Goal: Transaction & Acquisition: Purchase product/service

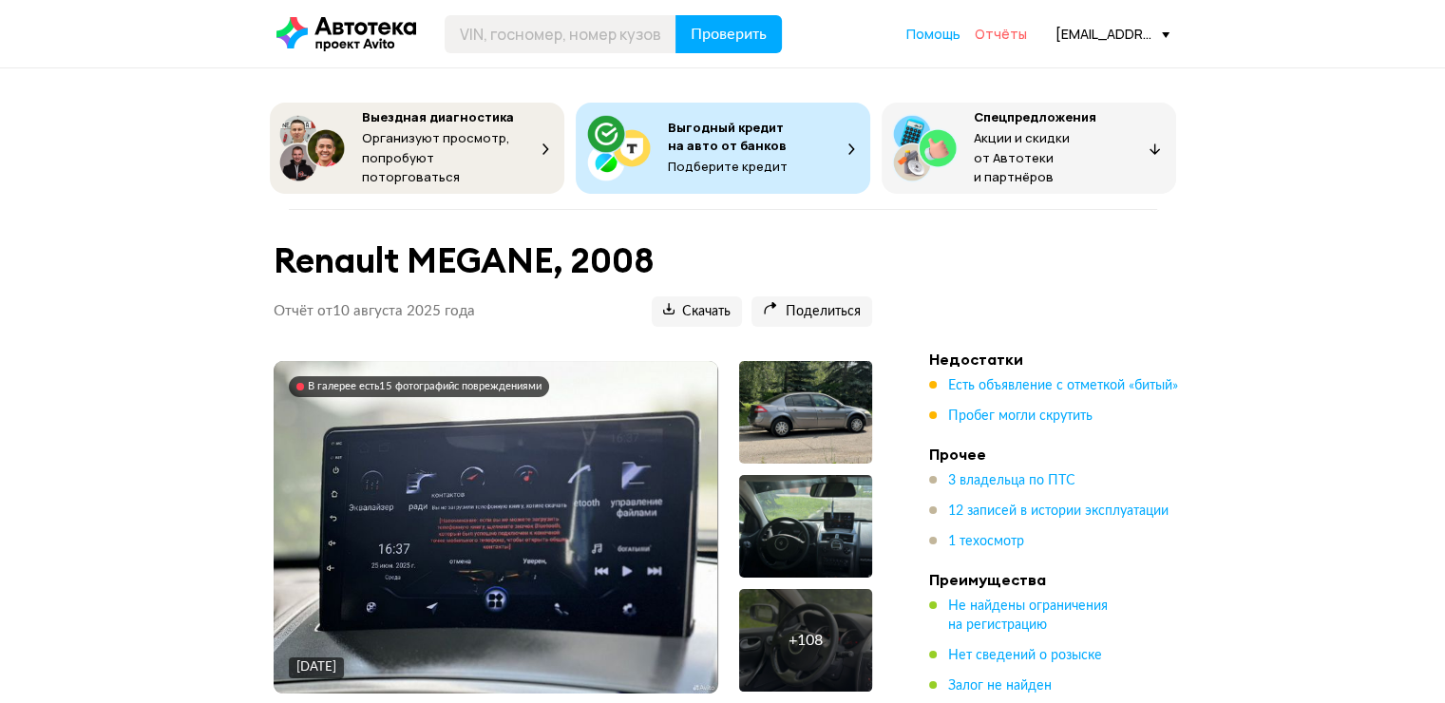
click at [1002, 28] on span "Отчёты" at bounding box center [1000, 34] width 52 height 18
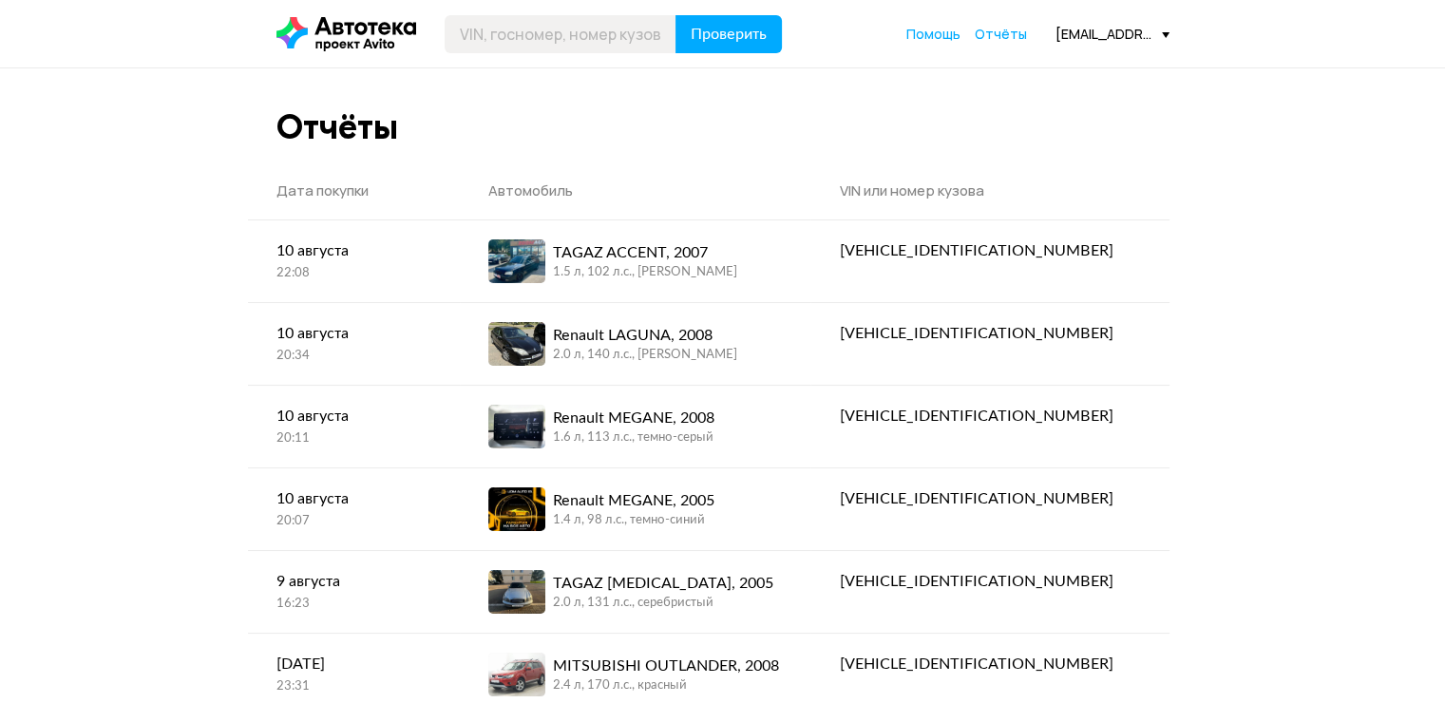
click at [1159, 34] on div "[EMAIL_ADDRESS][DOMAIN_NAME]" at bounding box center [1112, 34] width 114 height 18
click at [980, 36] on span "Отчёты" at bounding box center [1000, 34] width 52 height 18
click at [351, 17] on icon at bounding box center [346, 34] width 140 height 34
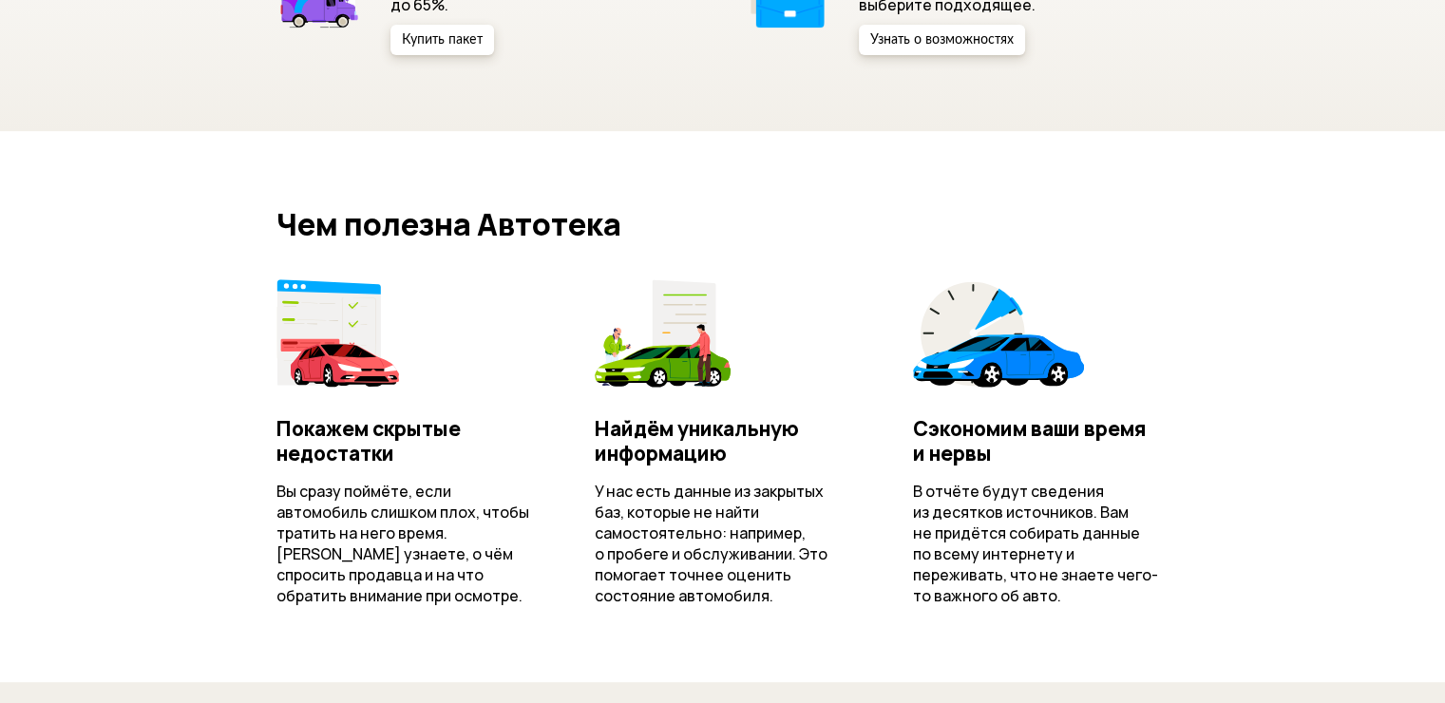
scroll to position [475, 0]
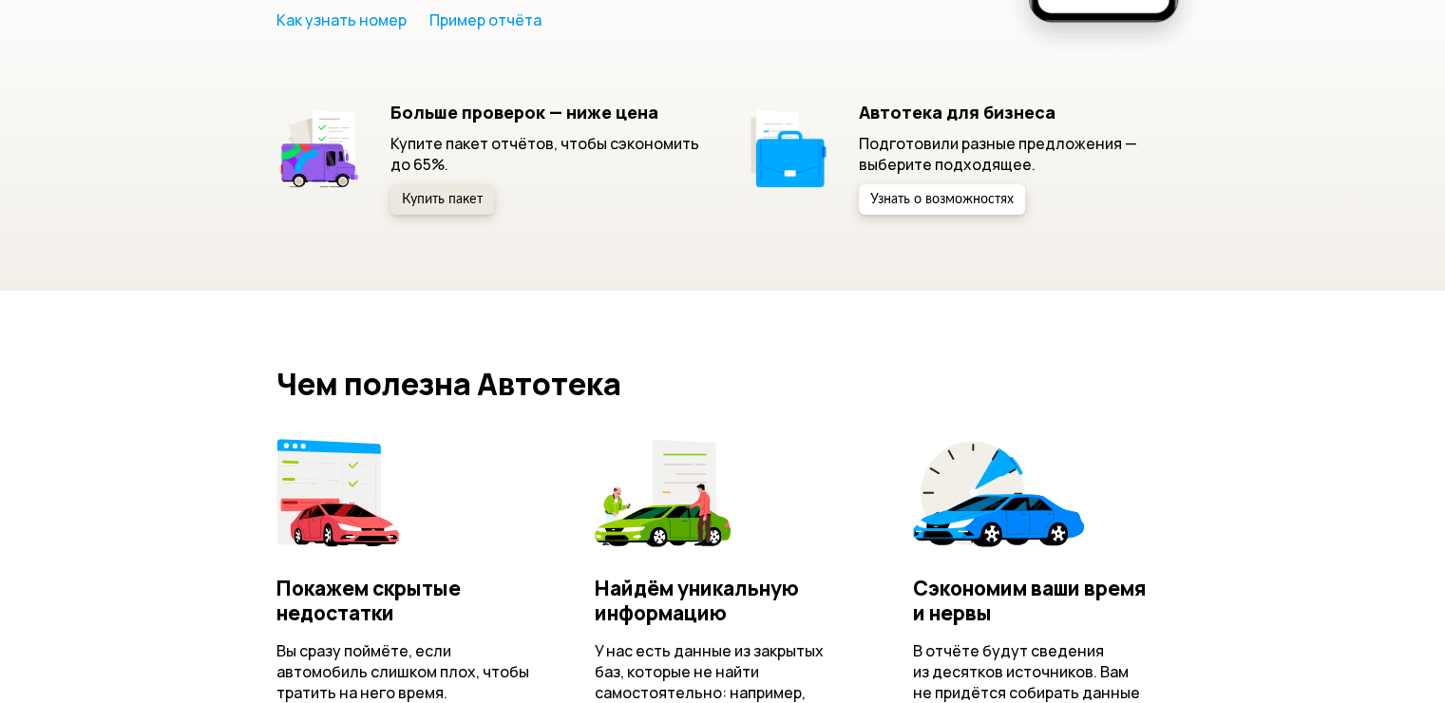
click at [437, 211] on button "Купить пакет" at bounding box center [442, 199] width 104 height 30
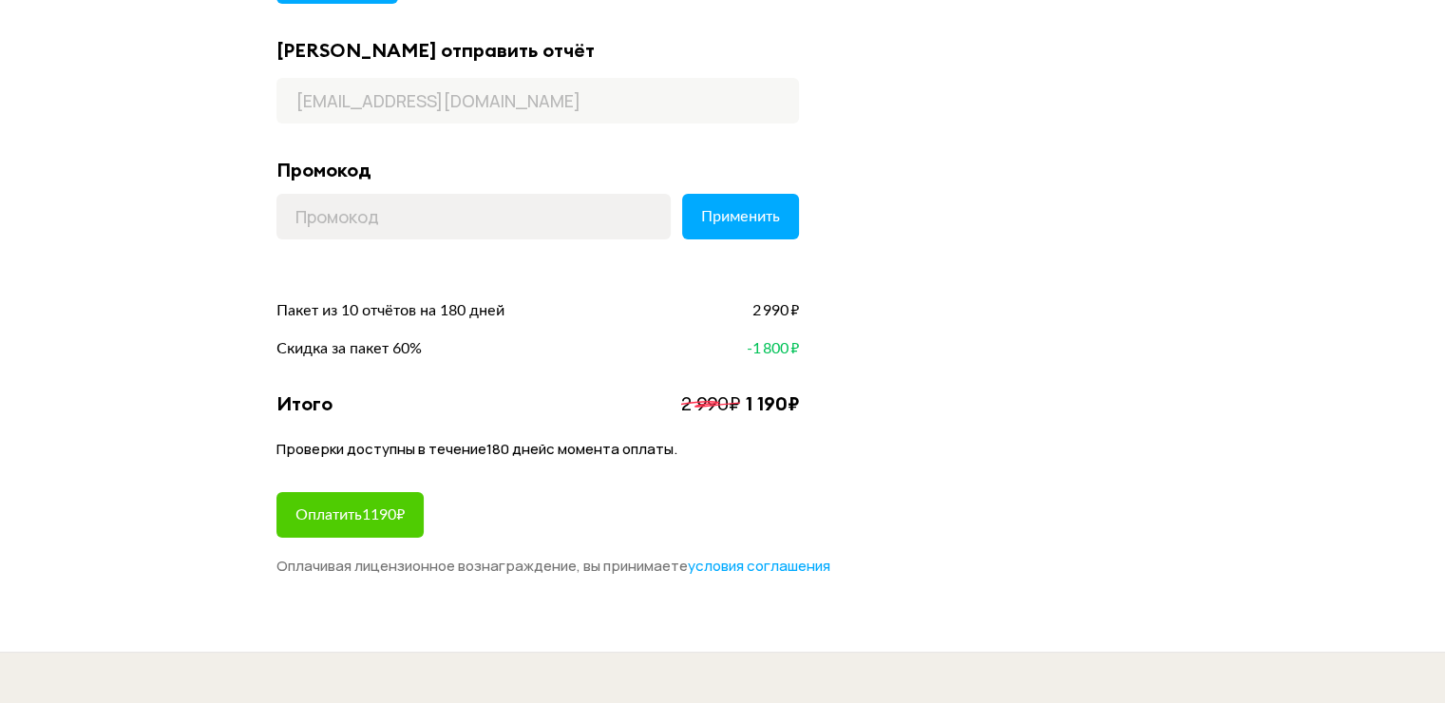
scroll to position [95, 0]
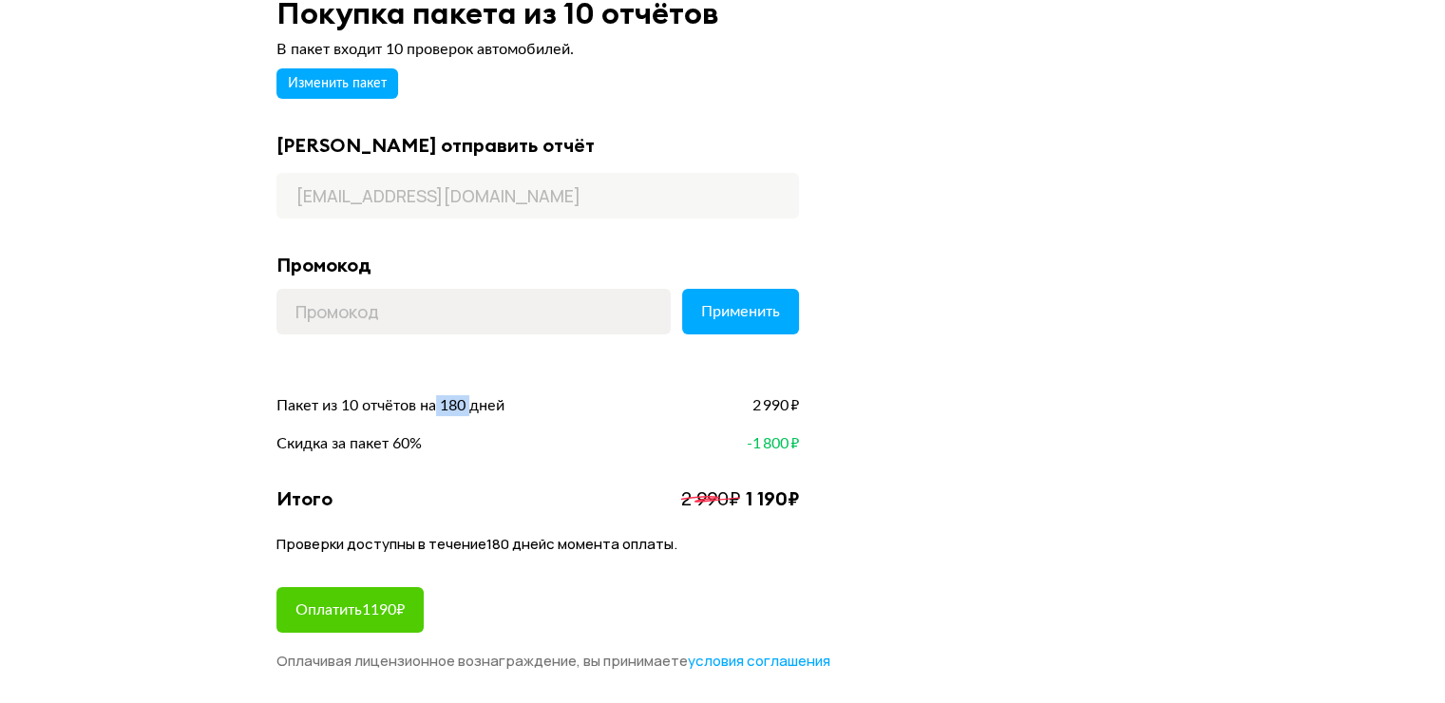
click at [473, 406] on span "Пакет из 10 отчётов на 180 дней" at bounding box center [390, 405] width 228 height 21
drag, startPoint x: 340, startPoint y: 406, endPoint x: 361, endPoint y: 406, distance: 20.9
click at [361, 406] on span "Пакет из 10 отчётов на 180 дней" at bounding box center [390, 405] width 228 height 21
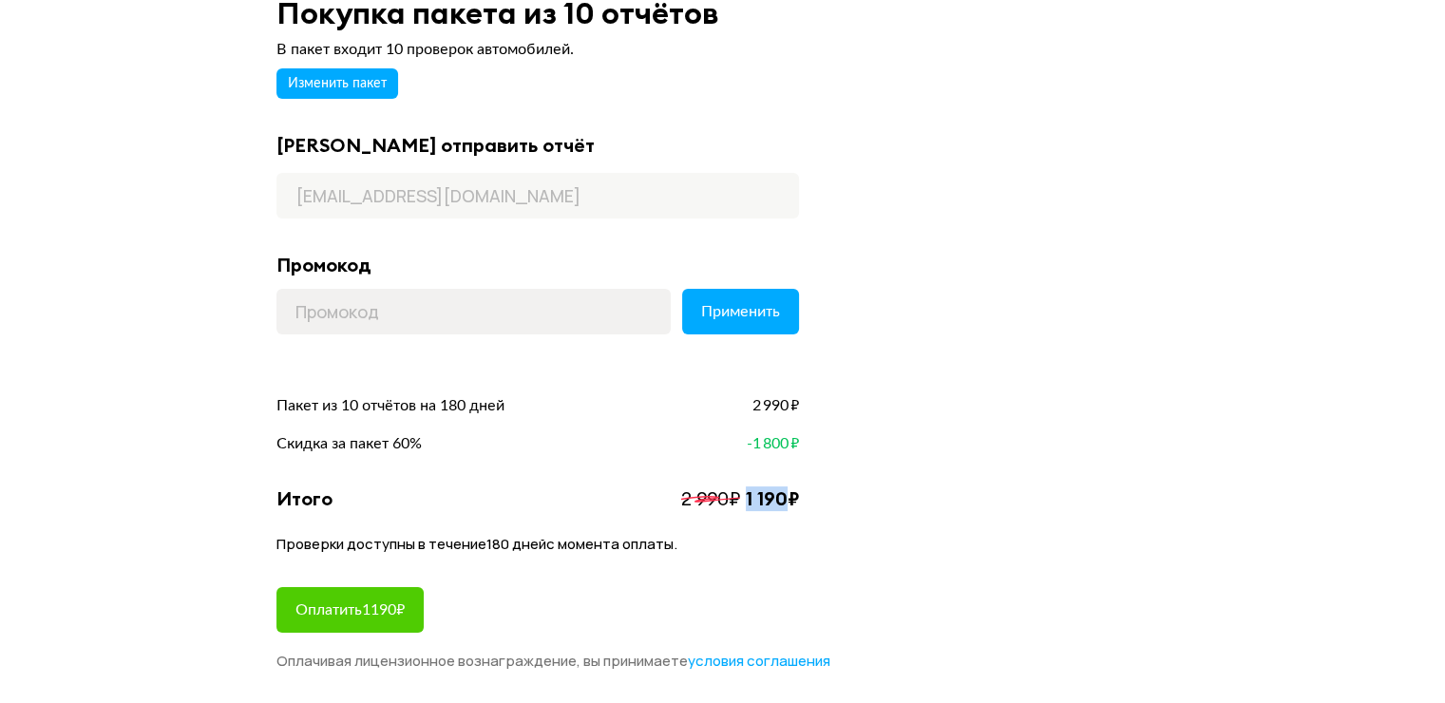
drag, startPoint x: 743, startPoint y: 495, endPoint x: 783, endPoint y: 494, distance: 39.9
click at [783, 494] on div "1 190 ₽" at bounding box center [772, 498] width 53 height 25
drag, startPoint x: 757, startPoint y: 444, endPoint x: 800, endPoint y: 444, distance: 42.7
click at [797, 444] on span "-1 800 ₽" at bounding box center [773, 443] width 52 height 21
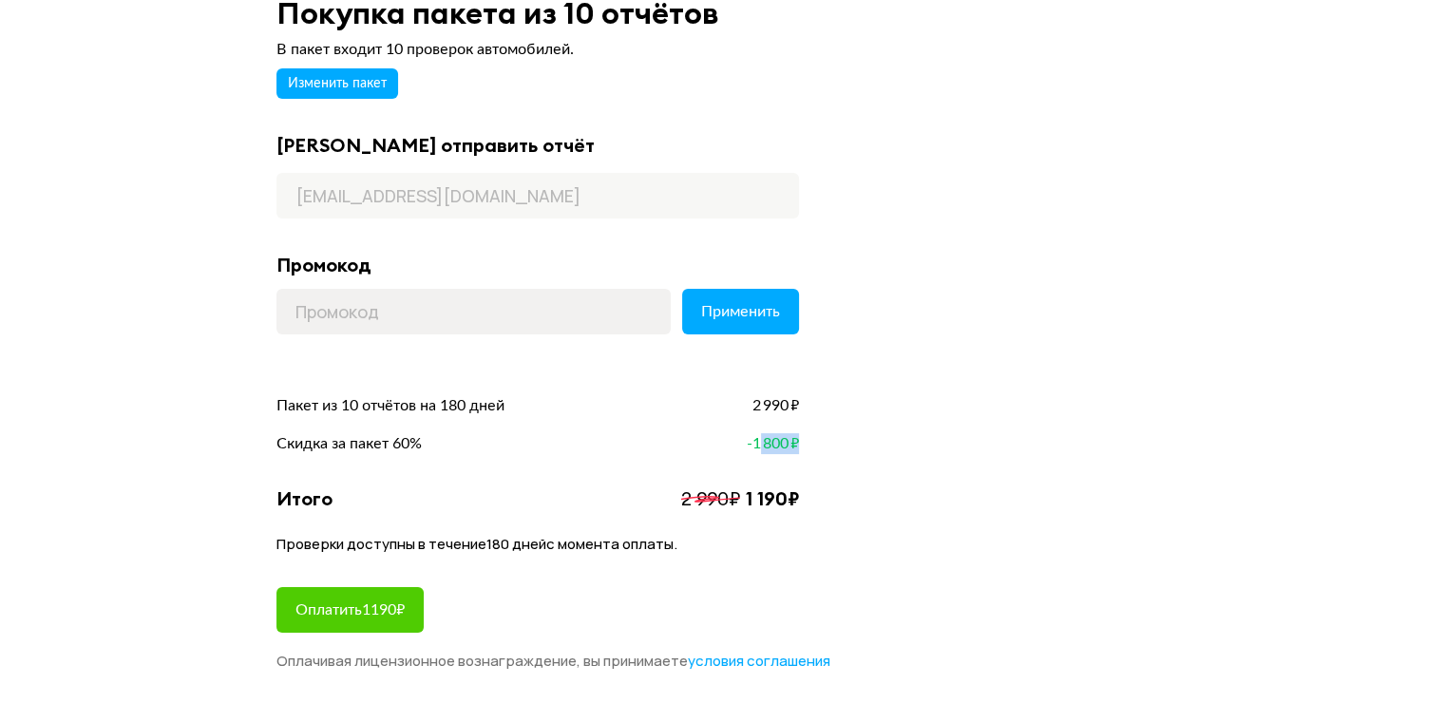
click at [800, 444] on div "В пакет входит 10 проверок автомобилей. Изменить пакет Куда отправить отчёт mak…" at bounding box center [722, 354] width 893 height 633
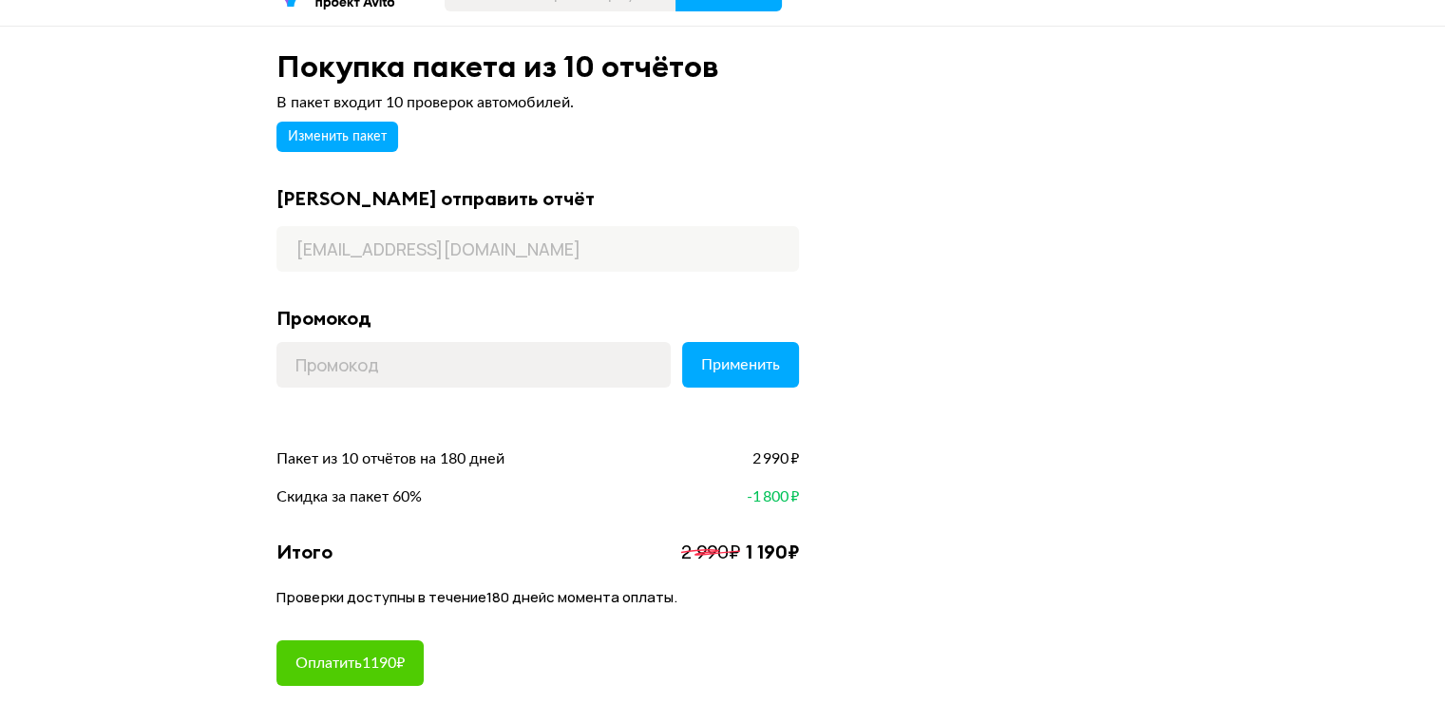
scroll to position [0, 0]
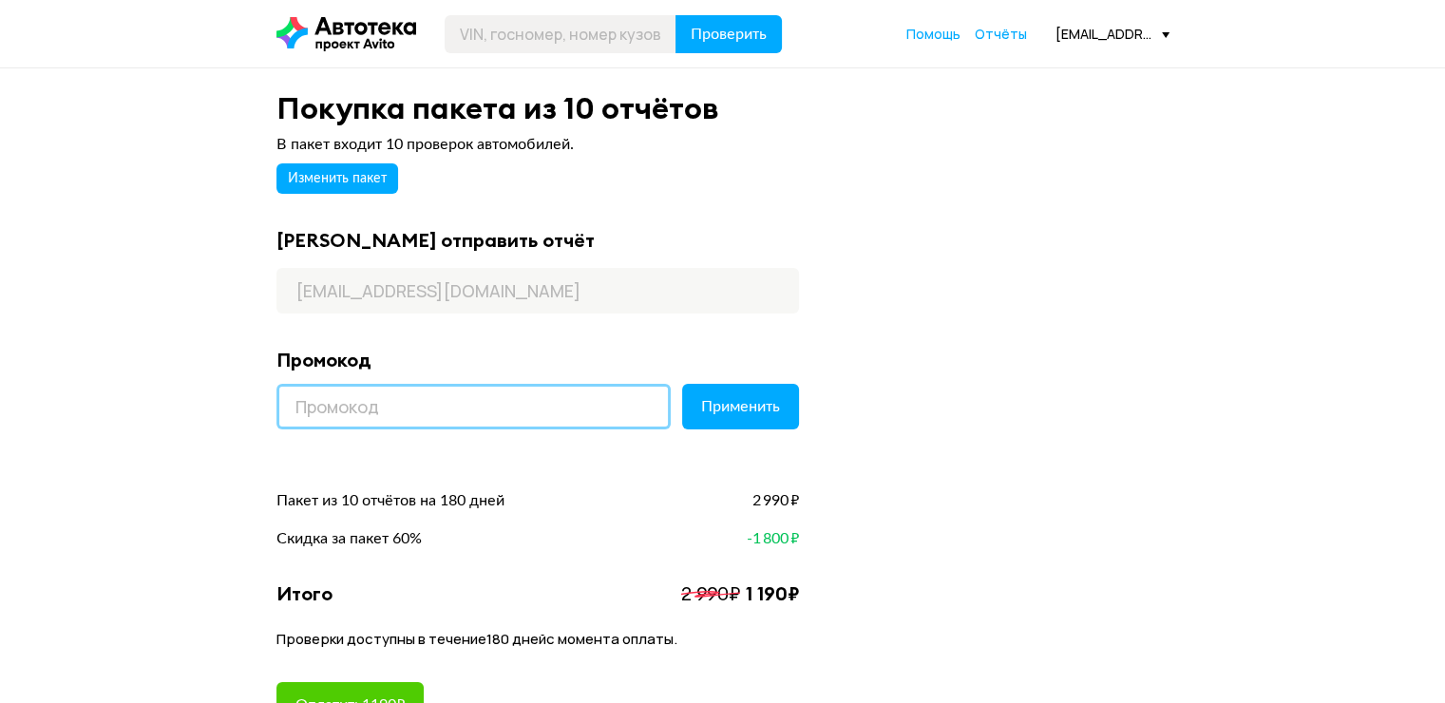
click at [488, 414] on input at bounding box center [473, 407] width 394 height 46
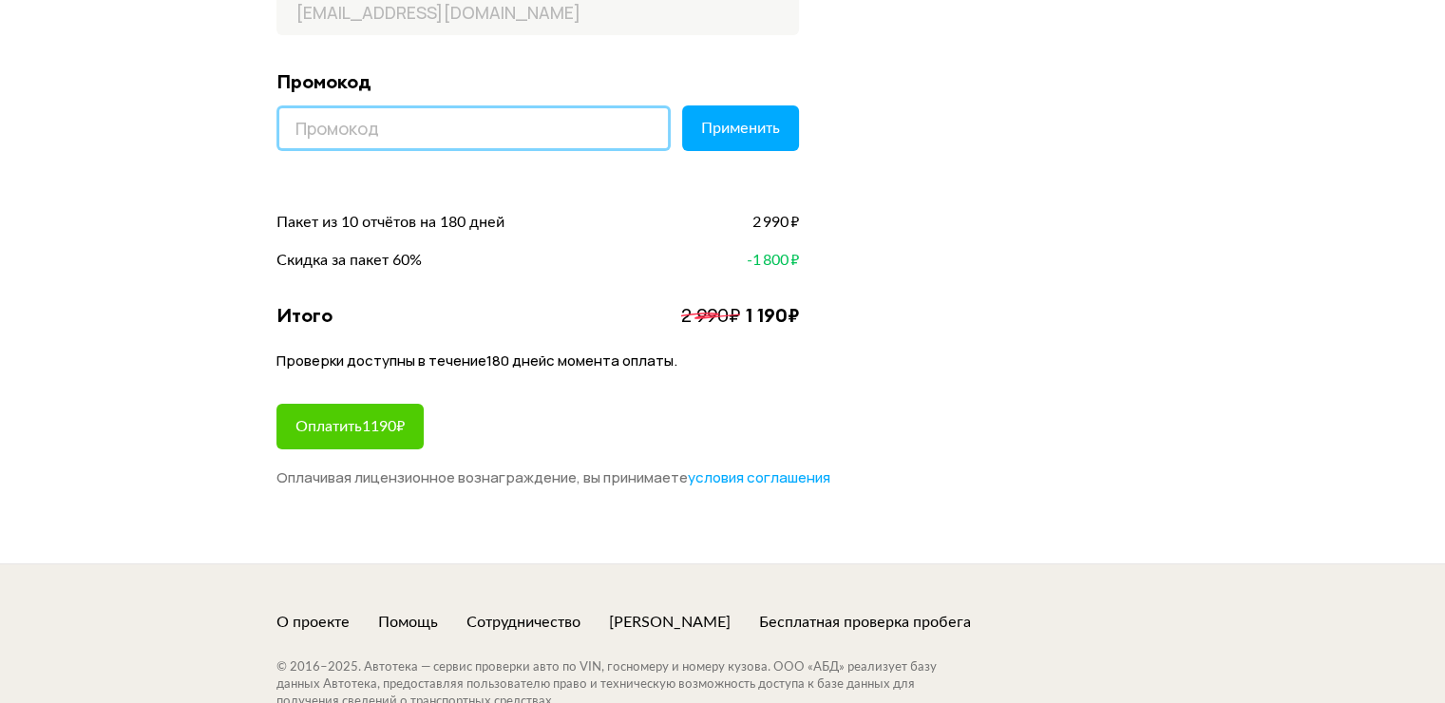
scroll to position [285, 0]
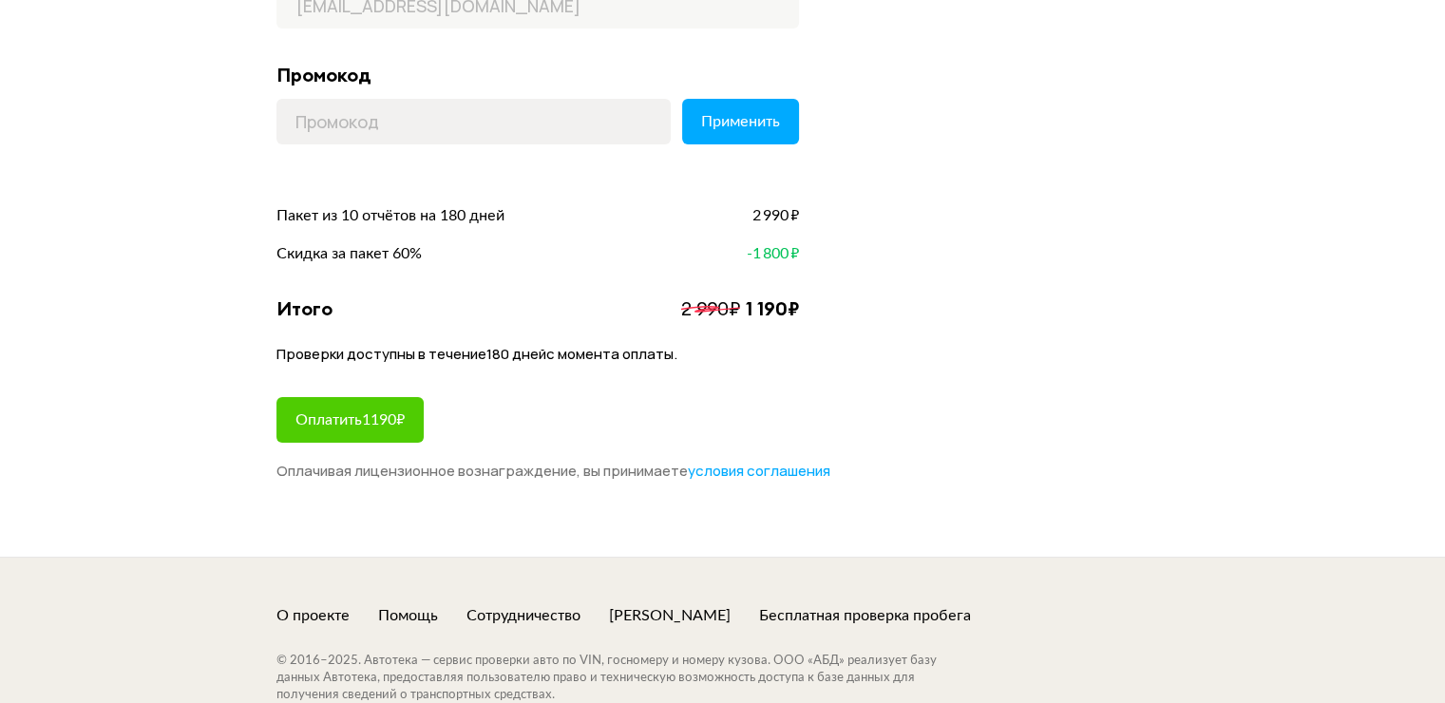
click at [596, 366] on p "Проверки доступны в течение 180 дней с момента оплаты." at bounding box center [537, 359] width 522 height 28
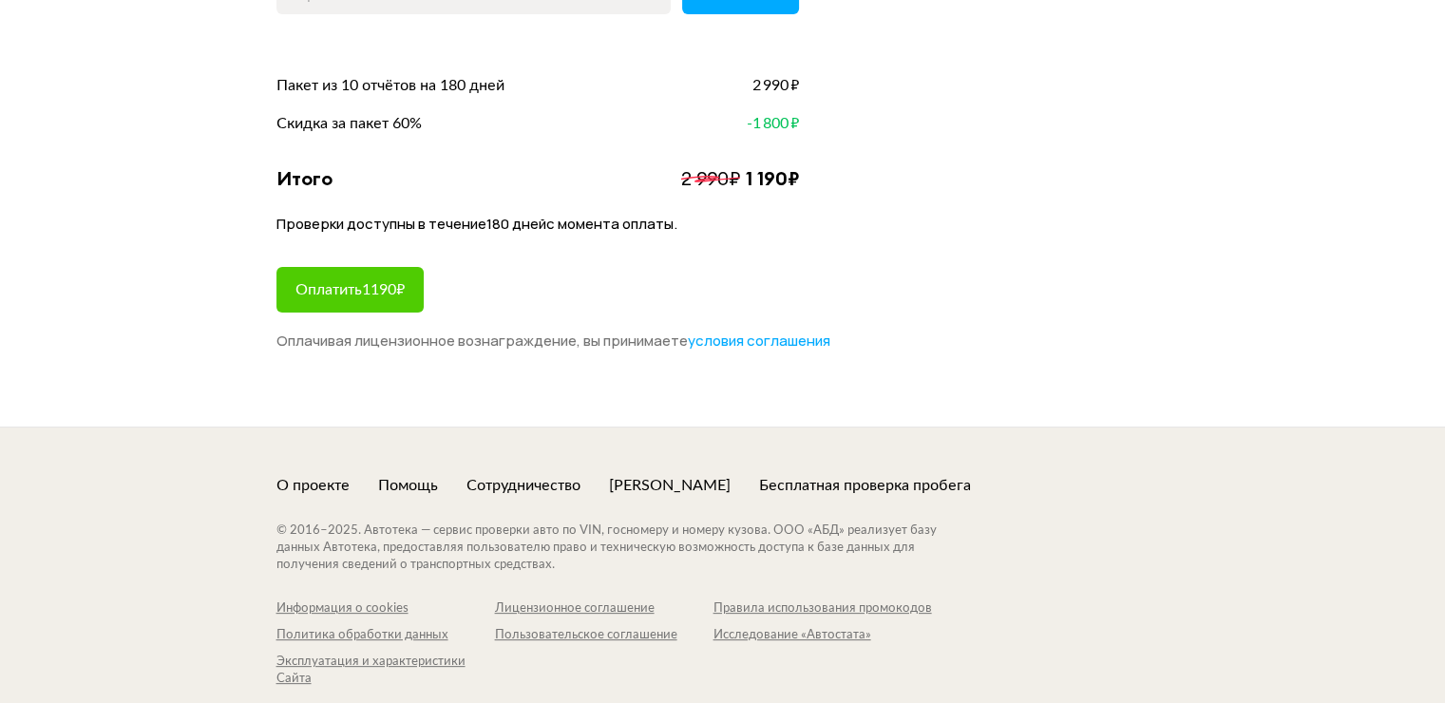
scroll to position [370, 0]
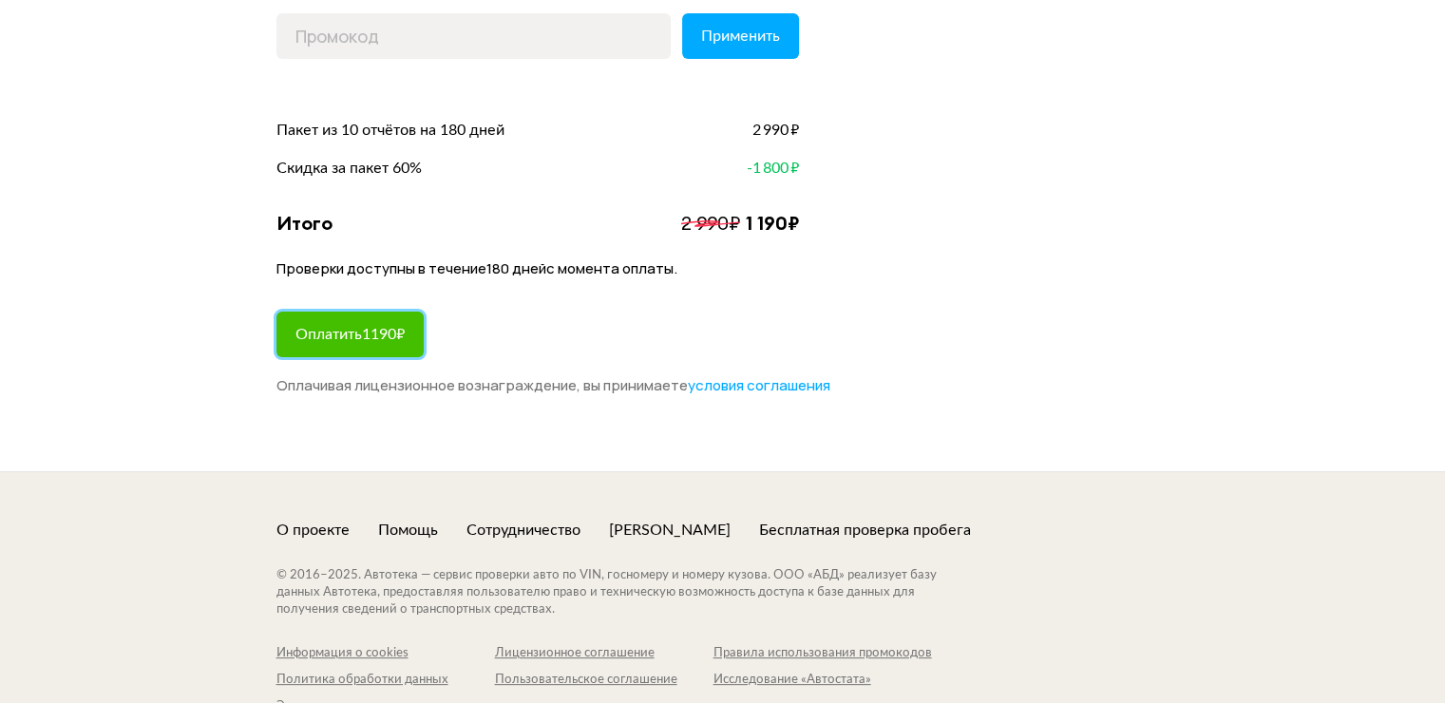
click at [374, 334] on span "Оплатить 1190 ₽" at bounding box center [349, 334] width 109 height 15
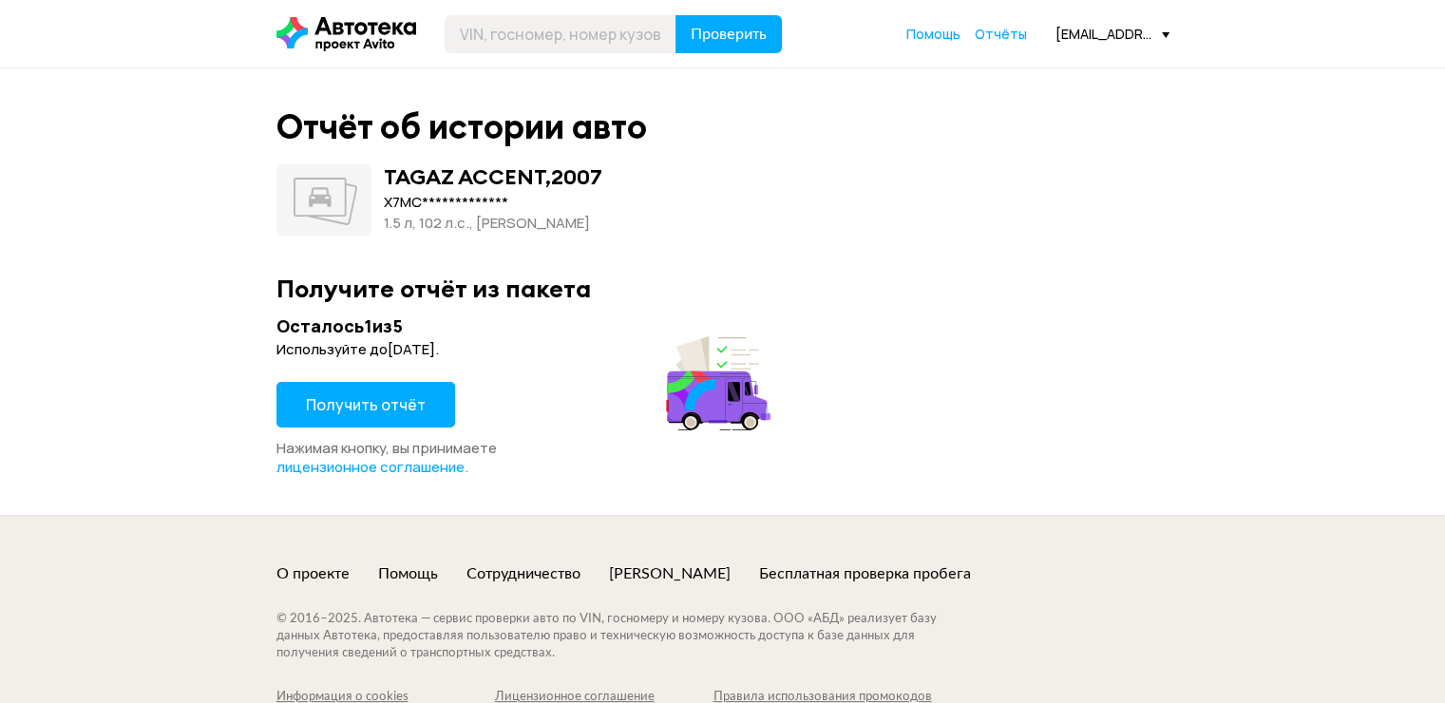
click at [360, 414] on span "Получить отчёт" at bounding box center [366, 404] width 120 height 21
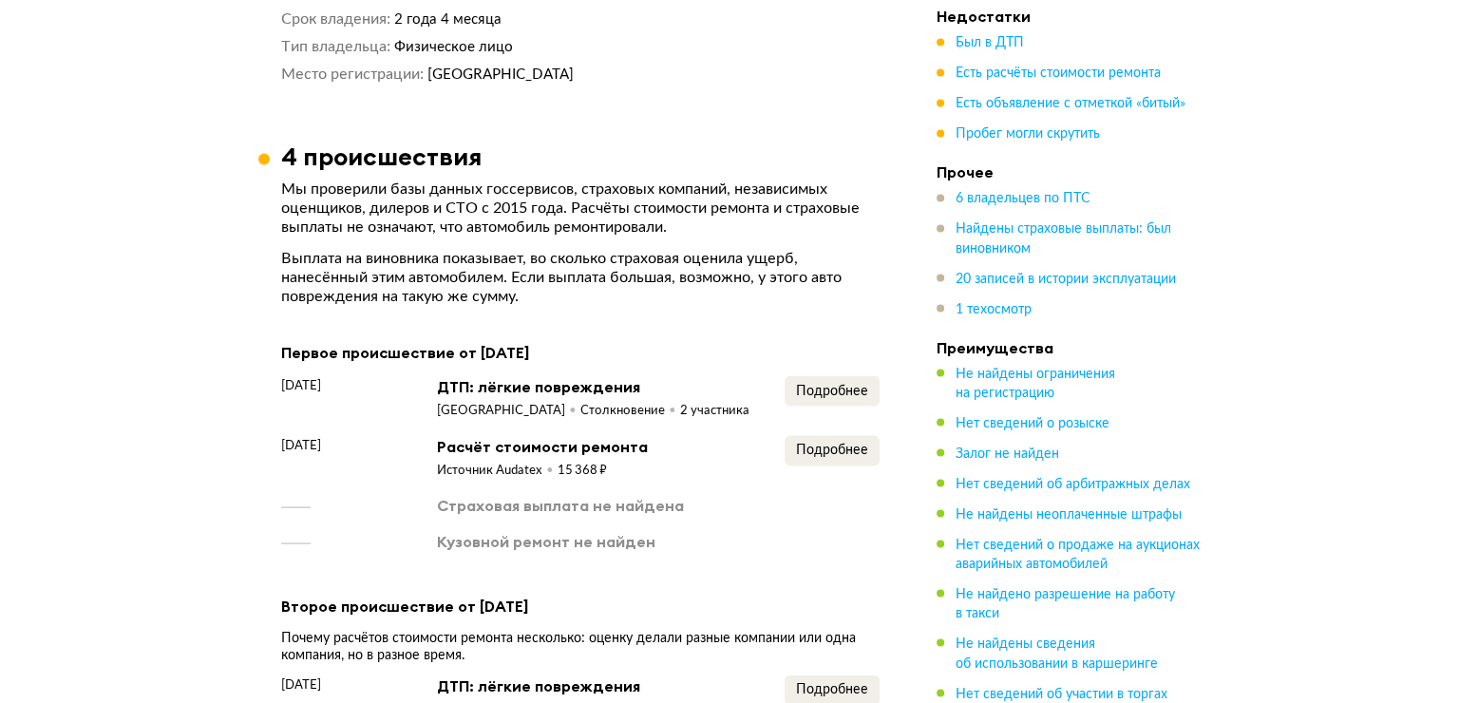
scroll to position [3419, 0]
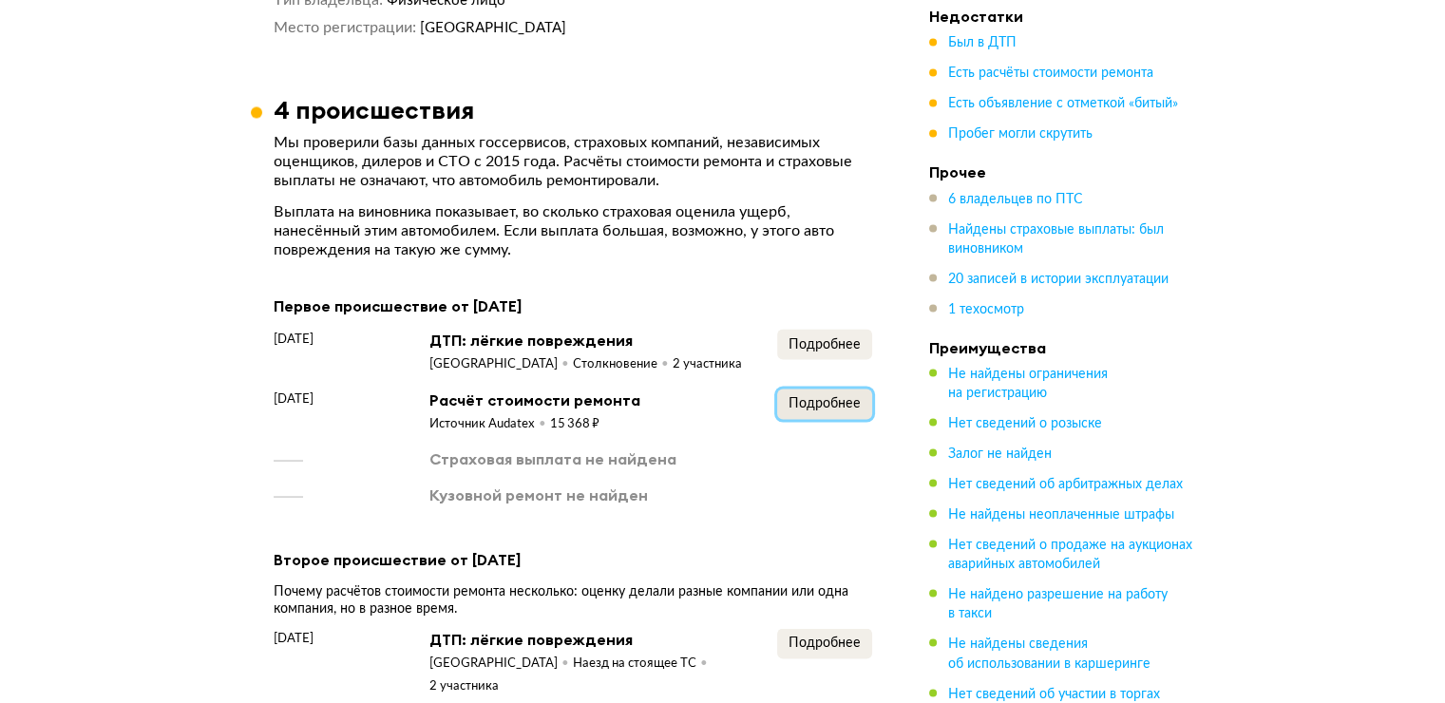
click at [794, 396] on span "Подробнее" at bounding box center [824, 402] width 72 height 13
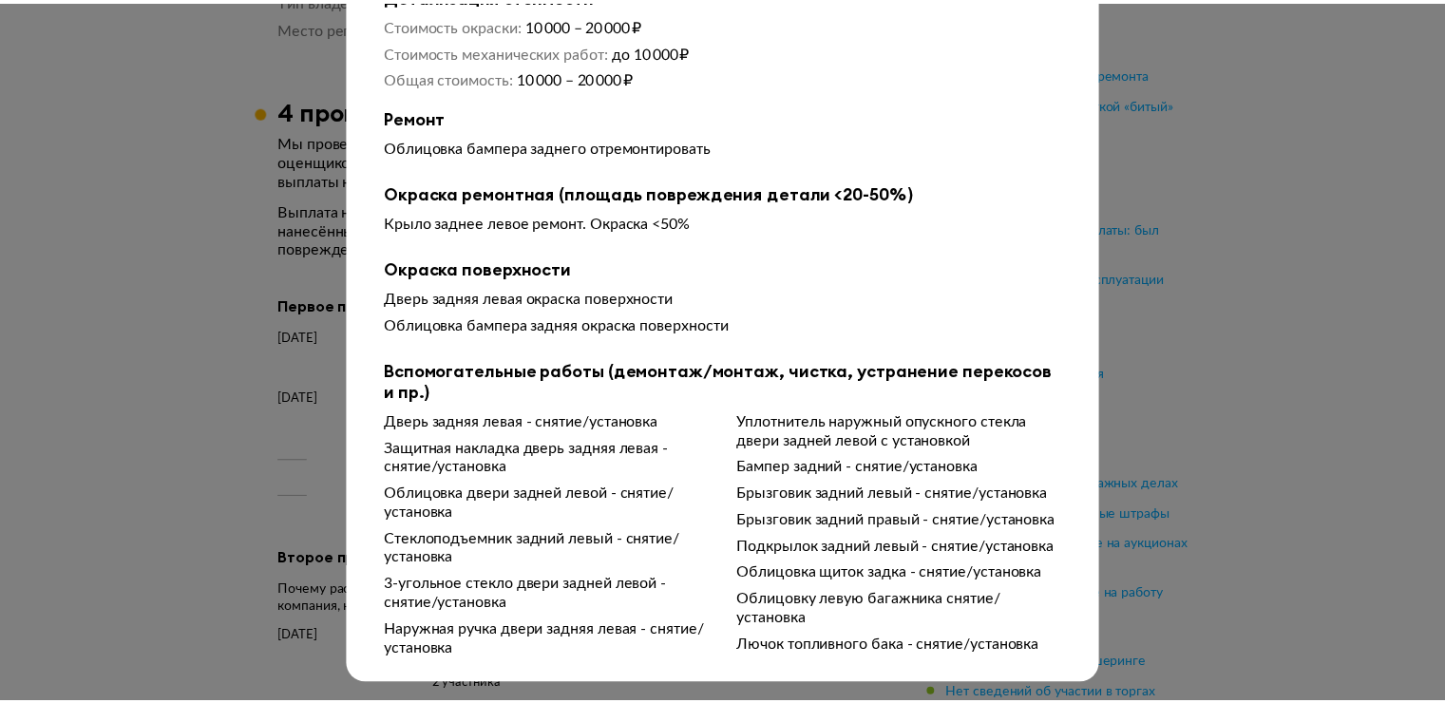
scroll to position [184, 0]
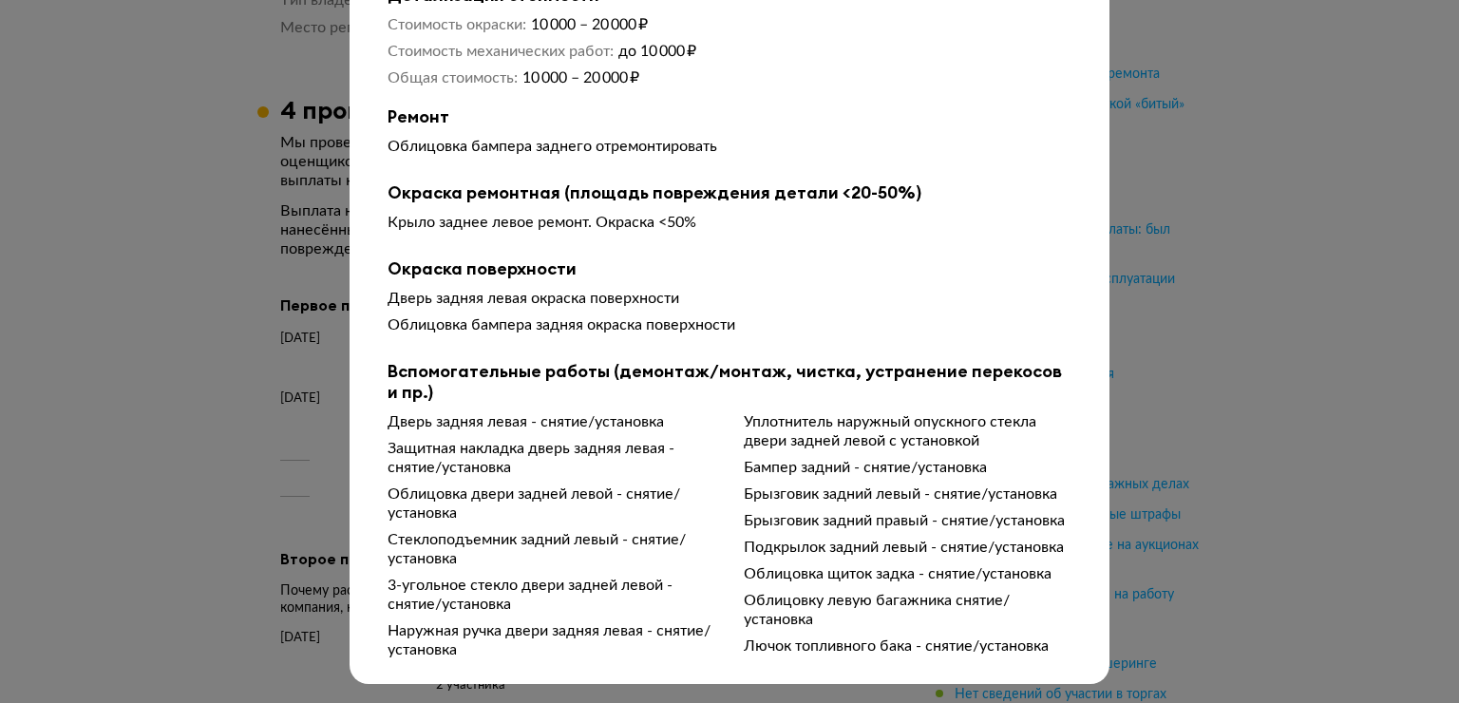
click at [1169, 250] on div at bounding box center [729, 180] width 1459 height 703
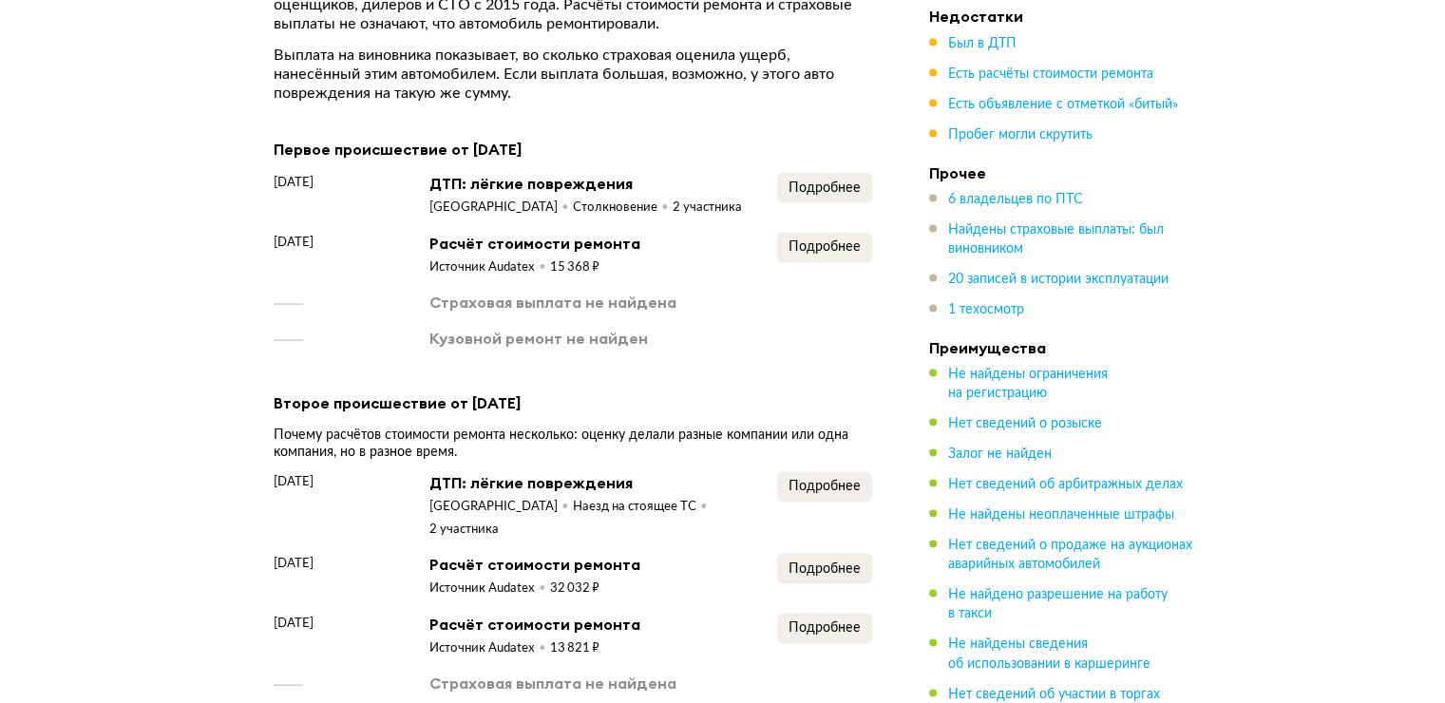
scroll to position [3514, 0]
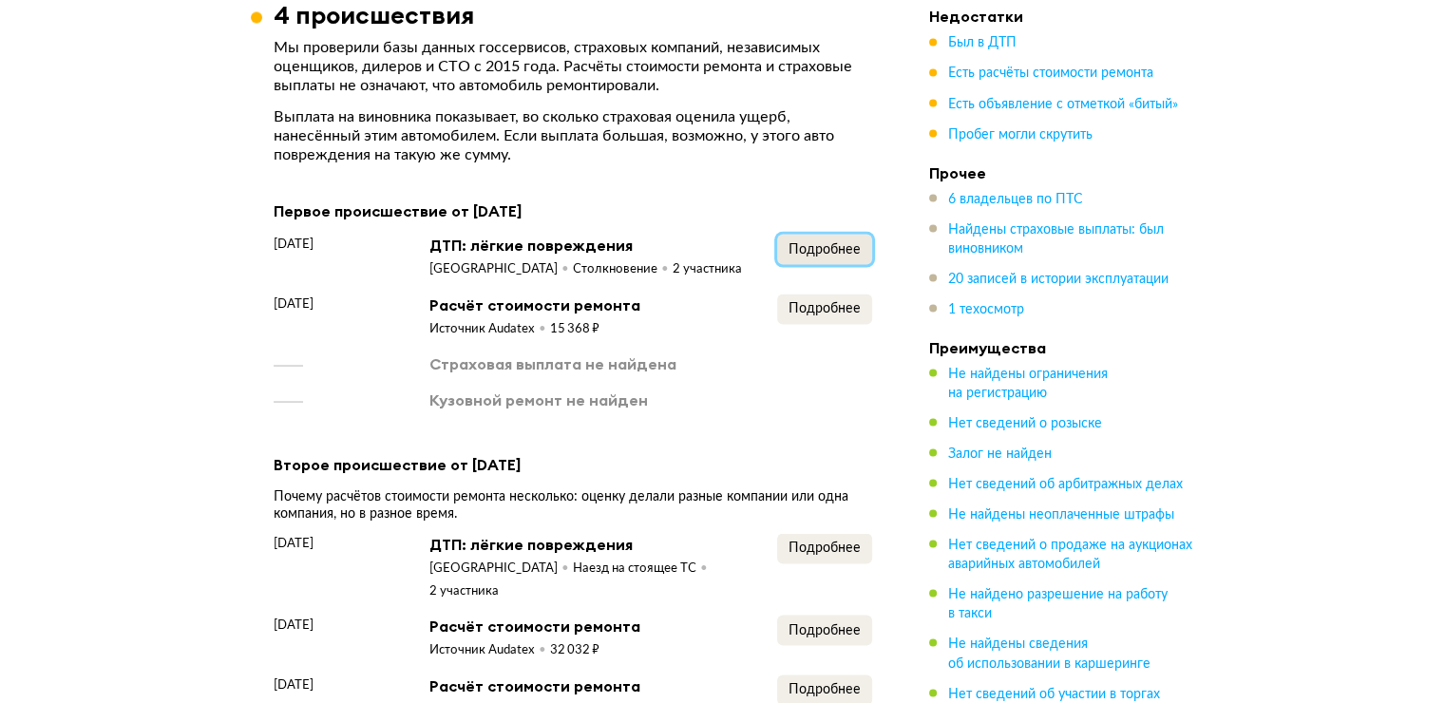
click at [819, 242] on span "Подробнее" at bounding box center [824, 248] width 72 height 13
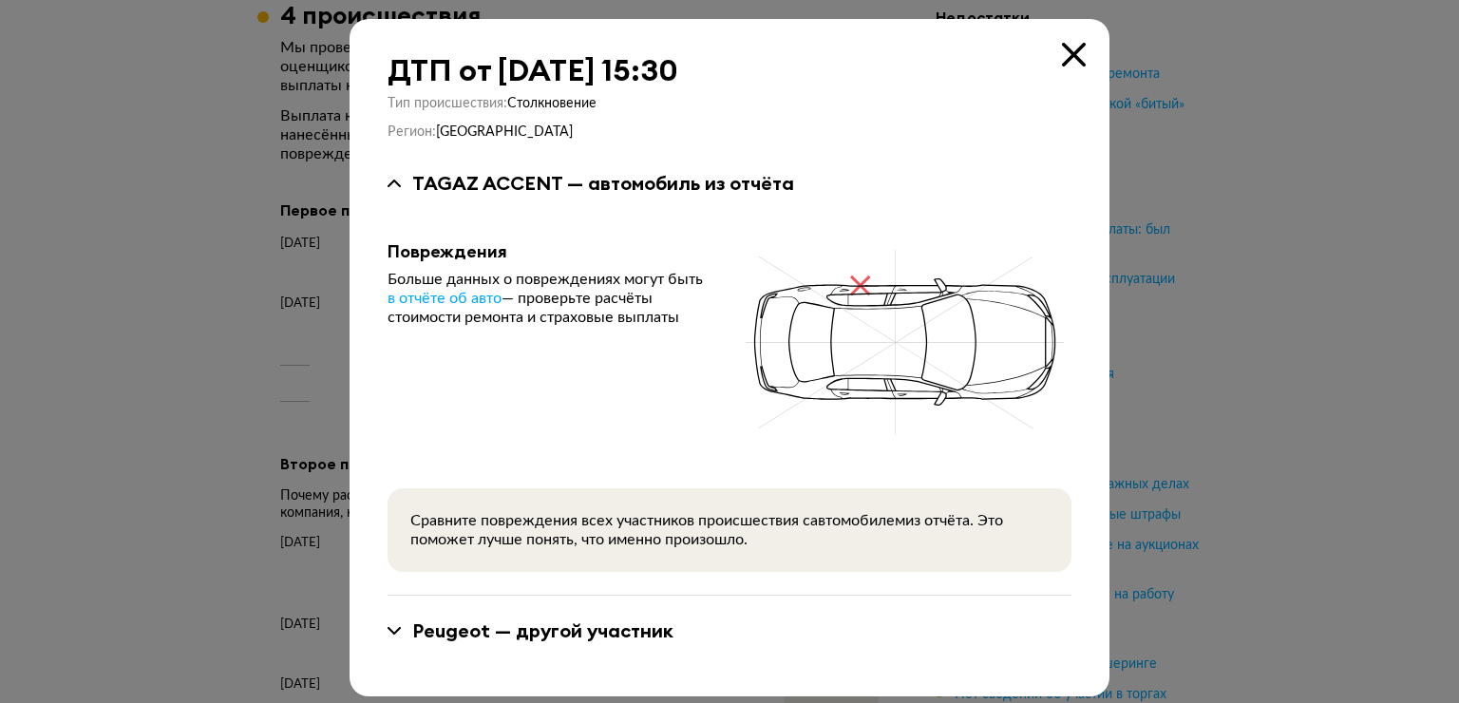
click at [1067, 58] on icon at bounding box center [1074, 55] width 24 height 24
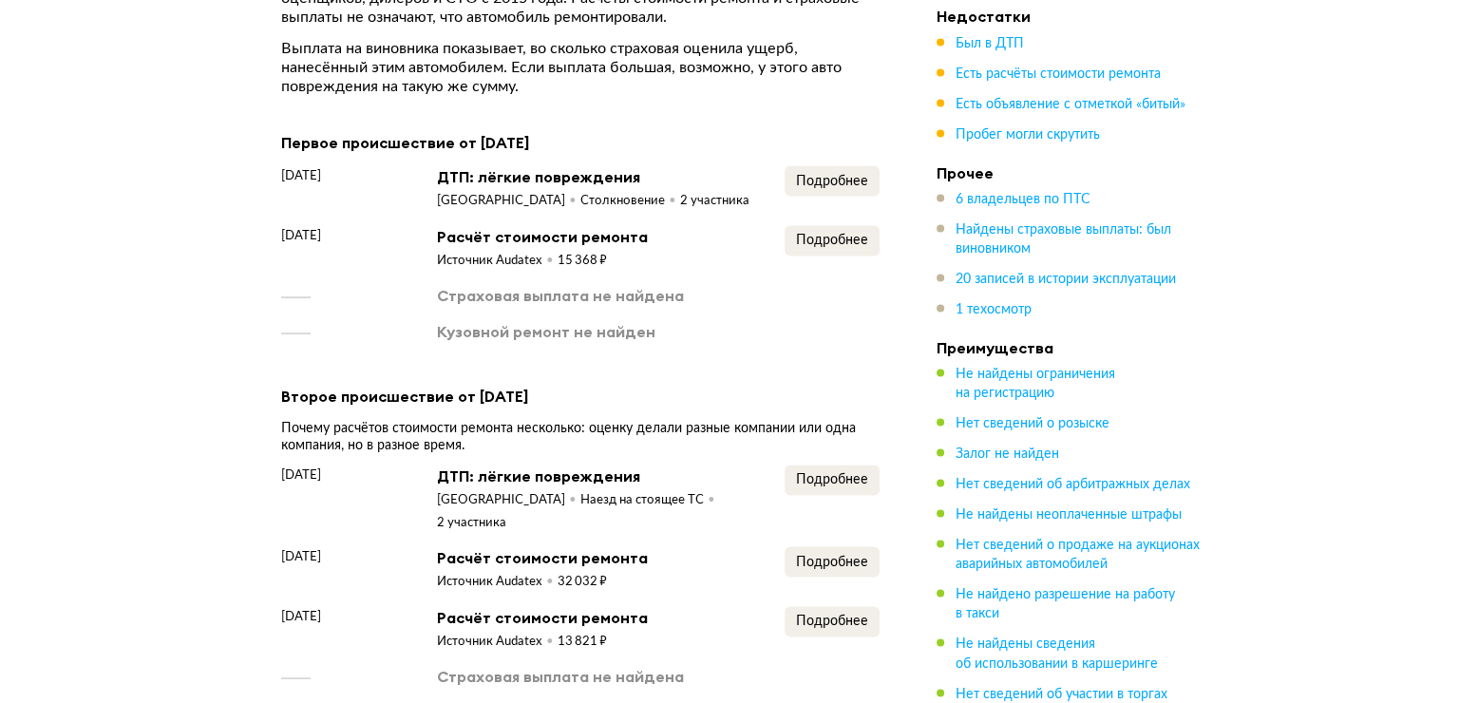
scroll to position [3704, 0]
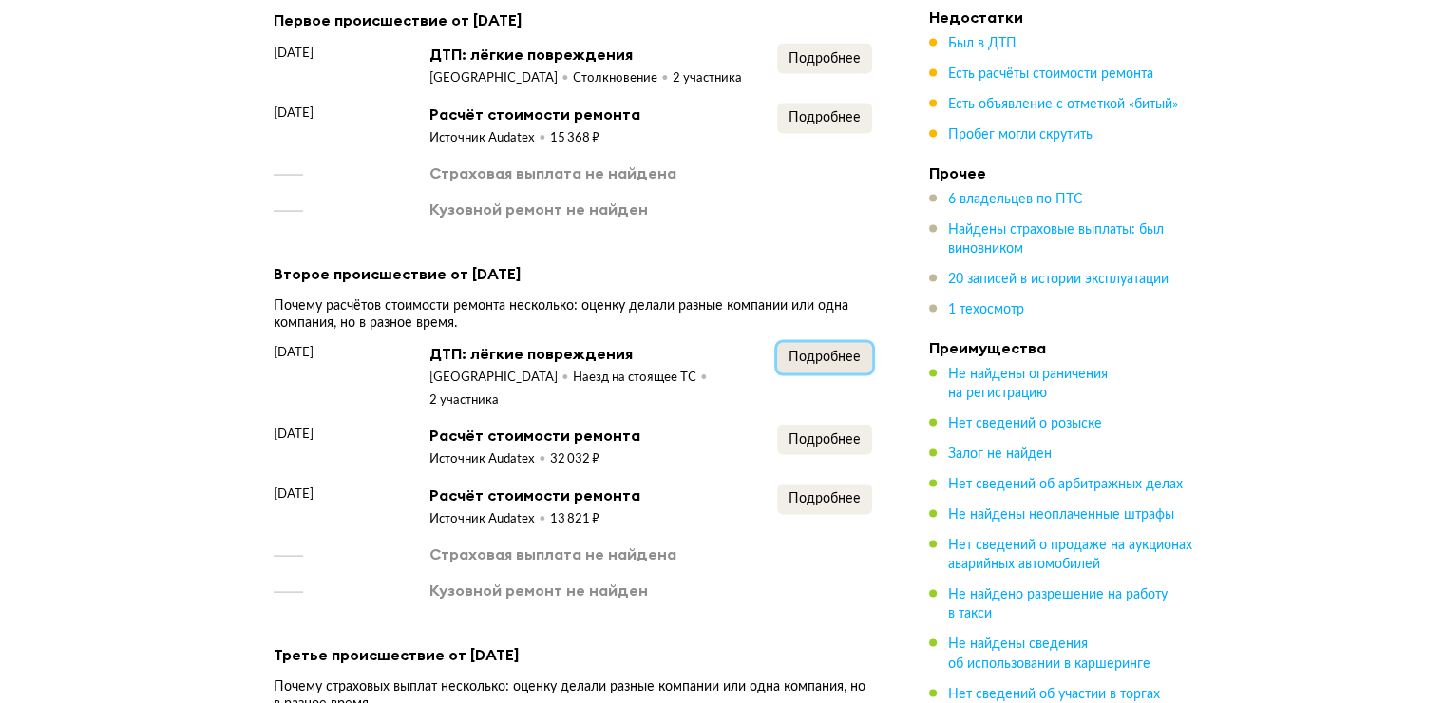
click at [817, 350] on span "Подробнее" at bounding box center [824, 356] width 72 height 13
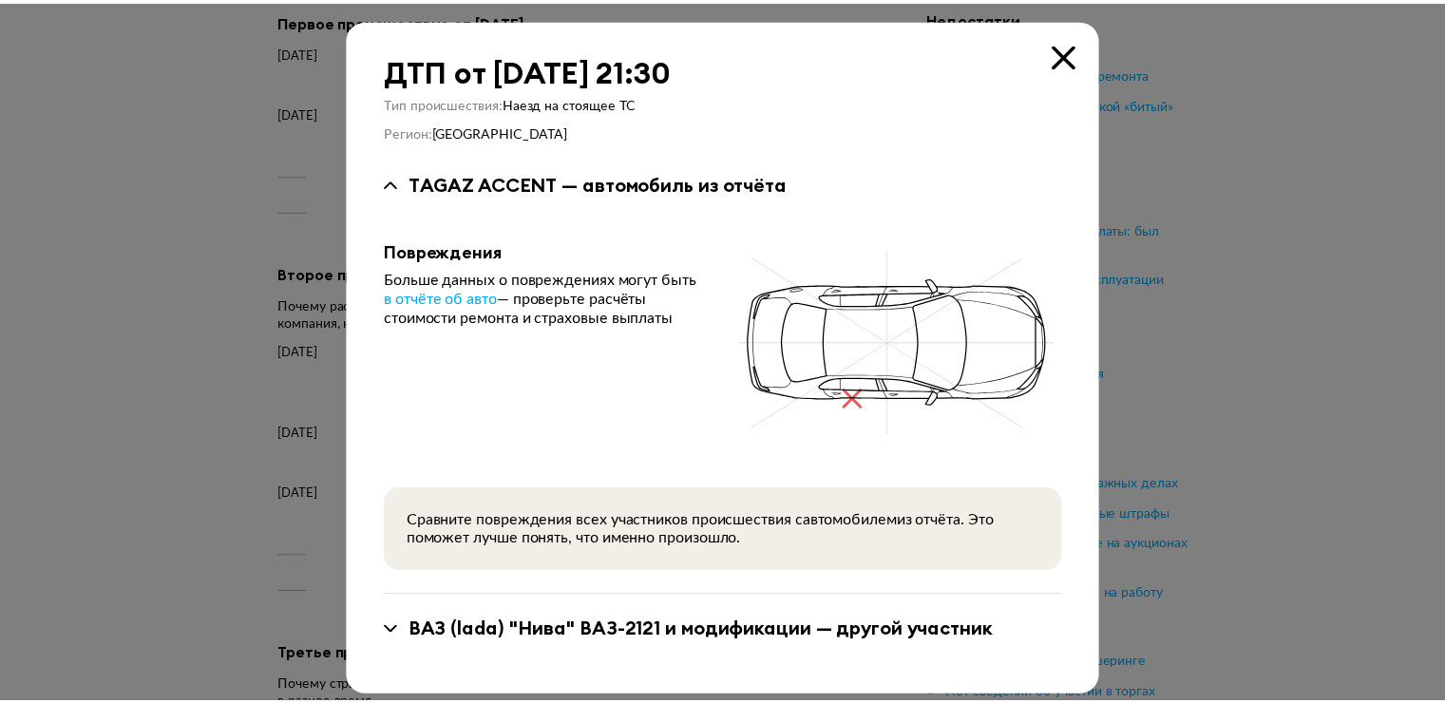
scroll to position [11, 0]
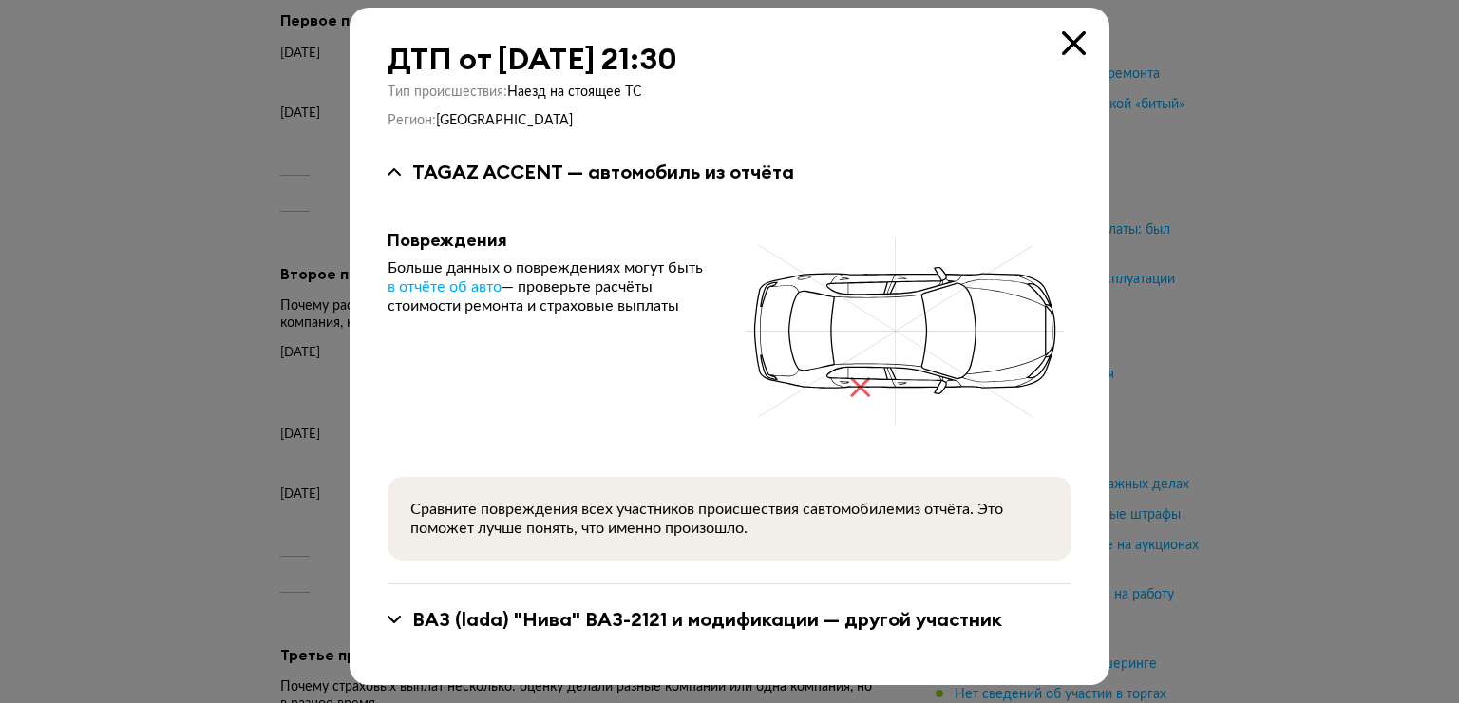
click at [1073, 25] on div "ДТП от 18 июля 2017 года в 21:30 Тип происшествия : Наезд на стоящее ТС Регион …" at bounding box center [730, 346] width 760 height 677
click at [1070, 38] on icon at bounding box center [1074, 43] width 24 height 24
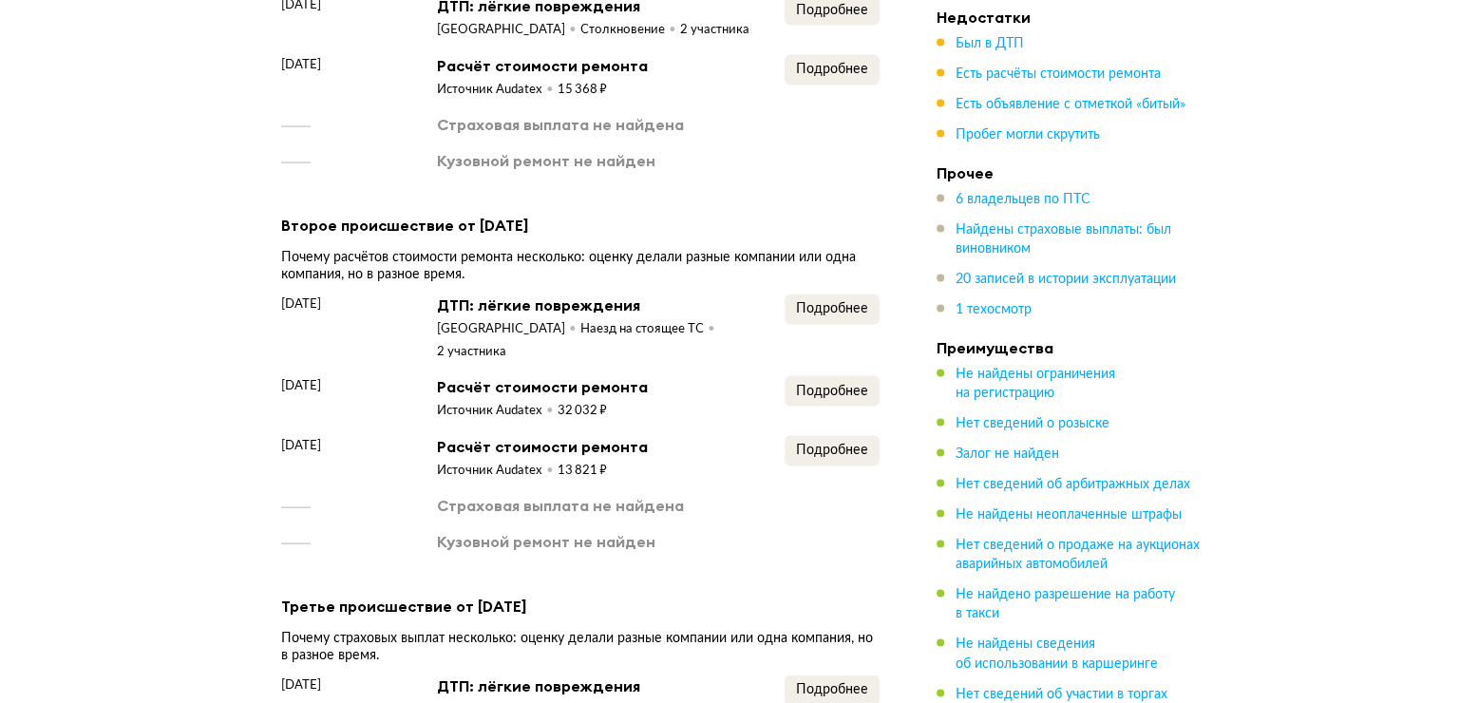
scroll to position [3799, 0]
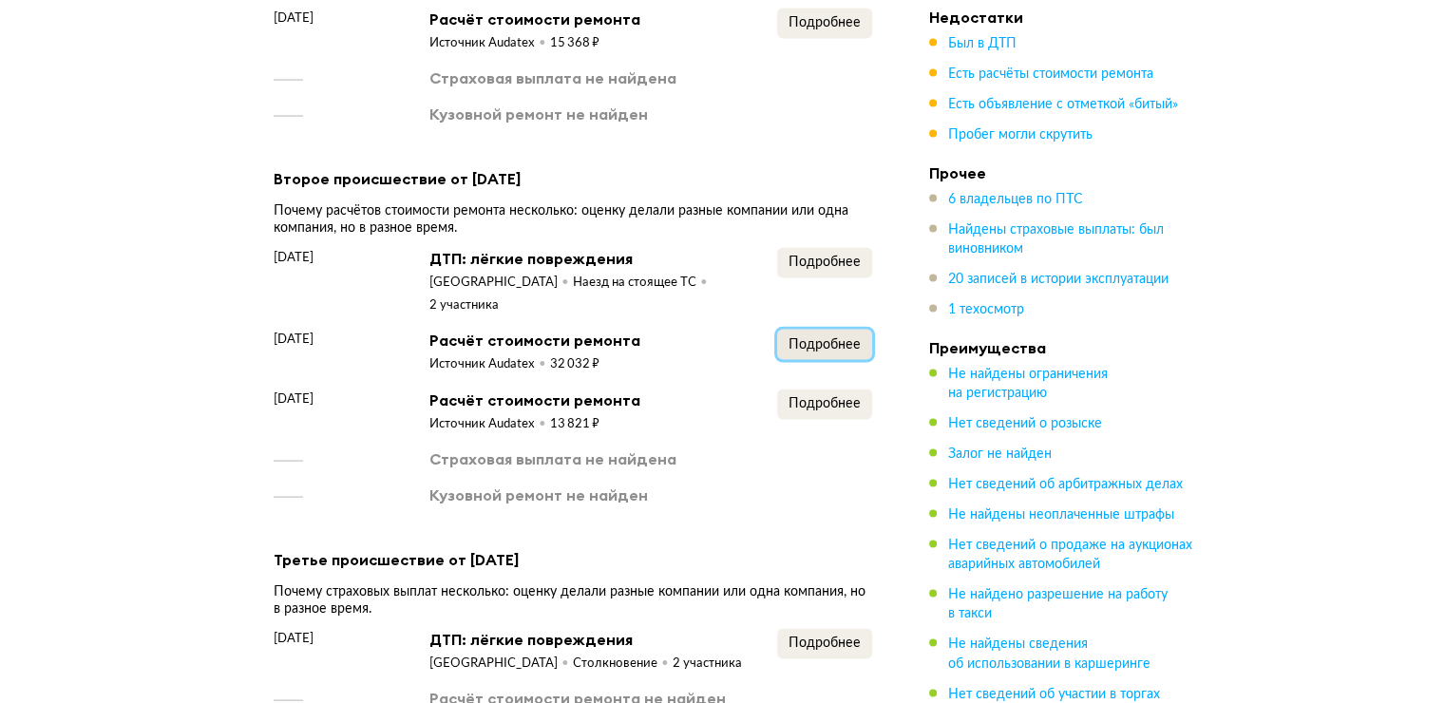
click at [813, 330] on button "Подробнее" at bounding box center [824, 345] width 95 height 30
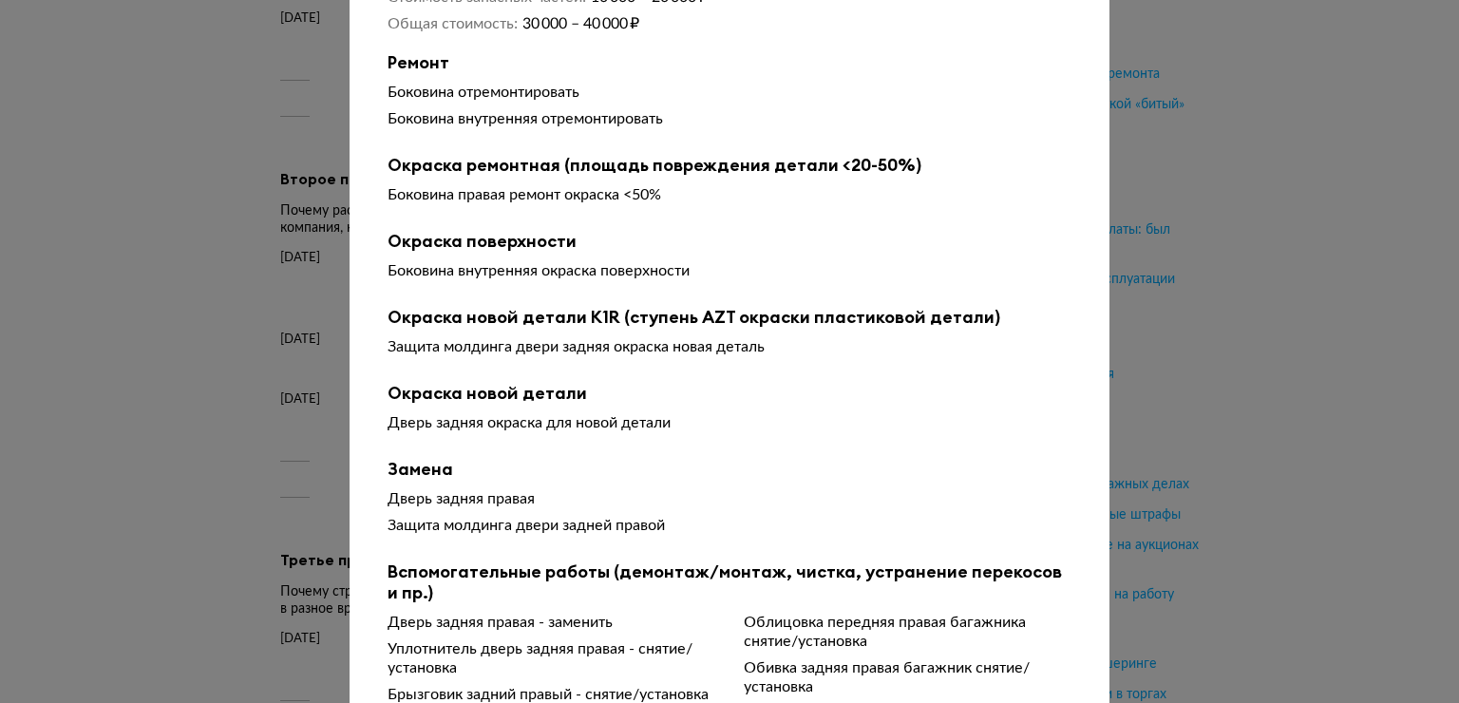
scroll to position [285, 0]
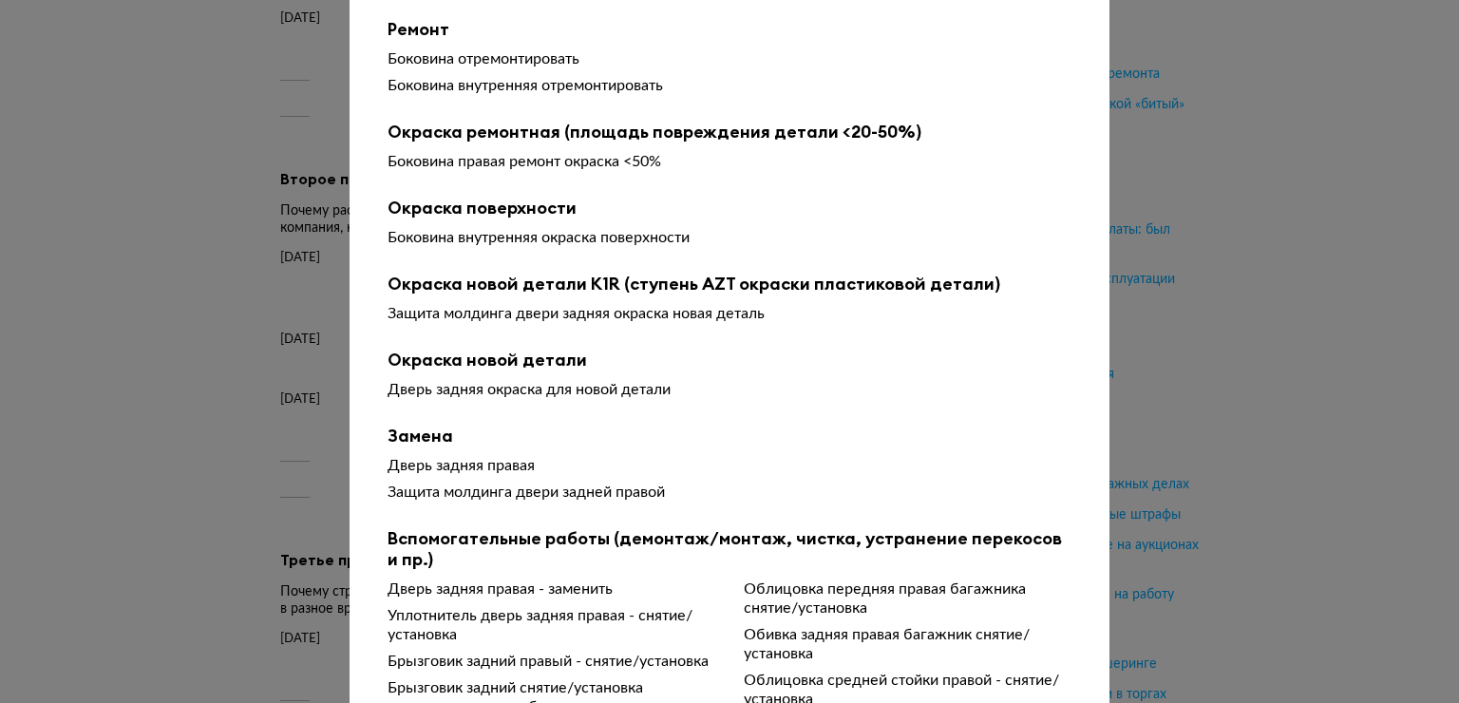
click at [1174, 194] on div at bounding box center [729, 66] width 1459 height 703
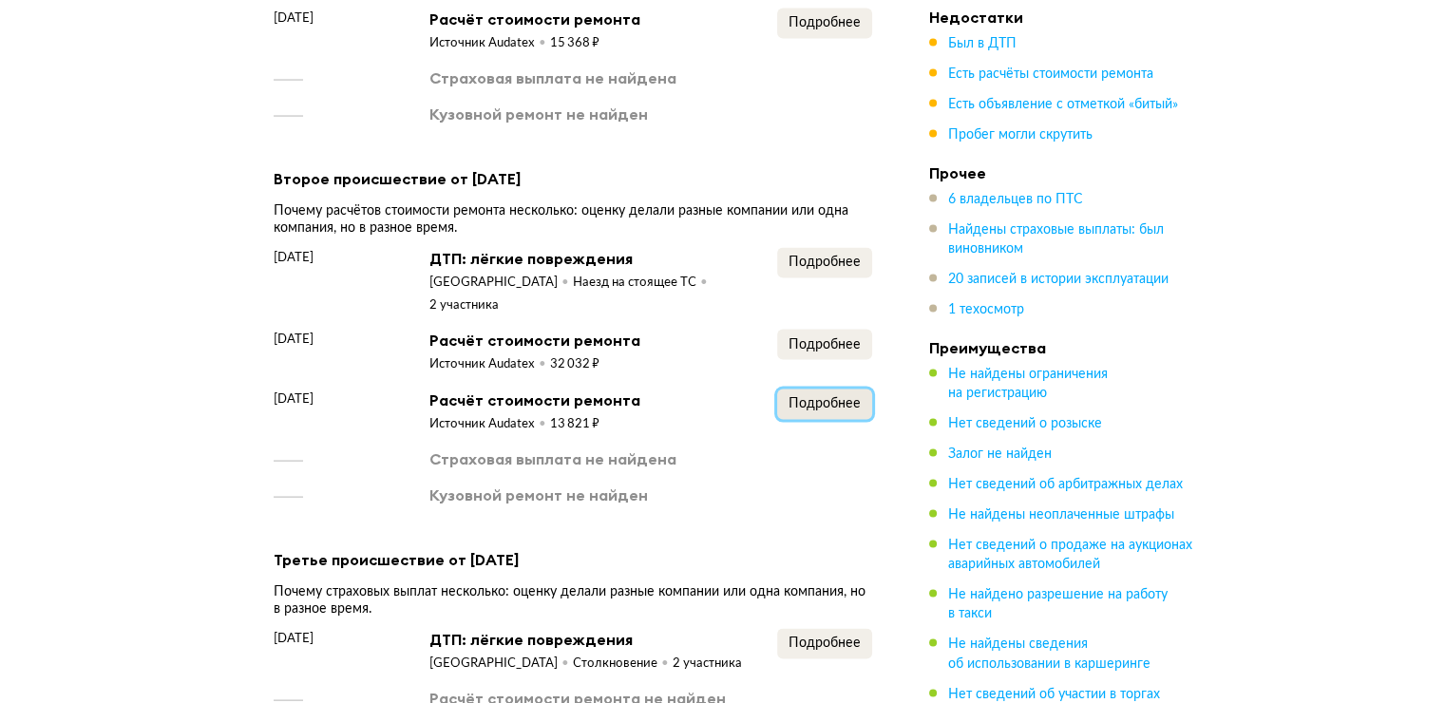
click at [837, 397] on span "Подробнее" at bounding box center [824, 403] width 72 height 13
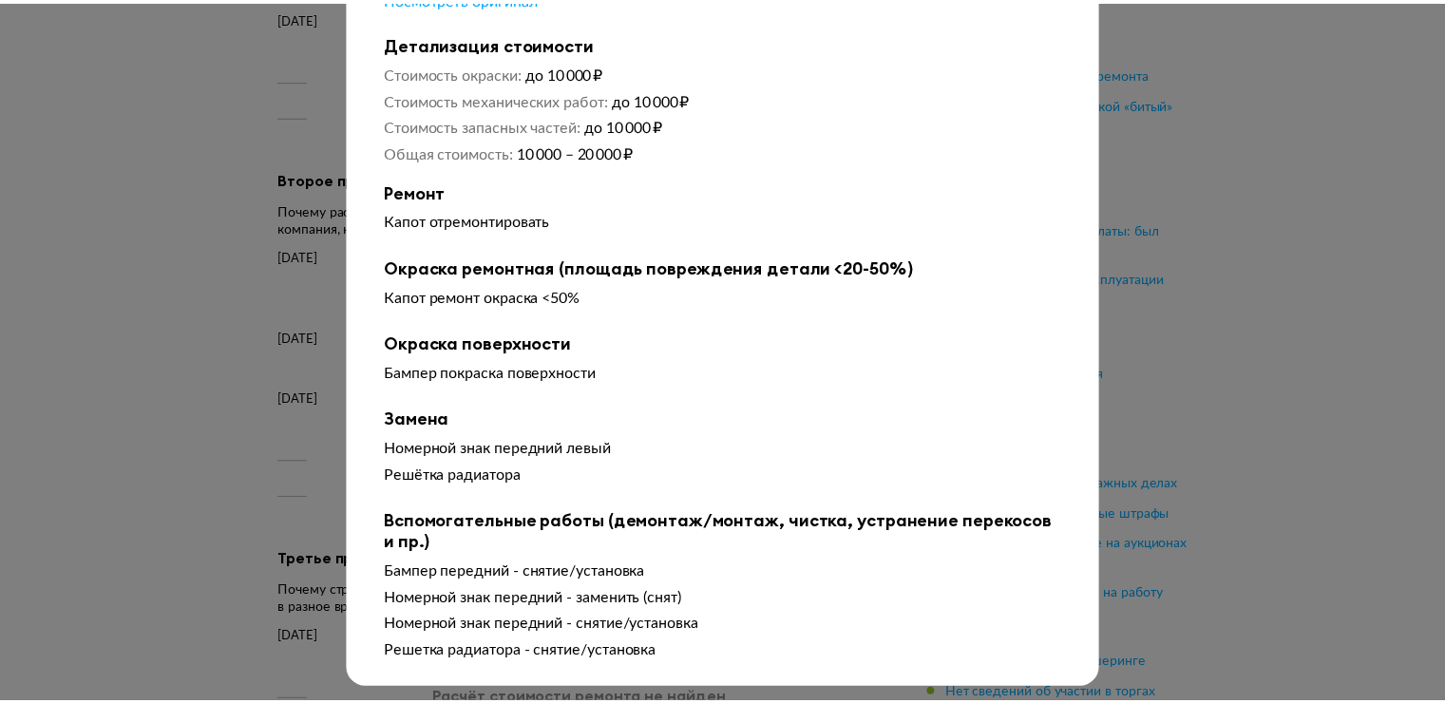
scroll to position [133, 0]
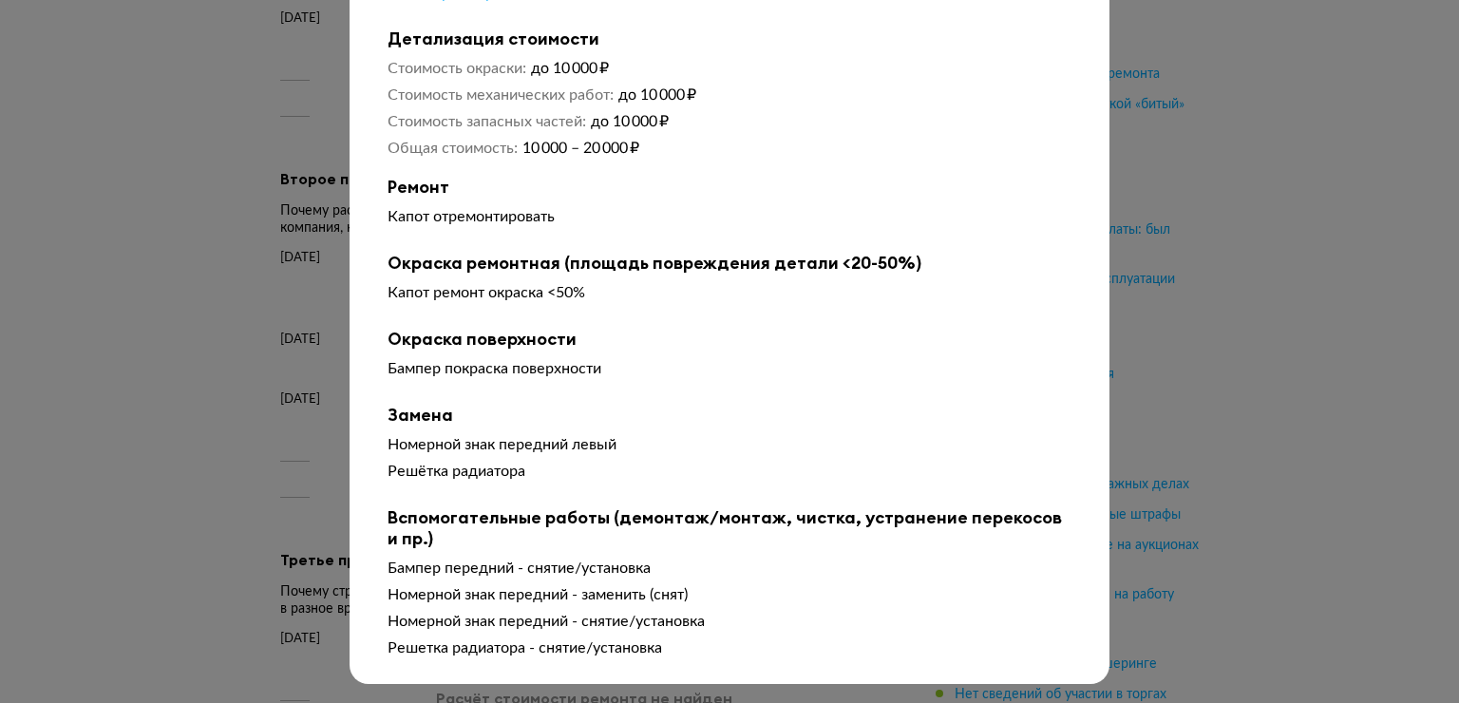
click at [1170, 298] on div at bounding box center [729, 224] width 1459 height 703
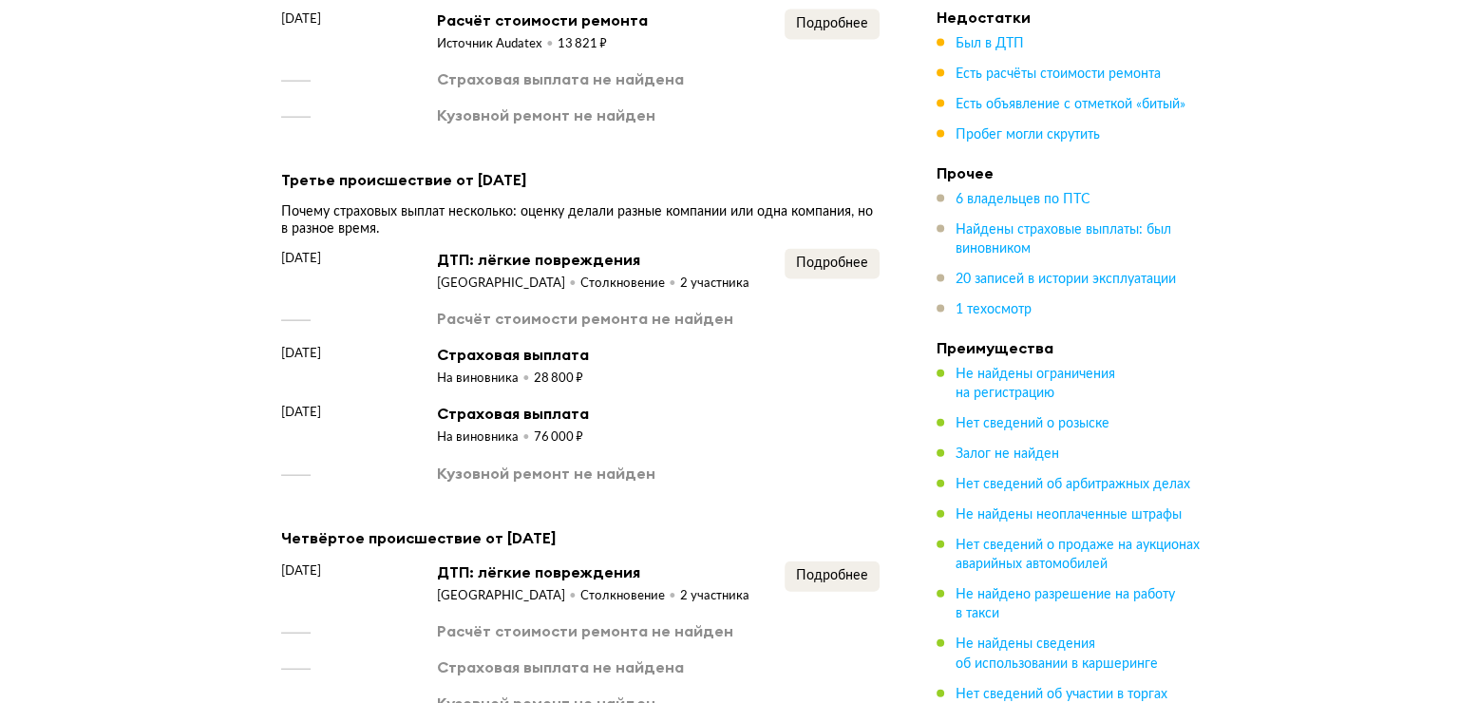
scroll to position [4274, 0]
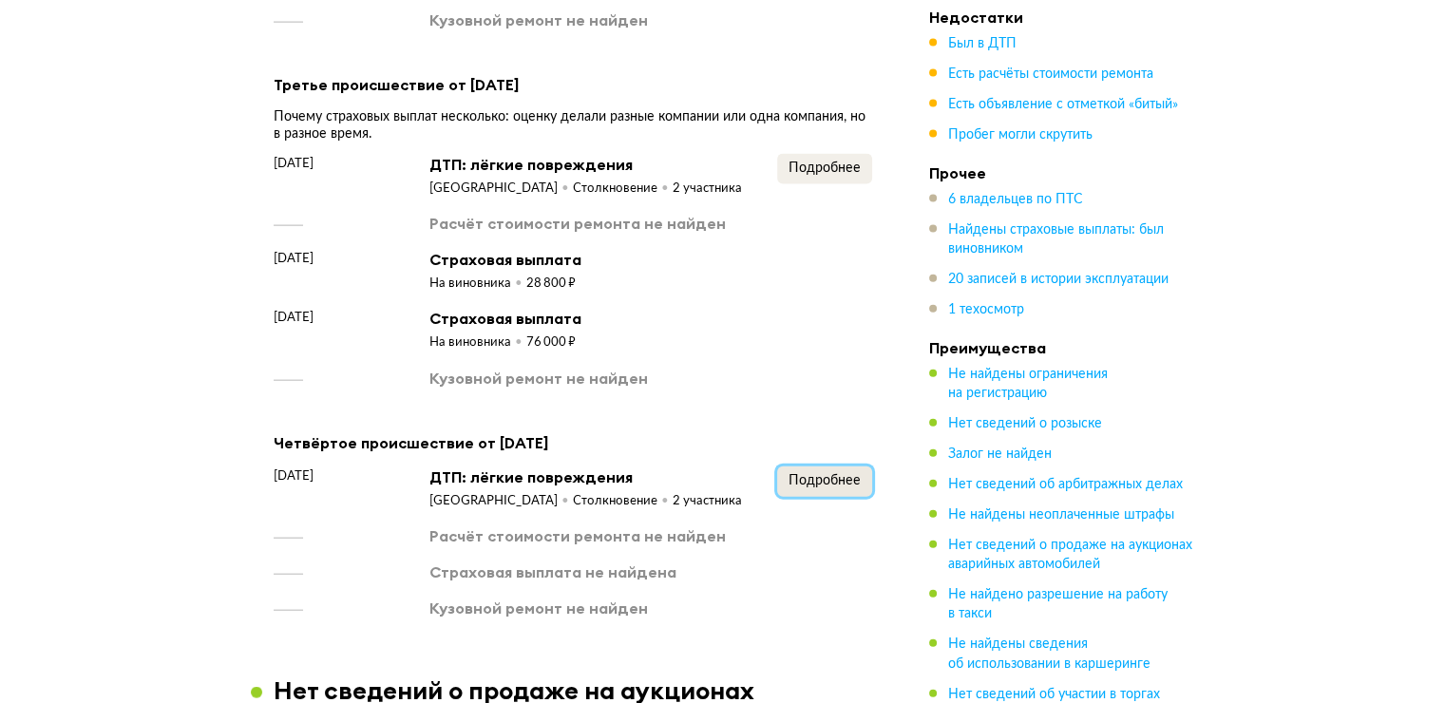
click at [823, 466] on button "Подробнее" at bounding box center [824, 481] width 95 height 30
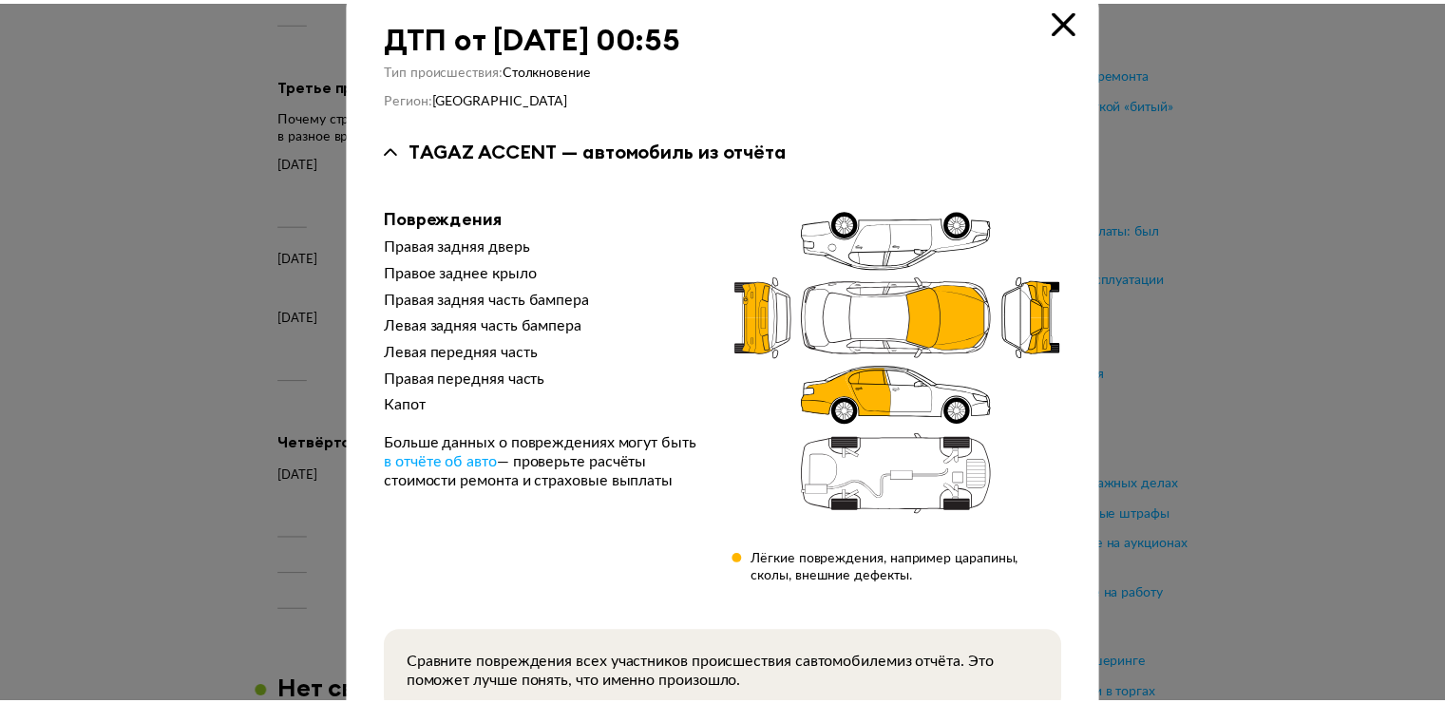
scroll to position [0, 0]
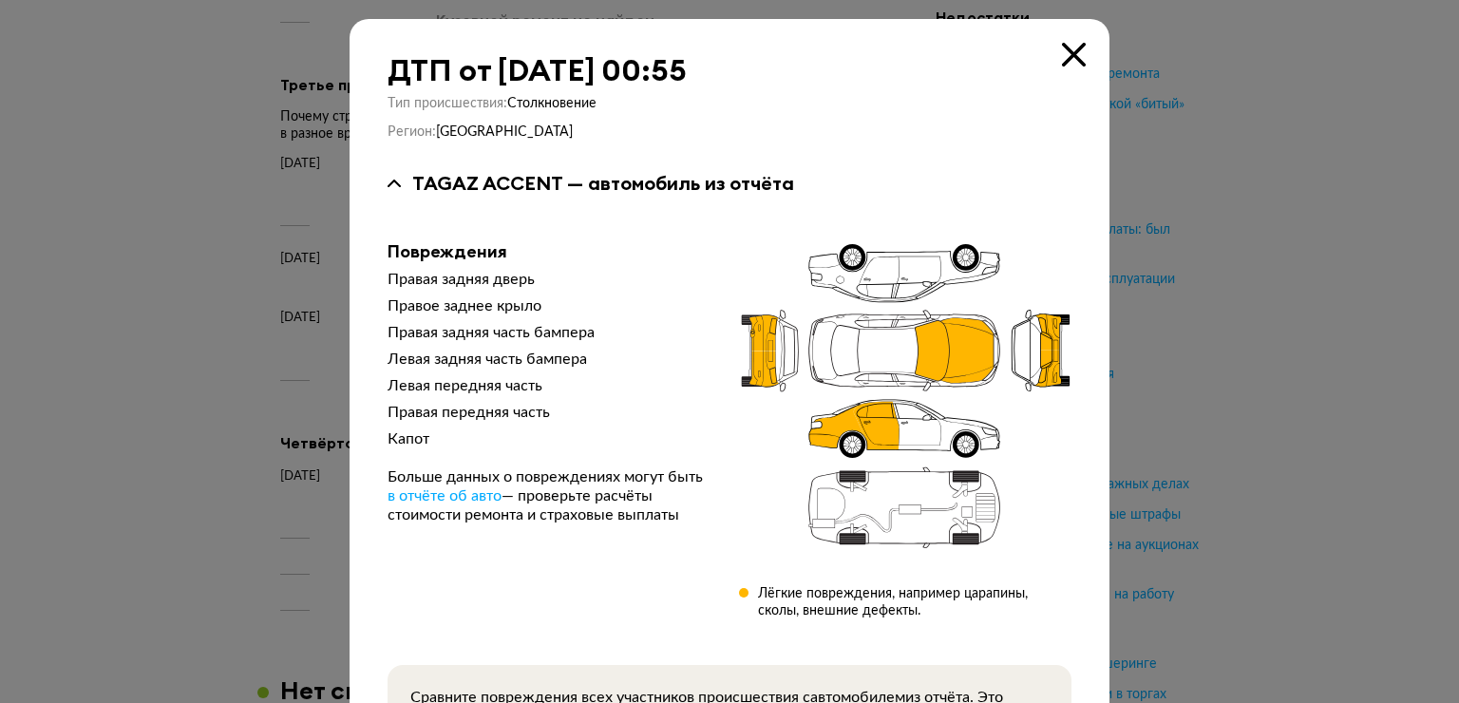
click at [1072, 61] on icon at bounding box center [1074, 55] width 24 height 24
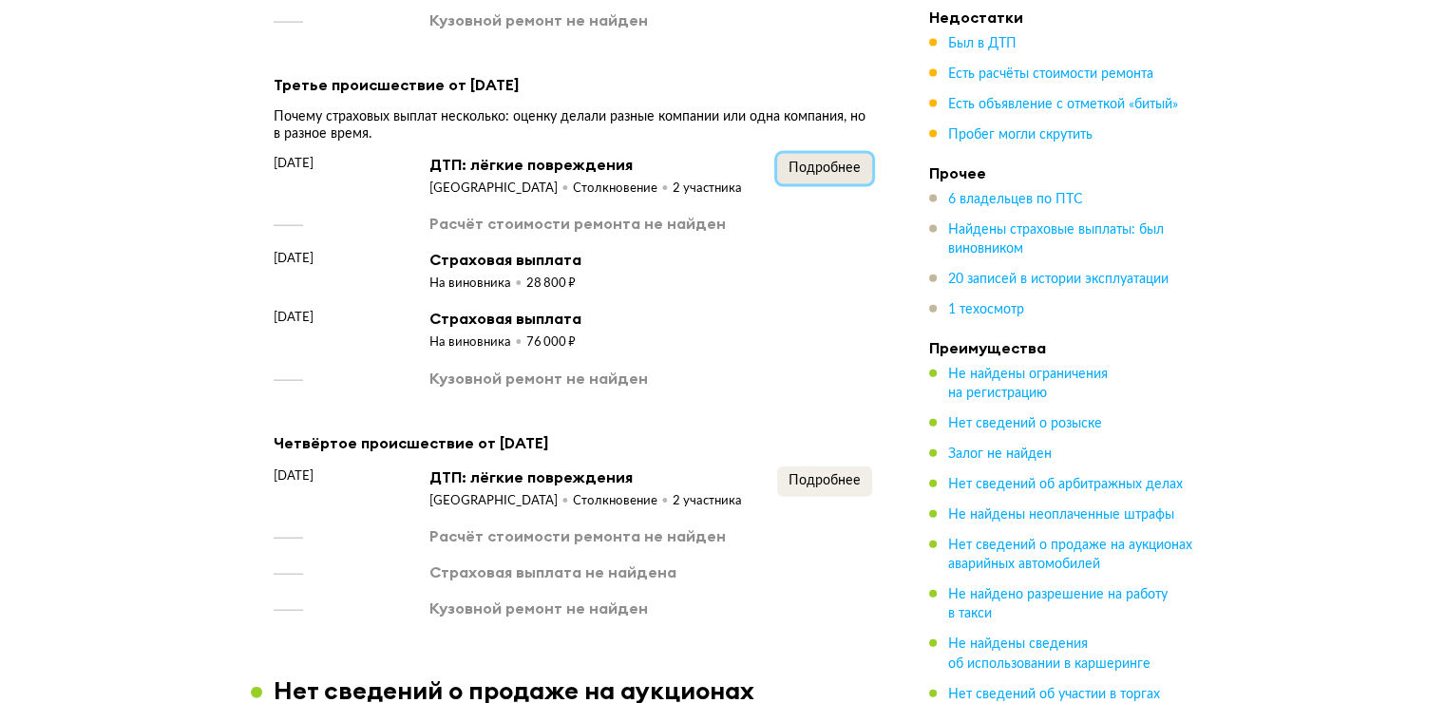
click at [813, 154] on button "Подробнее" at bounding box center [824, 169] width 95 height 30
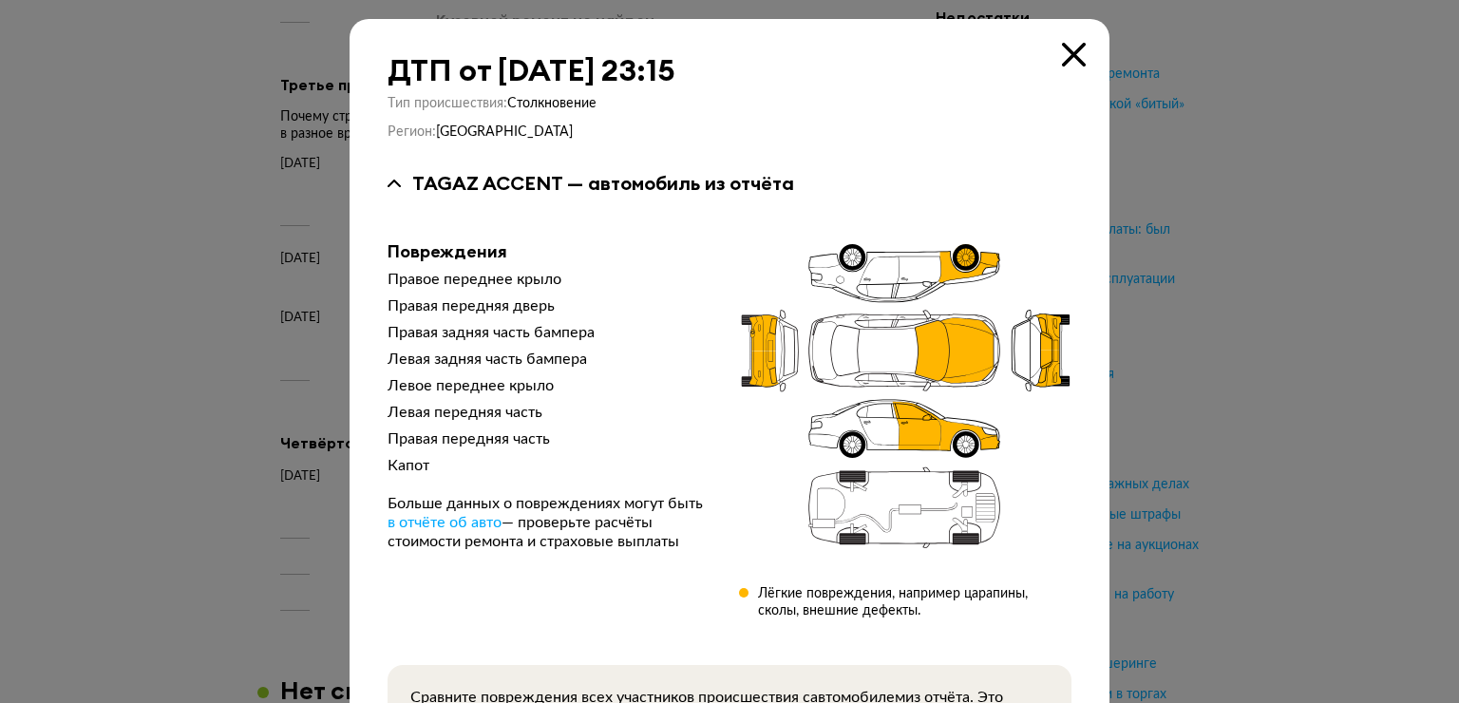
click at [1062, 60] on icon at bounding box center [1074, 55] width 24 height 24
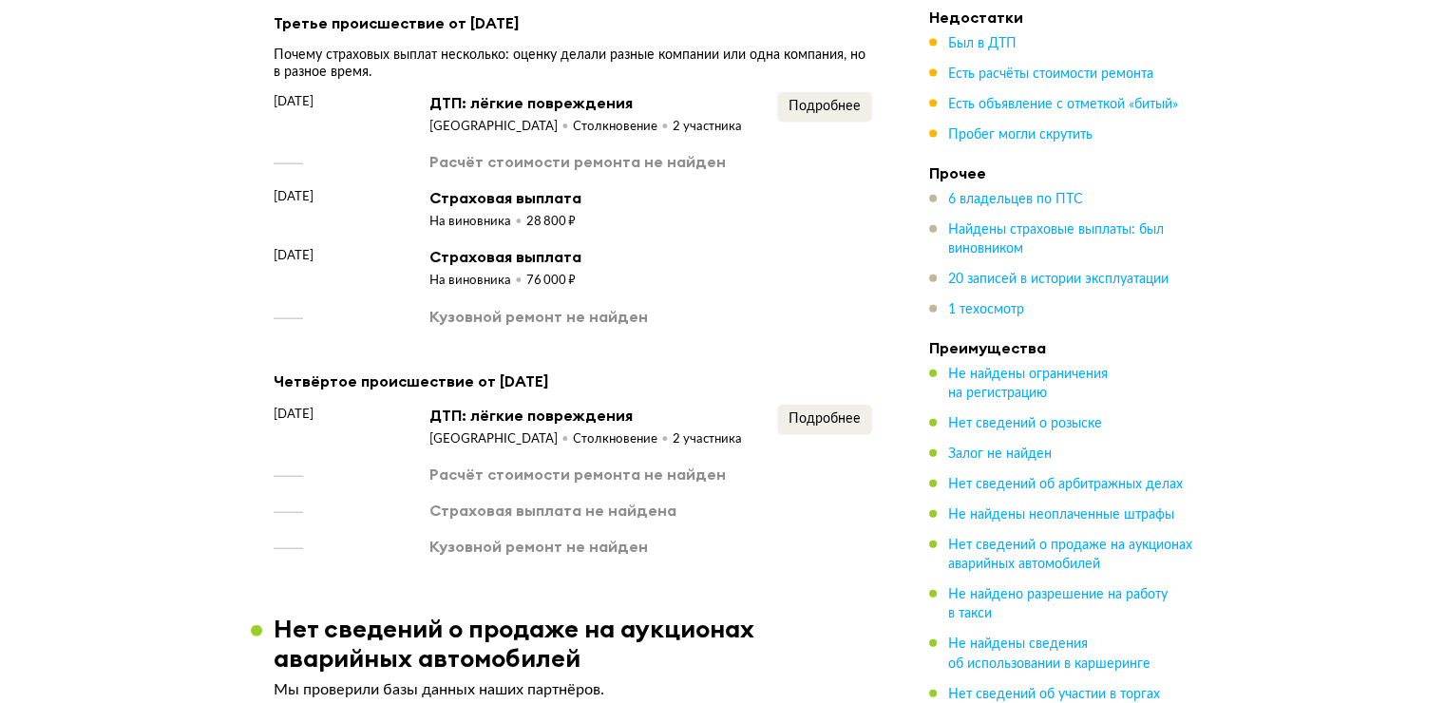
scroll to position [4369, 0]
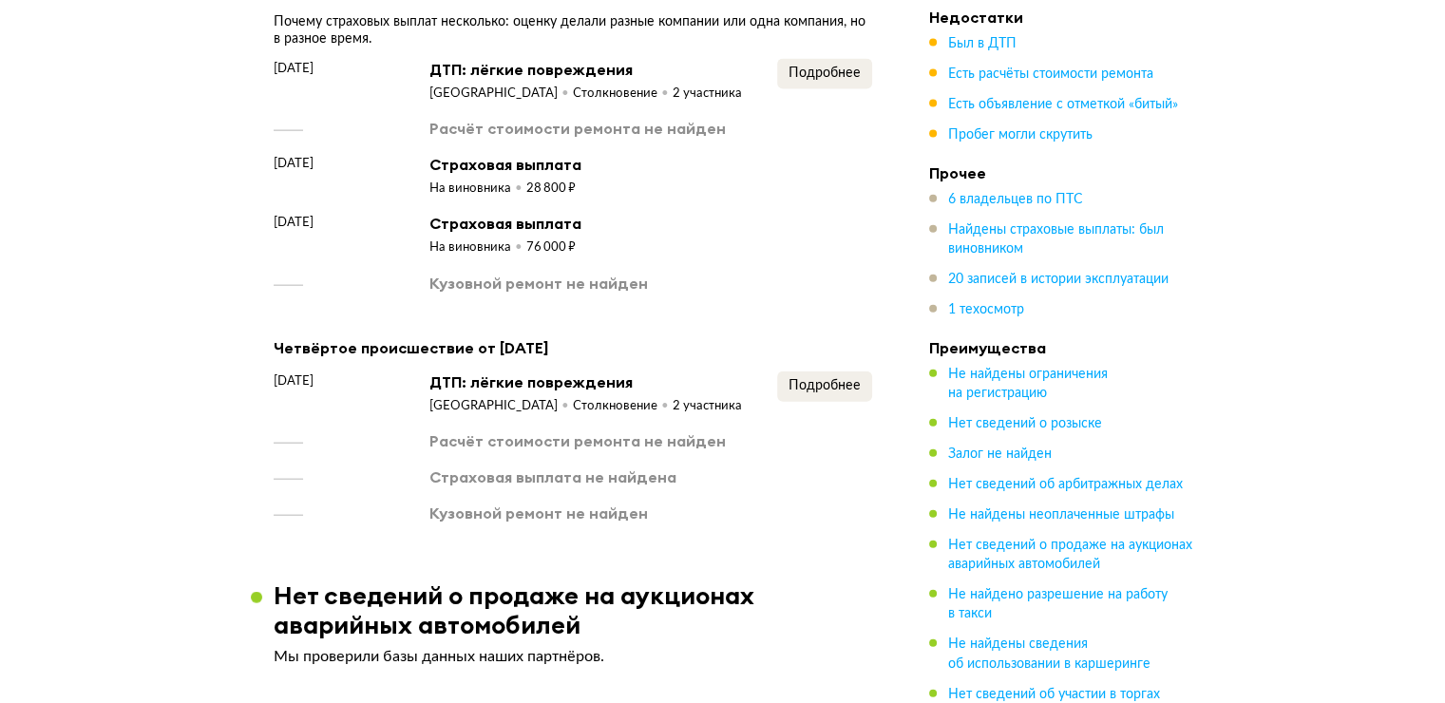
click at [471, 180] on div "На виновника" at bounding box center [477, 188] width 97 height 17
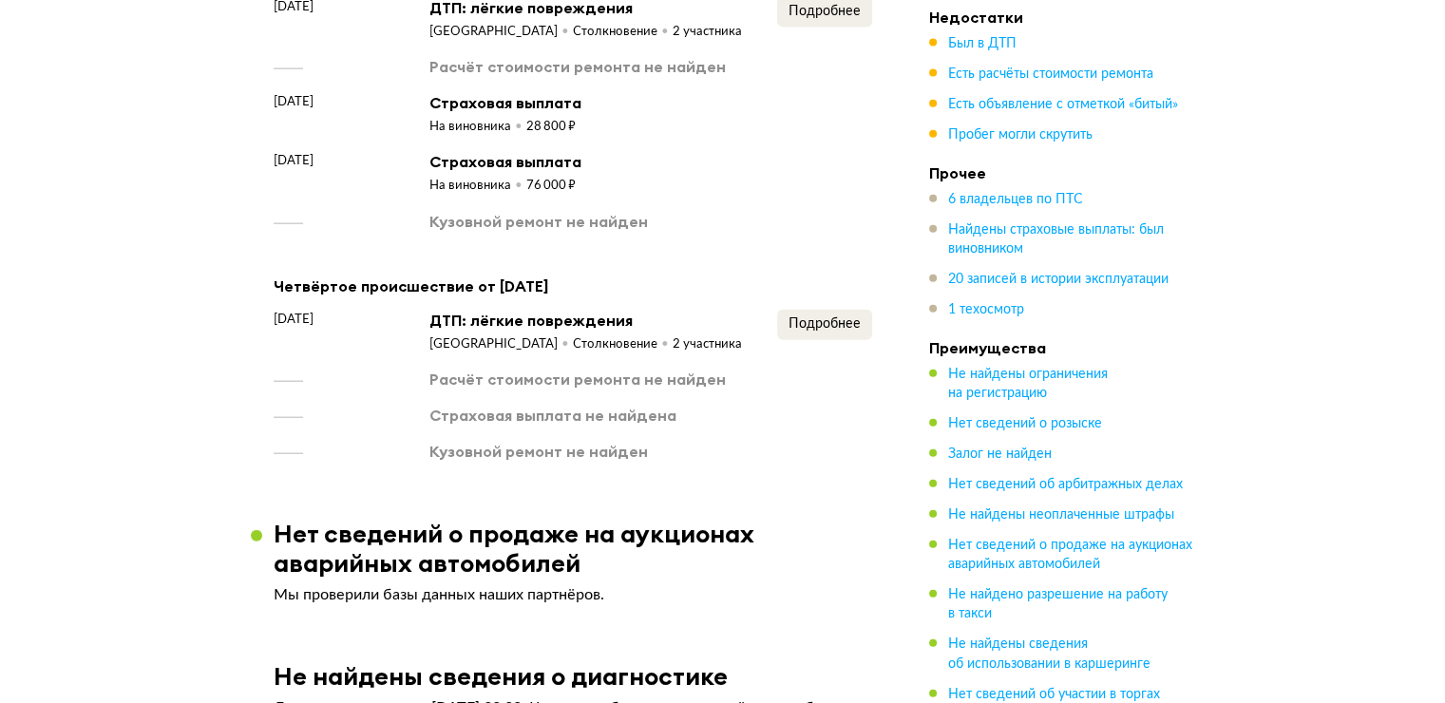
scroll to position [4464, 0]
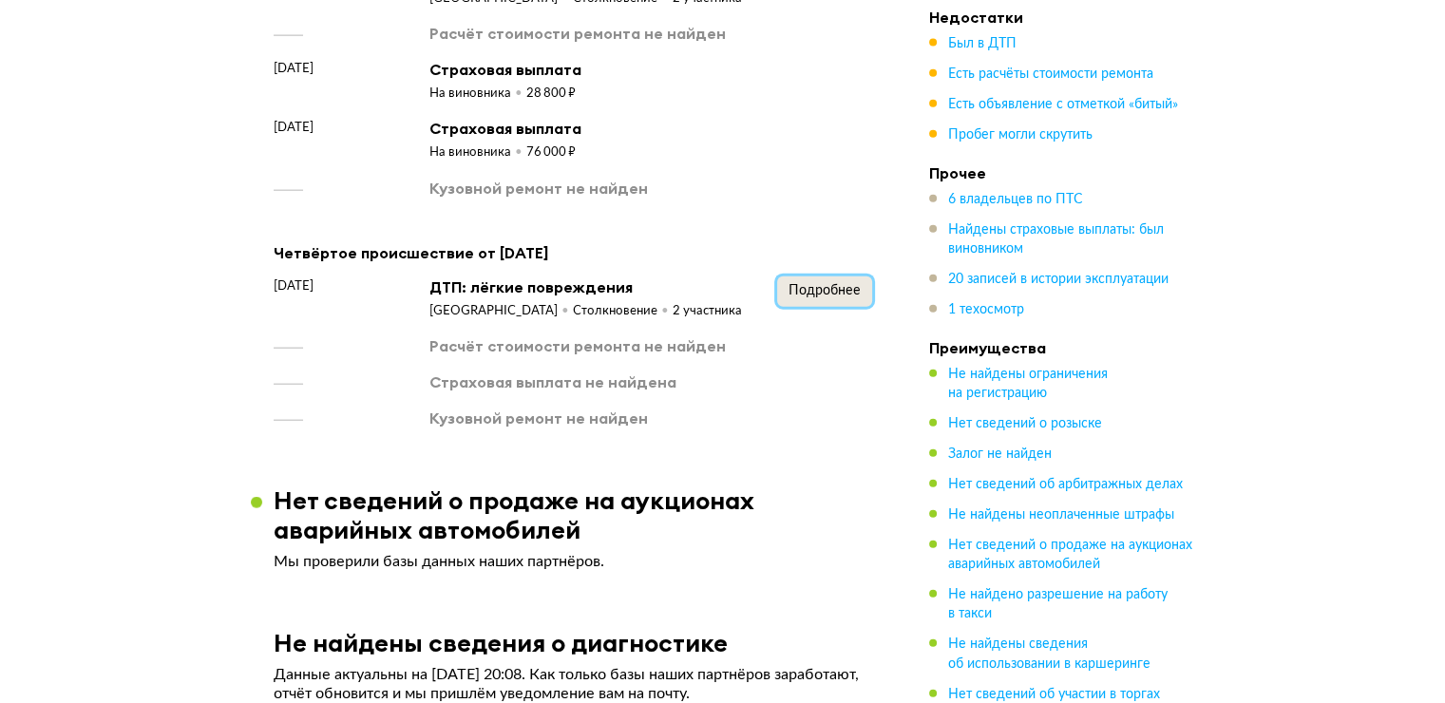
click at [778, 276] on button "Подробнее" at bounding box center [824, 291] width 95 height 30
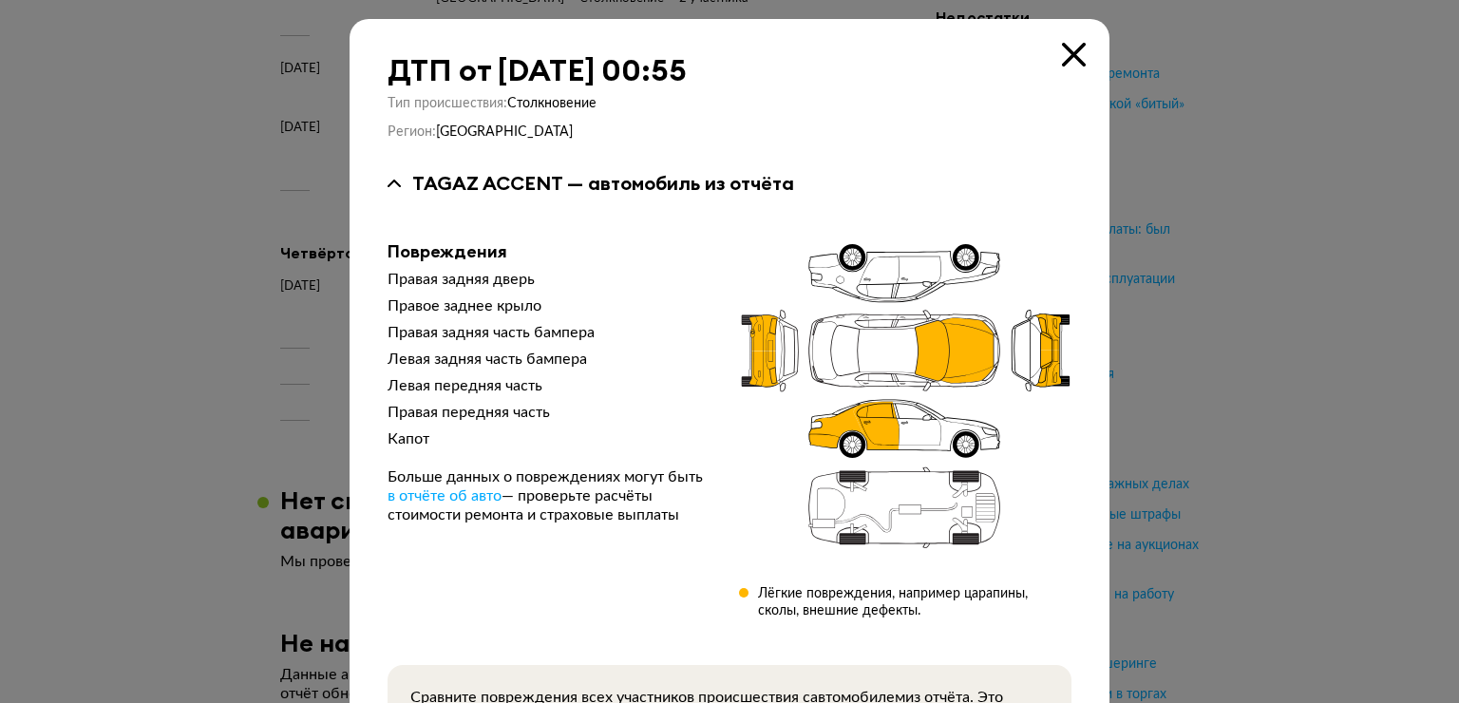
click at [1051, 61] on div "ДТП от 30 марта 2023 года в 00:55" at bounding box center [730, 70] width 684 height 34
click at [1062, 53] on icon at bounding box center [1074, 55] width 24 height 24
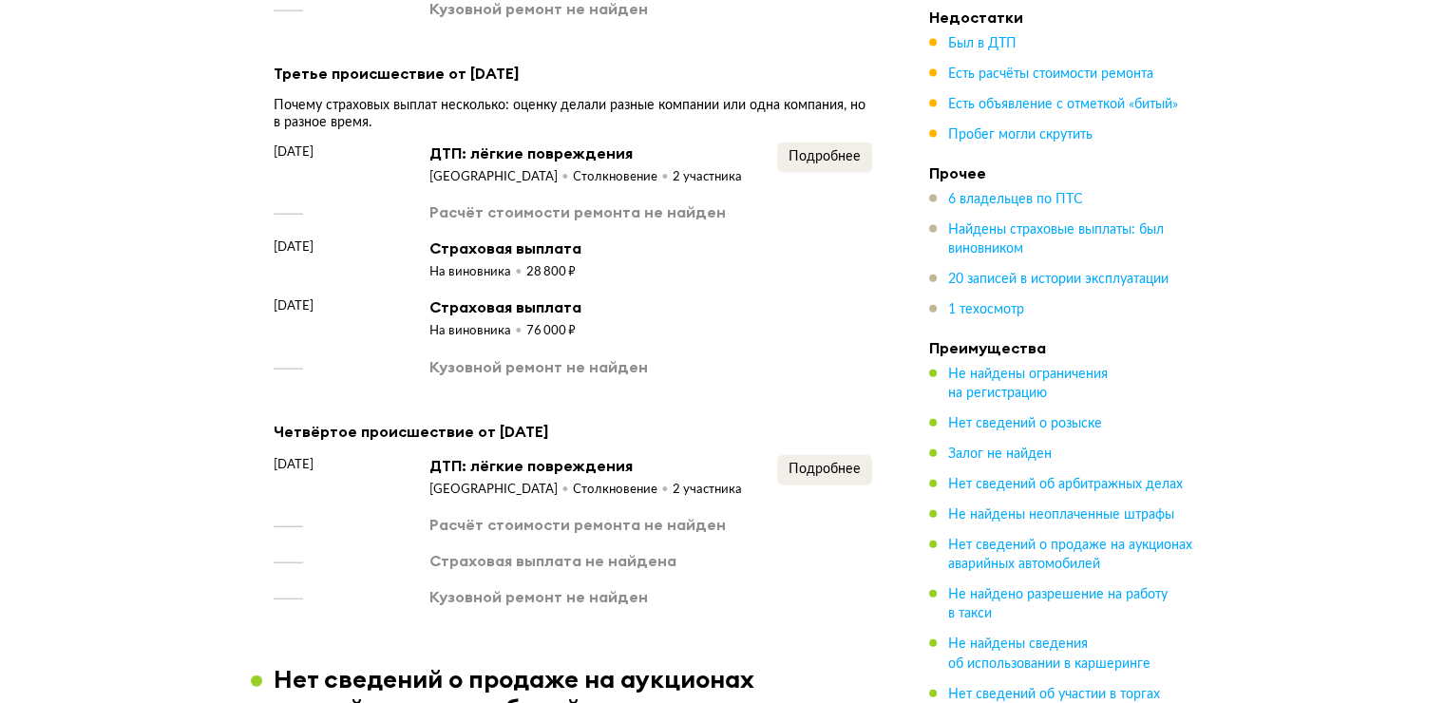
scroll to position [4274, 0]
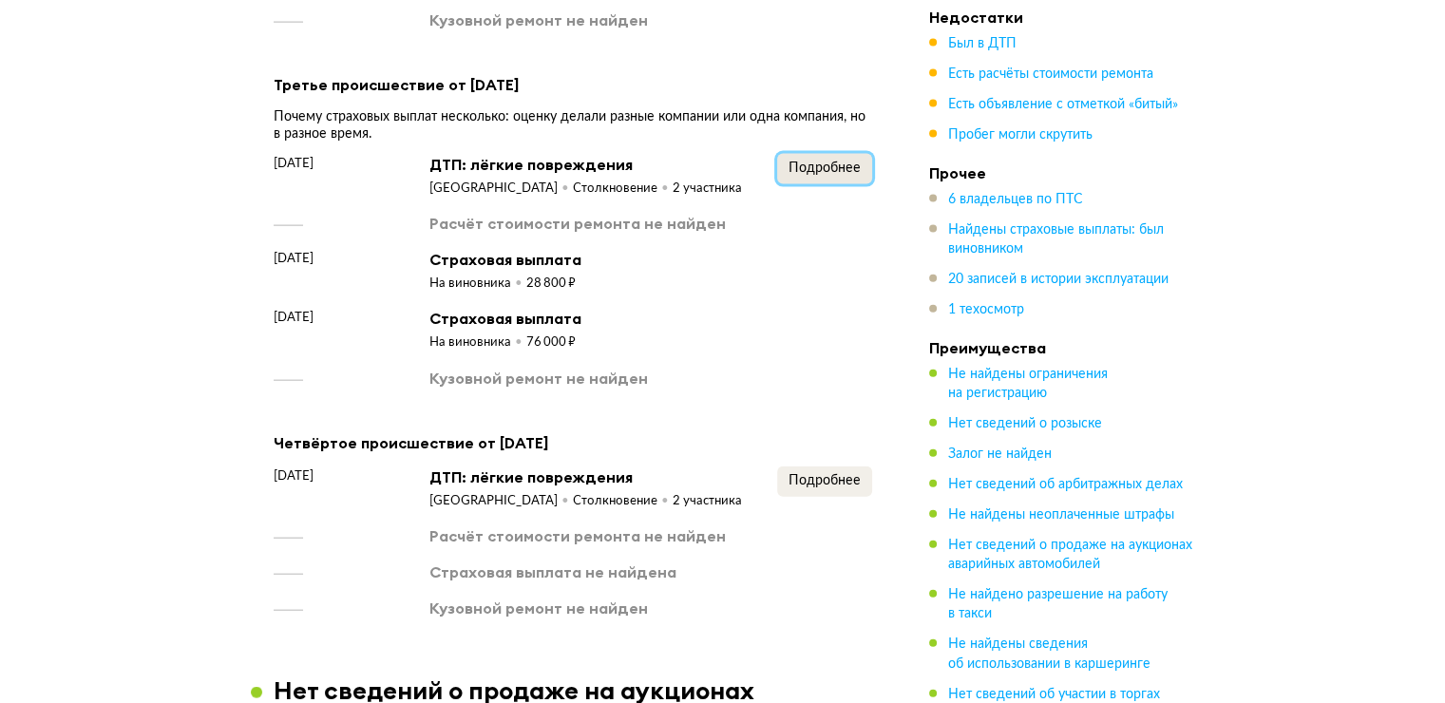
click at [791, 161] on span "Подробнее" at bounding box center [824, 167] width 72 height 13
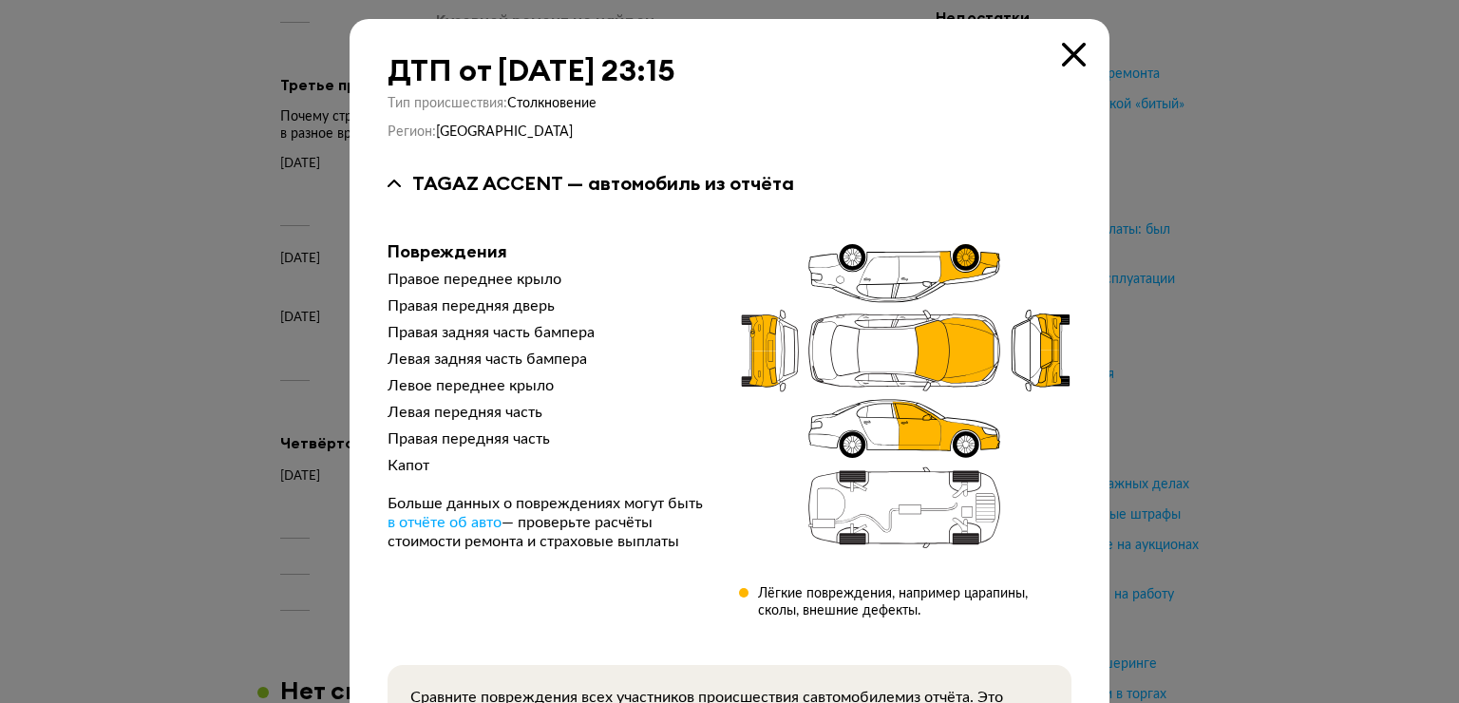
click at [1077, 57] on icon at bounding box center [1074, 55] width 24 height 24
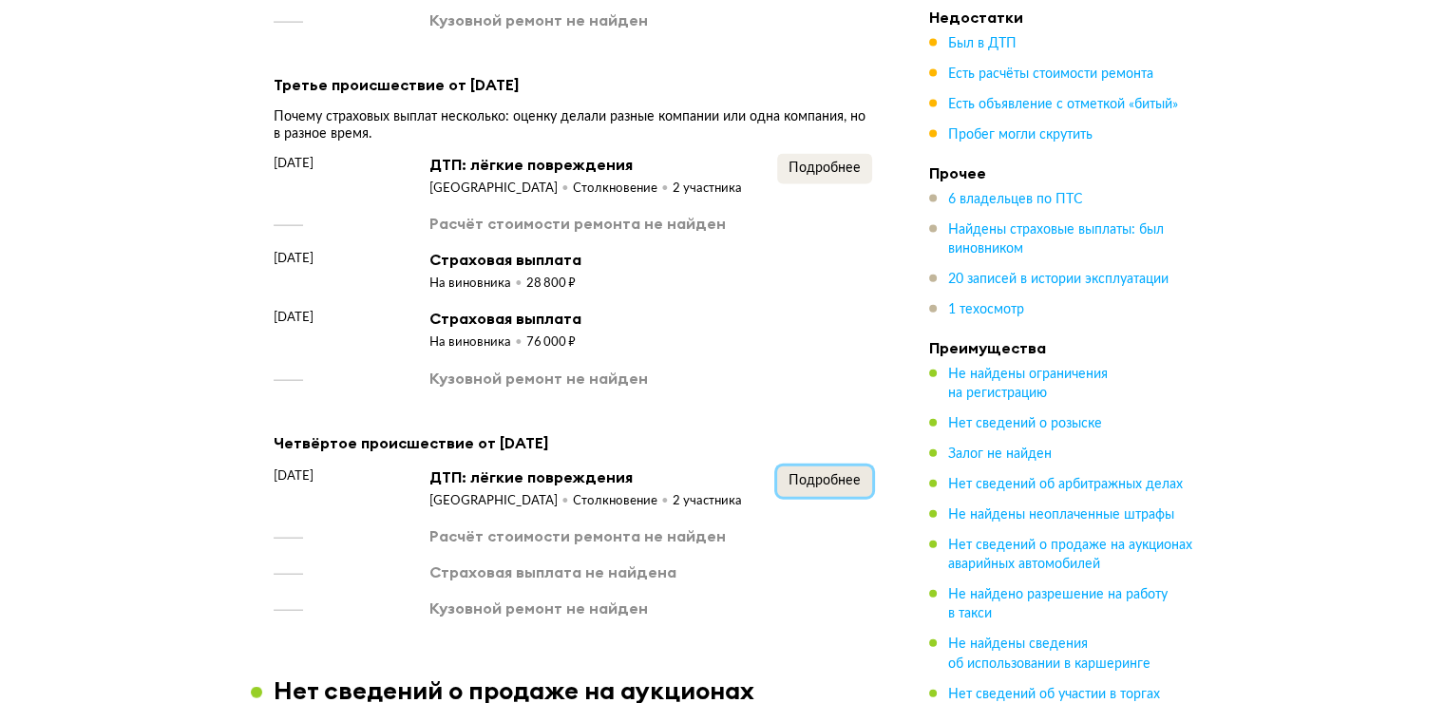
click at [806, 474] on span "Подробнее" at bounding box center [824, 480] width 72 height 13
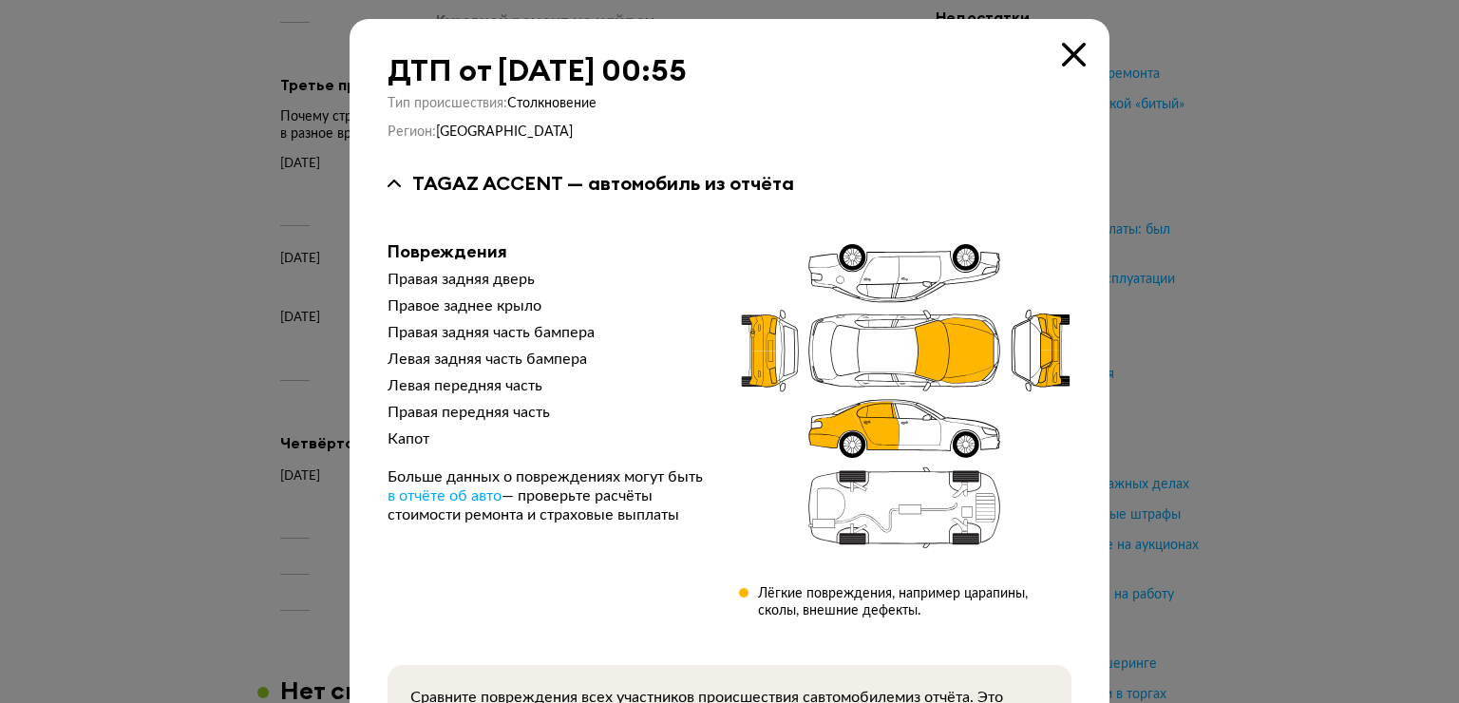
click at [1075, 52] on icon at bounding box center [1074, 55] width 24 height 24
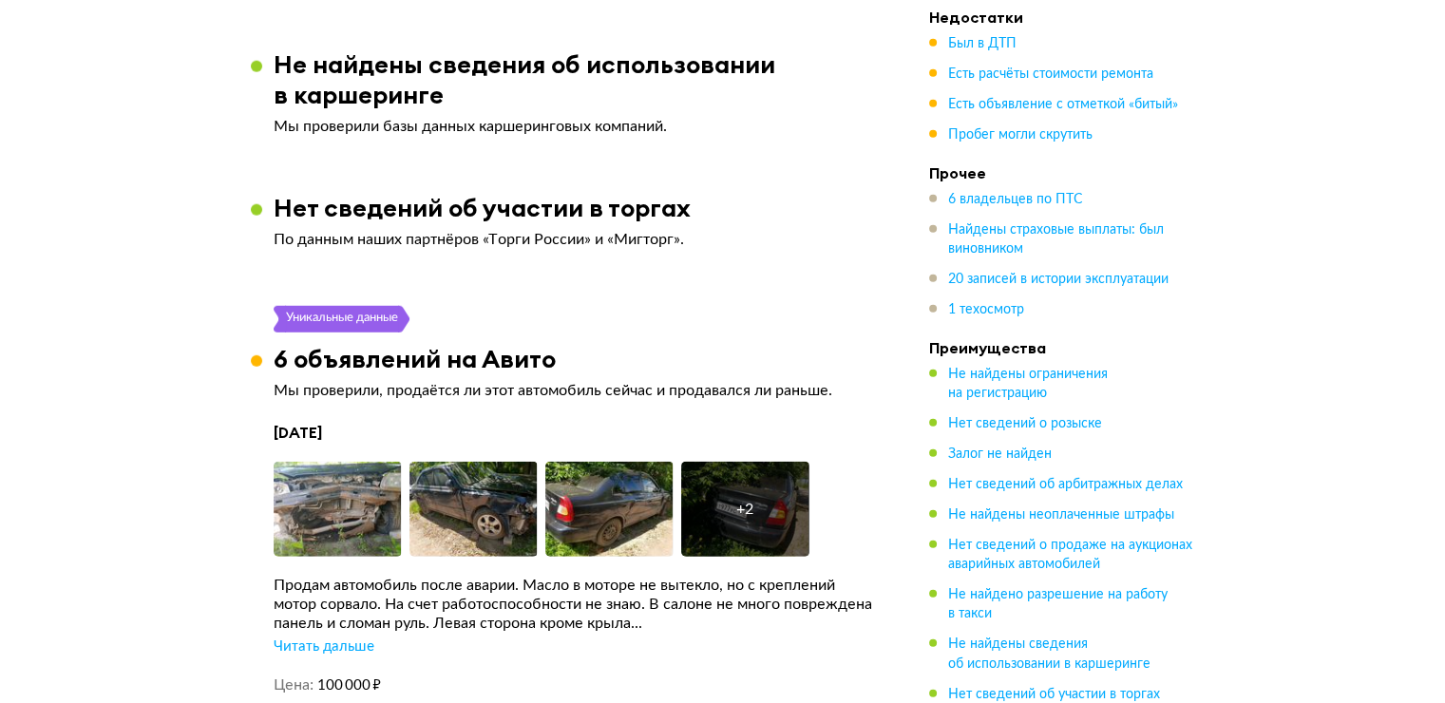
scroll to position [5414, 0]
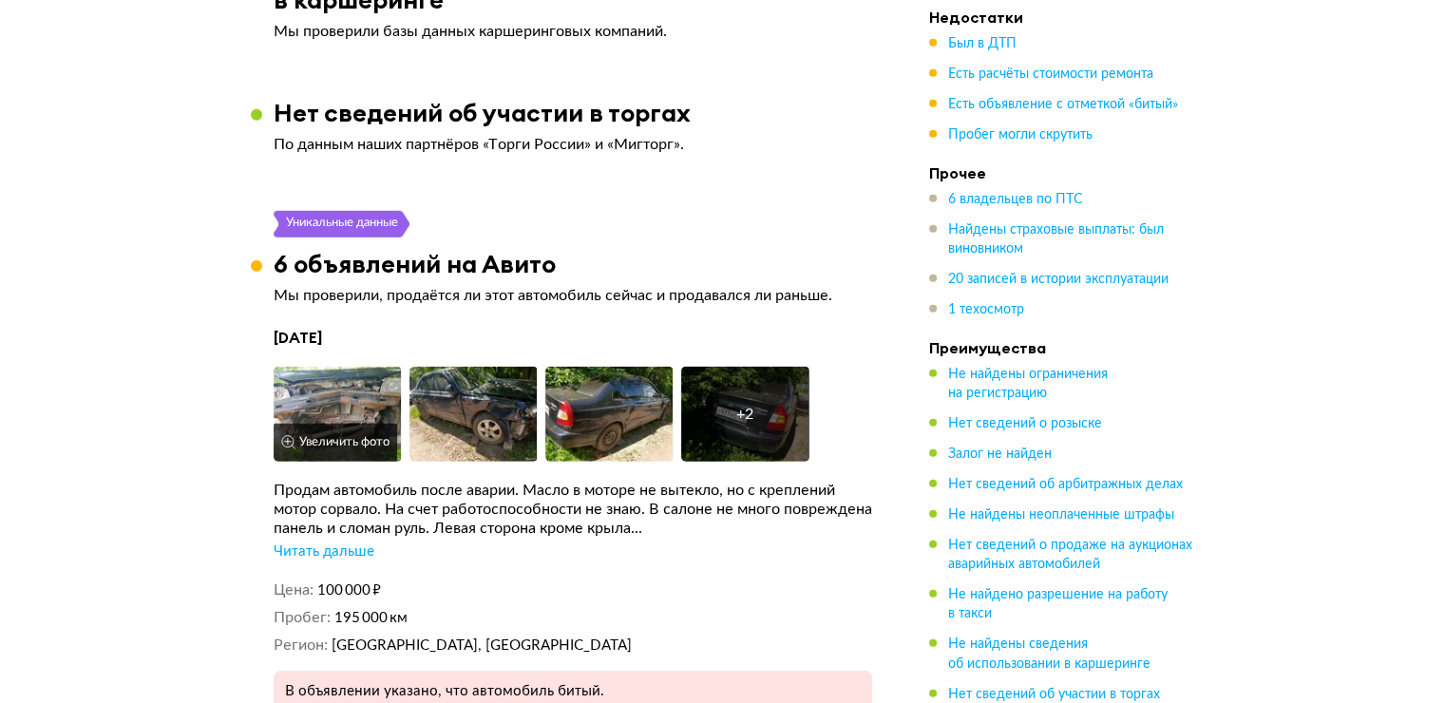
click at [332, 424] on button "Увеличить фото" at bounding box center [335, 443] width 123 height 38
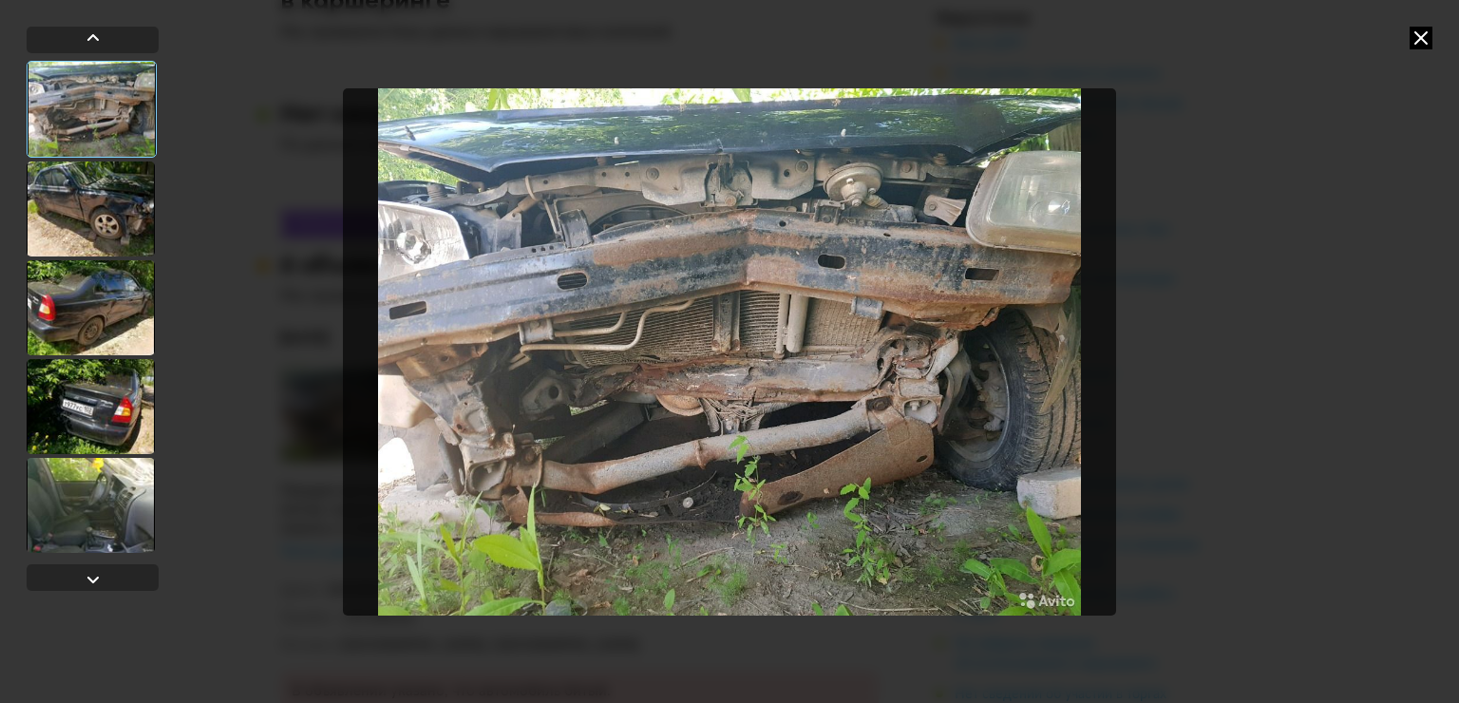
click at [104, 213] on div at bounding box center [91, 208] width 128 height 95
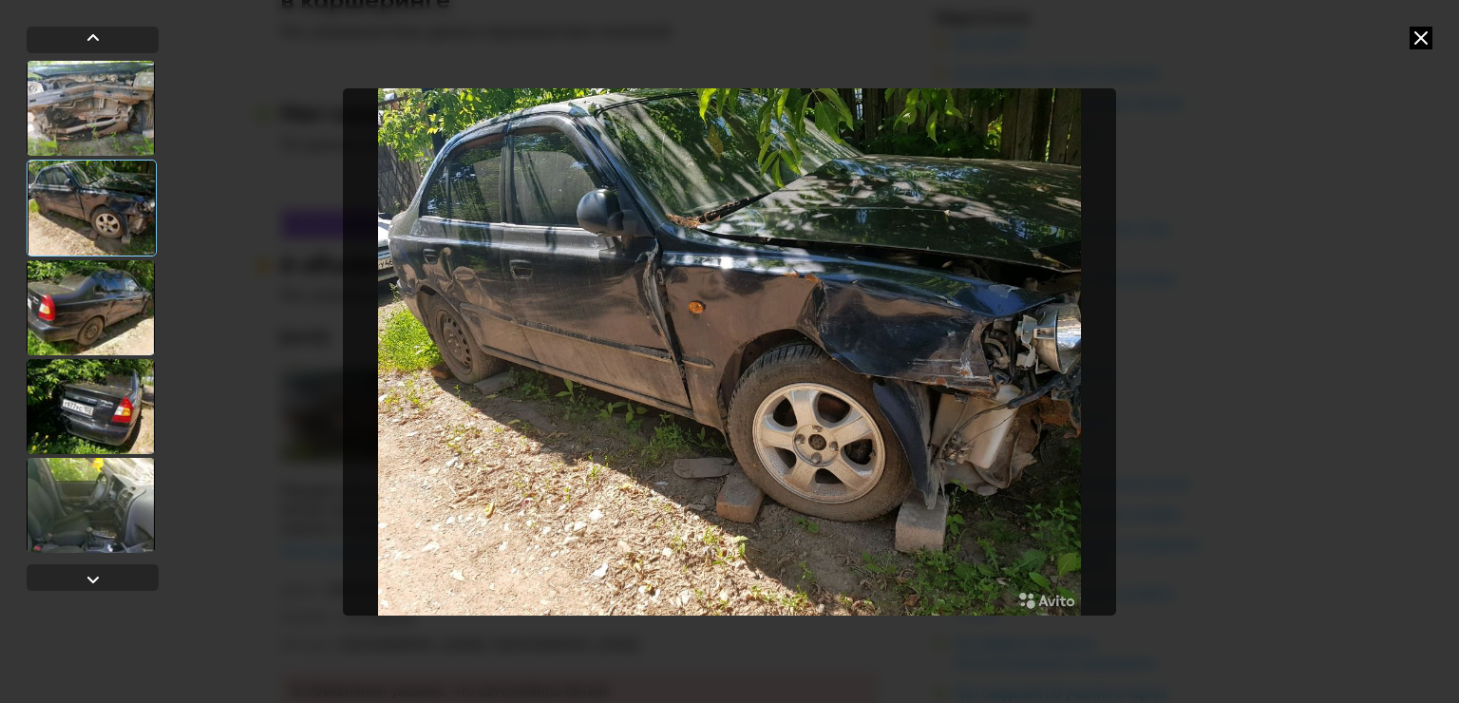
click at [104, 279] on div at bounding box center [91, 307] width 128 height 95
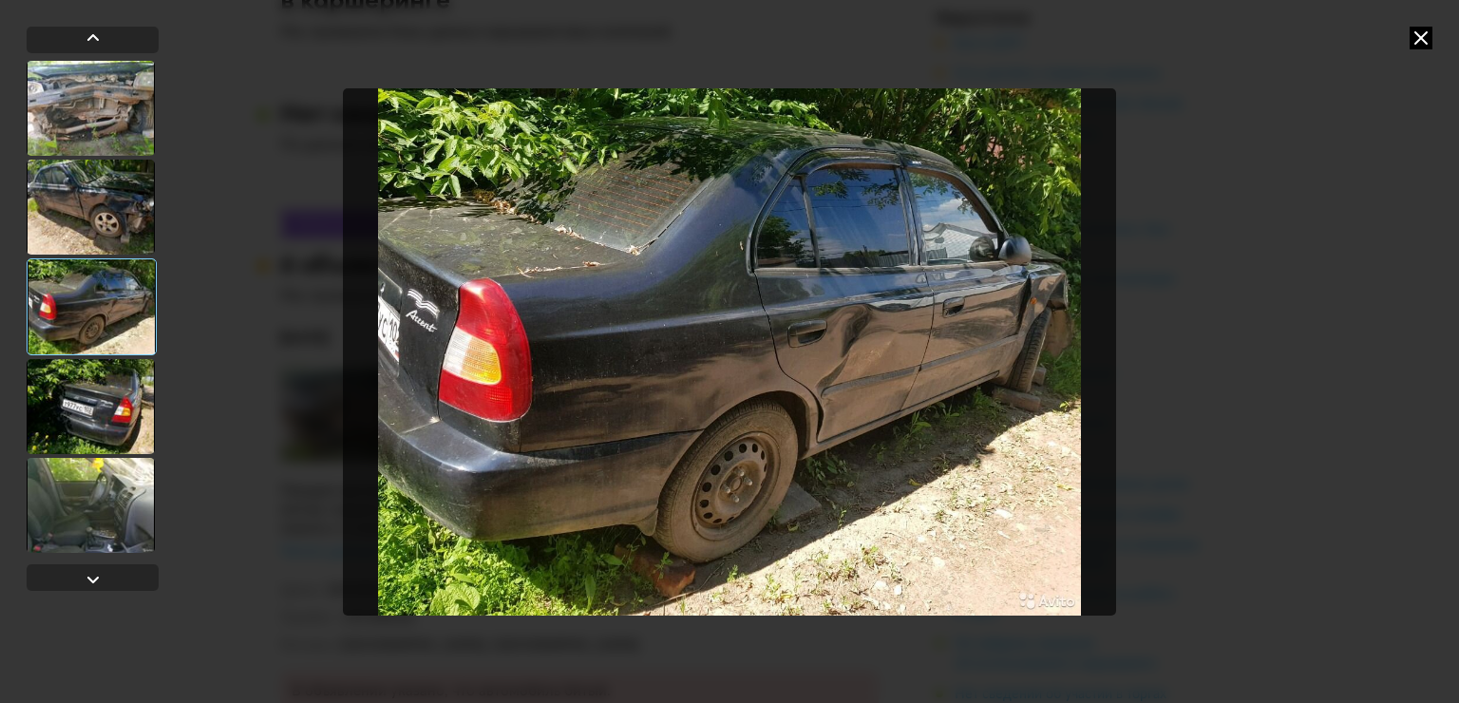
click at [117, 394] on div at bounding box center [91, 406] width 128 height 95
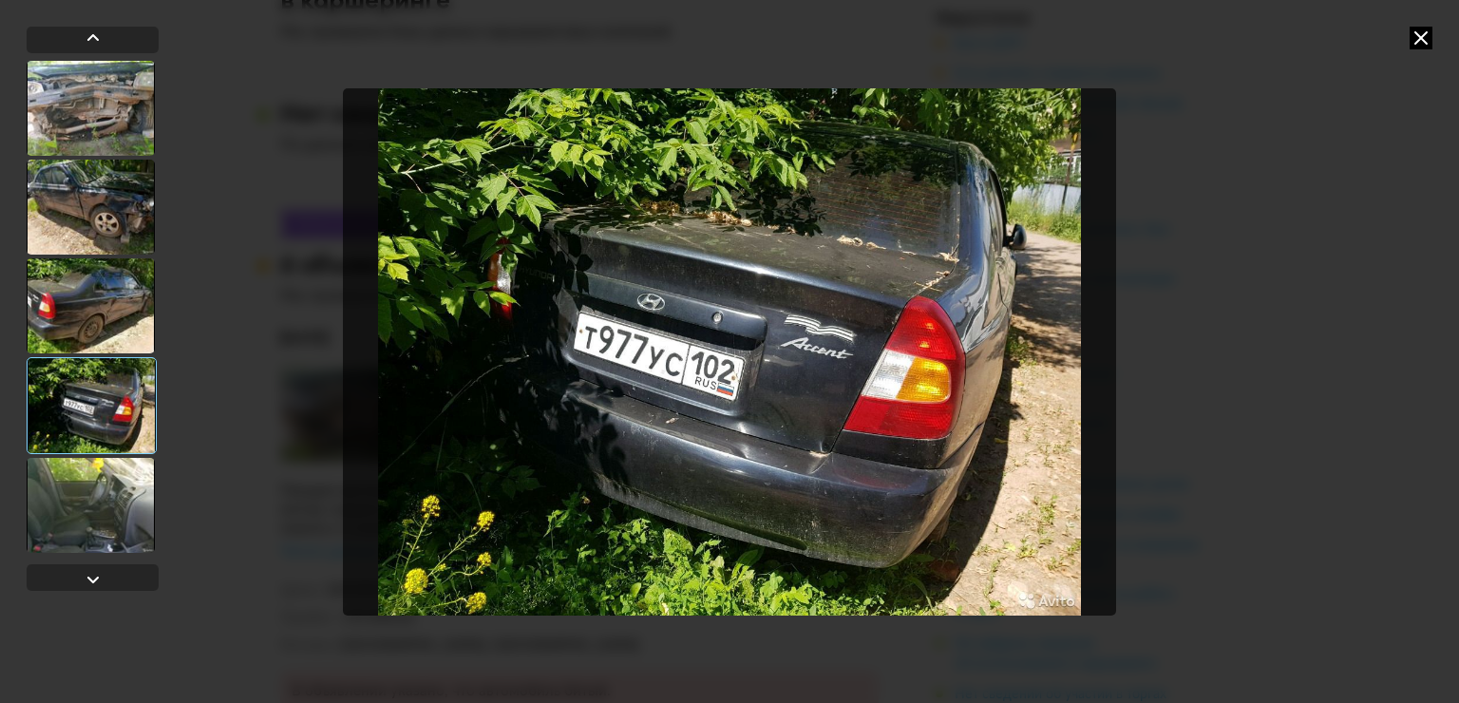
click at [103, 495] on div at bounding box center [91, 505] width 128 height 95
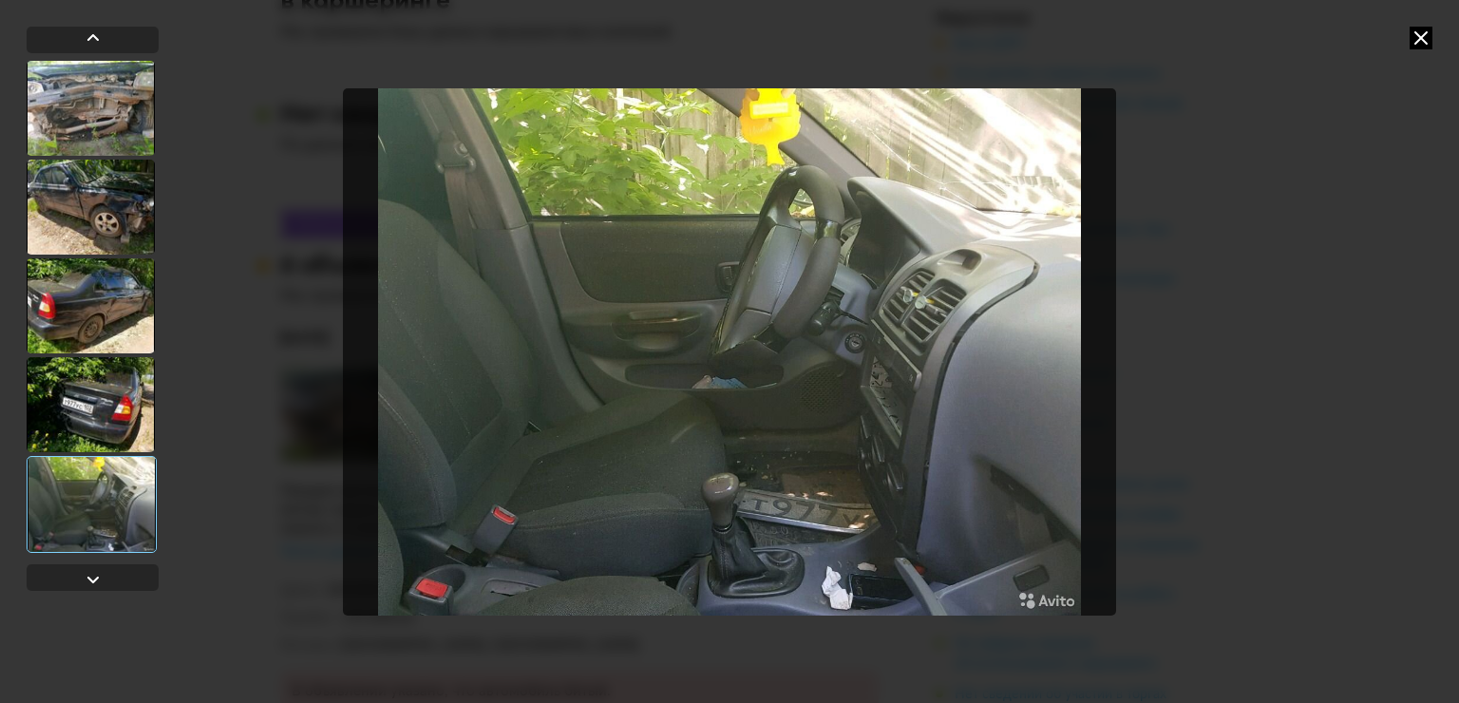
click at [95, 562] on div at bounding box center [93, 313] width 132 height 572
click at [98, 572] on div at bounding box center [93, 579] width 23 height 23
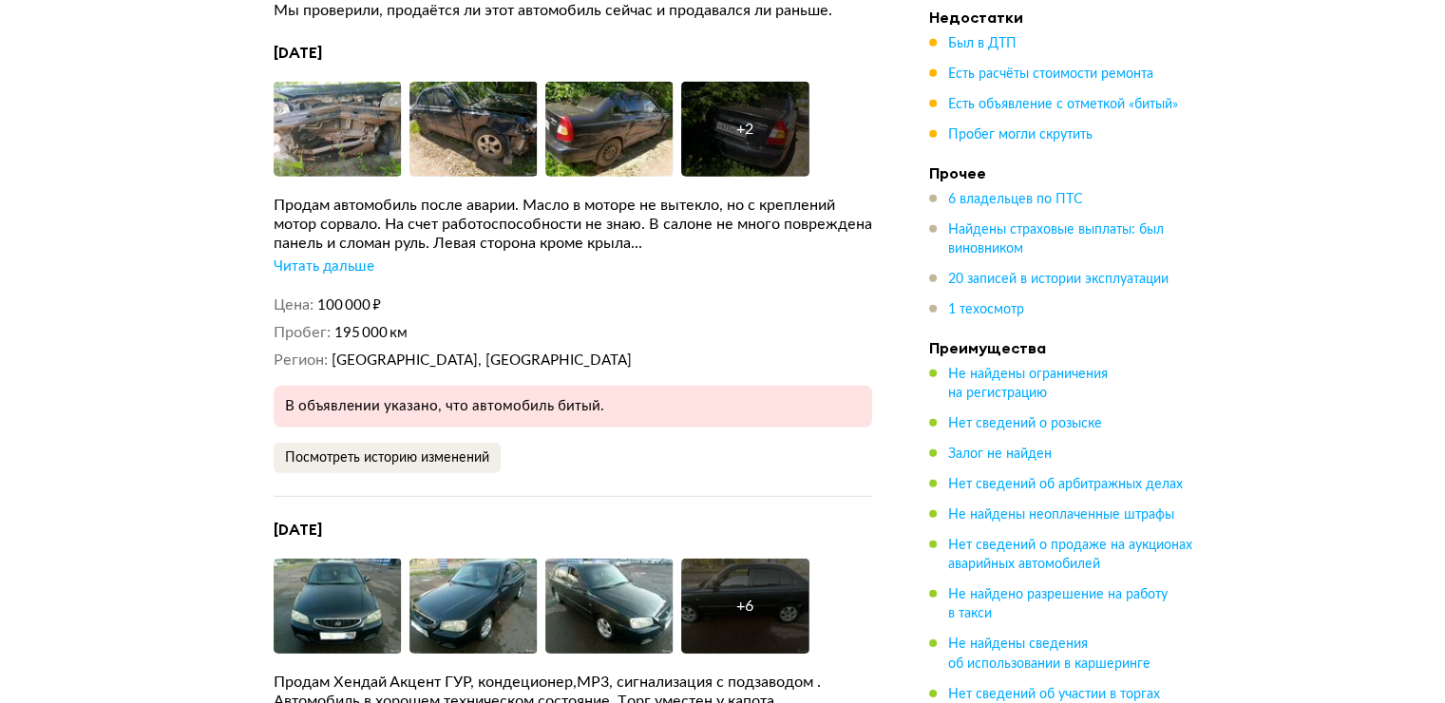
scroll to position [5604, 0]
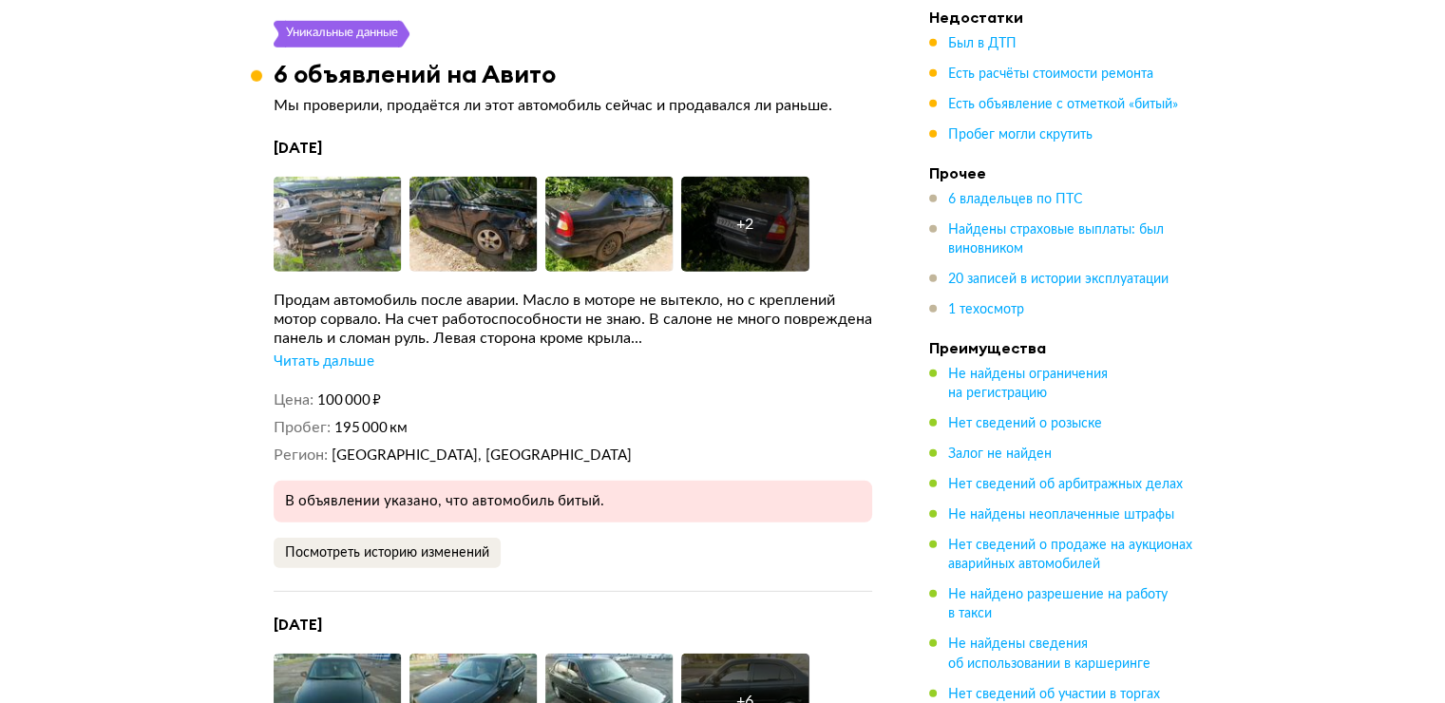
click at [363, 352] on div "Читать дальше" at bounding box center [324, 361] width 101 height 19
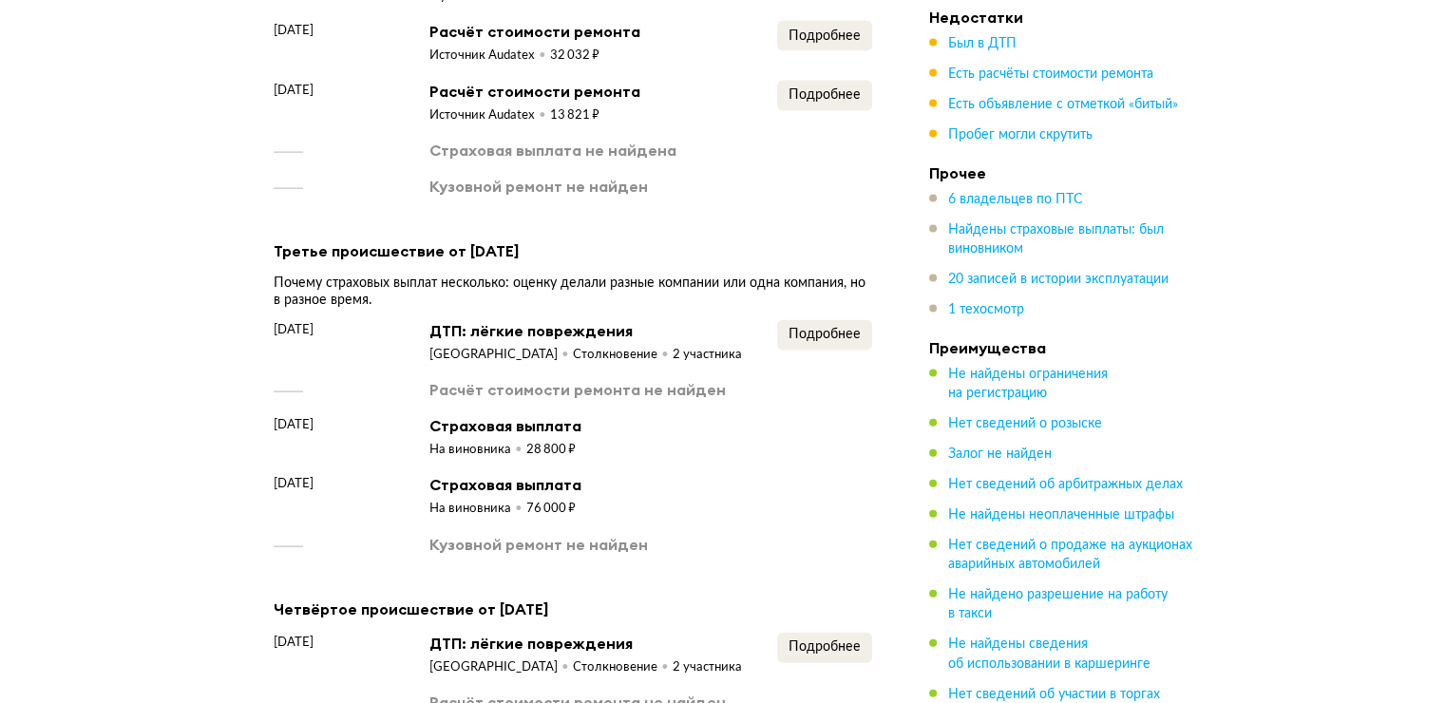
scroll to position [3894, 0]
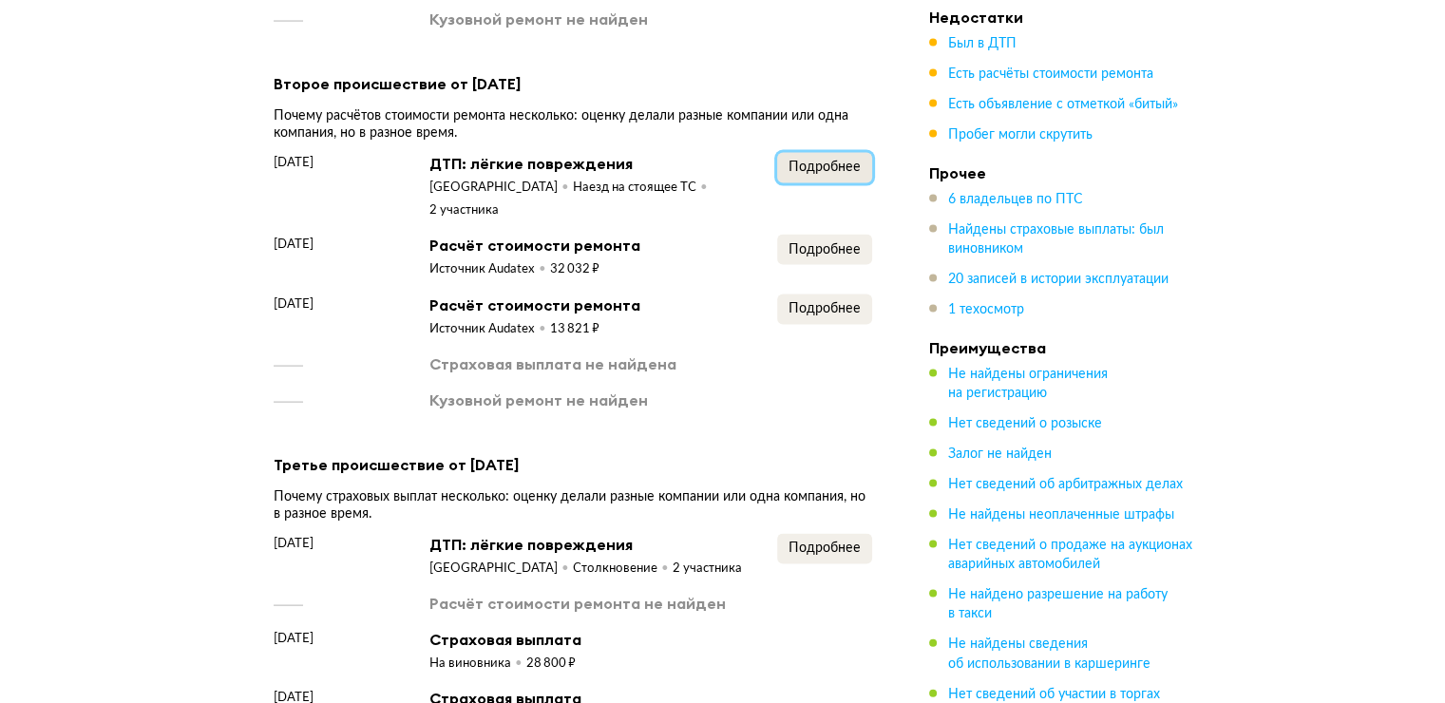
click at [860, 153] on button "Подробнее" at bounding box center [824, 168] width 95 height 30
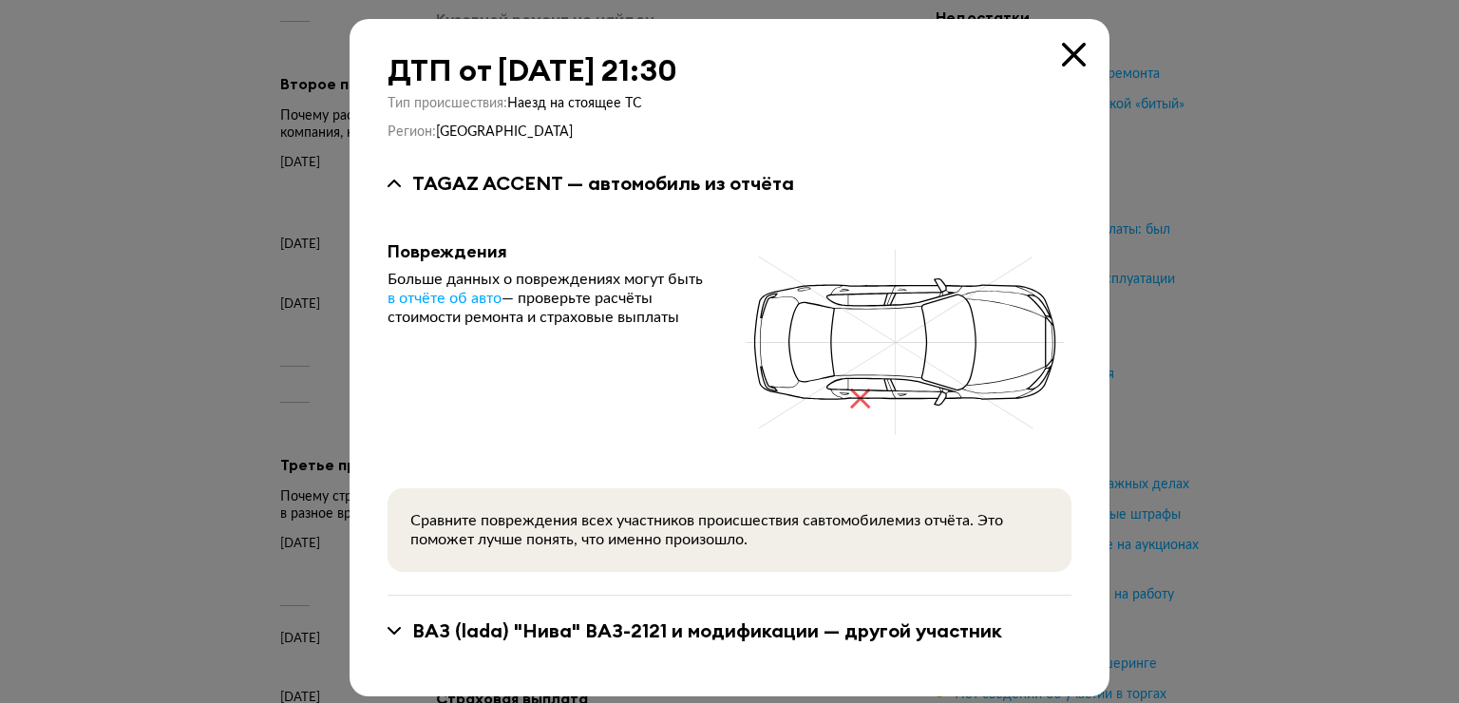
click at [1052, 42] on div "ДТП от 18 июля 2017 года в 21:30 Тип происшествия : Наезд на стоящее ТС Регион …" at bounding box center [730, 357] width 760 height 677
click at [1052, 72] on div "ДТП от 18 июля 2017 года в 21:30" at bounding box center [730, 70] width 684 height 34
click at [1073, 54] on icon at bounding box center [1074, 55] width 24 height 24
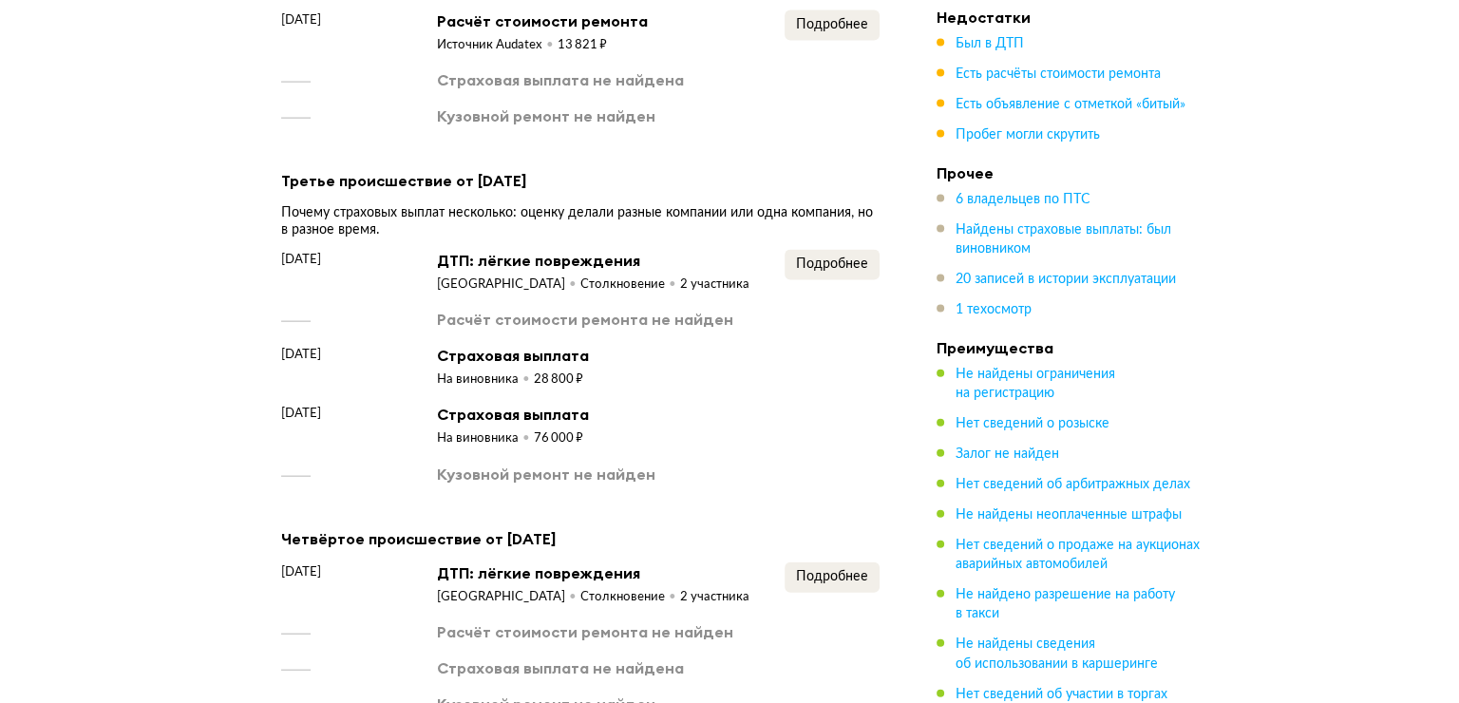
scroll to position [4179, 0]
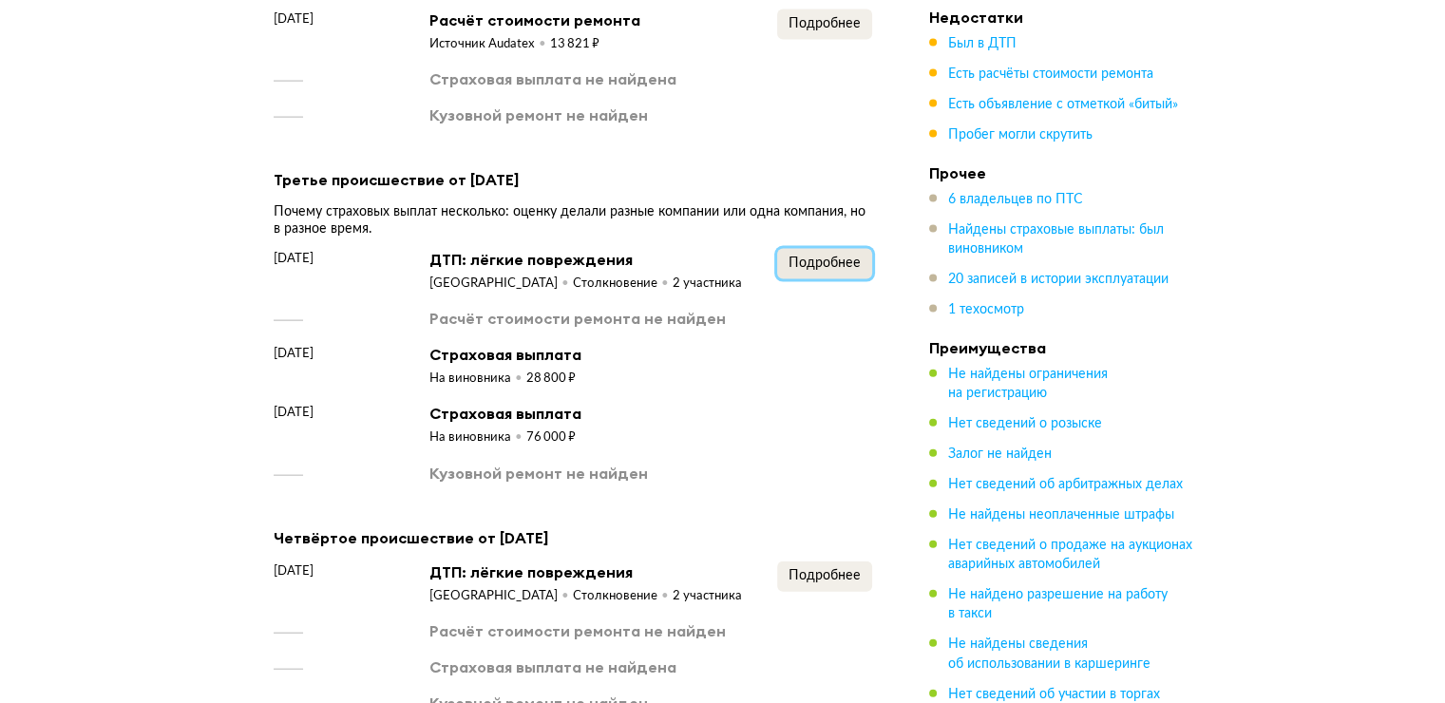
click at [843, 256] on span "Подробнее" at bounding box center [824, 262] width 72 height 13
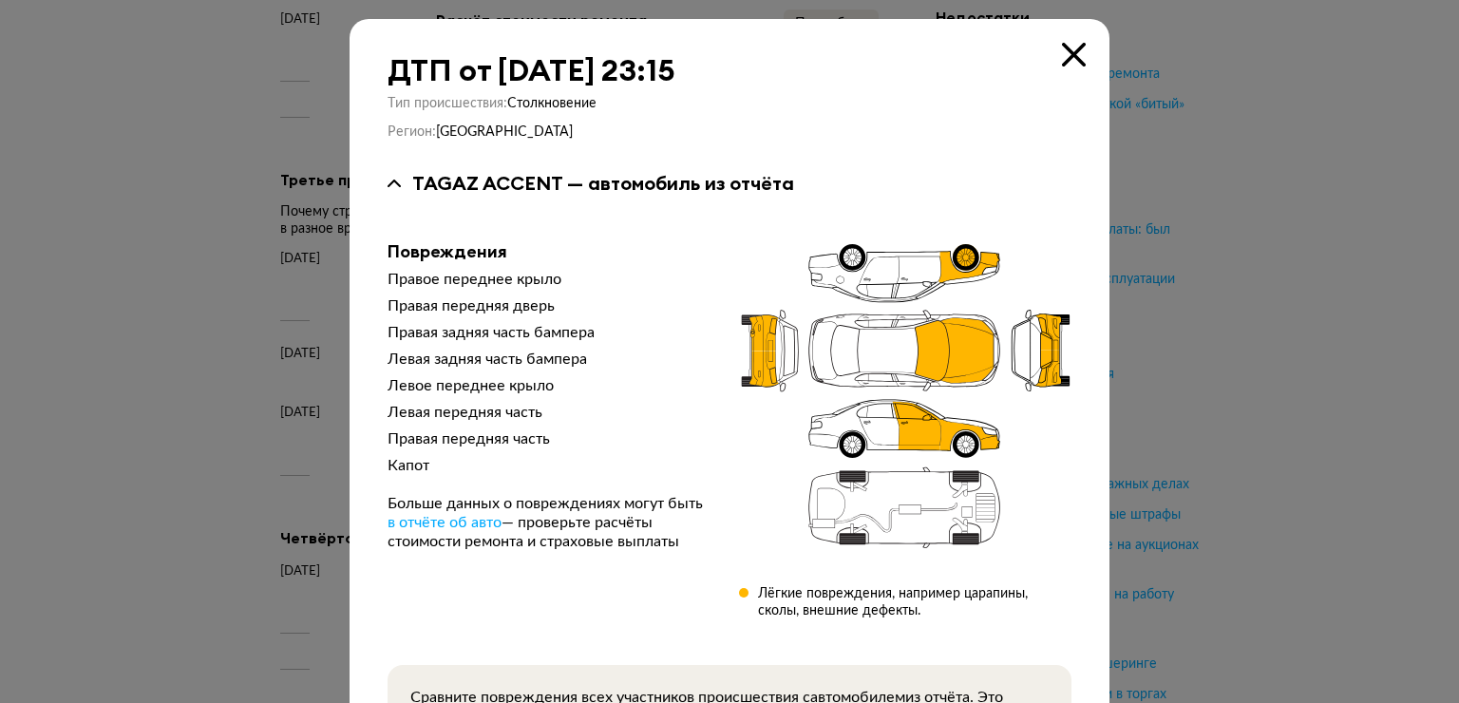
scroll to position [188, 0]
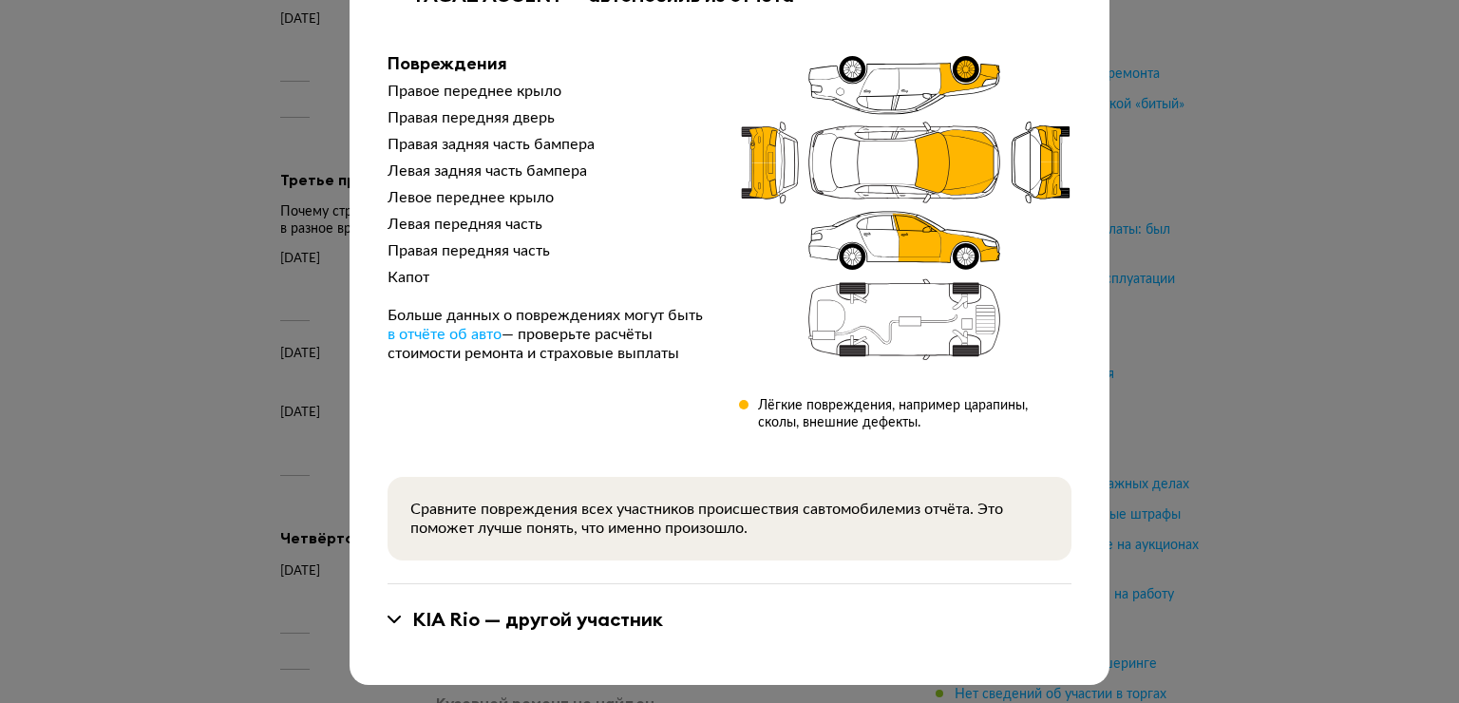
click at [395, 615] on div "KIA Rio — другой участник" at bounding box center [730, 619] width 684 height 25
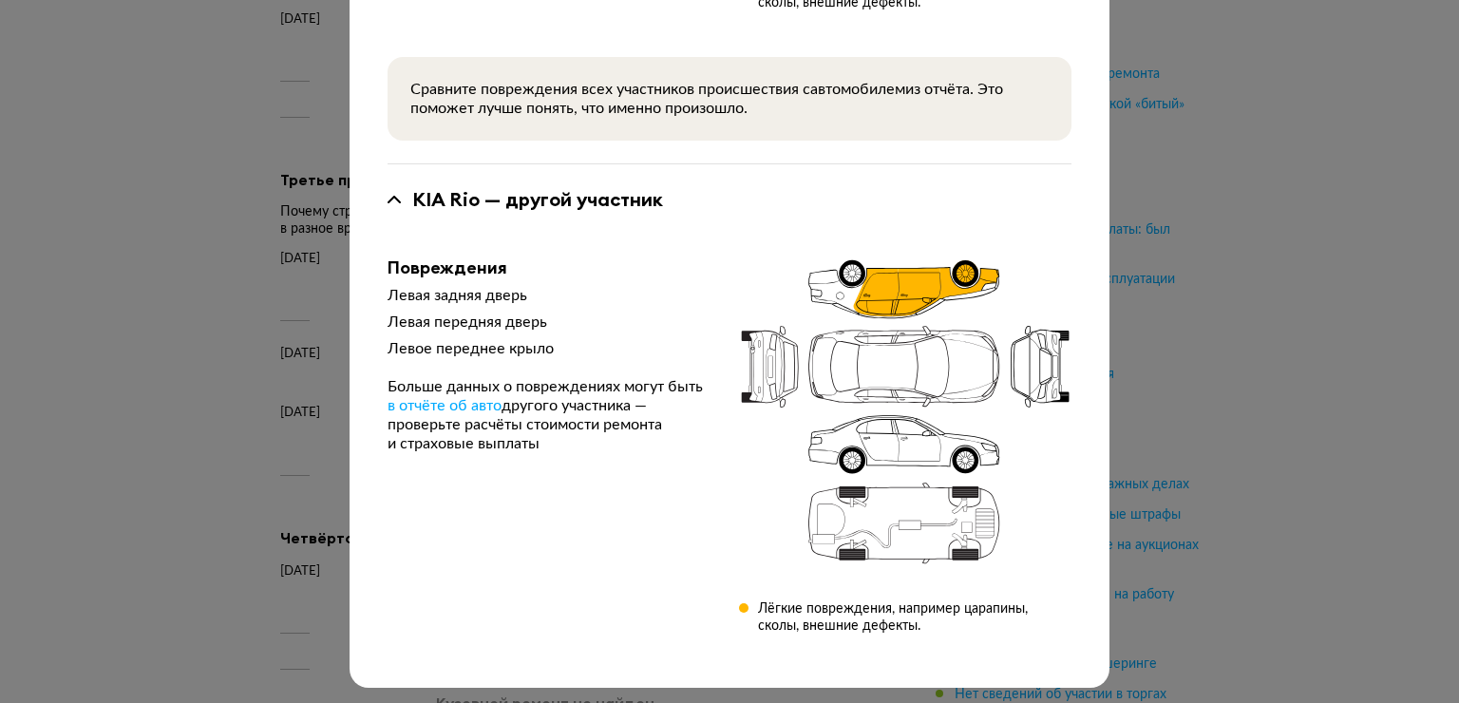
scroll to position [612, 0]
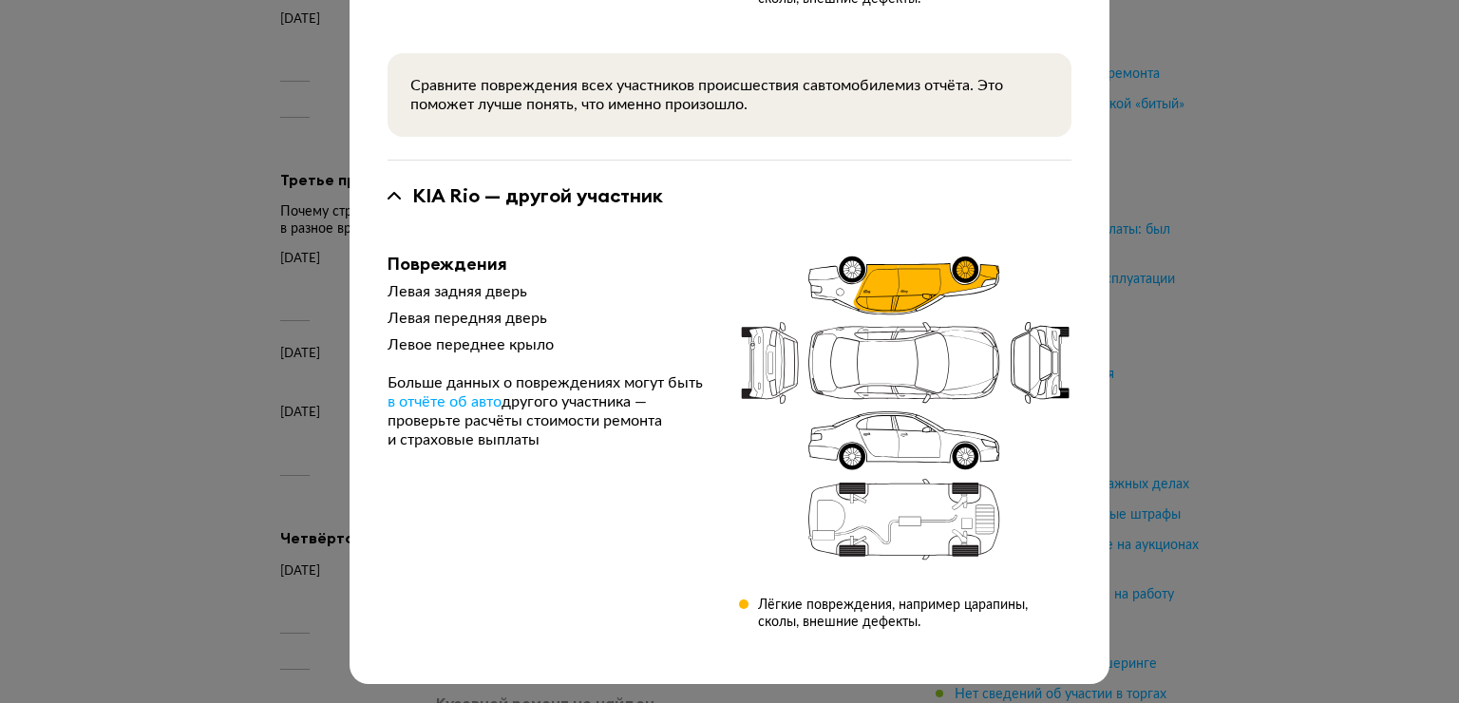
click at [412, 190] on div "KIA Rio — другой участник" at bounding box center [537, 195] width 251 height 25
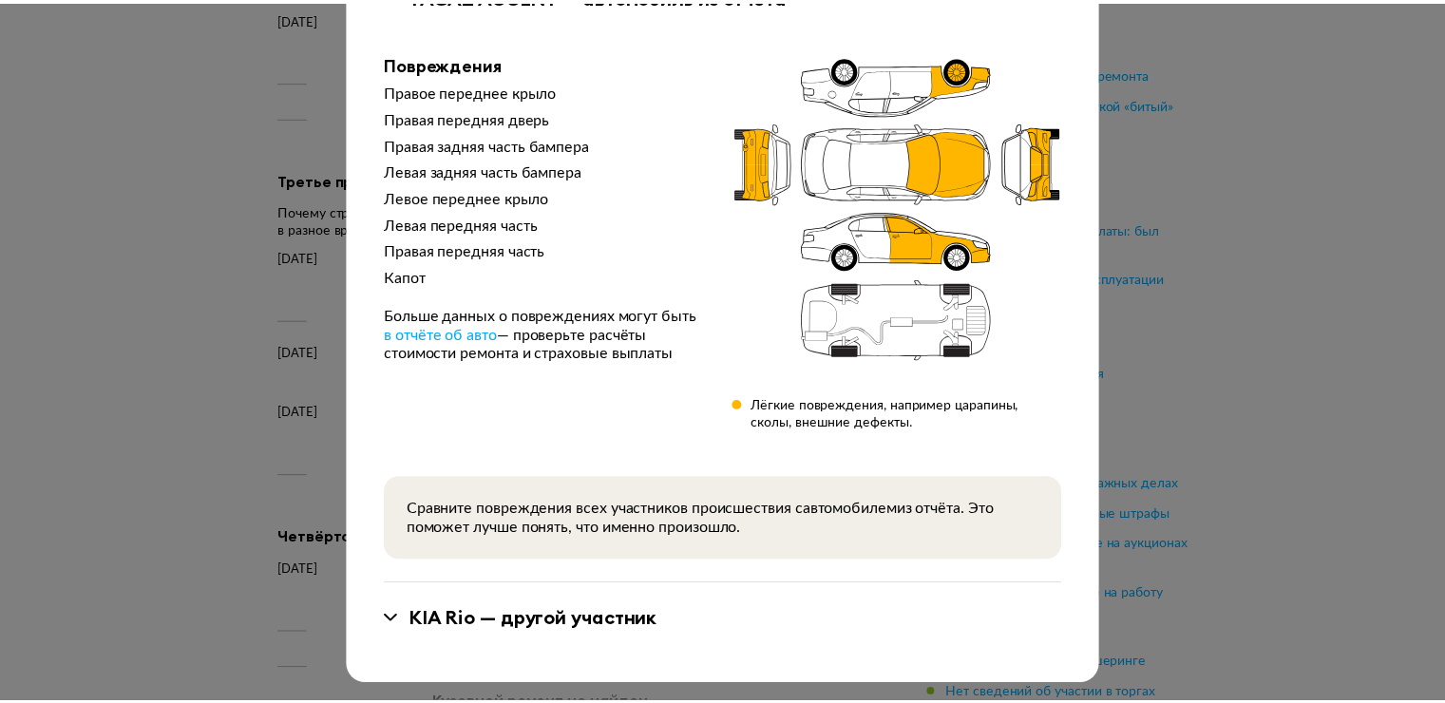
scroll to position [0, 0]
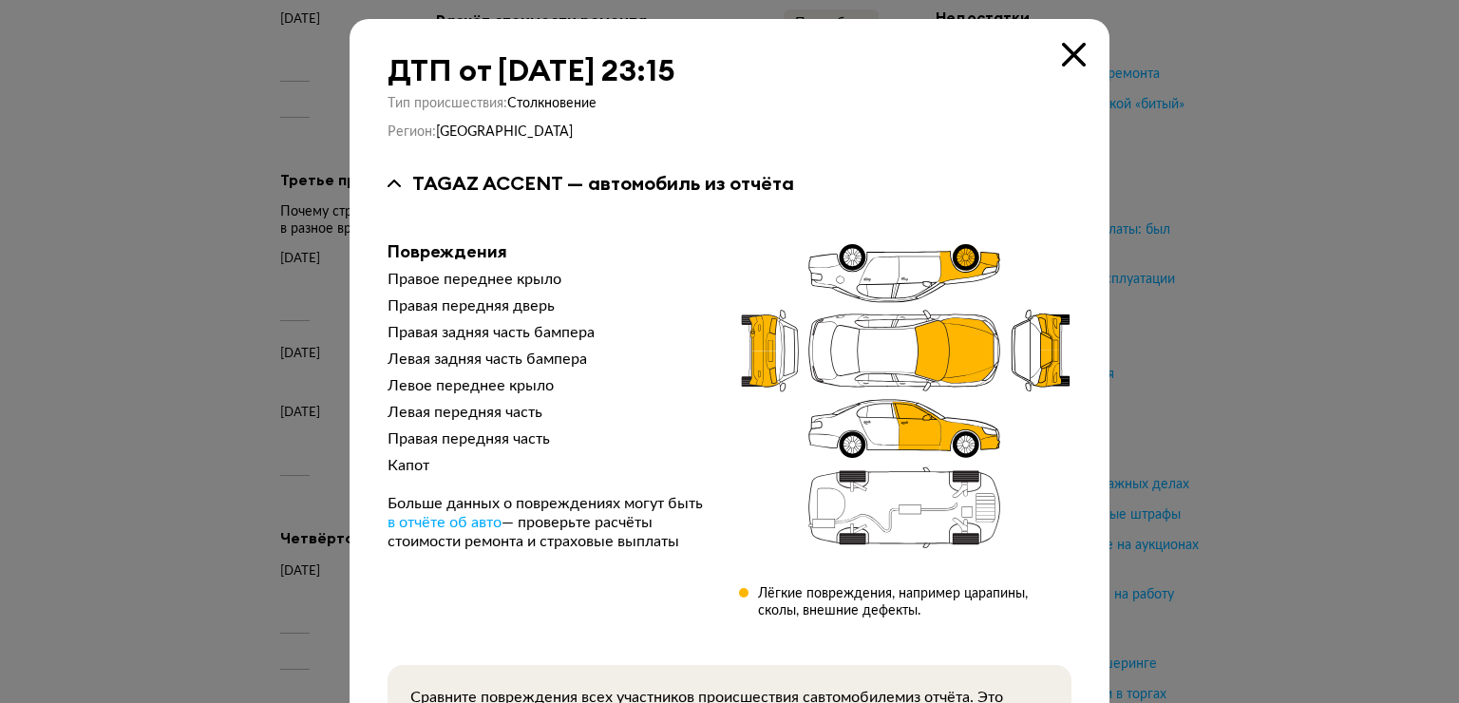
click at [1087, 50] on div "ДТП от 21 февраля 2018 года в 23:15 Тип происшествия : Столкновение Регион : Ре…" at bounding box center [730, 446] width 760 height 854
click at [1068, 53] on icon at bounding box center [1074, 55] width 24 height 24
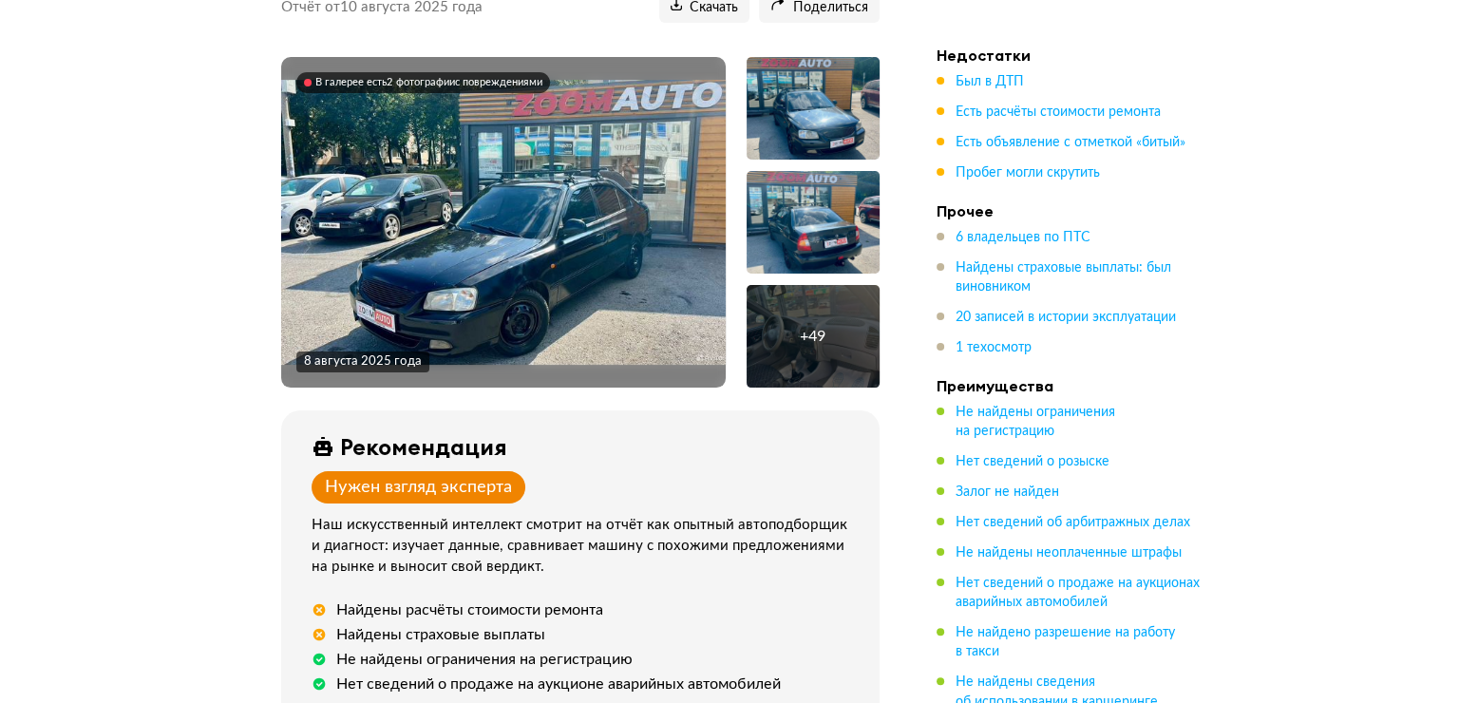
scroll to position [285, 0]
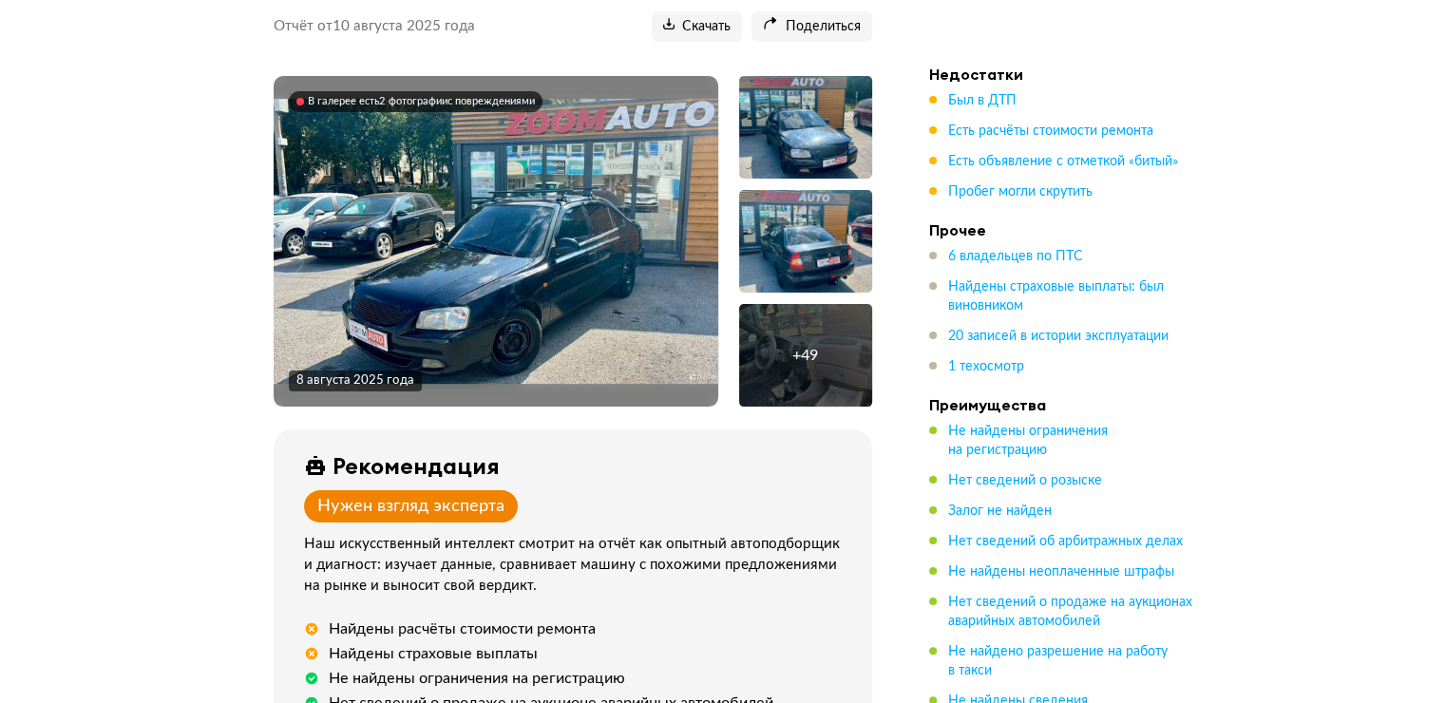
click at [807, 357] on div "+ 49" at bounding box center [805, 355] width 26 height 19
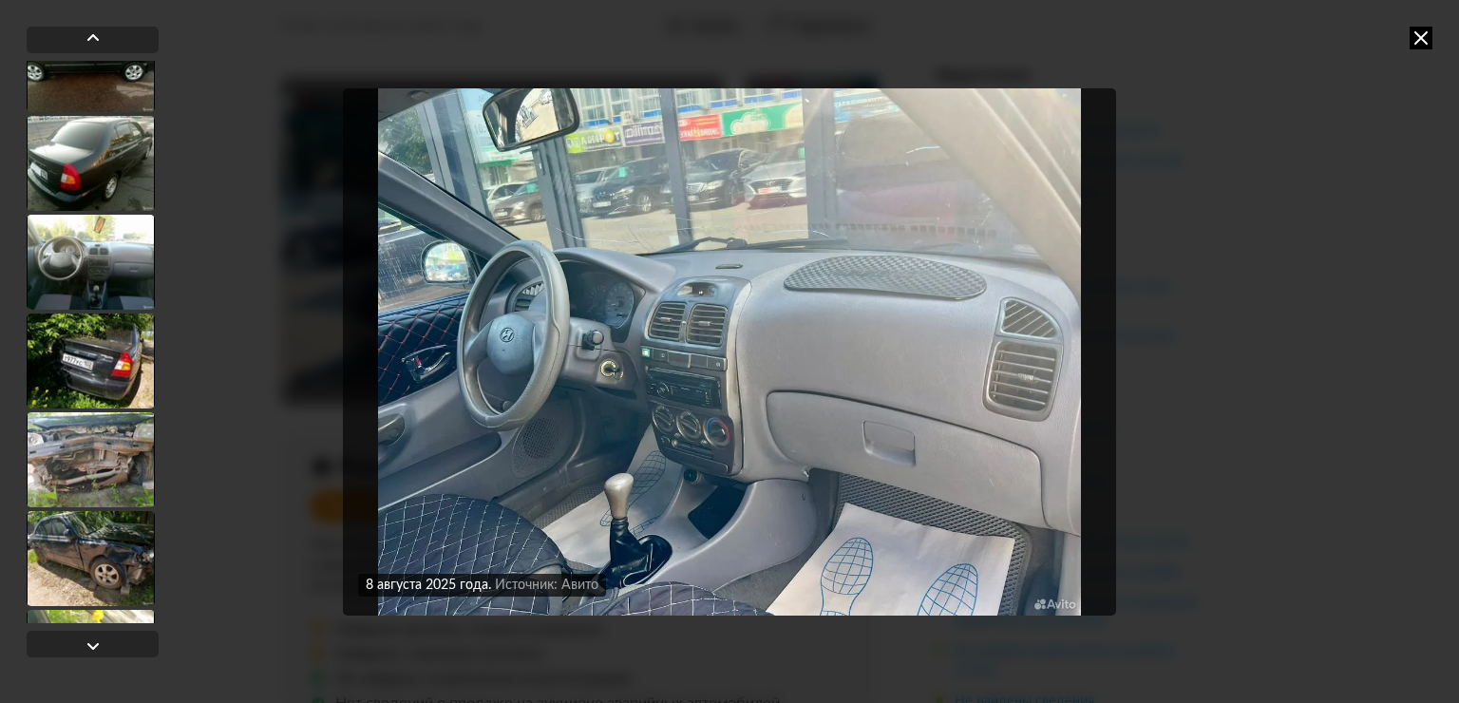
scroll to position [3989, 0]
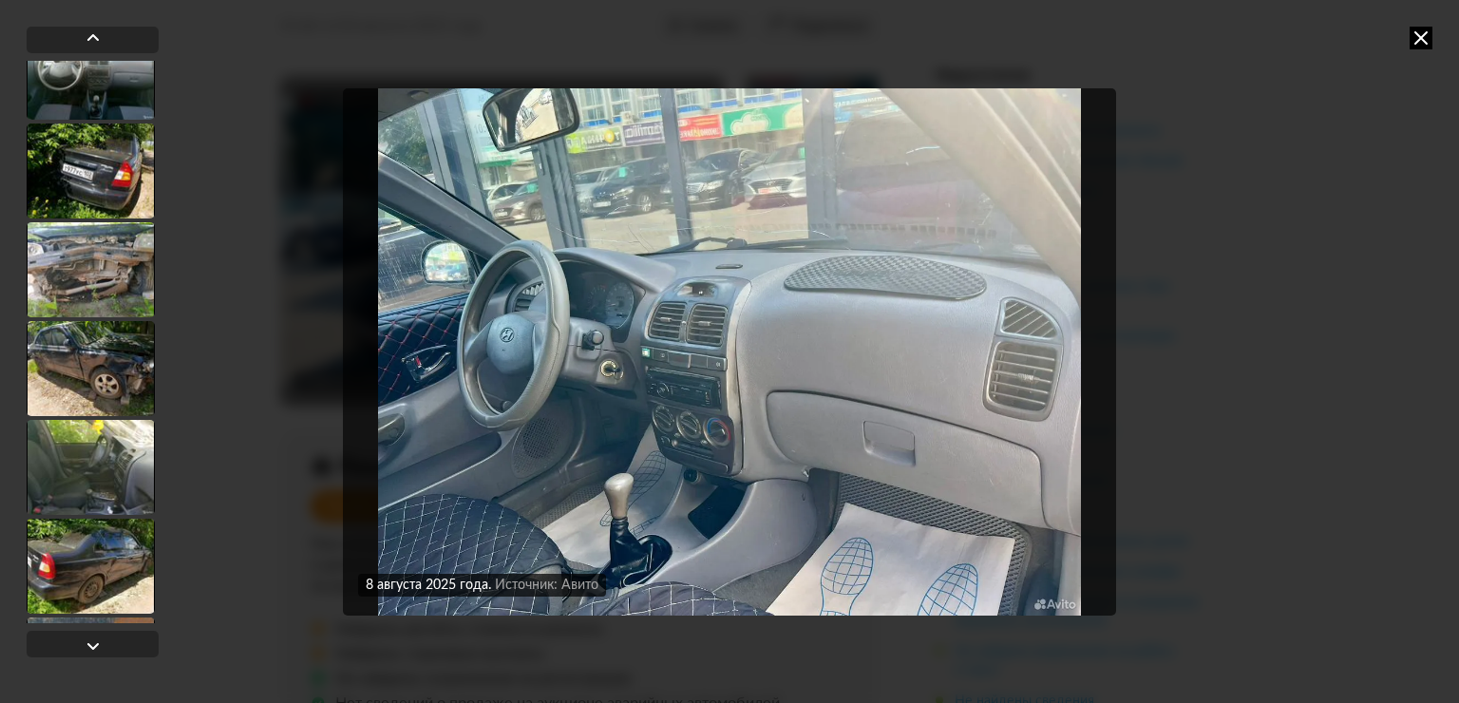
click at [123, 264] on div at bounding box center [91, 269] width 128 height 95
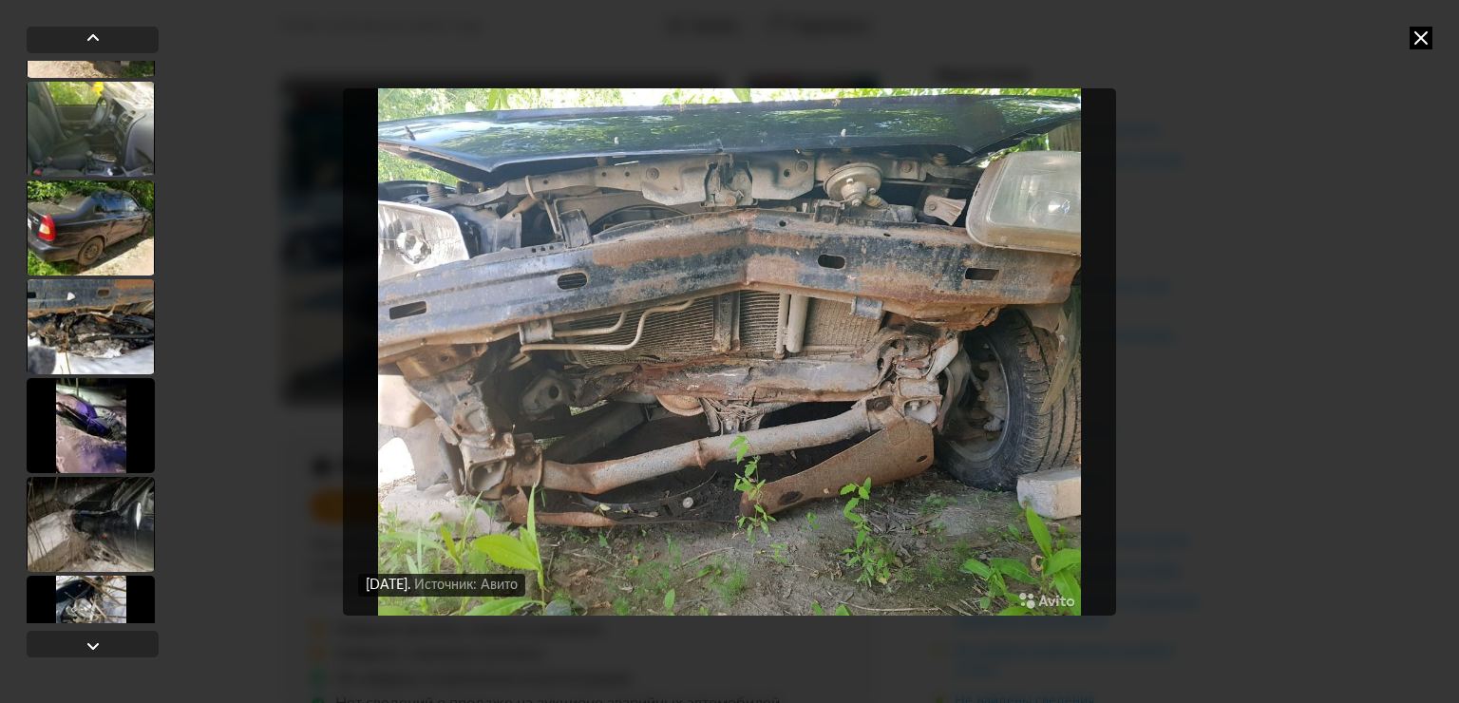
scroll to position [4367, 0]
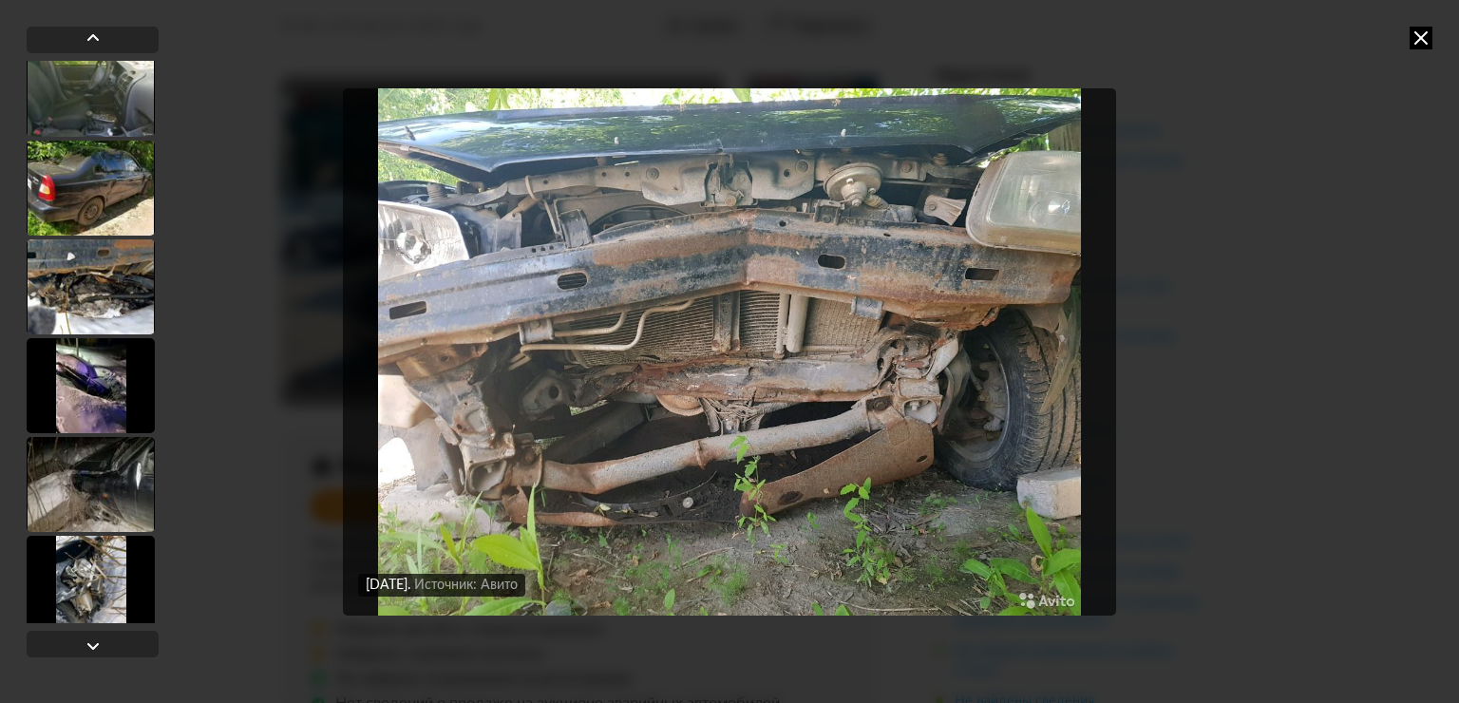
click at [104, 384] on div at bounding box center [91, 385] width 128 height 95
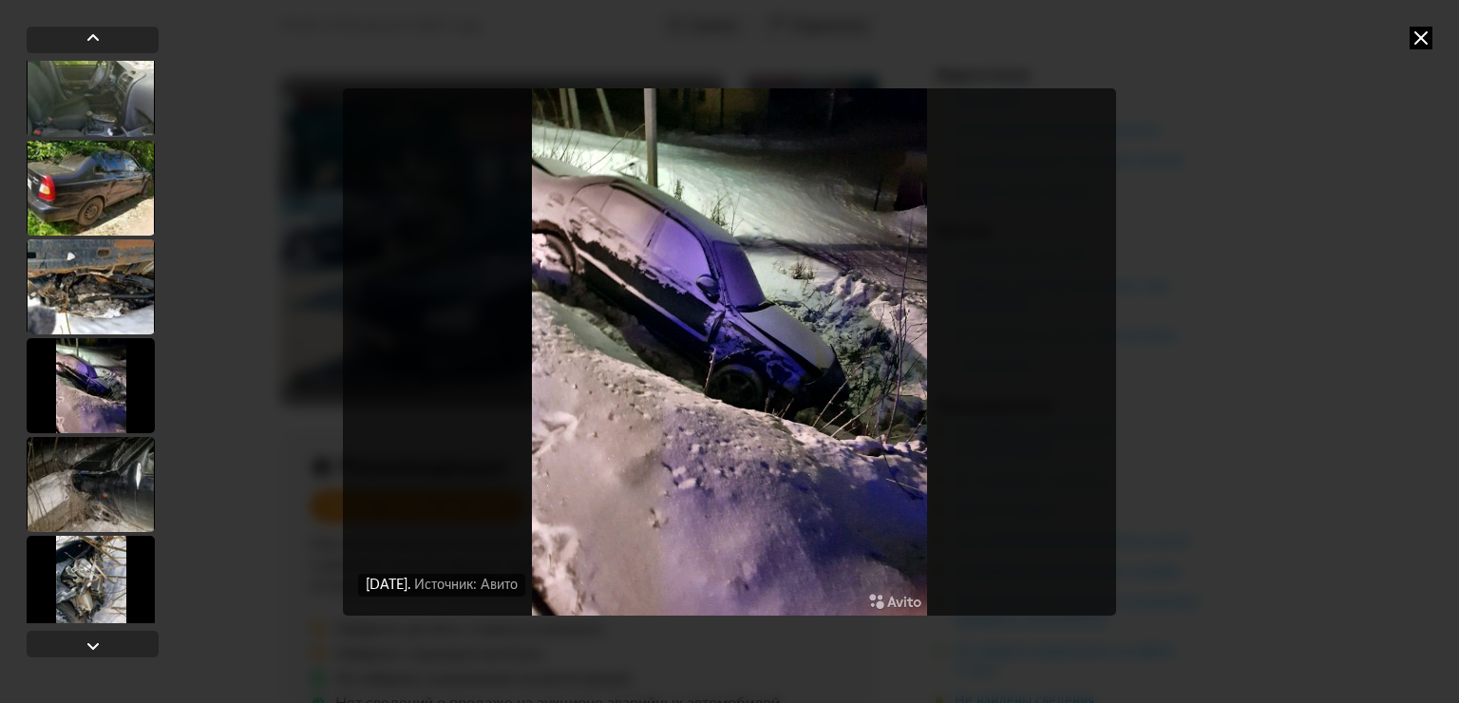
scroll to position [4365, 0]
click at [97, 309] on div at bounding box center [91, 286] width 128 height 95
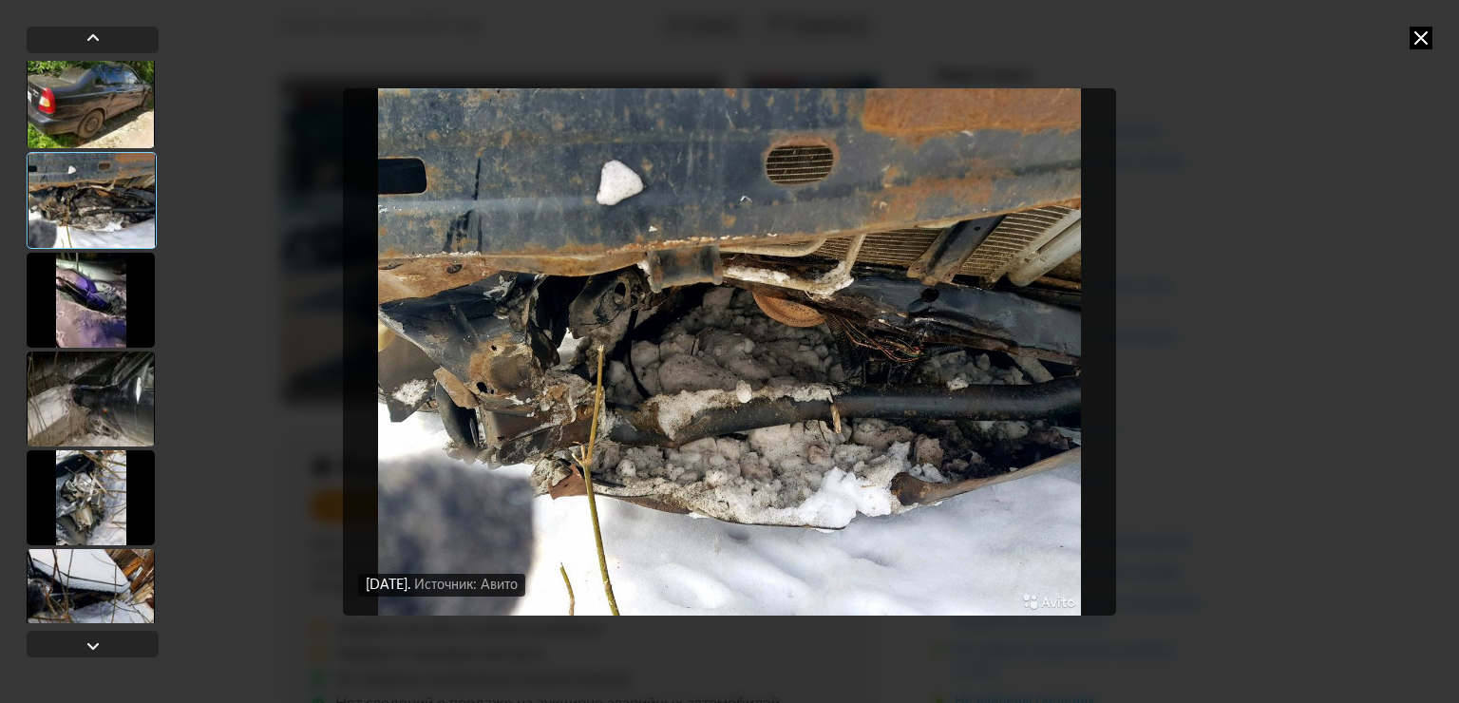
scroll to position [4575, 0]
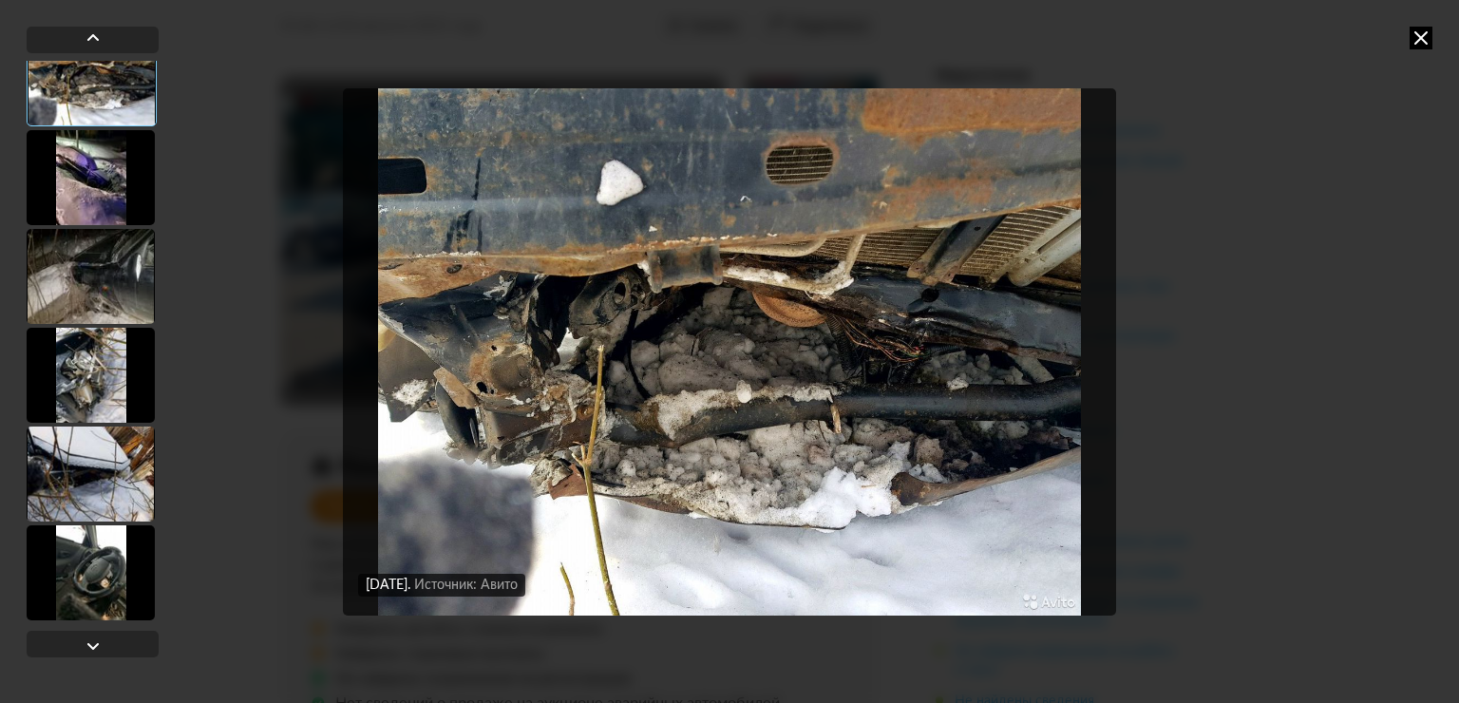
click at [112, 408] on div at bounding box center [91, 375] width 128 height 95
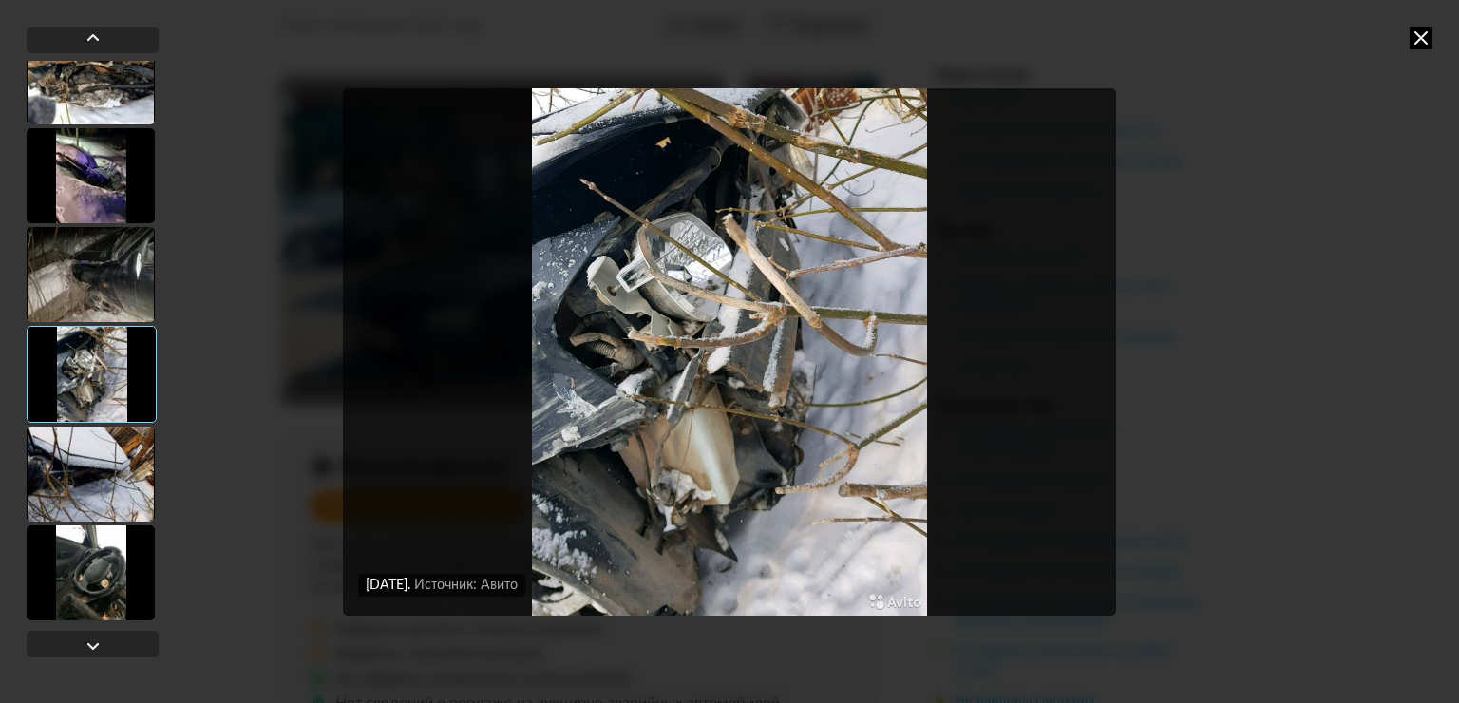
click at [109, 441] on div at bounding box center [91, 473] width 128 height 95
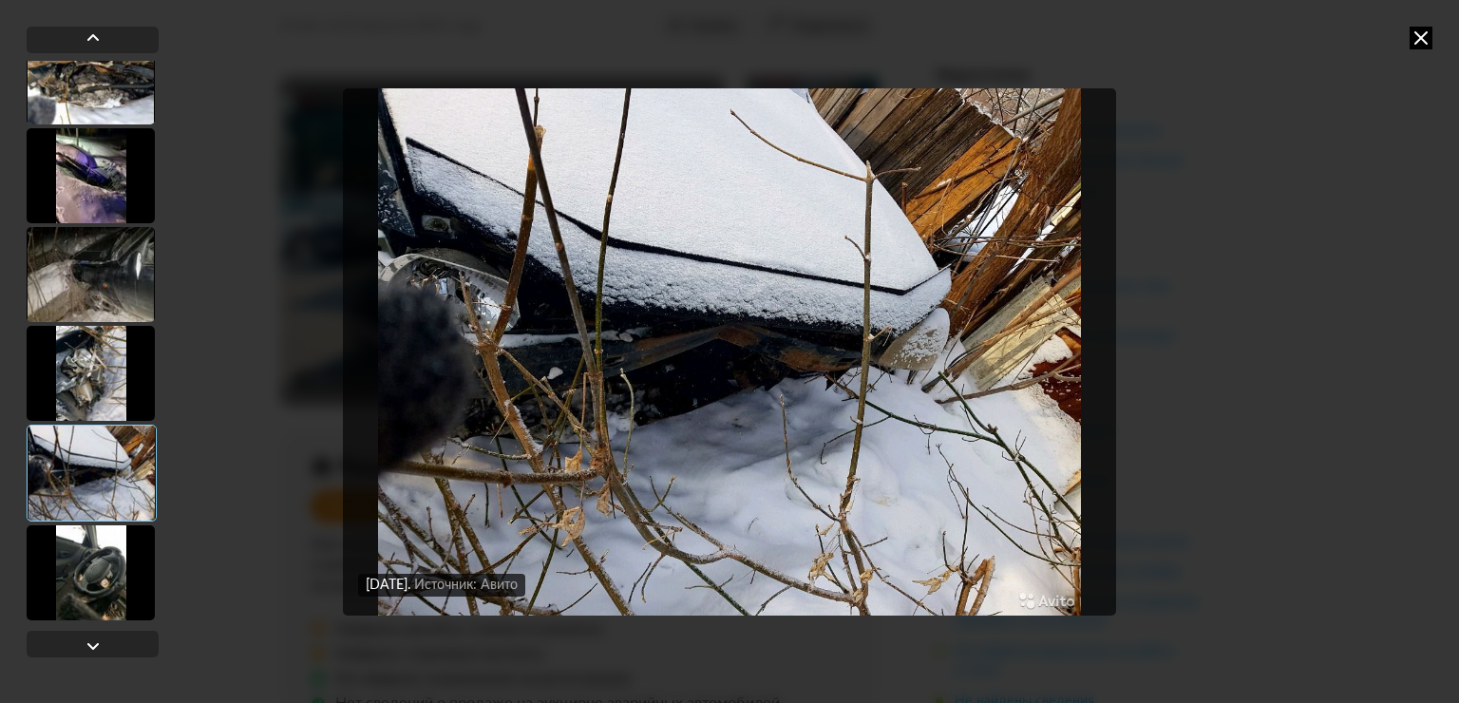
click at [110, 549] on div at bounding box center [91, 572] width 128 height 95
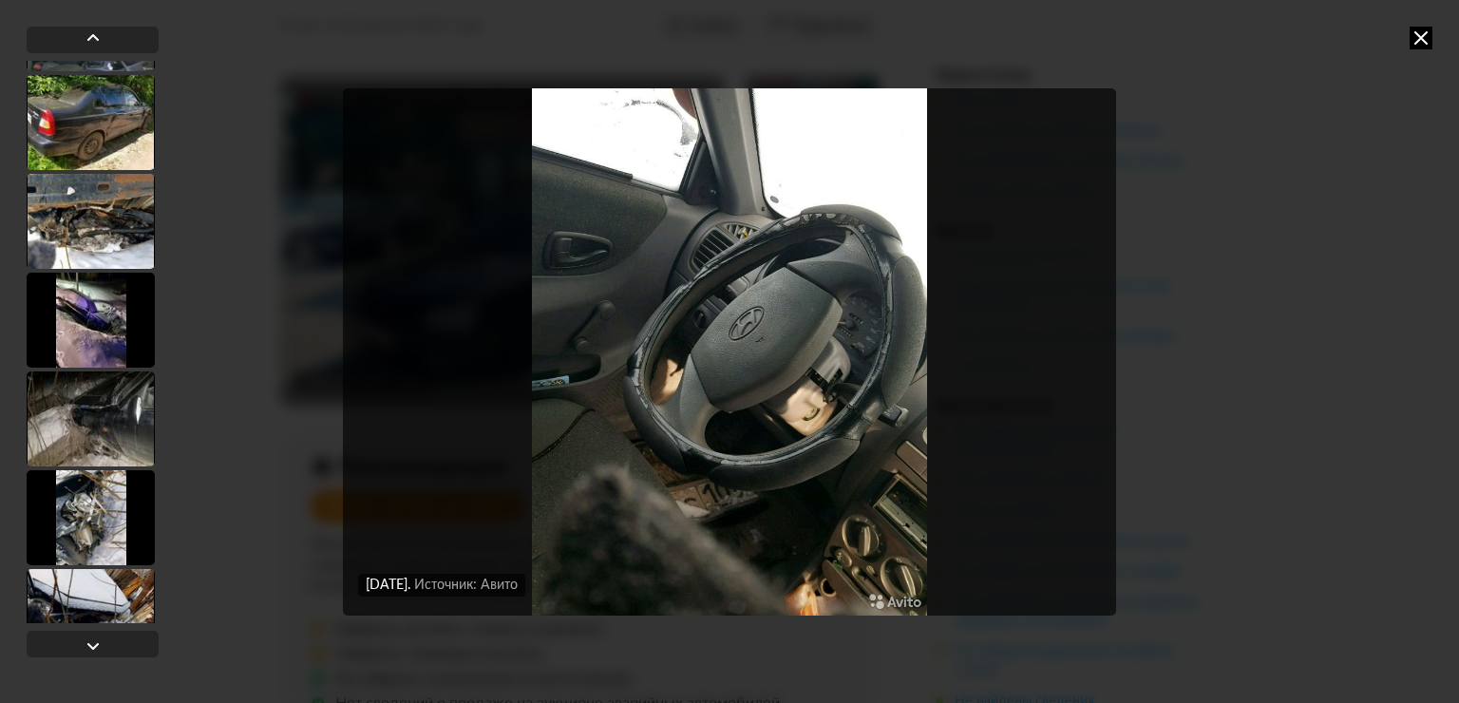
scroll to position [4385, 0]
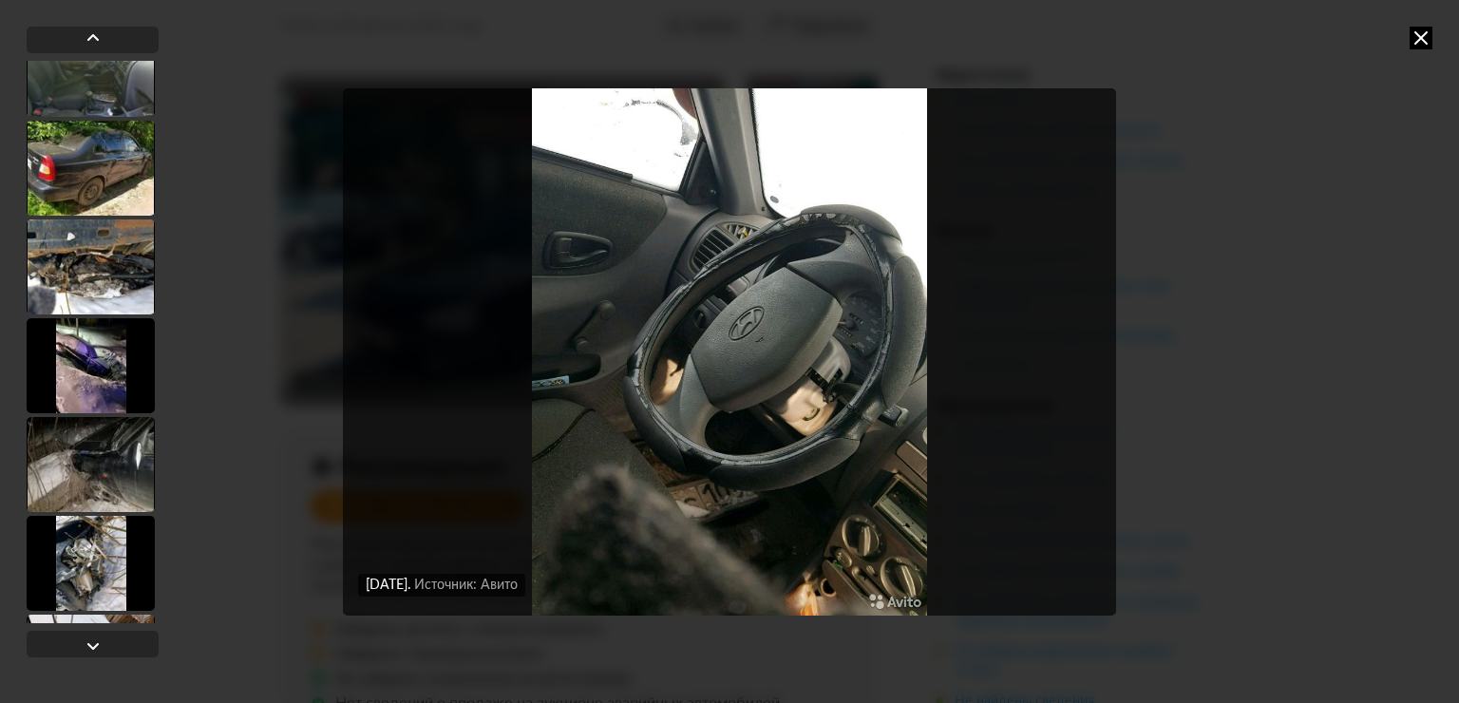
click at [121, 373] on div at bounding box center [91, 365] width 128 height 95
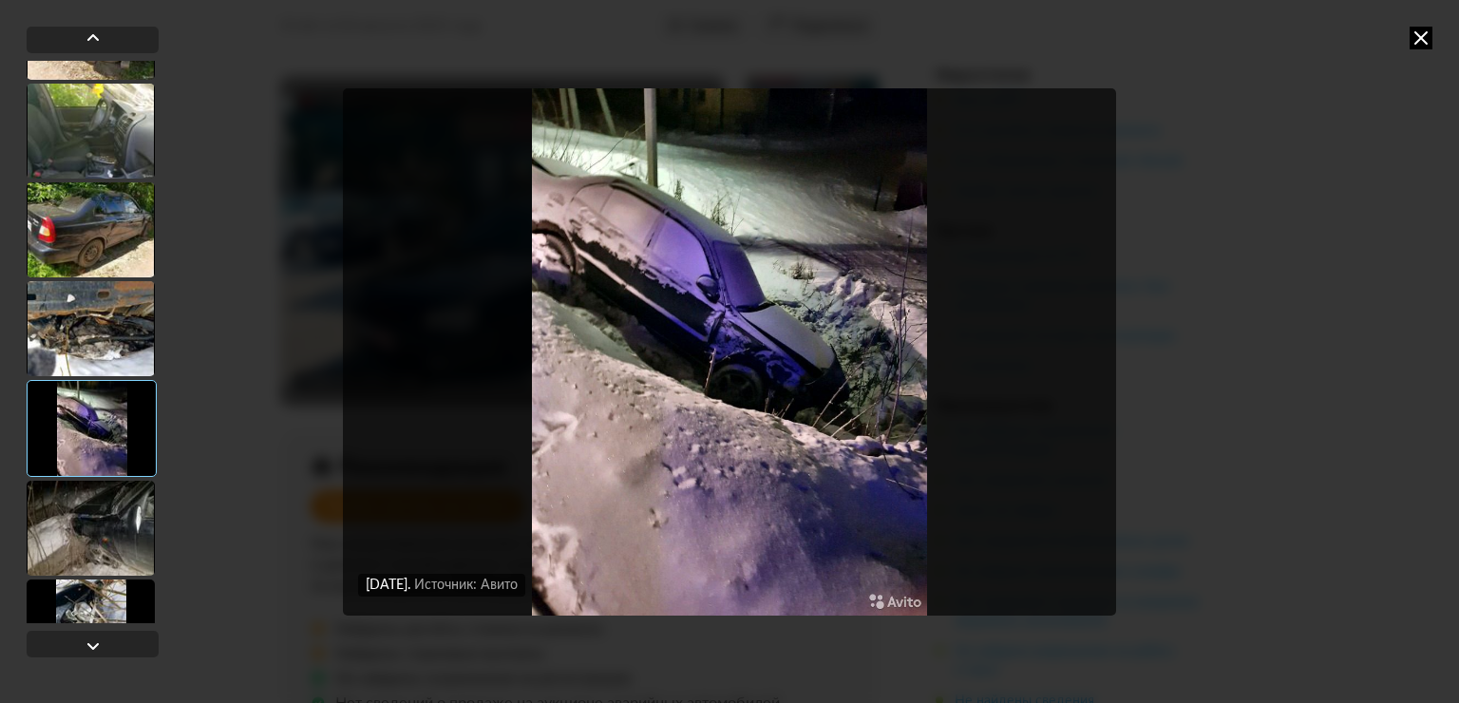
scroll to position [4290, 0]
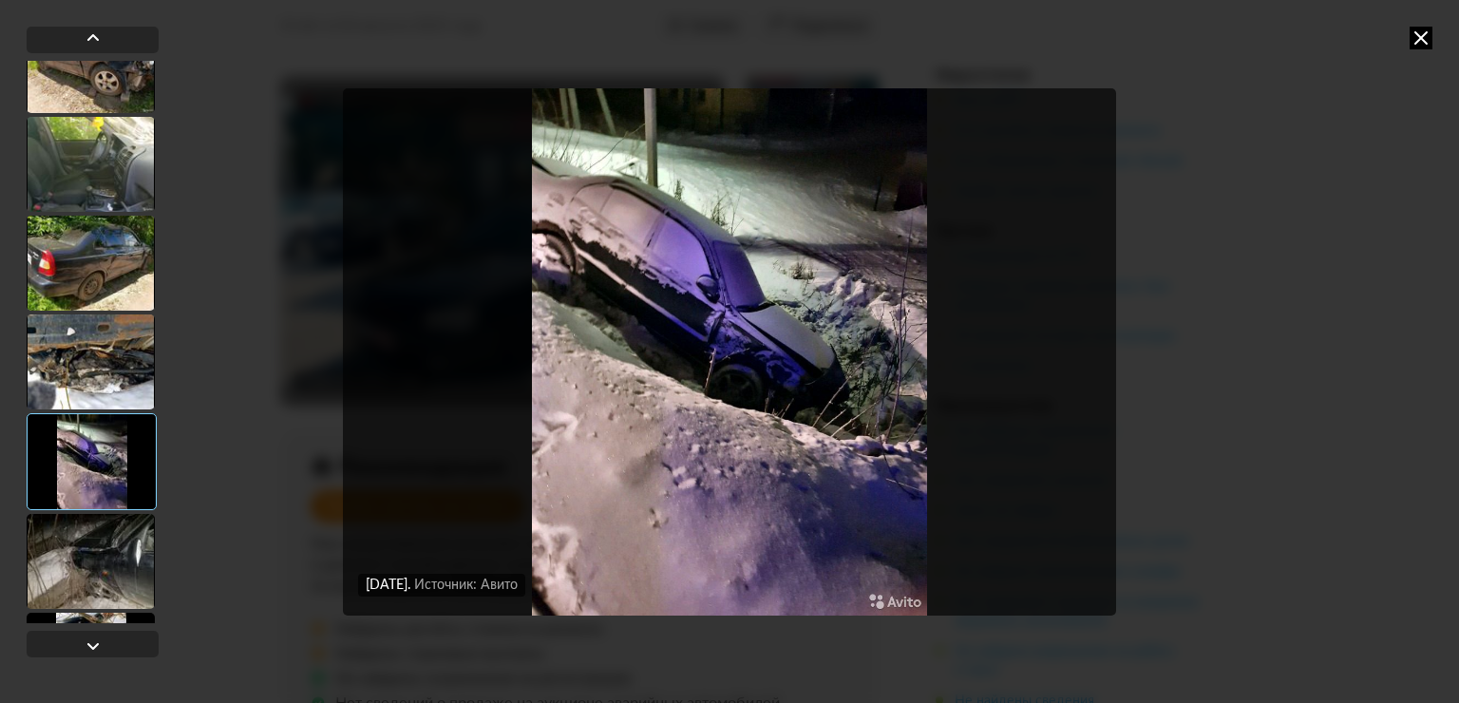
click at [121, 373] on div at bounding box center [91, 361] width 128 height 95
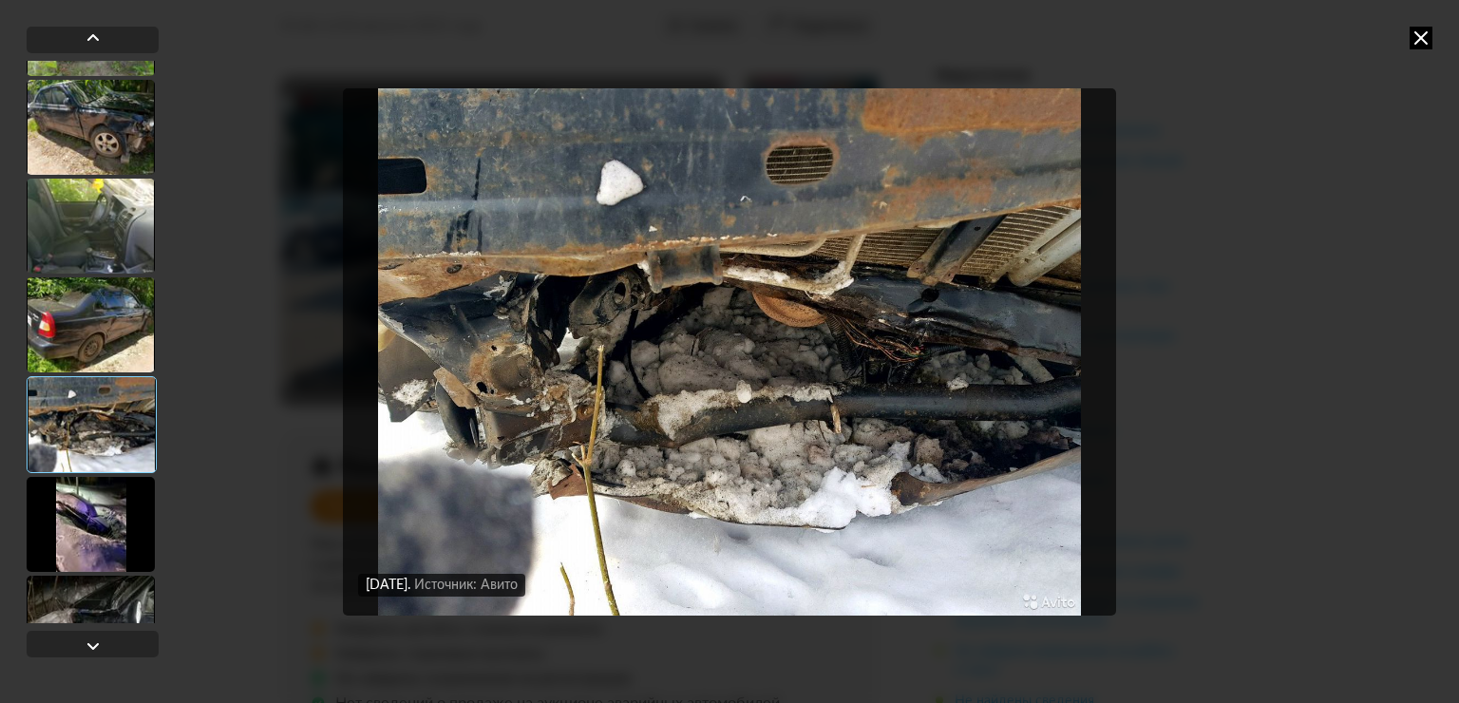
scroll to position [4195, 0]
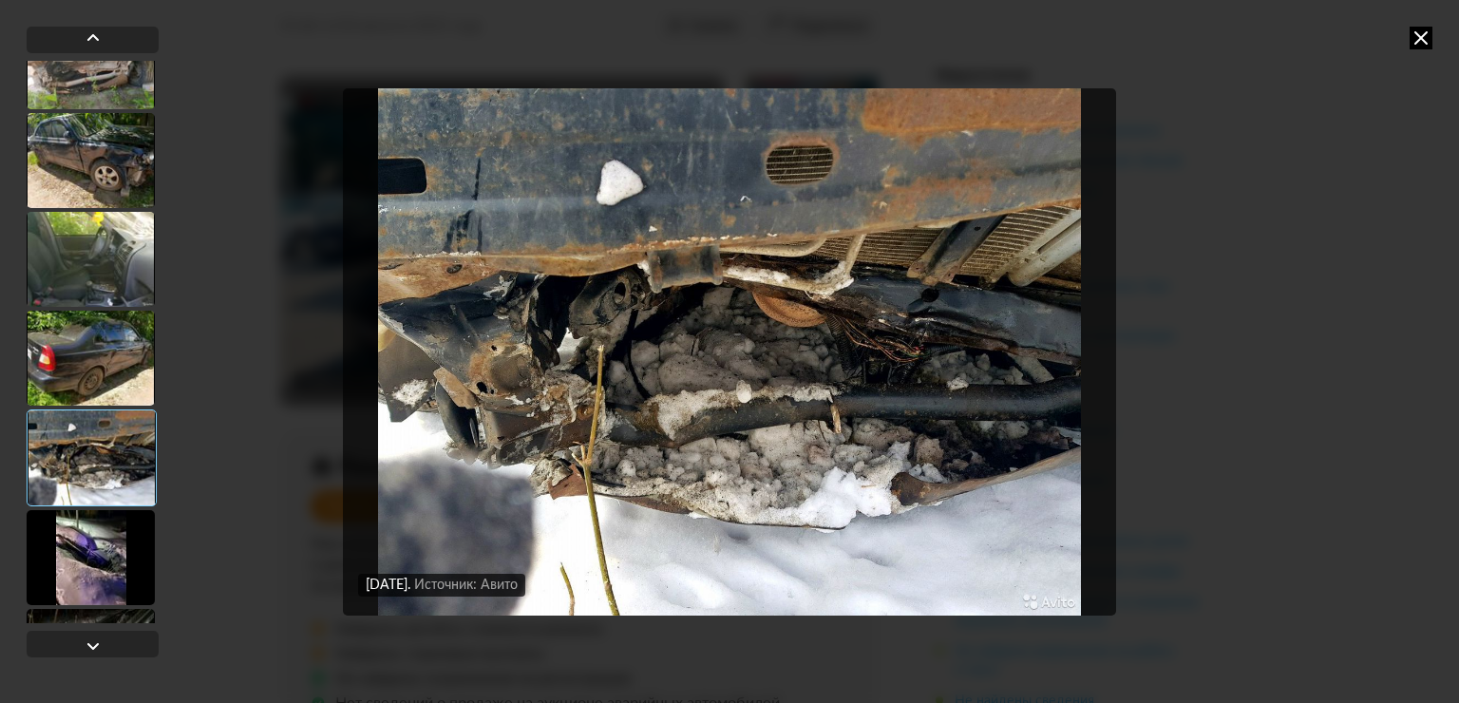
click at [112, 284] on div at bounding box center [91, 259] width 128 height 95
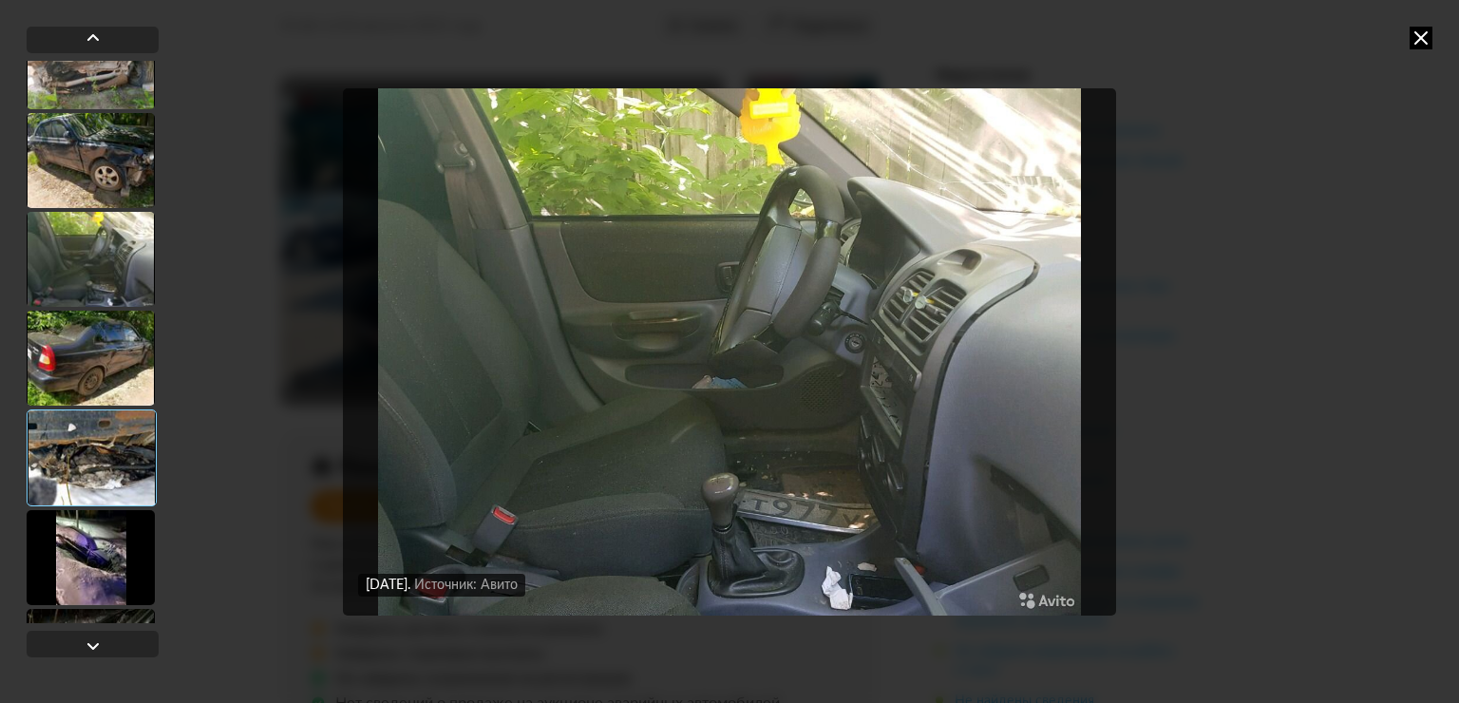
click at [123, 154] on div at bounding box center [91, 160] width 128 height 95
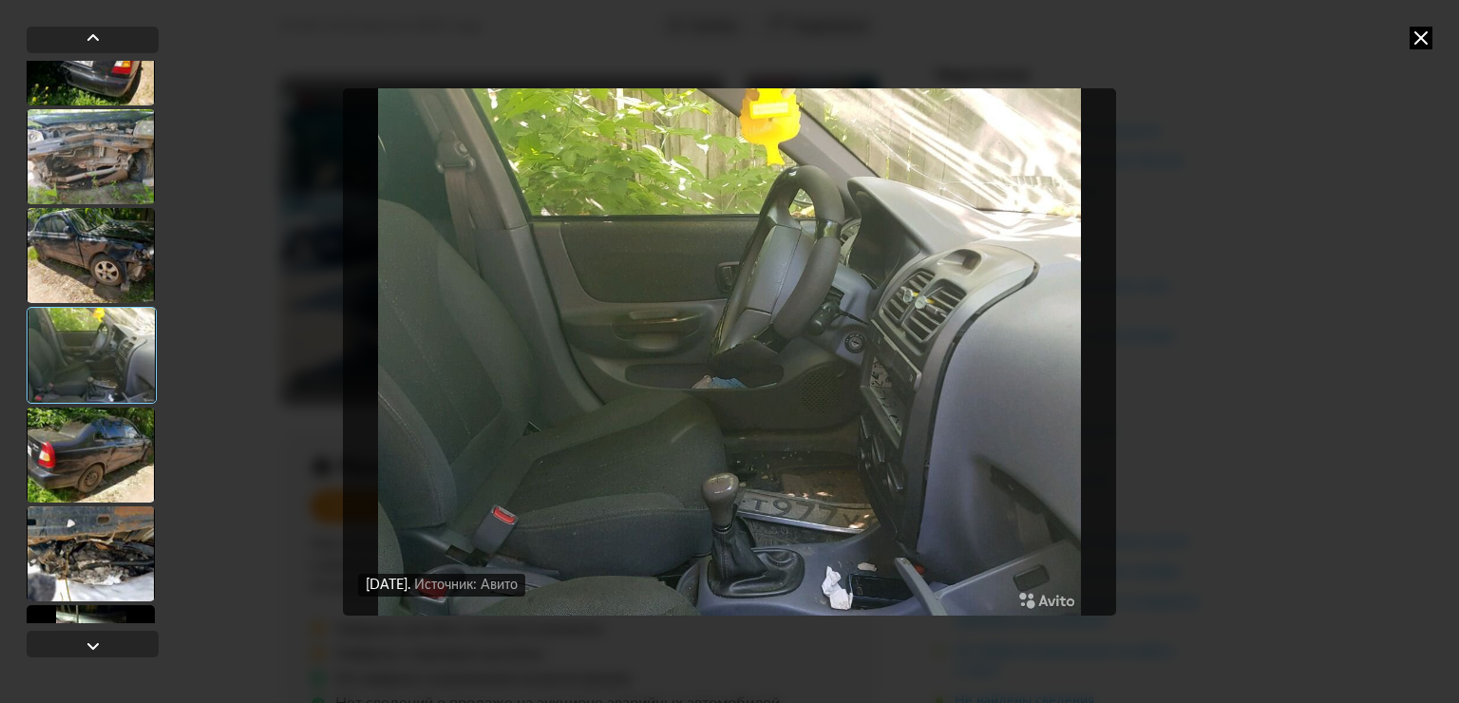
click at [124, 179] on div at bounding box center [91, 156] width 128 height 95
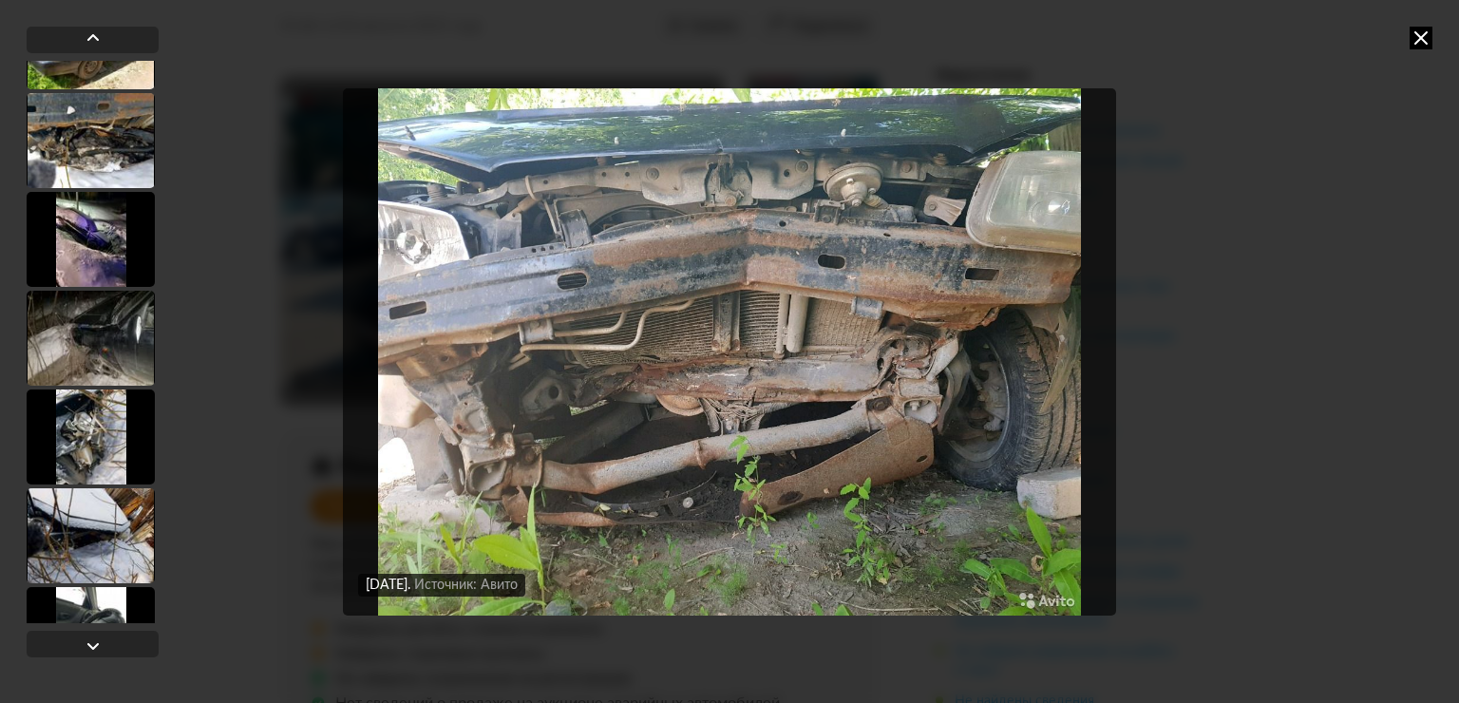
scroll to position [4480, 0]
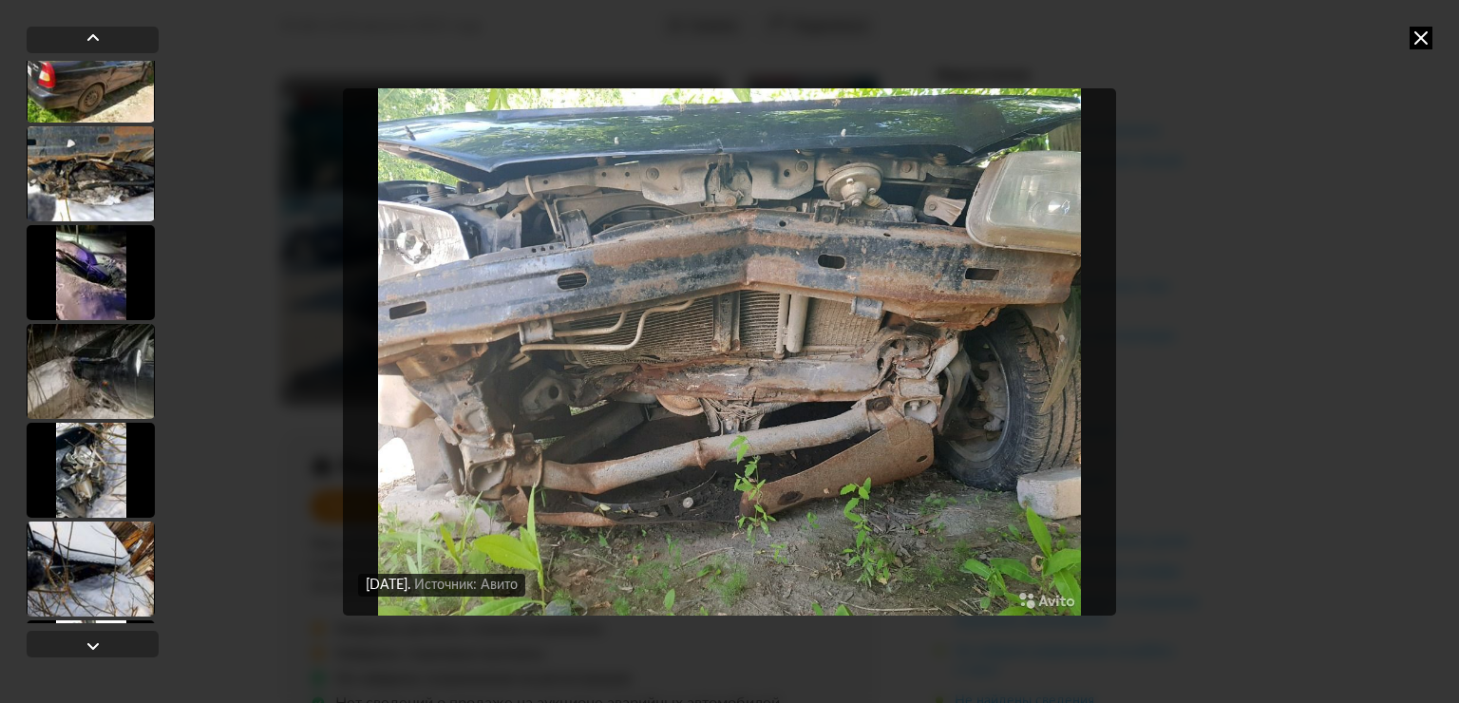
click at [102, 186] on div at bounding box center [91, 173] width 128 height 95
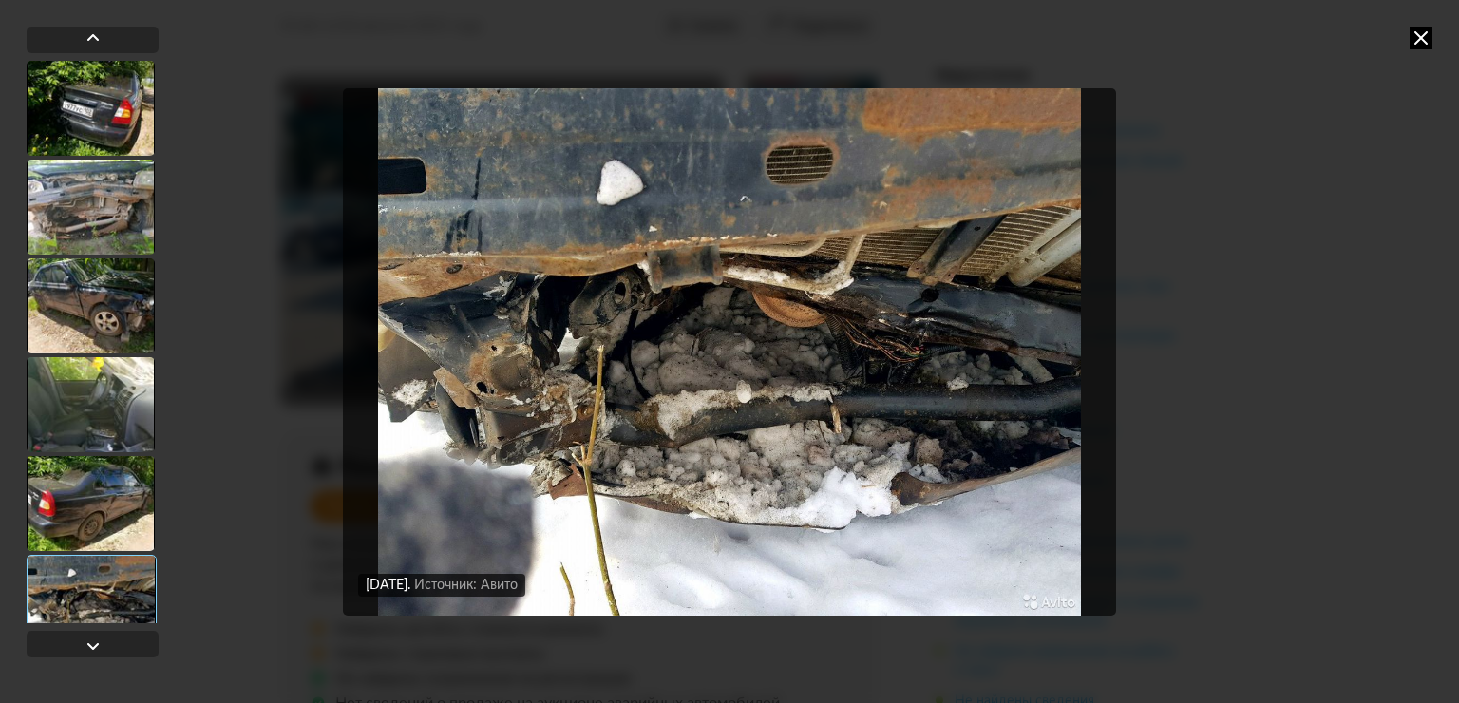
scroll to position [4004, 0]
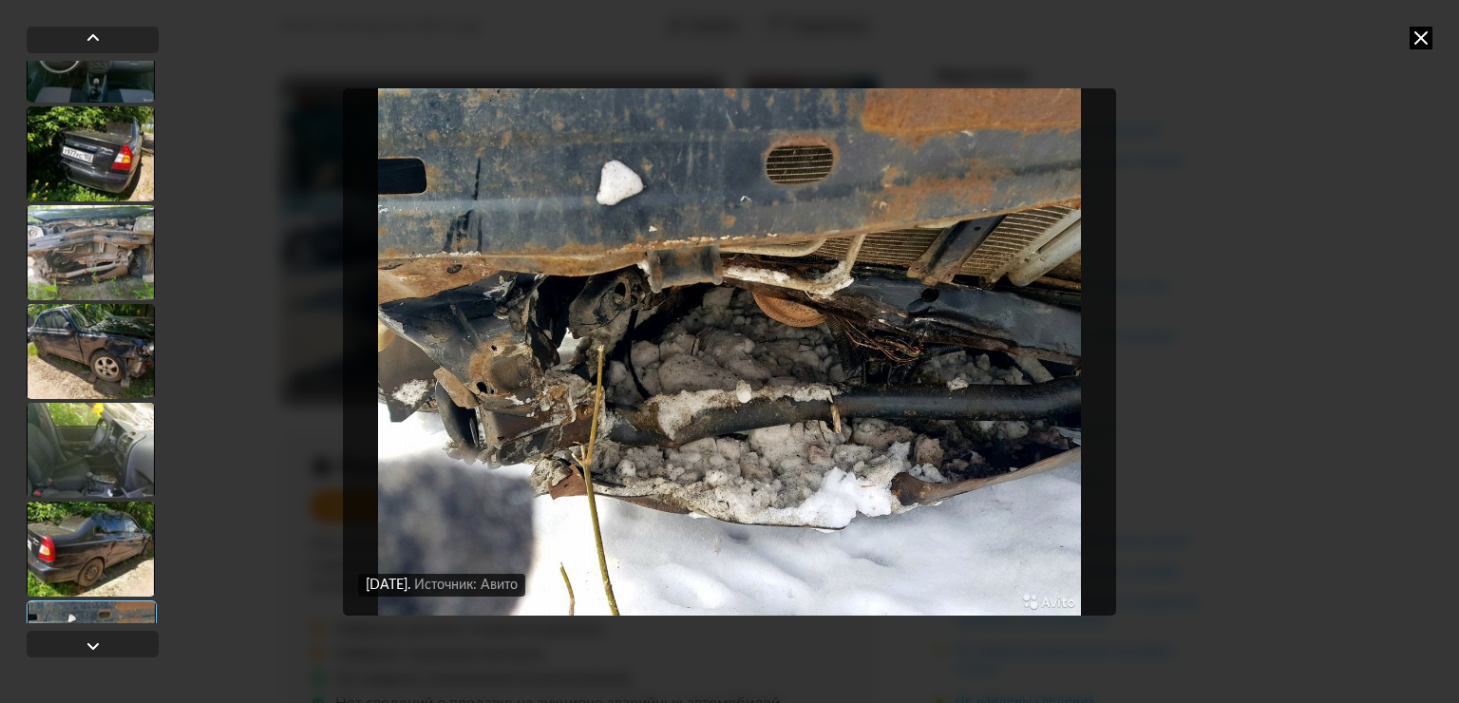
click at [102, 186] on div at bounding box center [91, 153] width 128 height 95
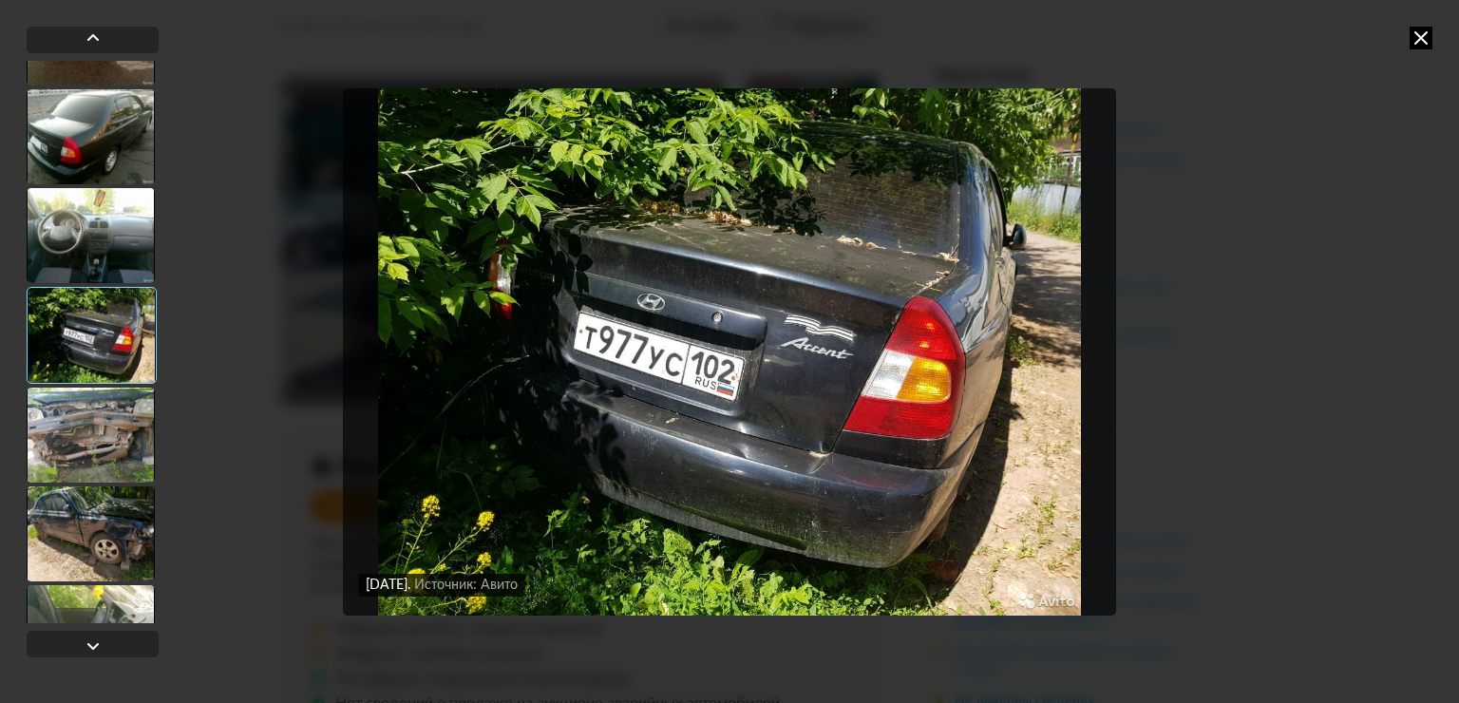
scroll to position [3814, 0]
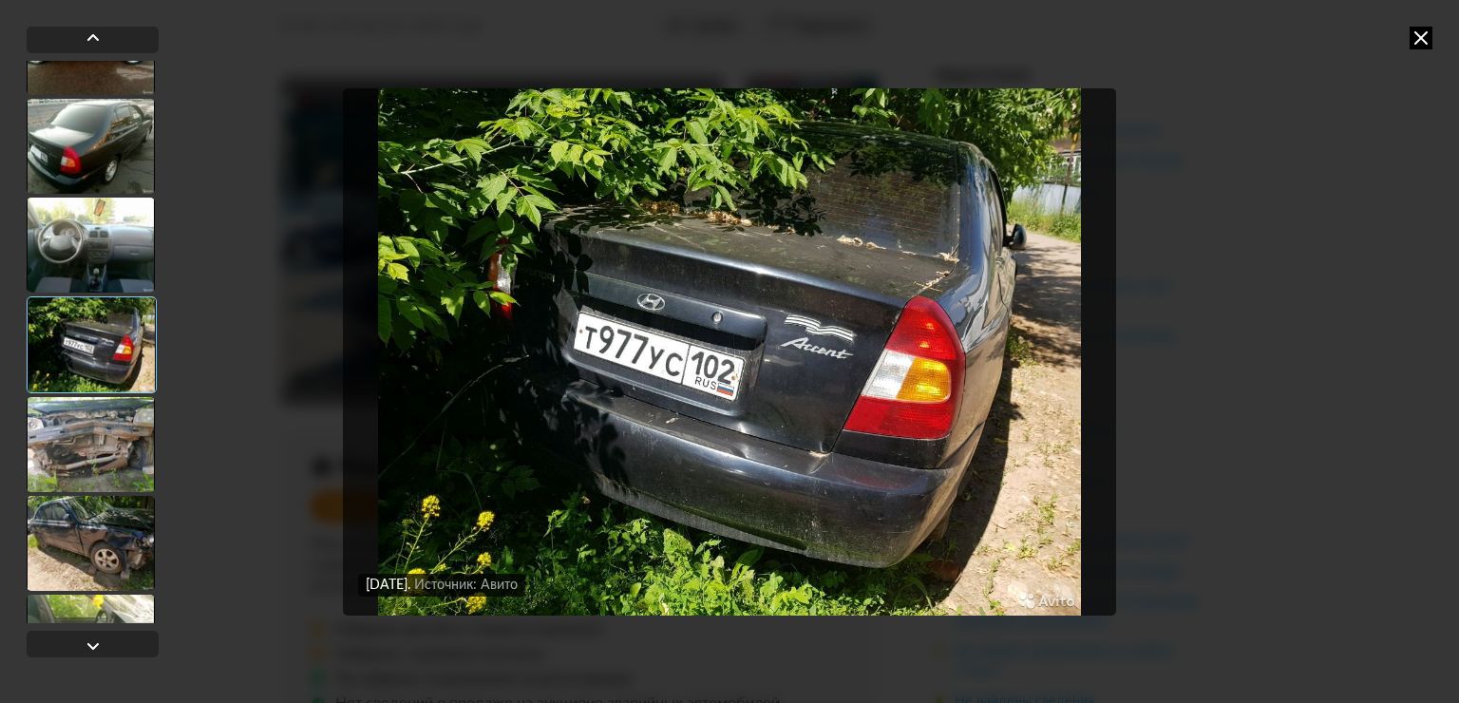
click at [102, 186] on div at bounding box center [91, 146] width 128 height 95
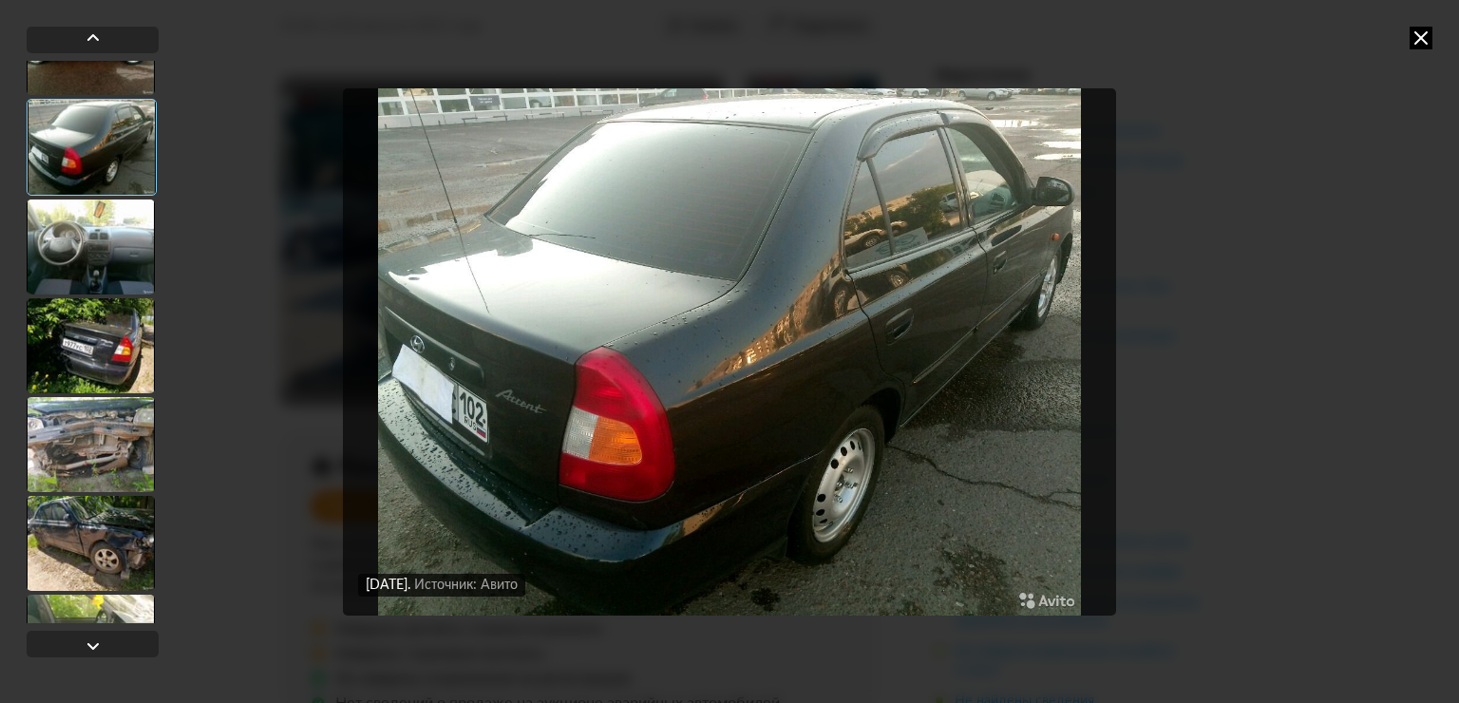
click at [97, 436] on div at bounding box center [91, 444] width 128 height 95
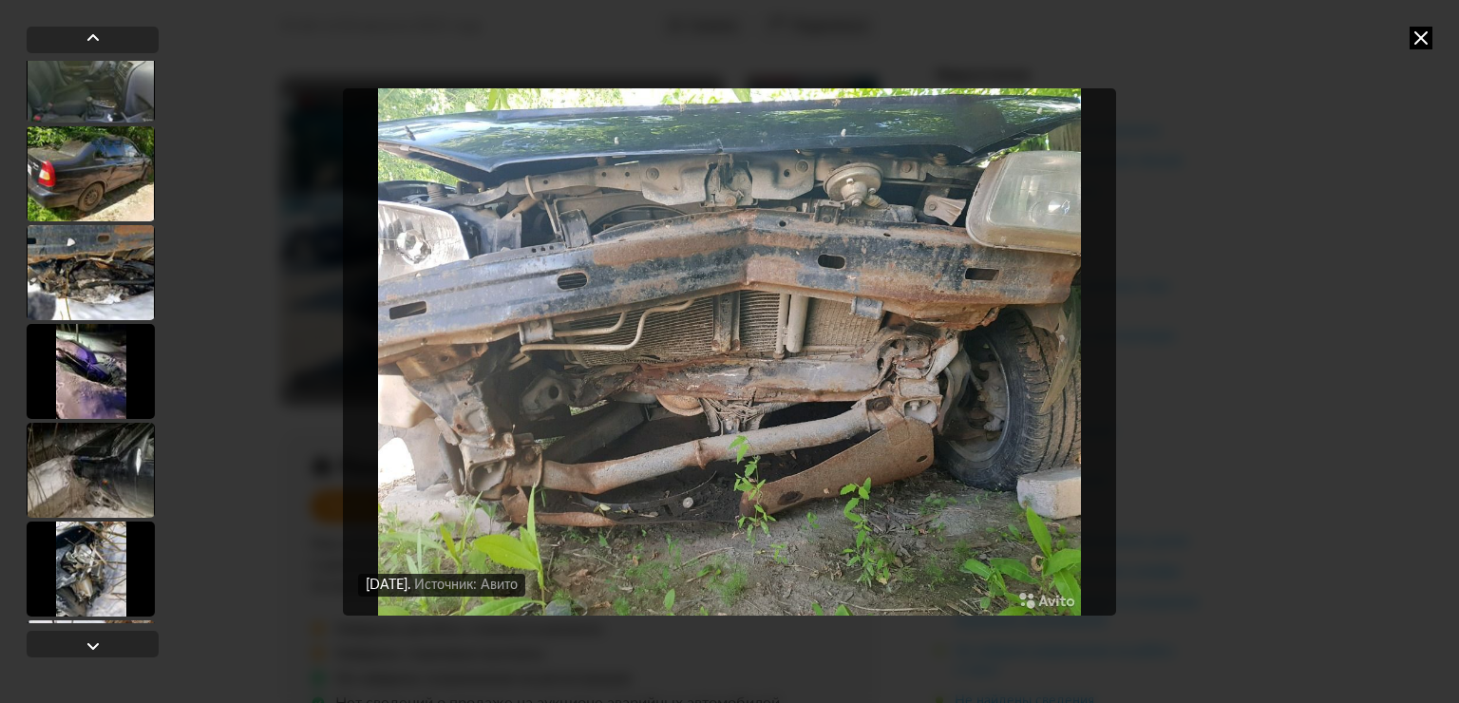
scroll to position [4384, 0]
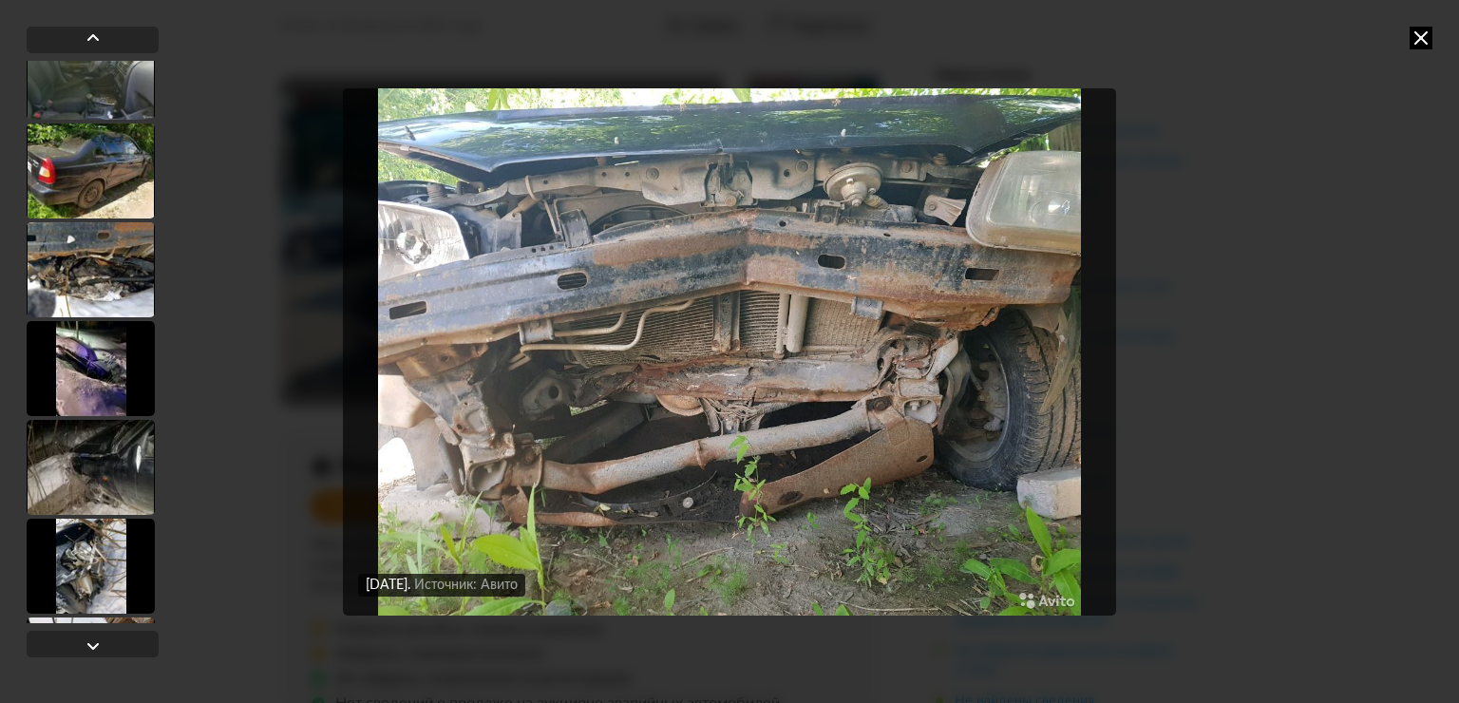
click at [110, 349] on div at bounding box center [91, 368] width 128 height 95
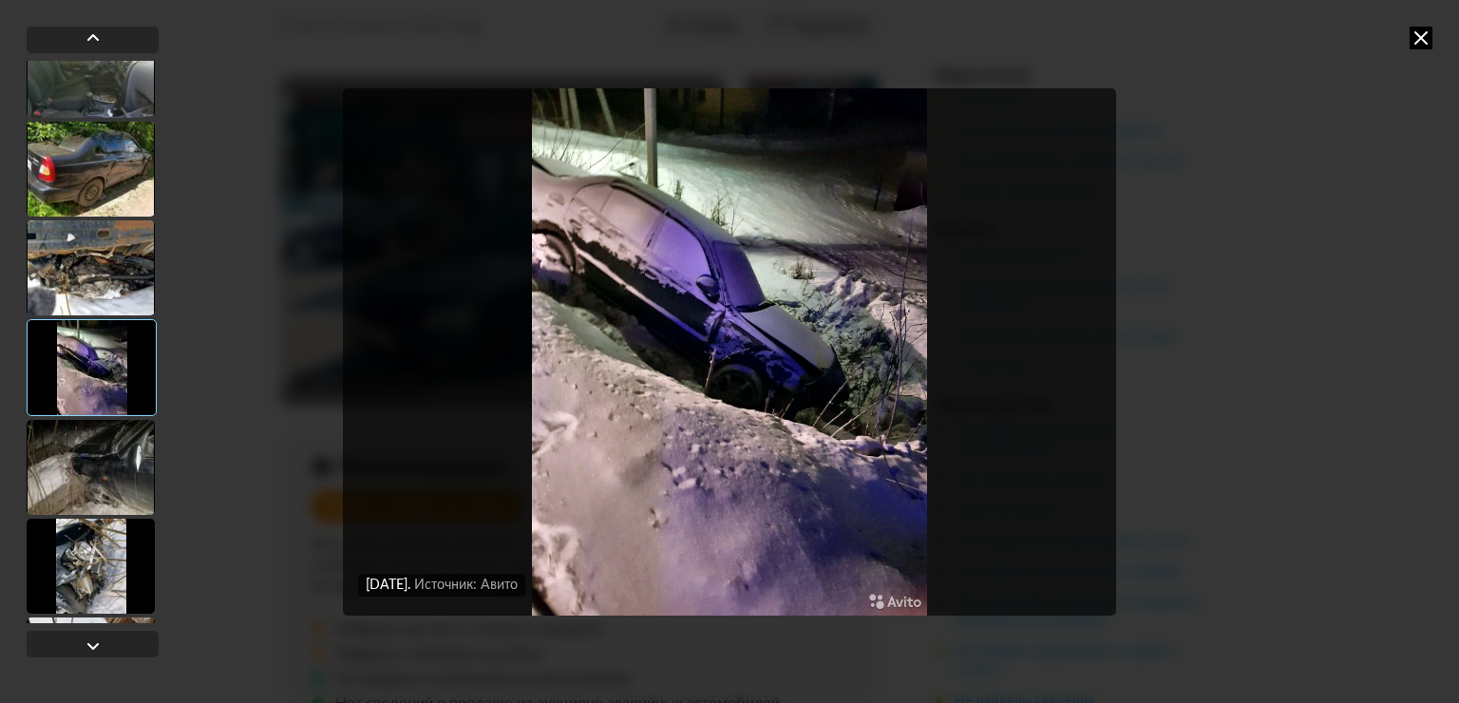
scroll to position [4382, 0]
click at [61, 459] on div at bounding box center [91, 469] width 128 height 95
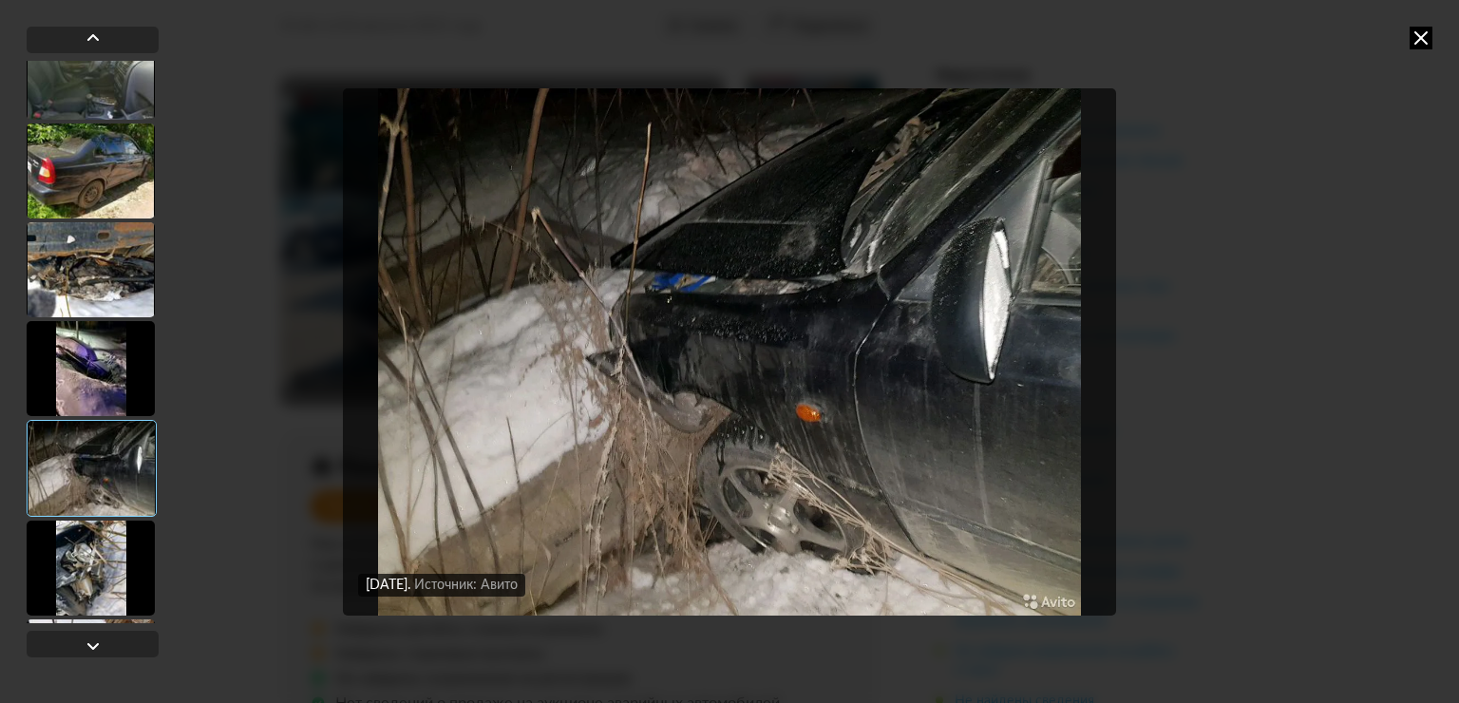
click at [71, 545] on div at bounding box center [91, 567] width 128 height 95
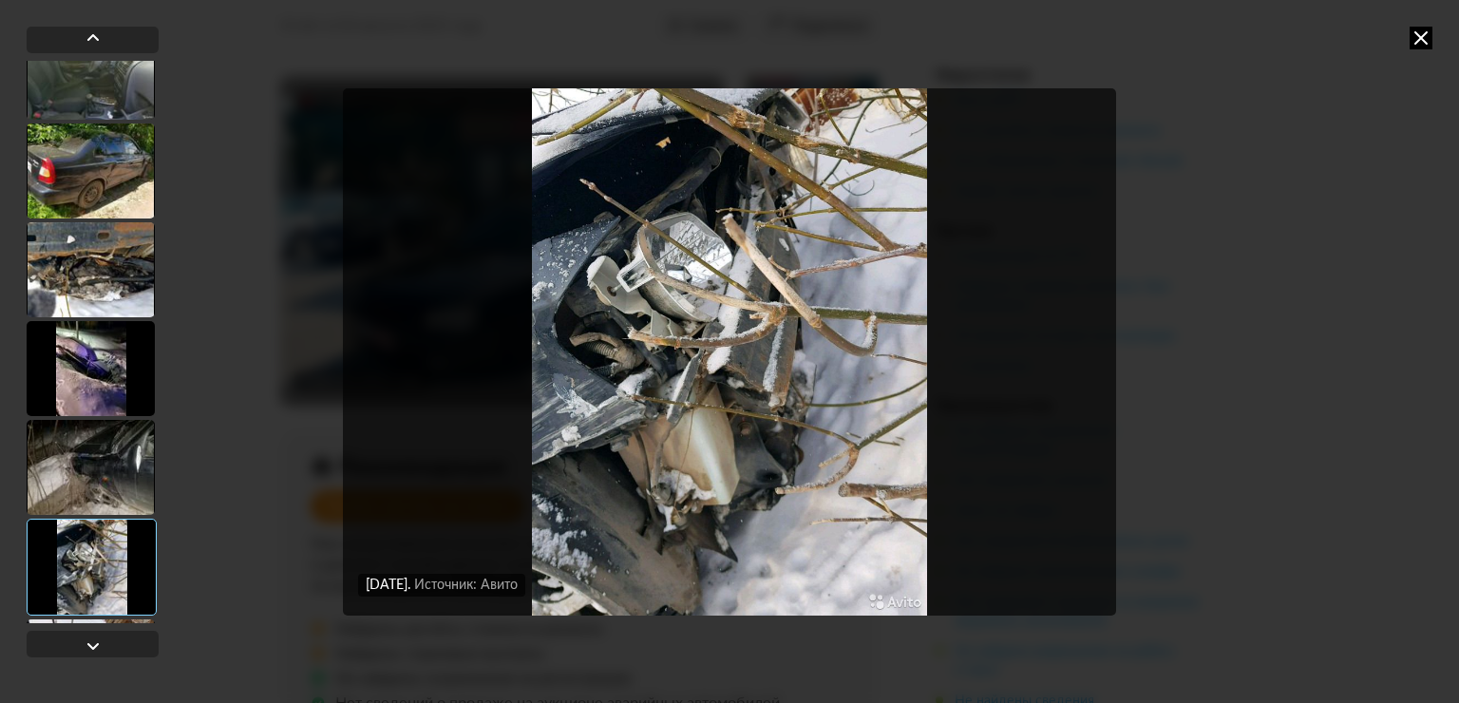
click at [78, 293] on div at bounding box center [91, 269] width 128 height 95
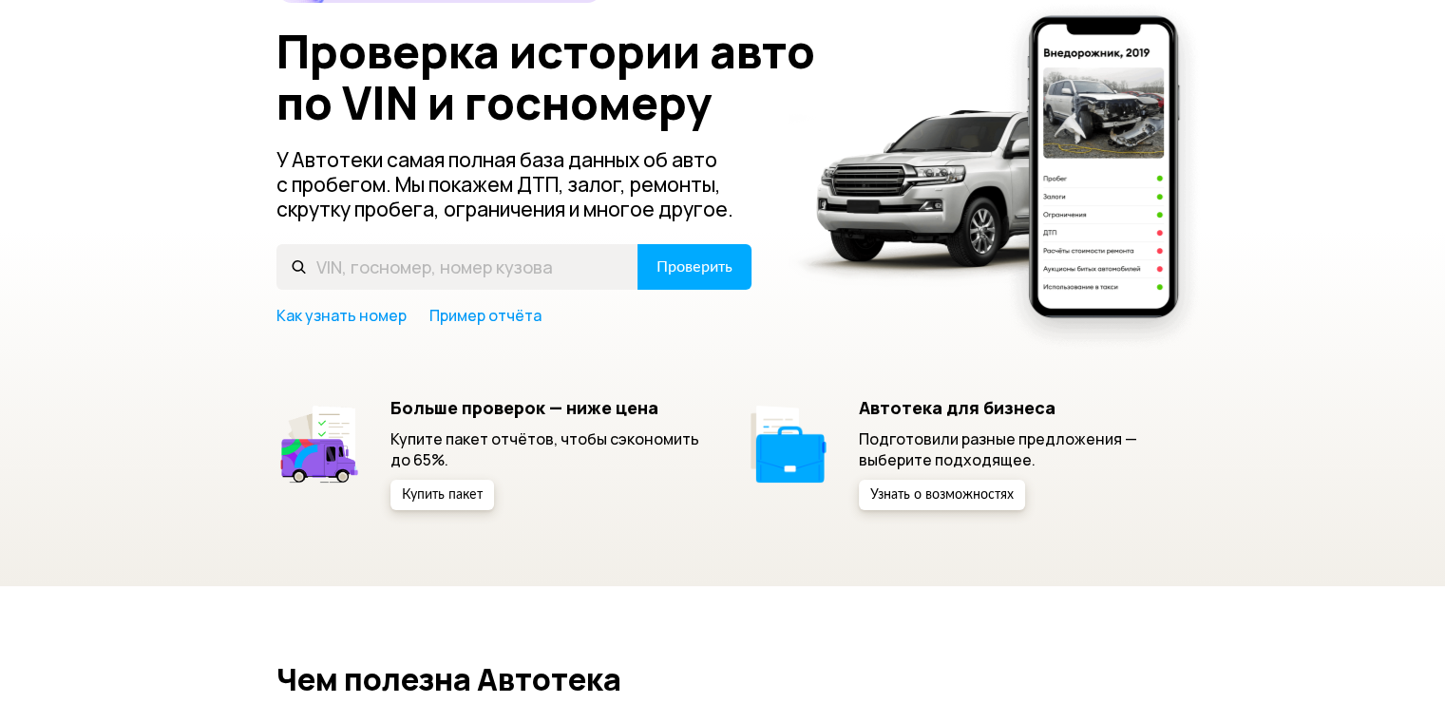
scroll to position [190, 0]
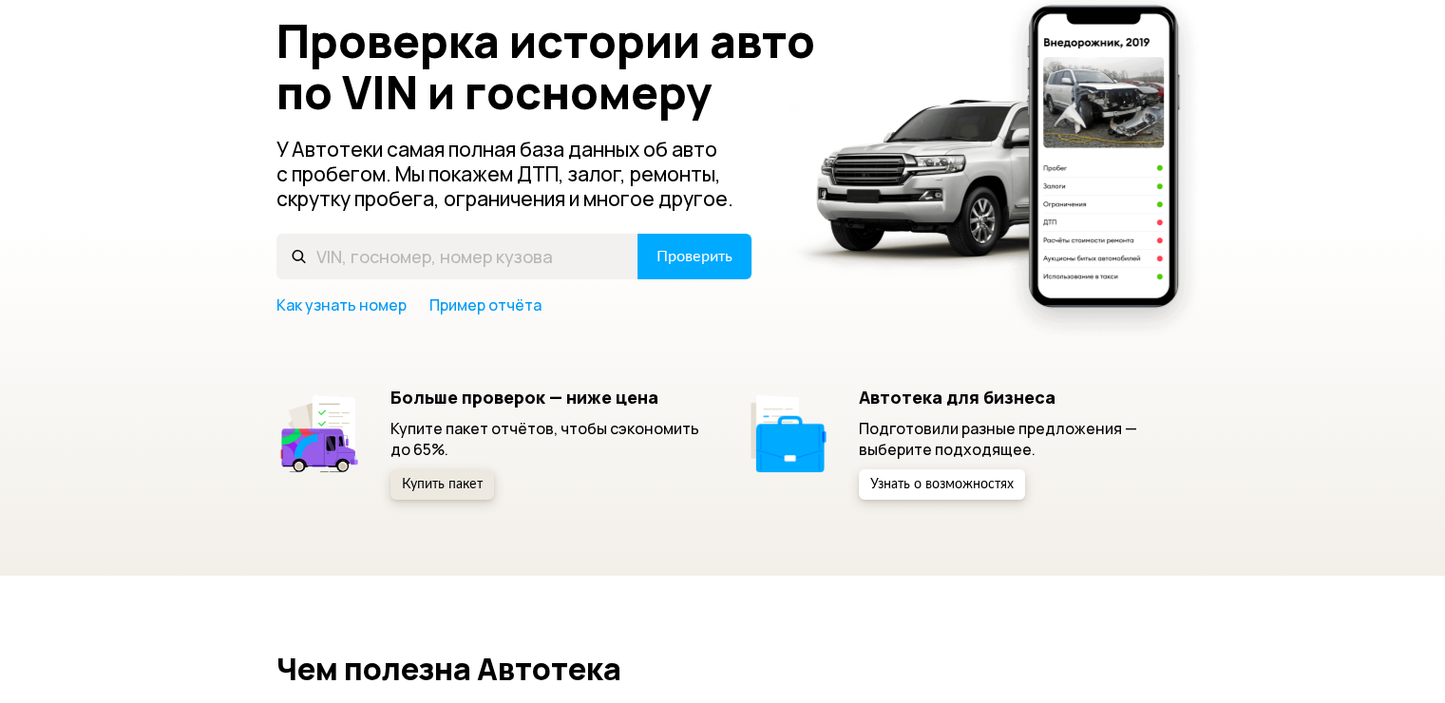
click at [471, 489] on span "Купить пакет" at bounding box center [442, 484] width 81 height 13
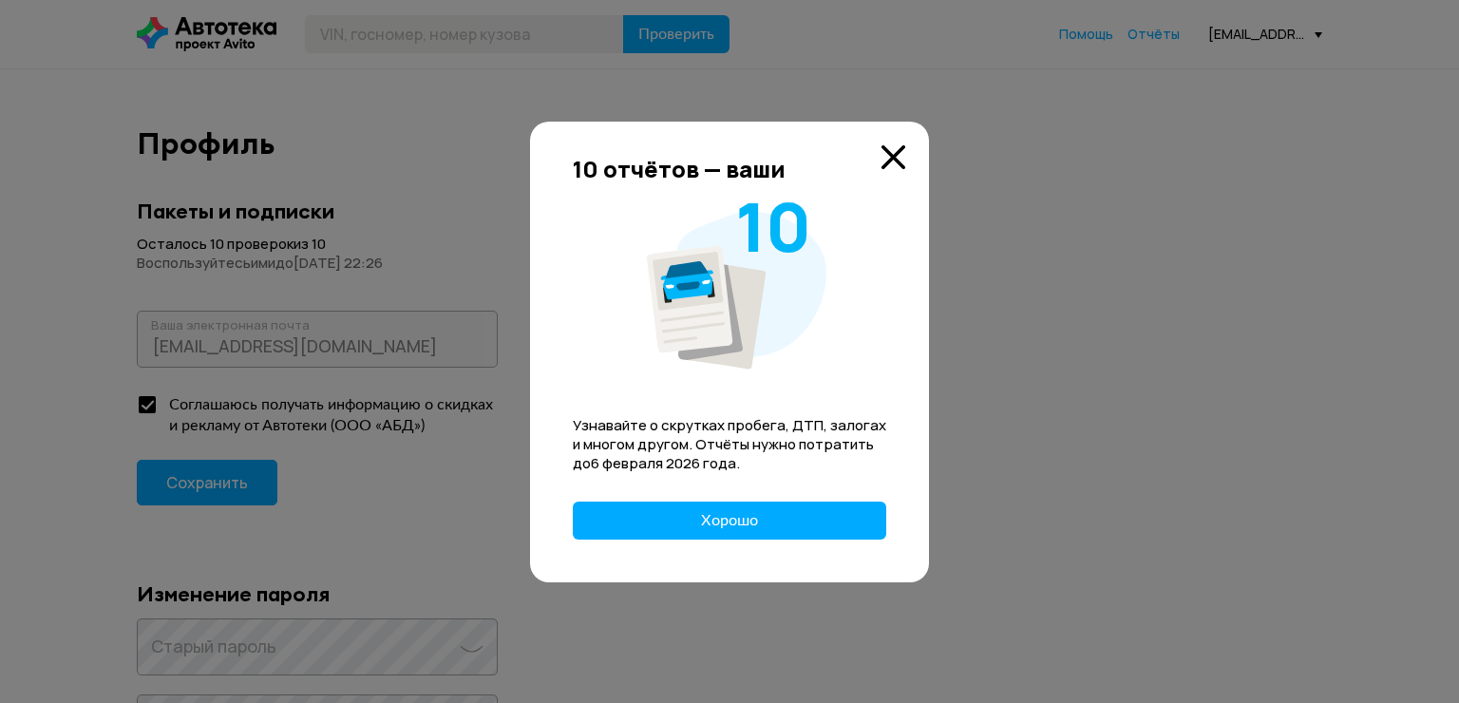
click at [804, 549] on div "10 отчётов — ваши 10 Узнавайте о скрутках пробега, ДТП, залогах и многом другом…" at bounding box center [729, 352] width 399 height 461
click at [790, 477] on div "10 отчётов — ваши 10 Узнавайте о скрутках пробега, ДТП, залогах и многом другом…" at bounding box center [729, 352] width 399 height 461
click at [764, 500] on div "10 отчётов — ваши 10 Узнавайте о скрутках пробега, ДТП, залогах и многом другом…" at bounding box center [729, 352] width 399 height 461
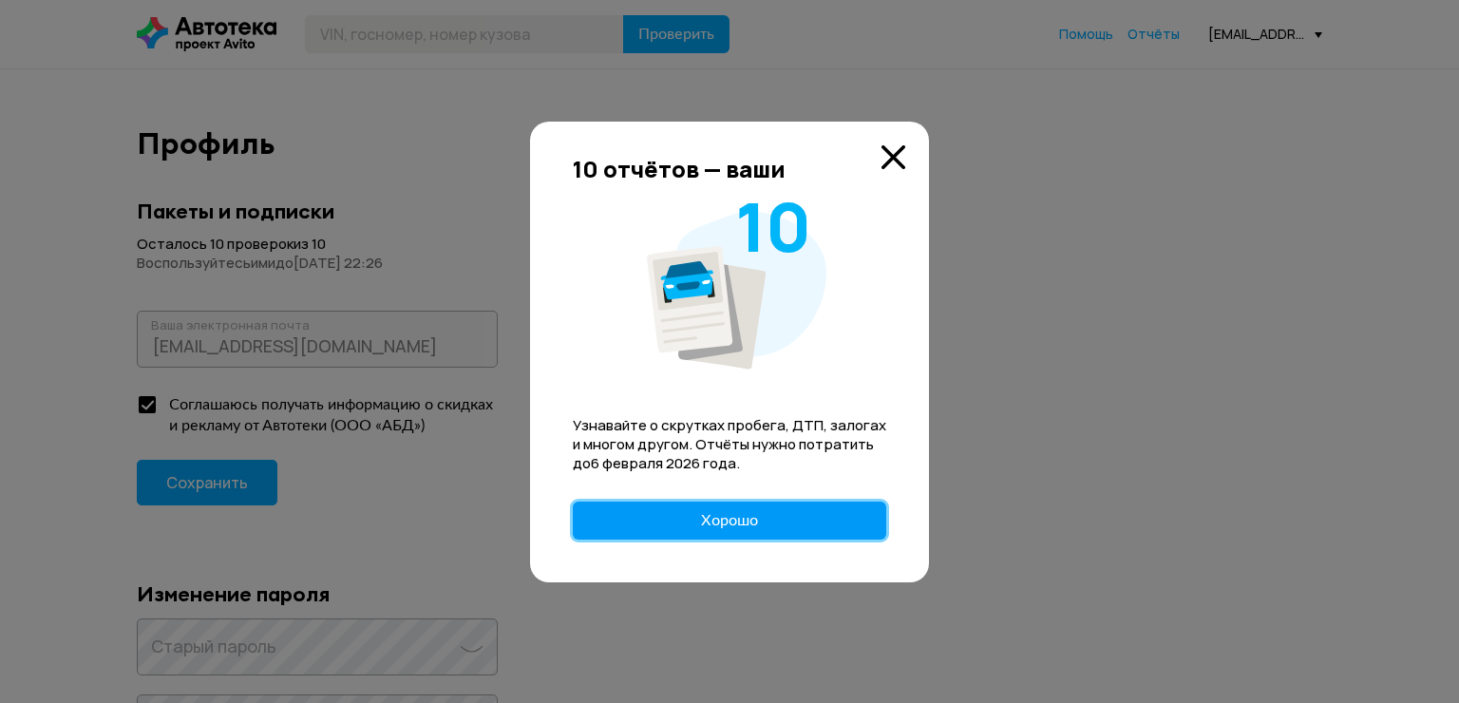
click at [766, 505] on button "Хорошо" at bounding box center [729, 520] width 313 height 38
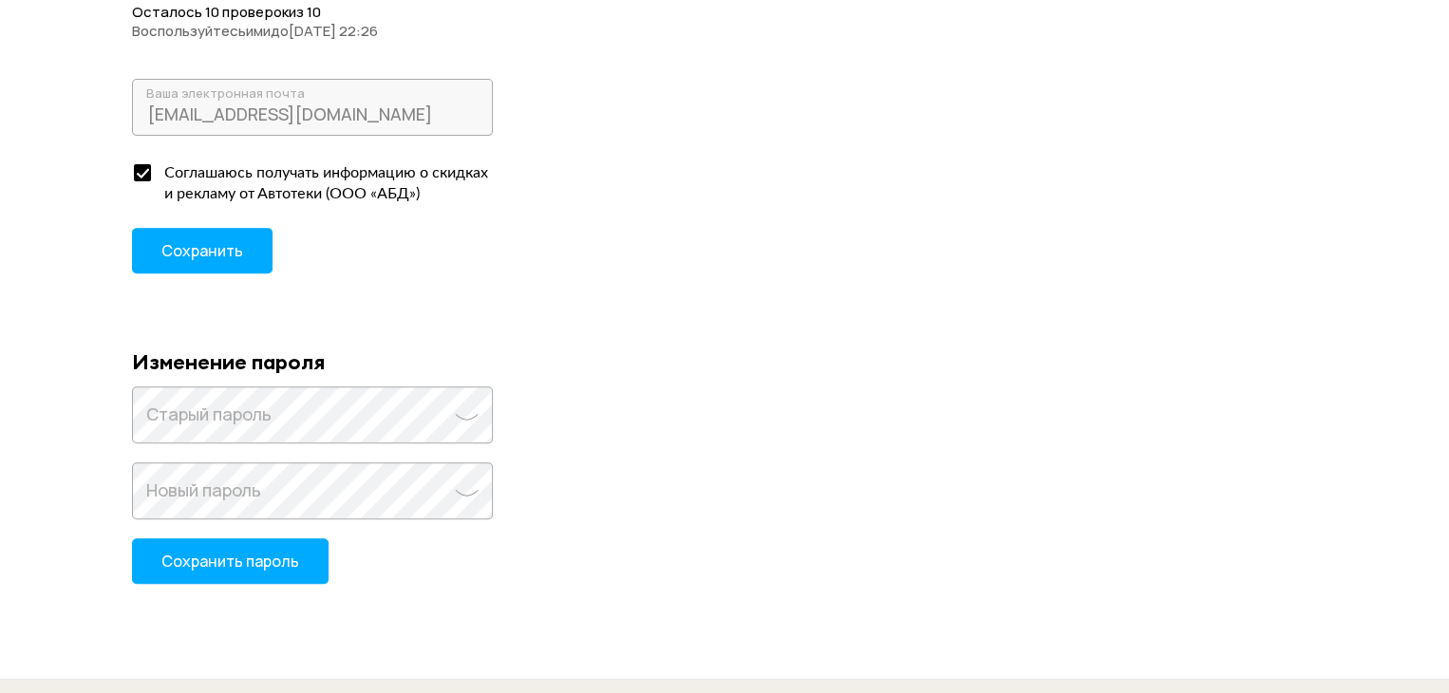
scroll to position [475, 0]
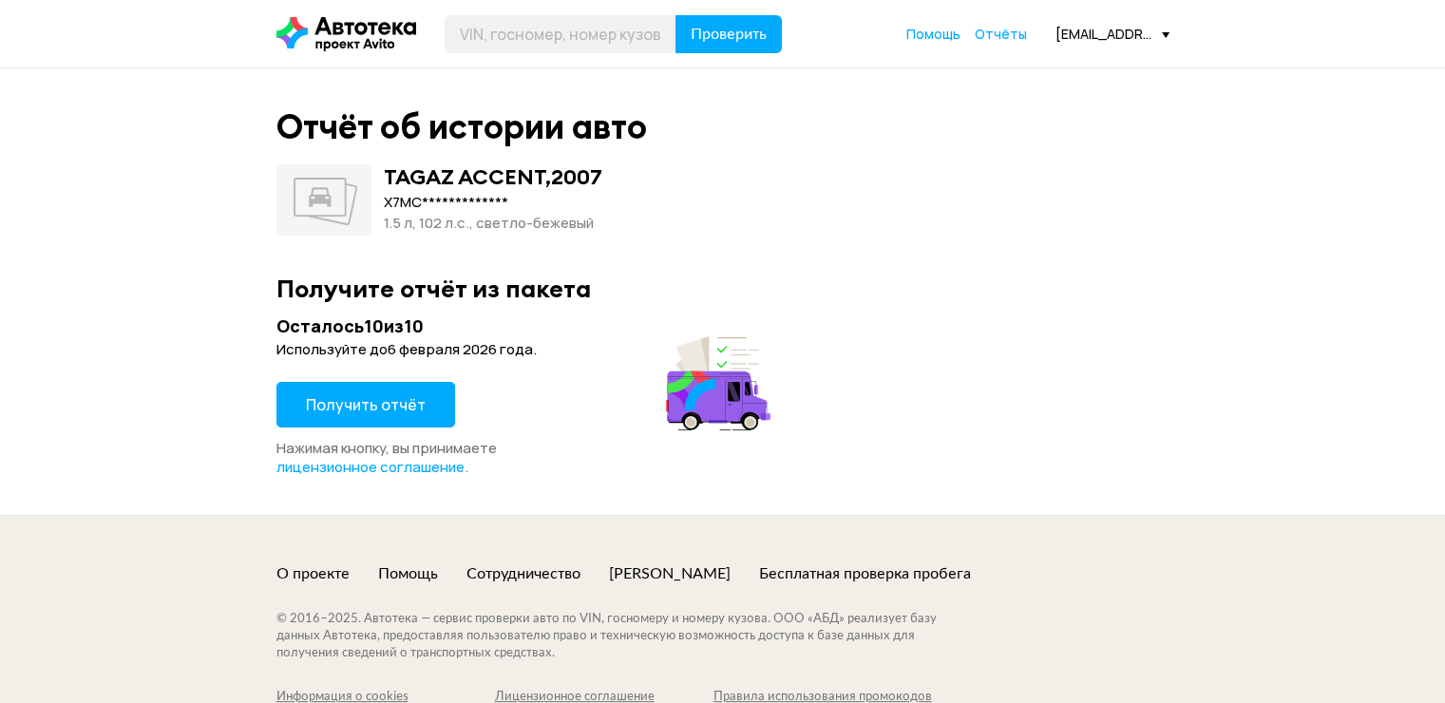
click at [402, 412] on span "Получить отчёт" at bounding box center [366, 404] width 120 height 21
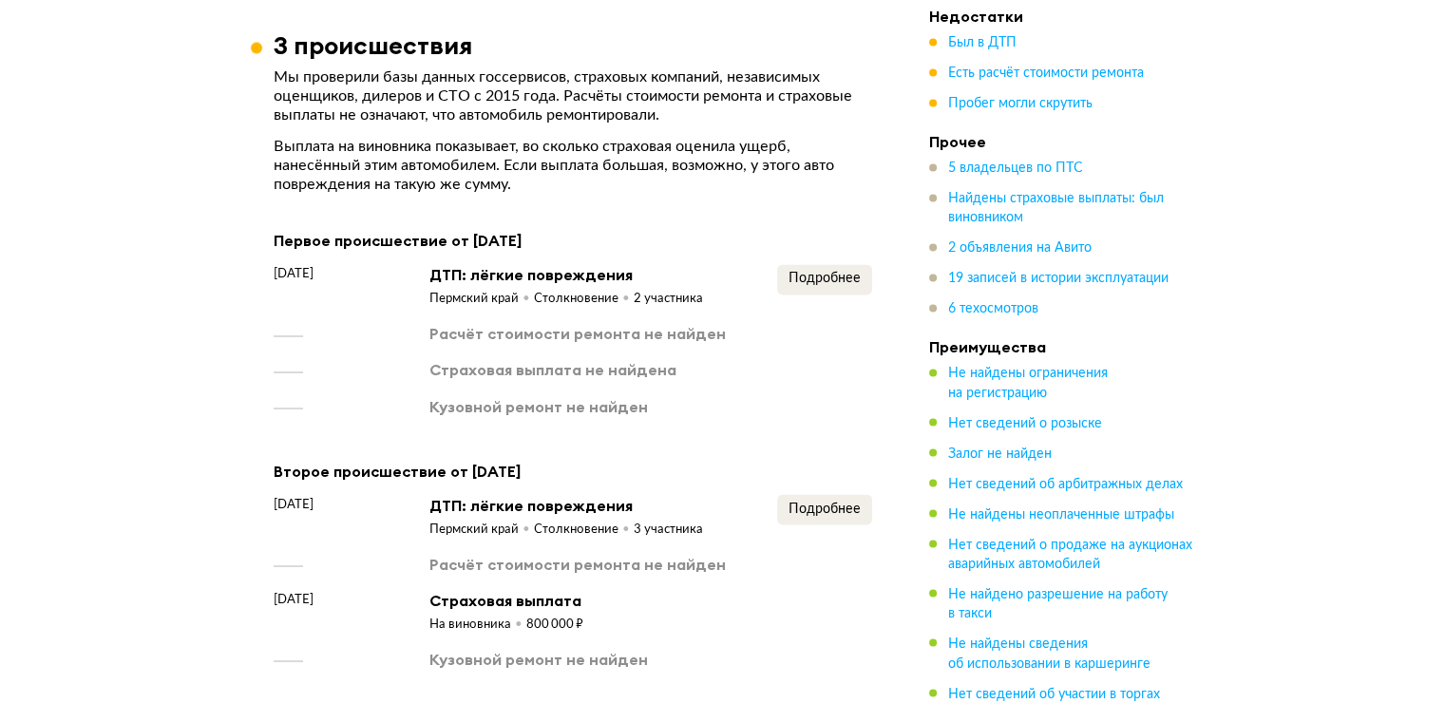
scroll to position [3229, 0]
click at [804, 271] on span "Подробнее" at bounding box center [824, 277] width 72 height 13
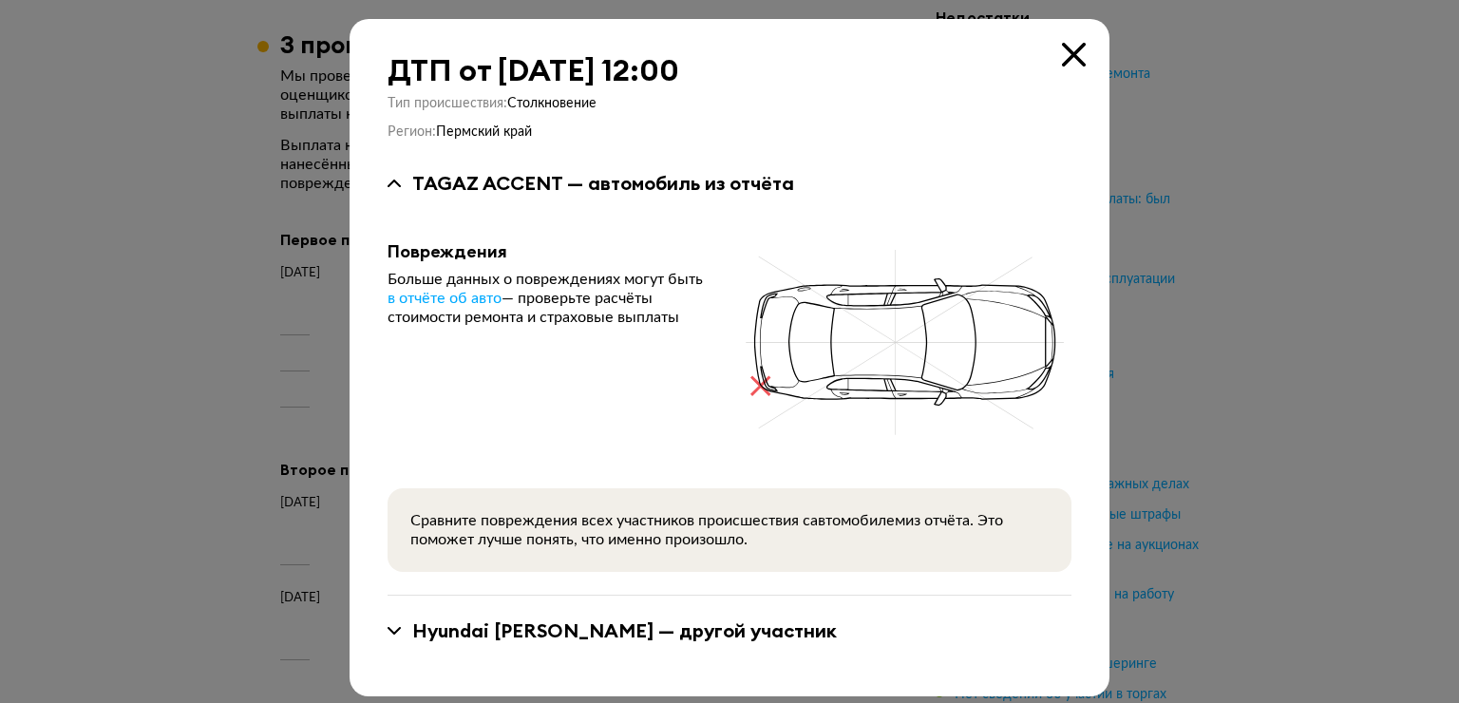
click at [1068, 54] on icon at bounding box center [1074, 55] width 24 height 24
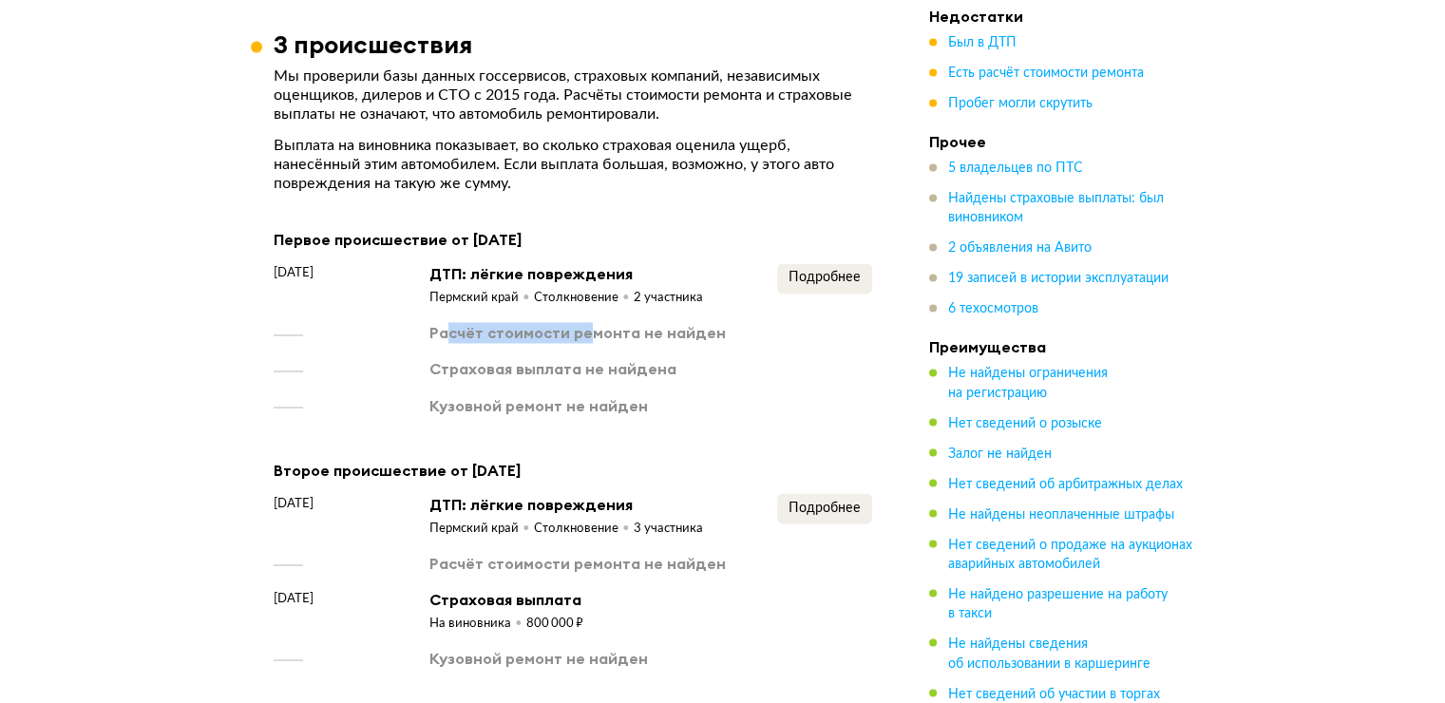
drag, startPoint x: 445, startPoint y: 300, endPoint x: 578, endPoint y: 285, distance: 133.8
click at [579, 322] on div "Расчёт стоимости ремонта не найден" at bounding box center [577, 332] width 296 height 21
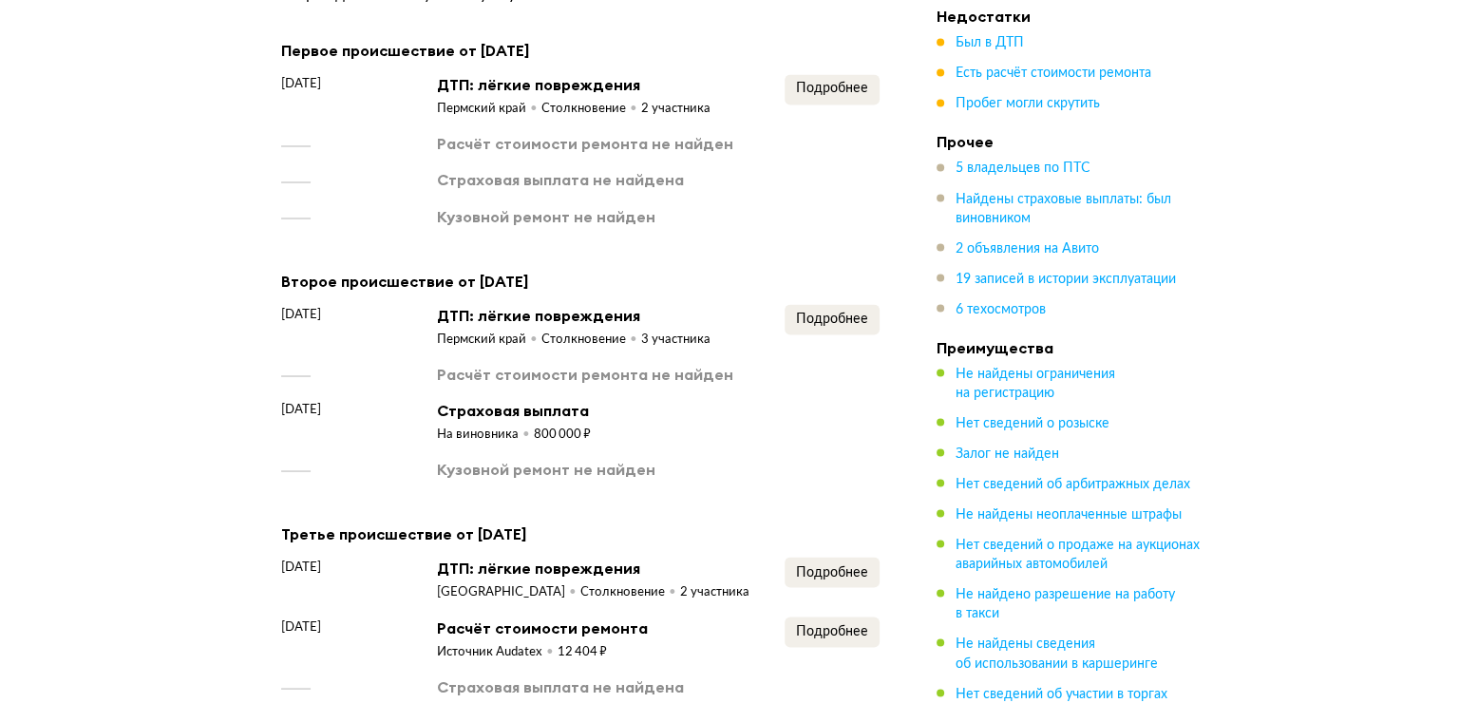
scroll to position [3419, 0]
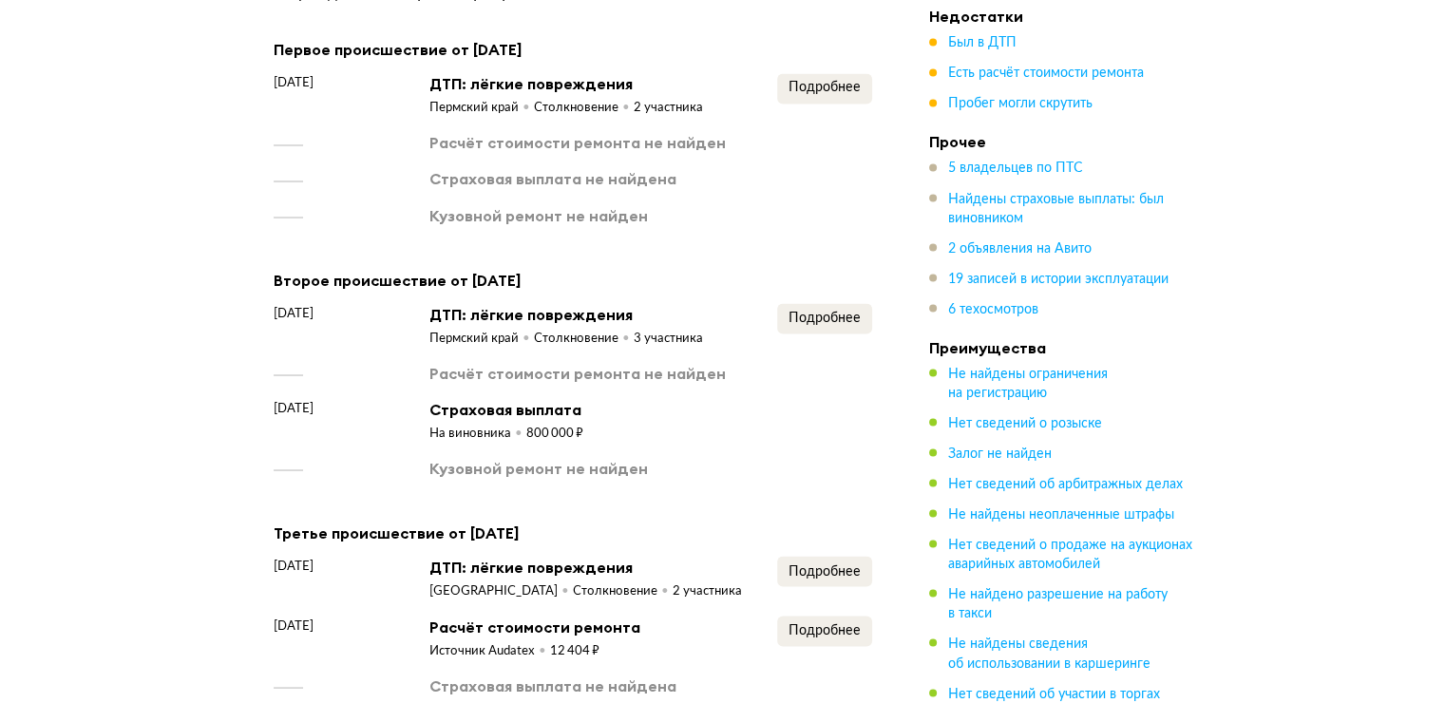
click at [533, 425] on div "800 000 ₽" at bounding box center [554, 433] width 57 height 17
click at [539, 405] on div "24 октября 2016 года ДТП: лёгкие повреждения Пермский край Столкновение 3 участ…" at bounding box center [573, 391] width 598 height 176
click at [809, 311] on span "Подробнее" at bounding box center [824, 317] width 72 height 13
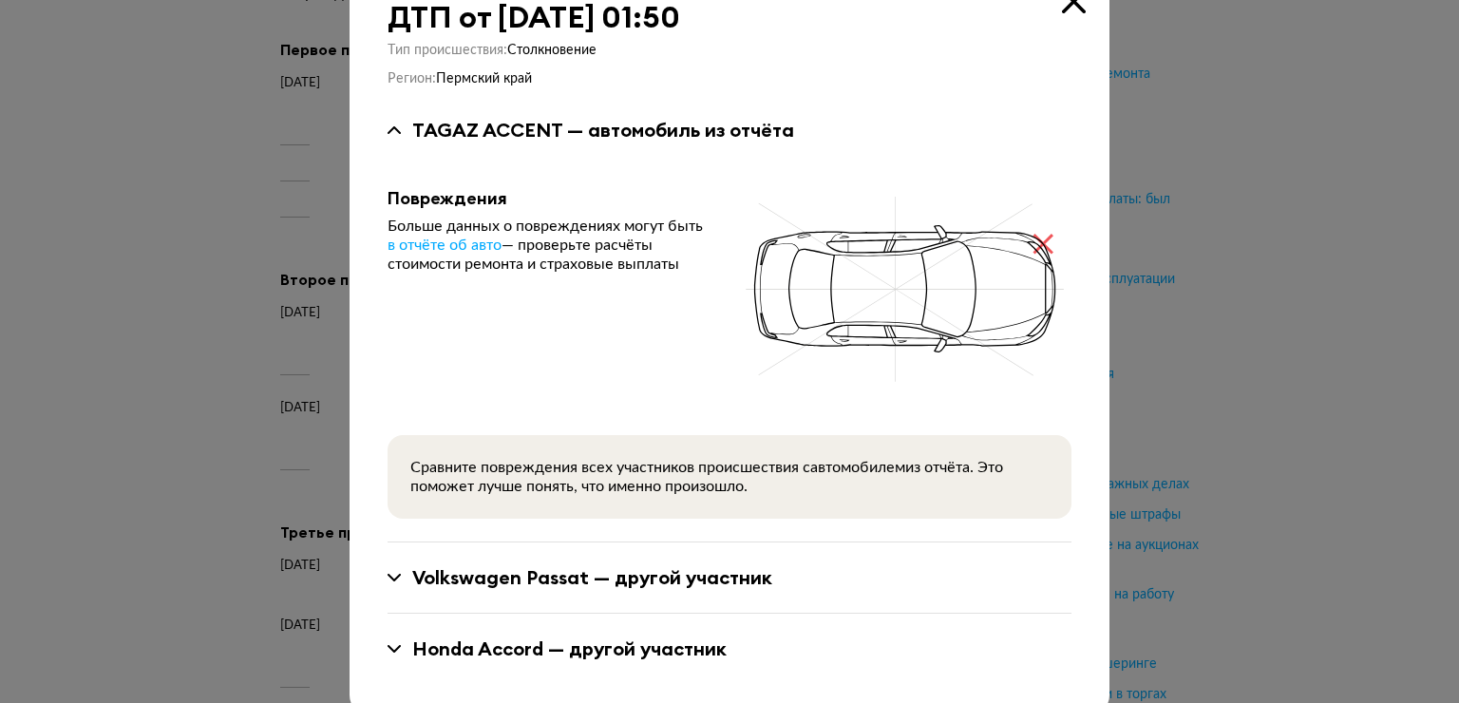
scroll to position [83, 0]
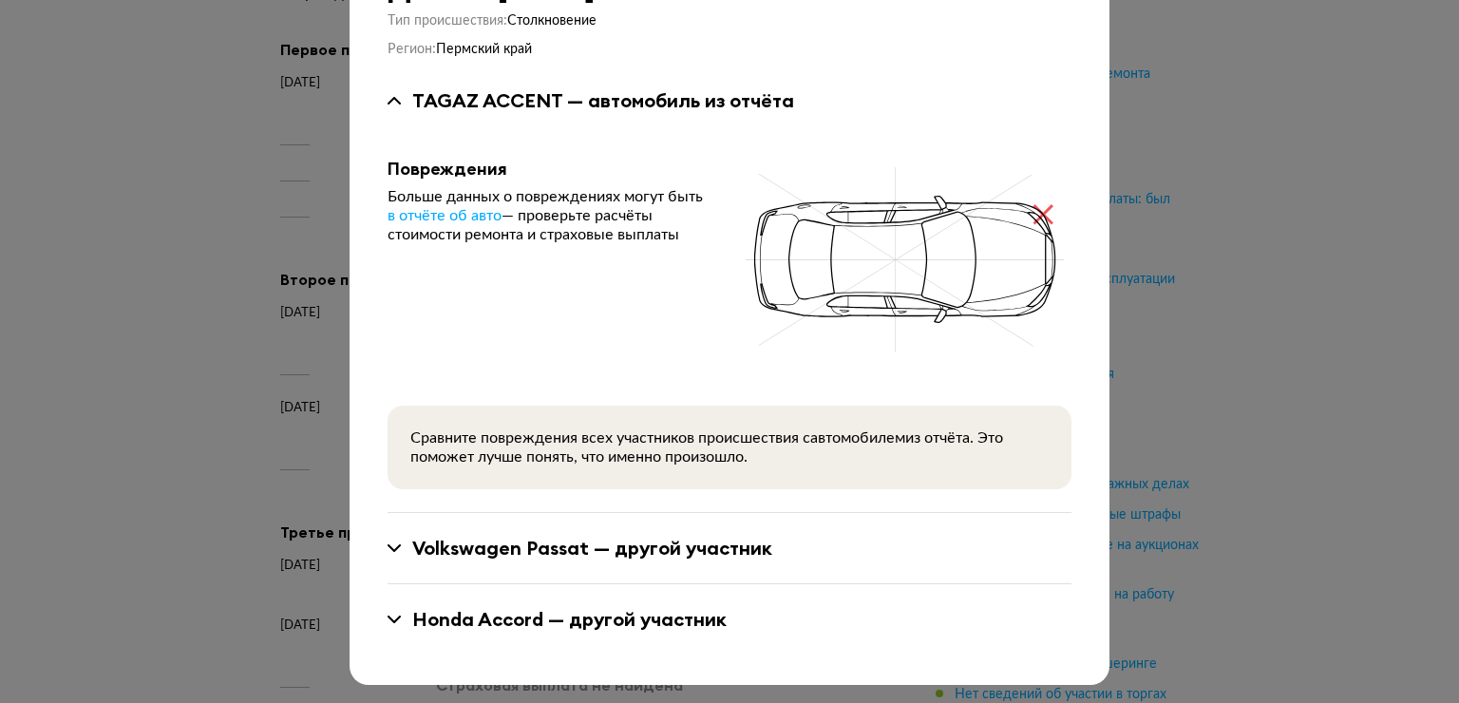
click at [388, 536] on div "Volkswagen Passat — другой участник" at bounding box center [730, 548] width 684 height 25
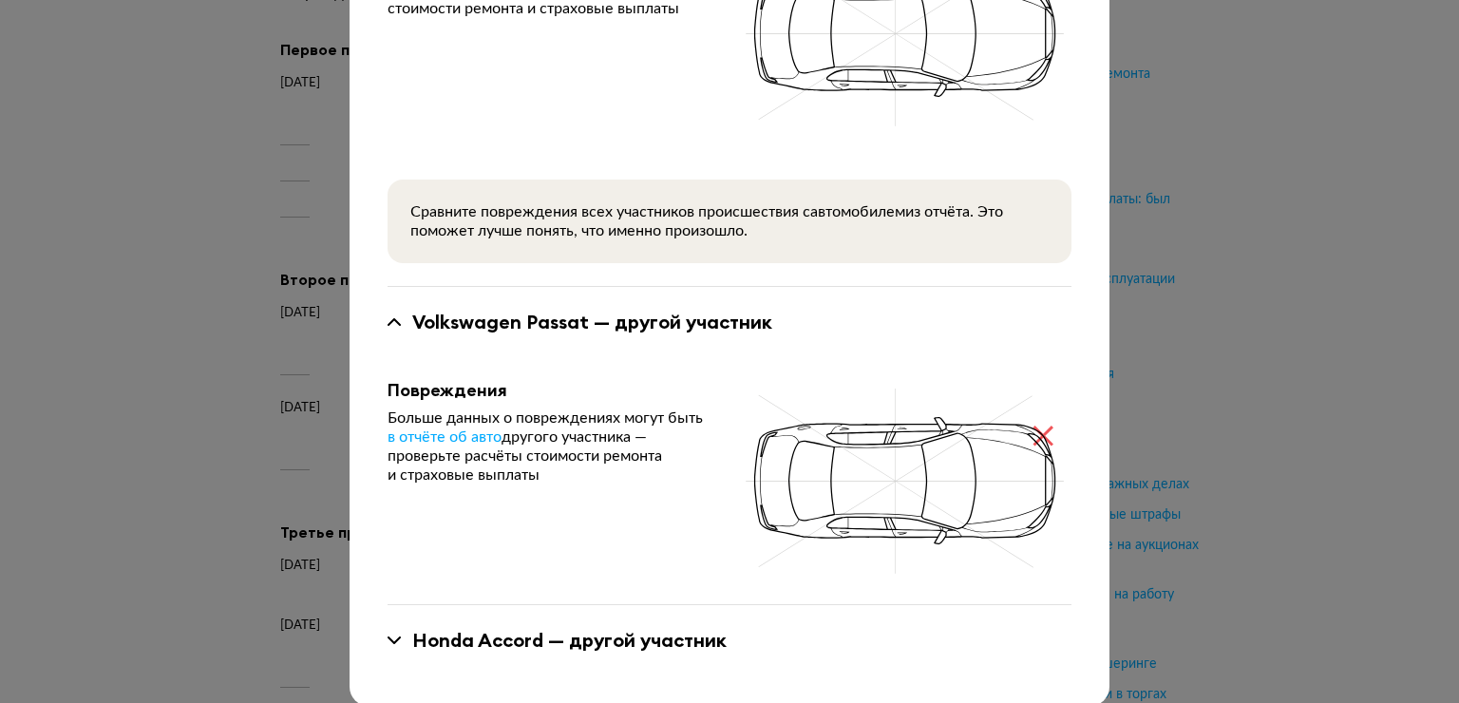
scroll to position [330, 0]
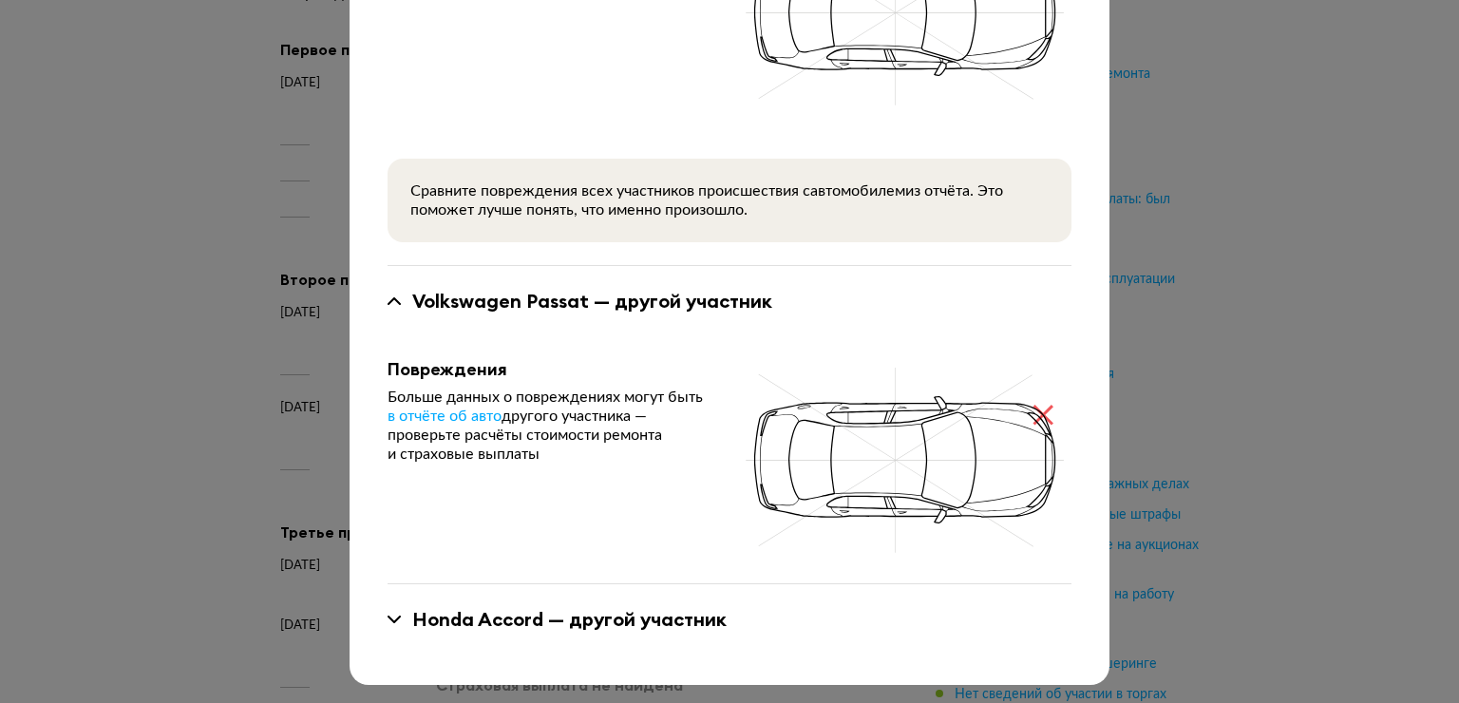
click at [388, 627] on div "Honda Accord — другой участник" at bounding box center [730, 619] width 684 height 25
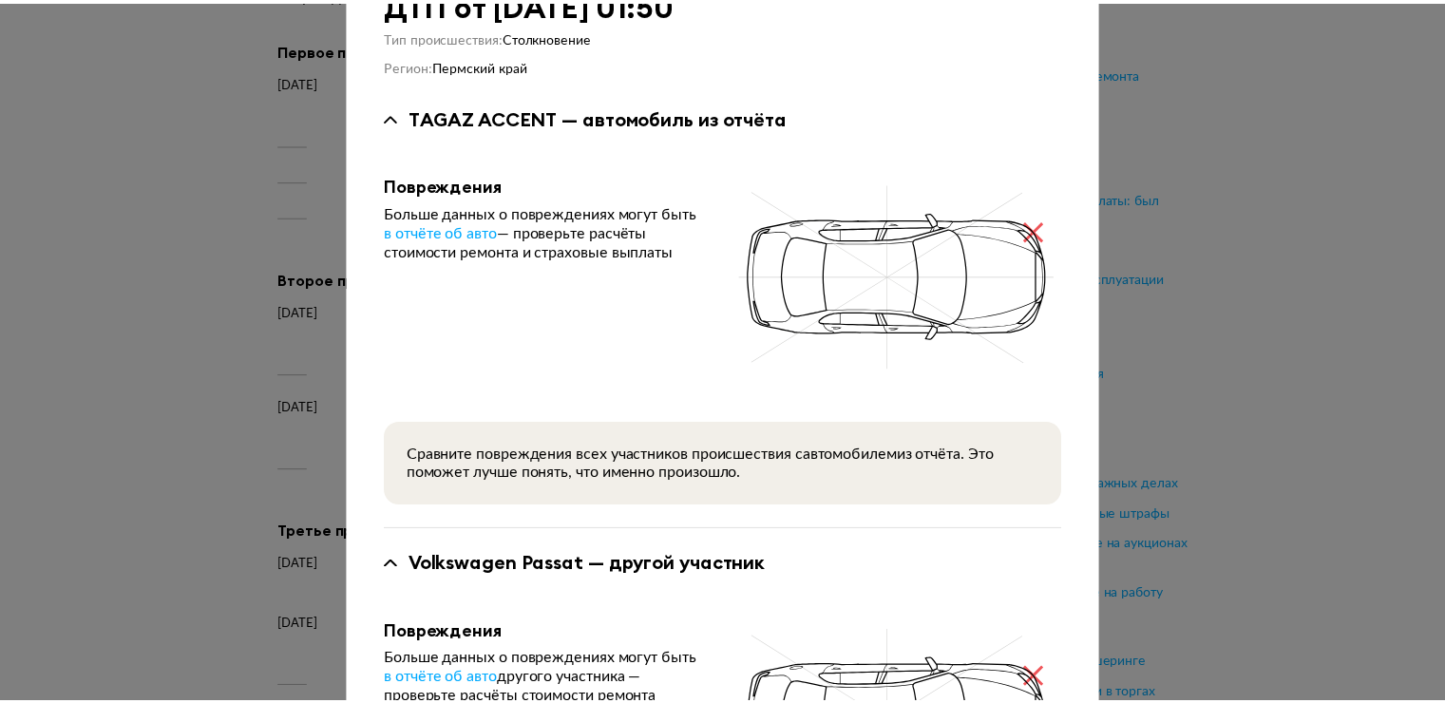
scroll to position [7, 0]
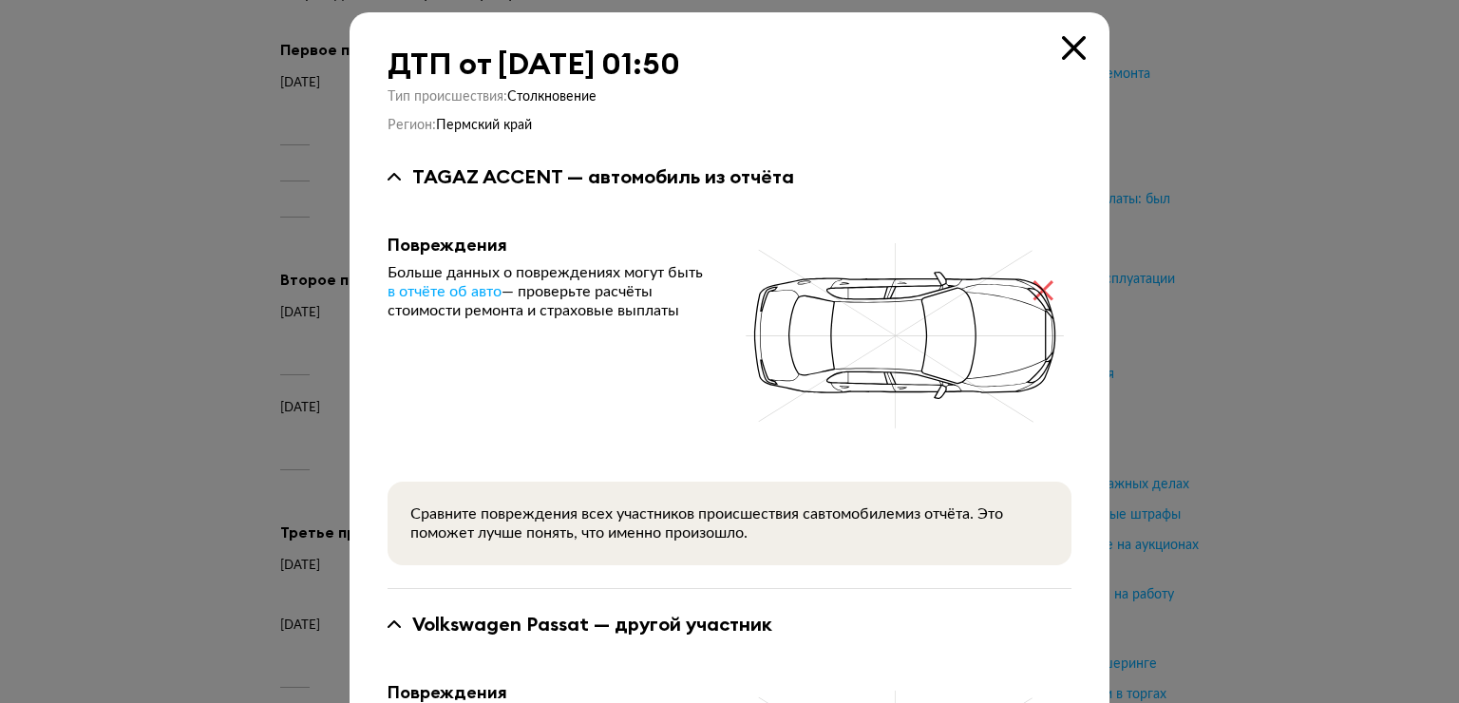
click at [1062, 38] on icon at bounding box center [1074, 48] width 24 height 24
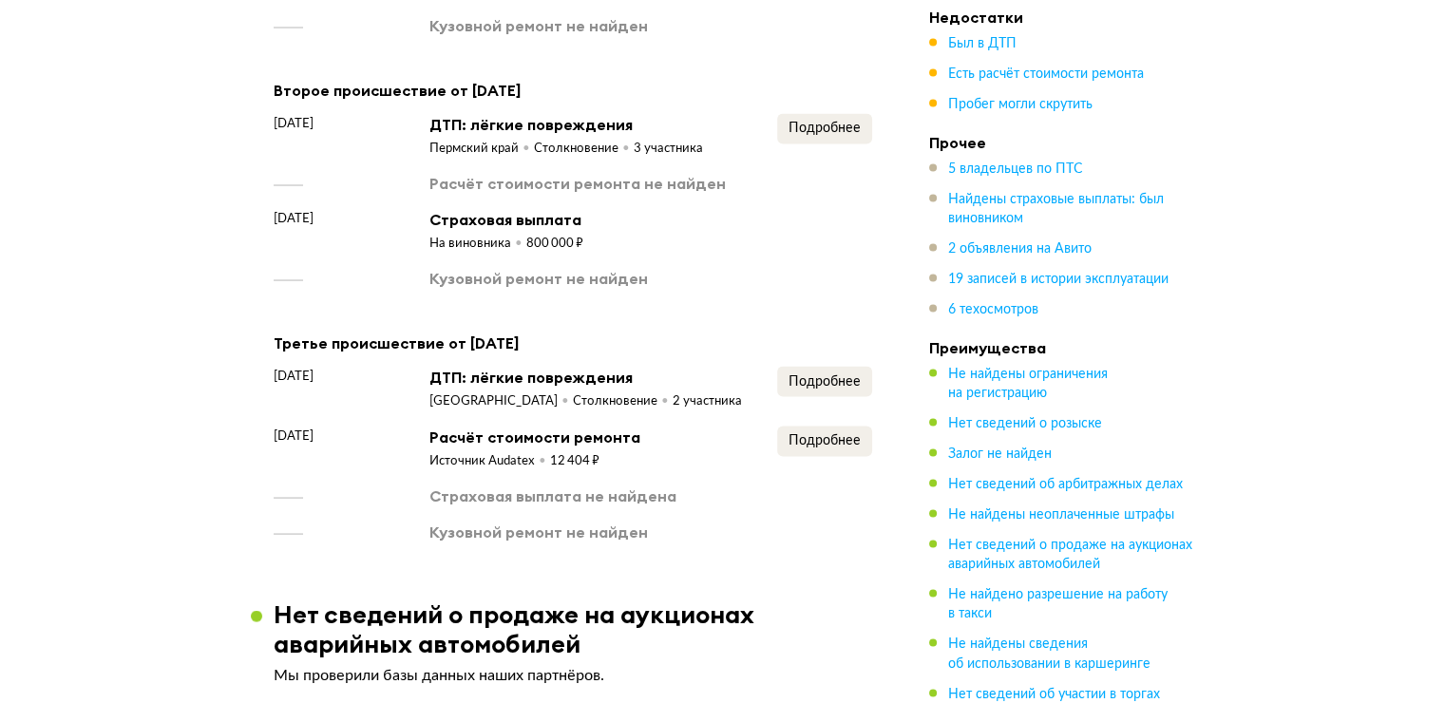
scroll to position [3704, 0]
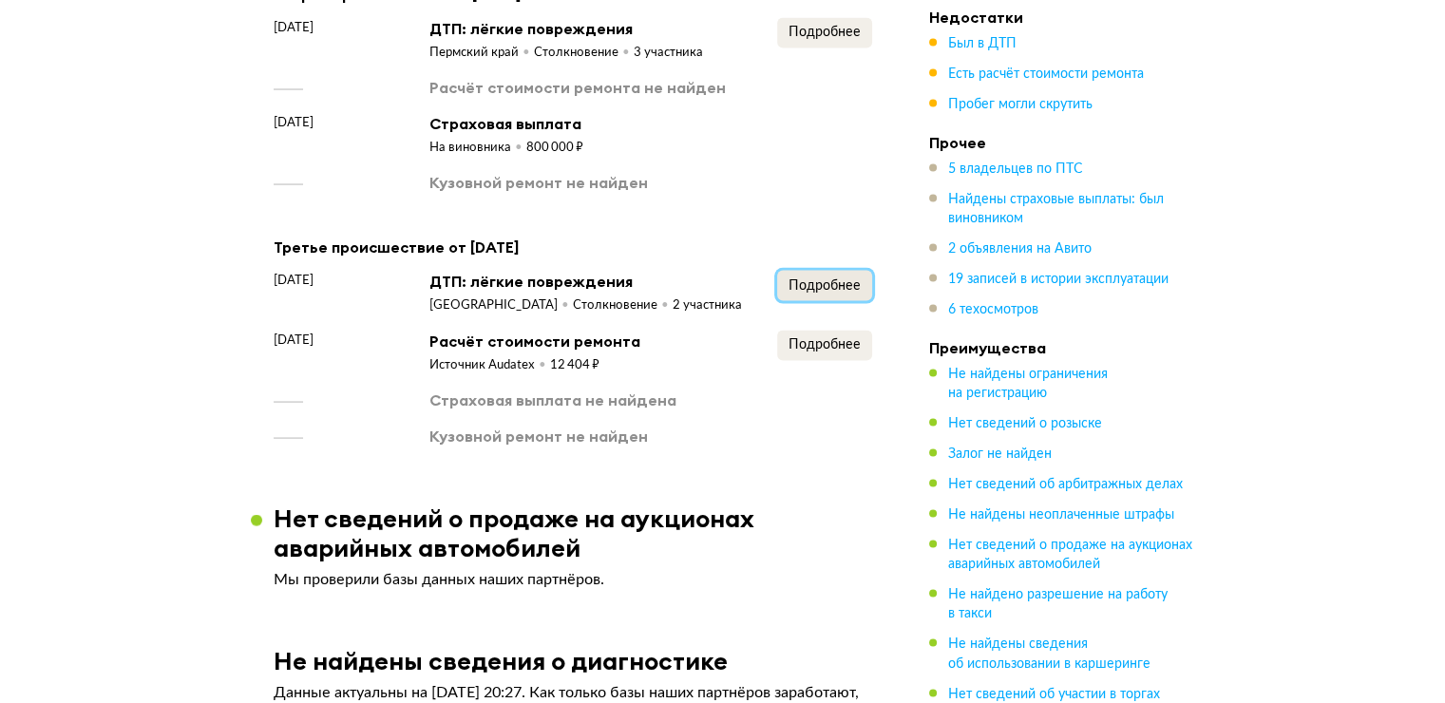
click at [821, 271] on button "Подробнее" at bounding box center [824, 286] width 95 height 30
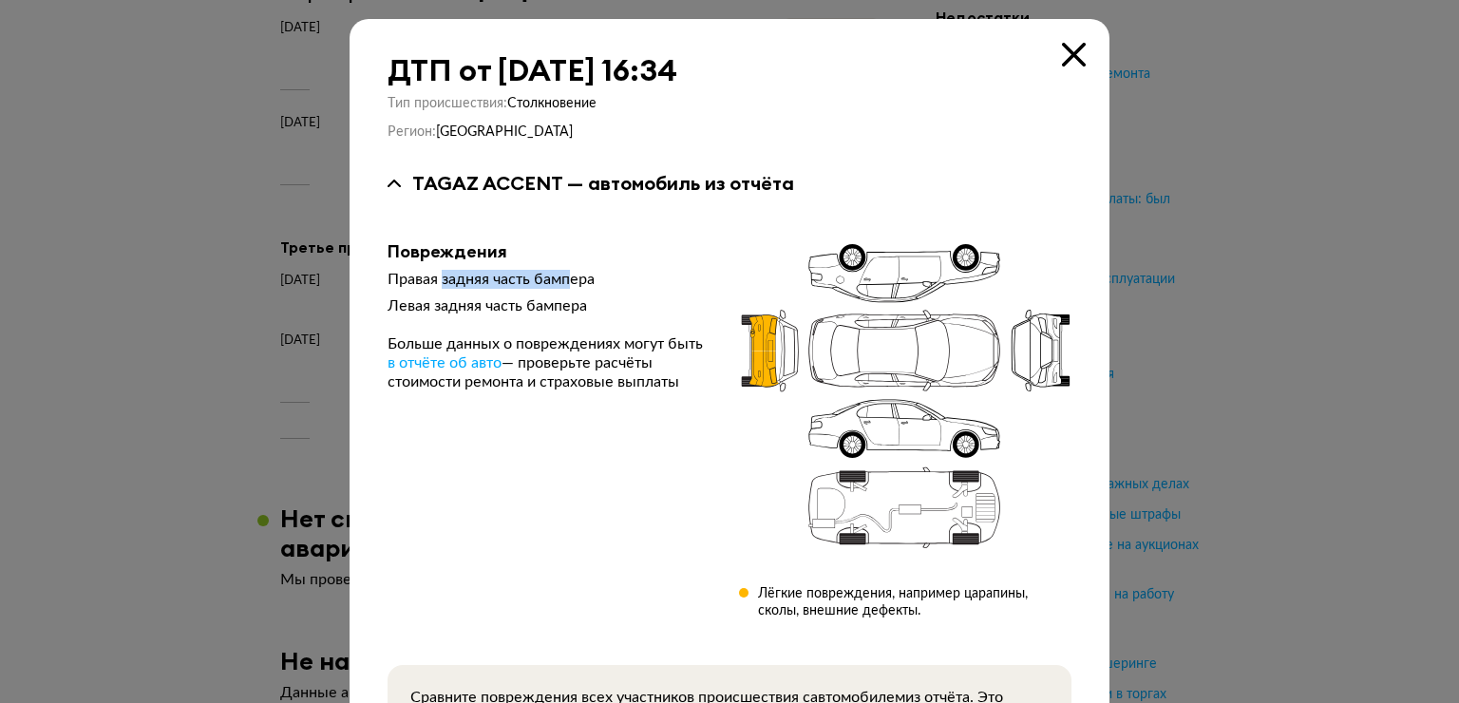
drag, startPoint x: 437, startPoint y: 280, endPoint x: 565, endPoint y: 281, distance: 128.2
click at [565, 281] on div "Правая задняя часть бампера" at bounding box center [548, 279] width 321 height 19
click at [485, 302] on div "Левая задняя часть бампера" at bounding box center [548, 305] width 321 height 19
click at [1056, 68] on div "ДТП от 30 декабря 2021 года в 16:34" at bounding box center [730, 70] width 684 height 34
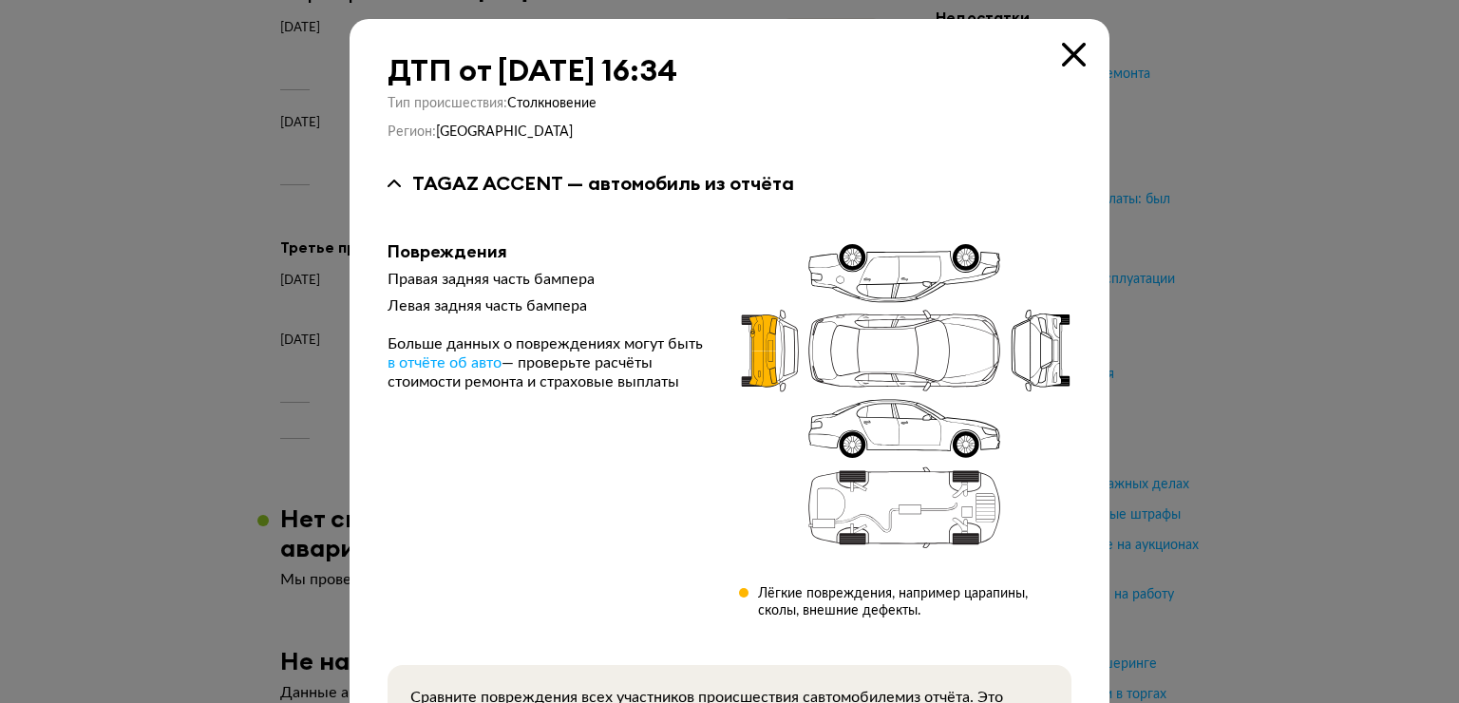
click at [1075, 51] on icon at bounding box center [1074, 55] width 24 height 24
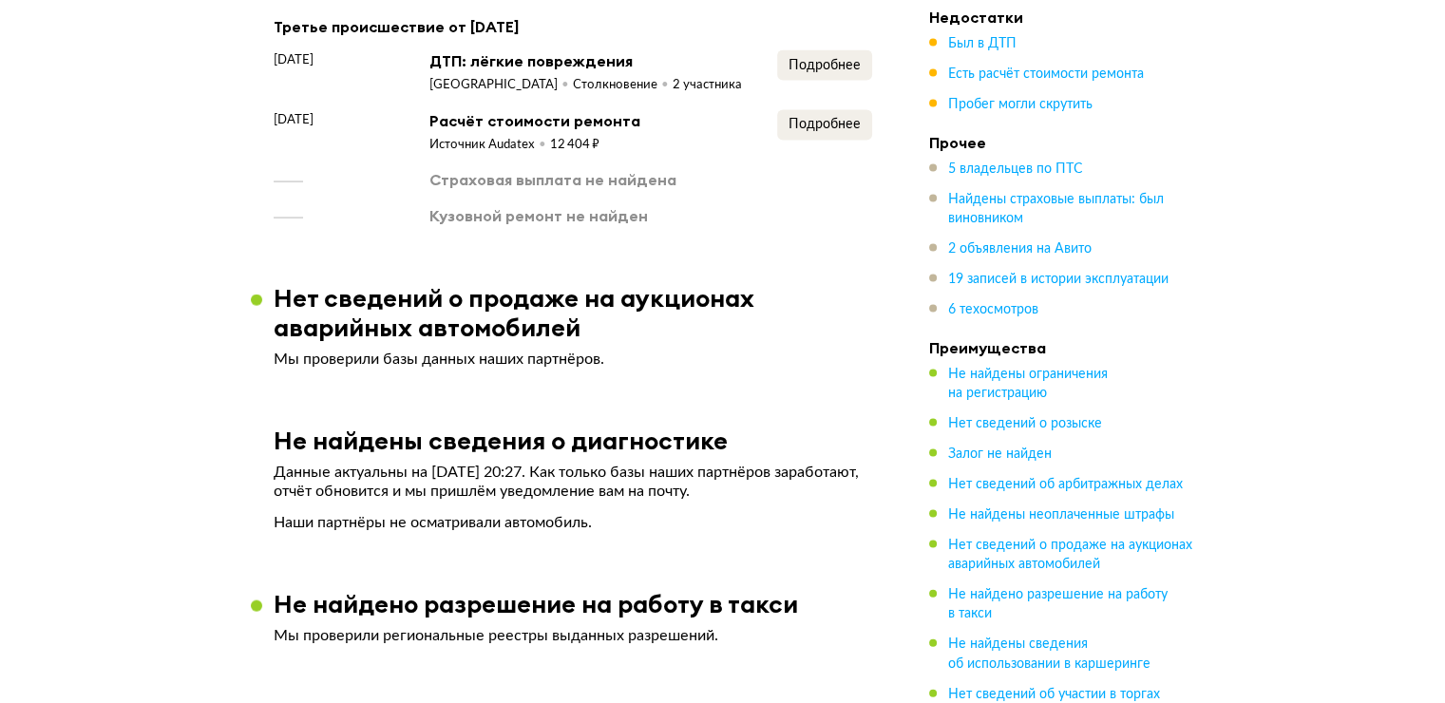
scroll to position [3799, 0]
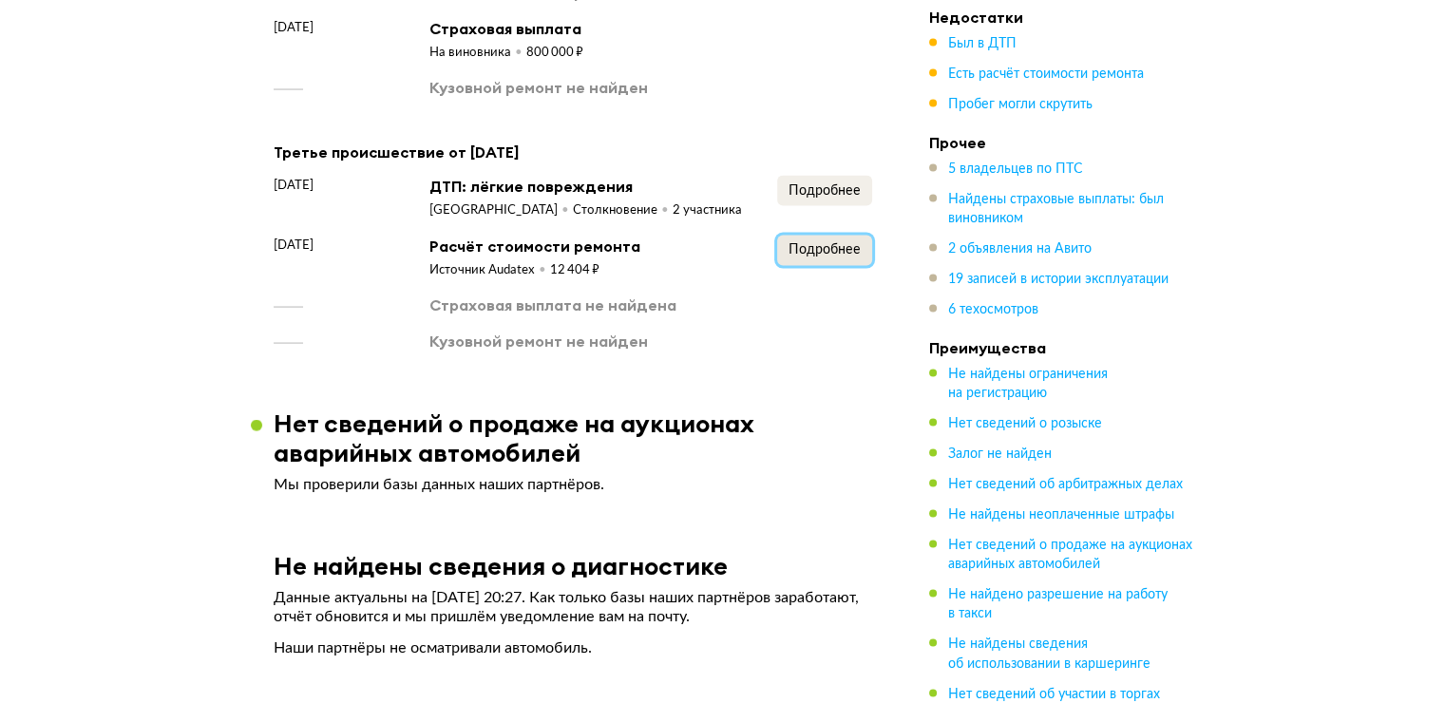
click at [793, 236] on button "Подробнее" at bounding box center [824, 251] width 95 height 30
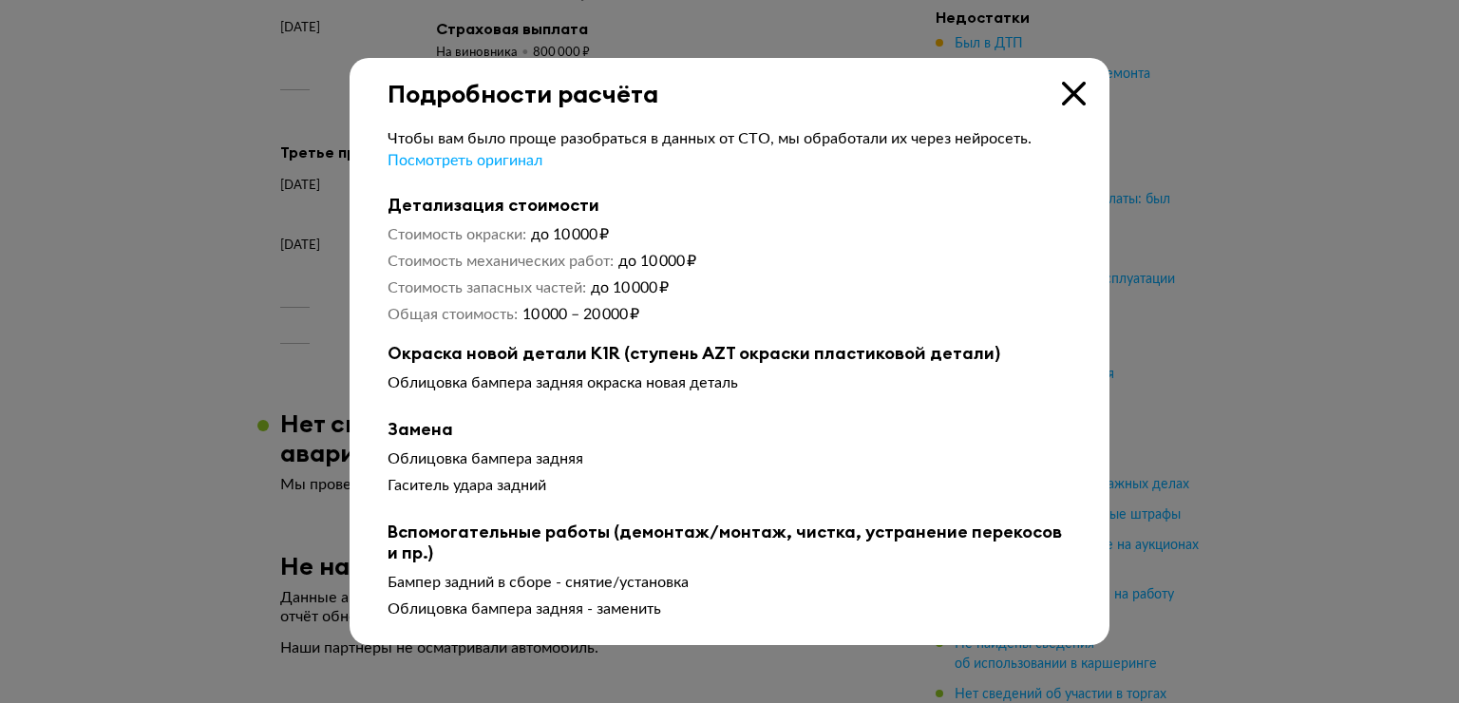
click at [1060, 99] on div "Подробности расчёта" at bounding box center [730, 83] width 760 height 50
click at [1062, 100] on div "Подробности расчёта Чтобы вам было проще разобраться в данных от СТО, мы обрабо…" at bounding box center [730, 351] width 760 height 587
click at [1069, 94] on icon at bounding box center [1074, 94] width 24 height 24
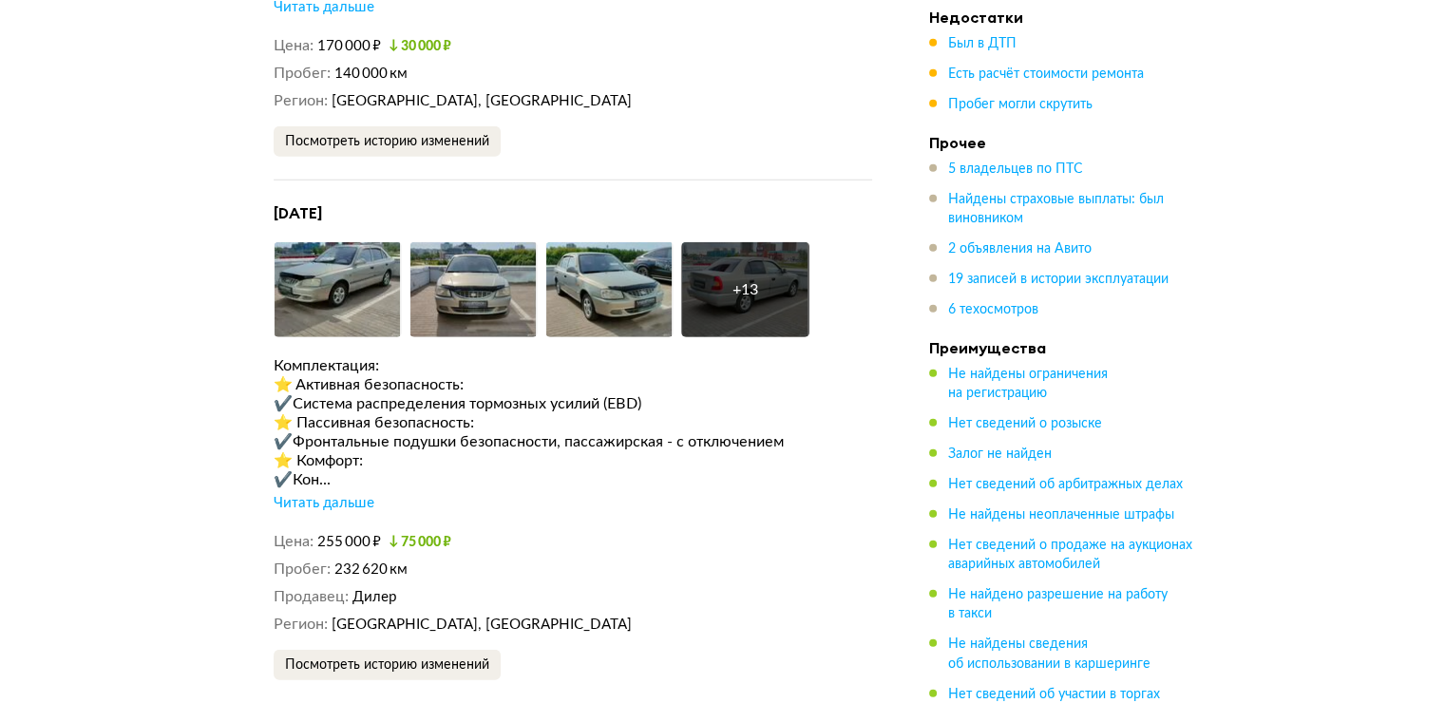
scroll to position [5224, 0]
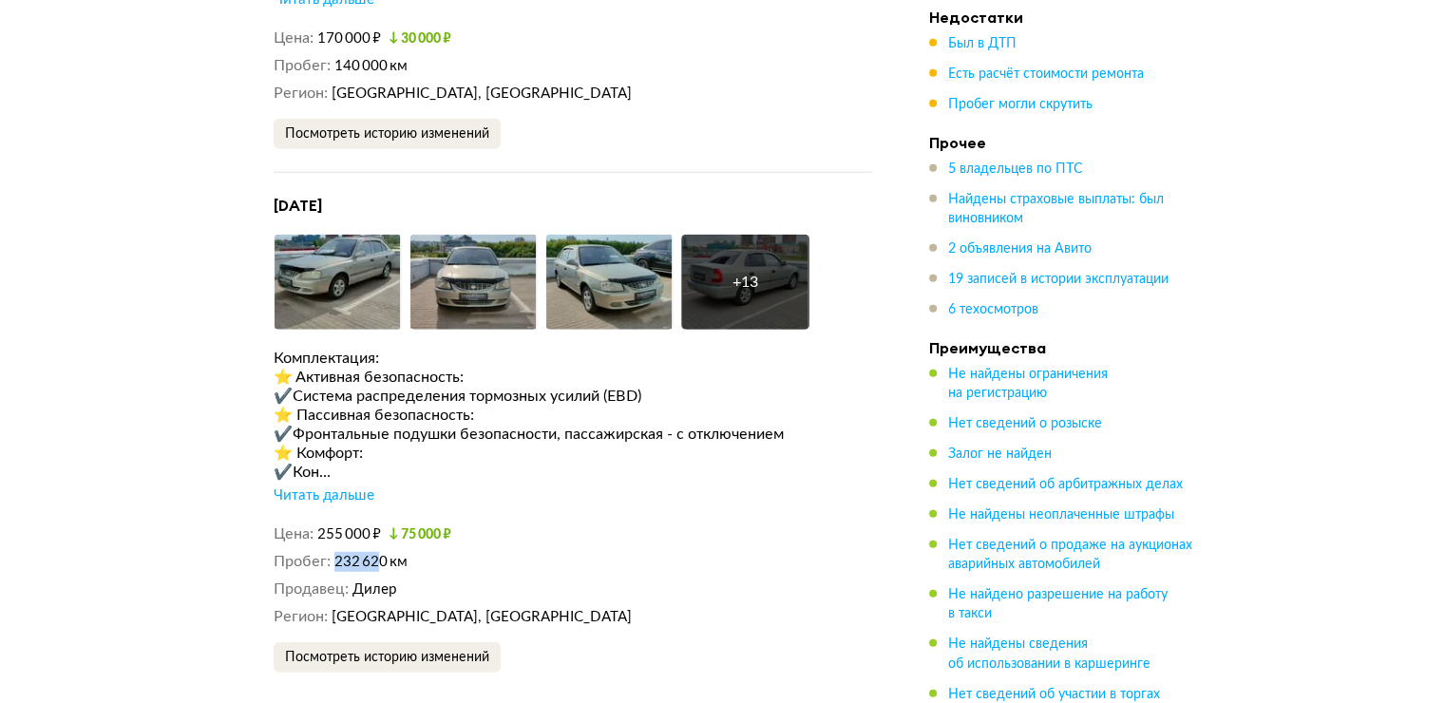
drag, startPoint x: 338, startPoint y: 528, endPoint x: 376, endPoint y: 528, distance: 38.0
click at [376, 555] on span "232 620 км" at bounding box center [370, 562] width 73 height 14
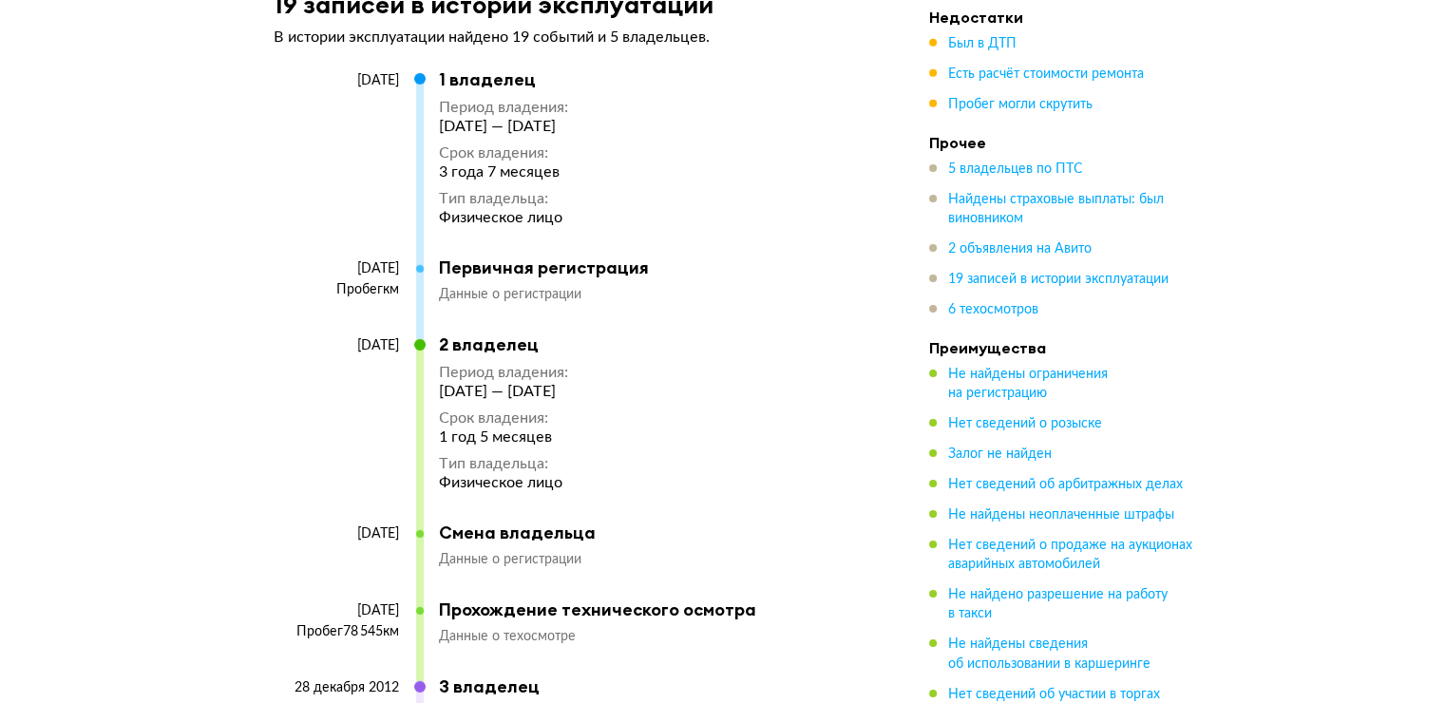
scroll to position [6174, 0]
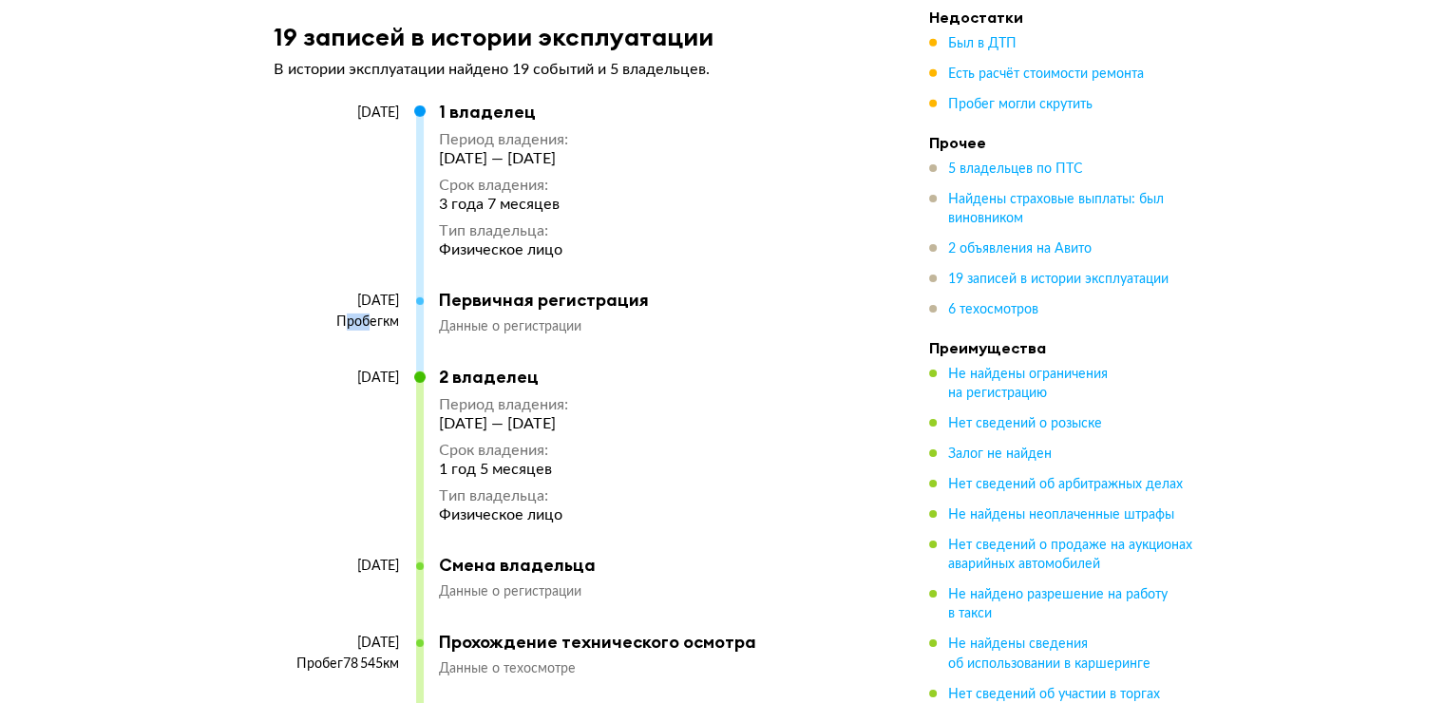
drag, startPoint x: 342, startPoint y: 289, endPoint x: 365, endPoint y: 286, distance: 23.0
click at [365, 313] on div "Пробег км" at bounding box center [336, 321] width 125 height 17
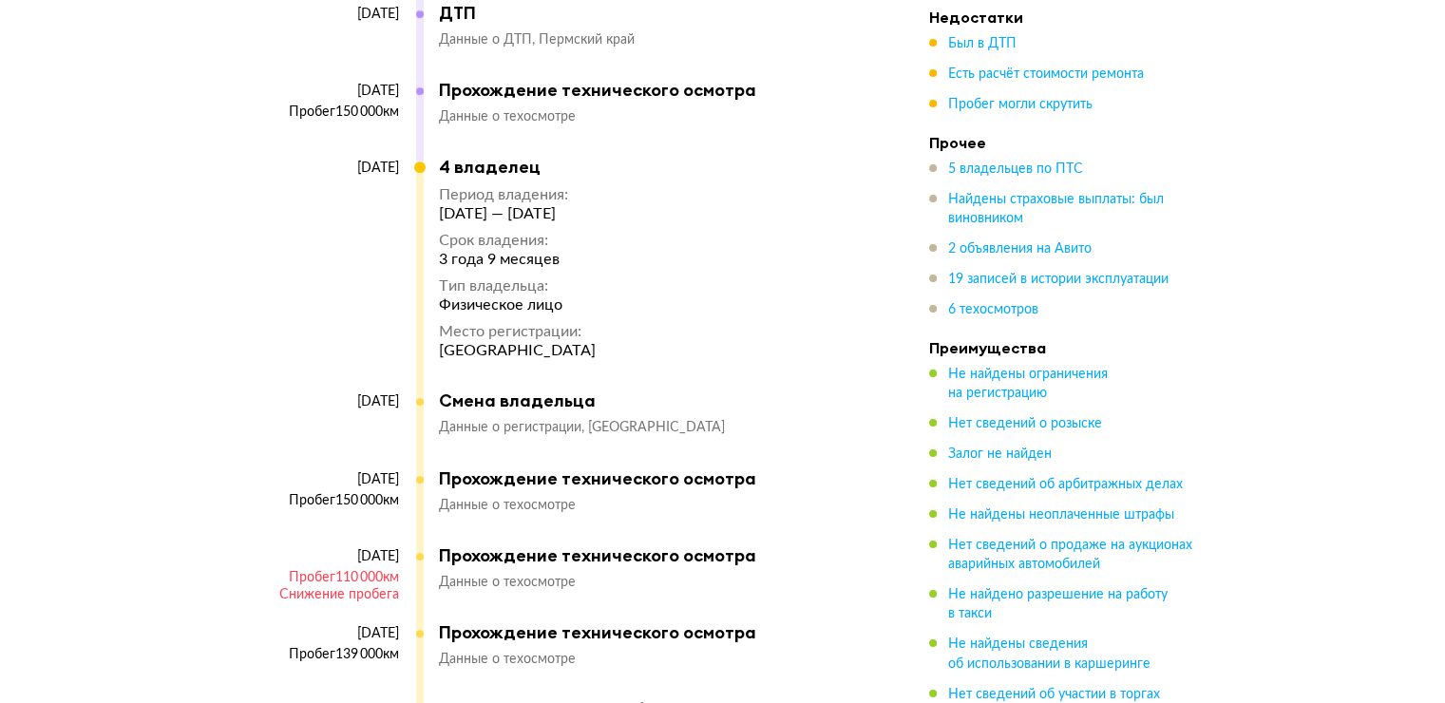
scroll to position [7313, 0]
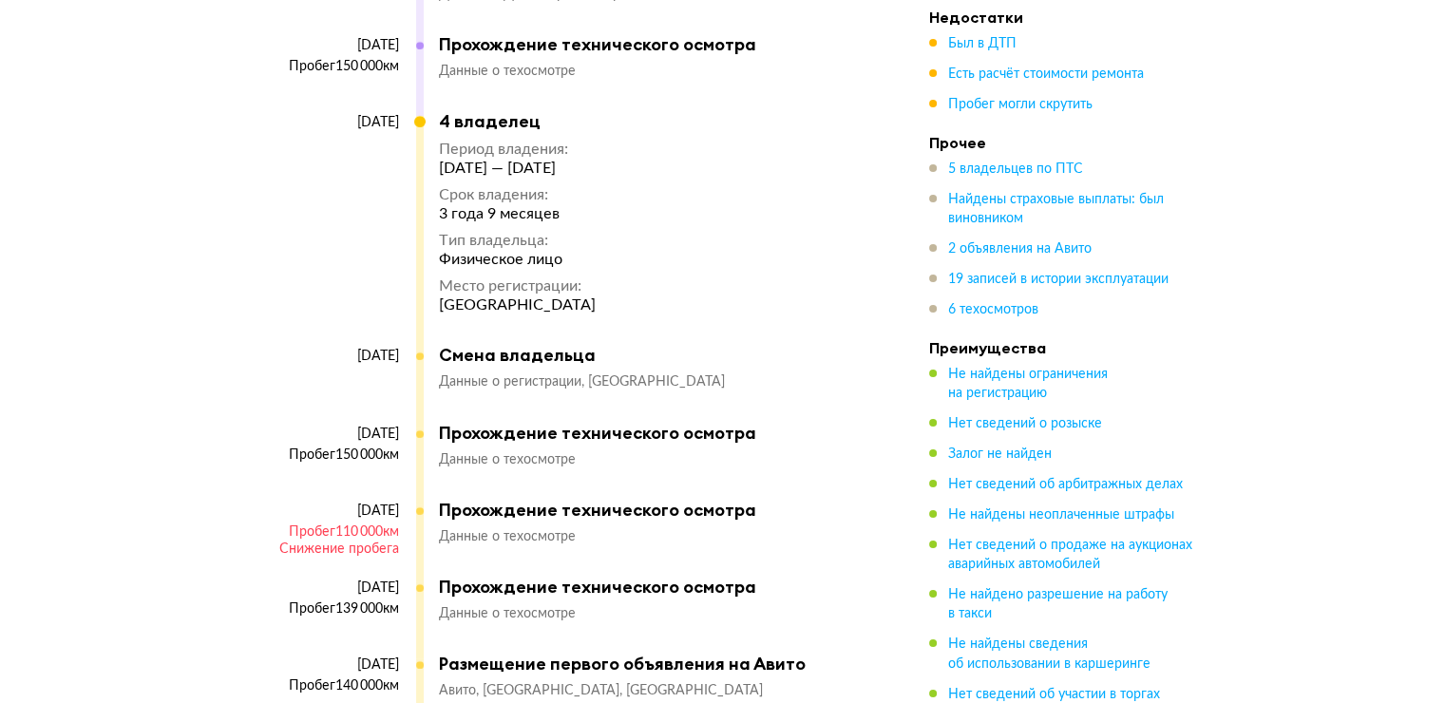
click at [336, 446] on div "Пробег 150 000 км" at bounding box center [336, 454] width 125 height 17
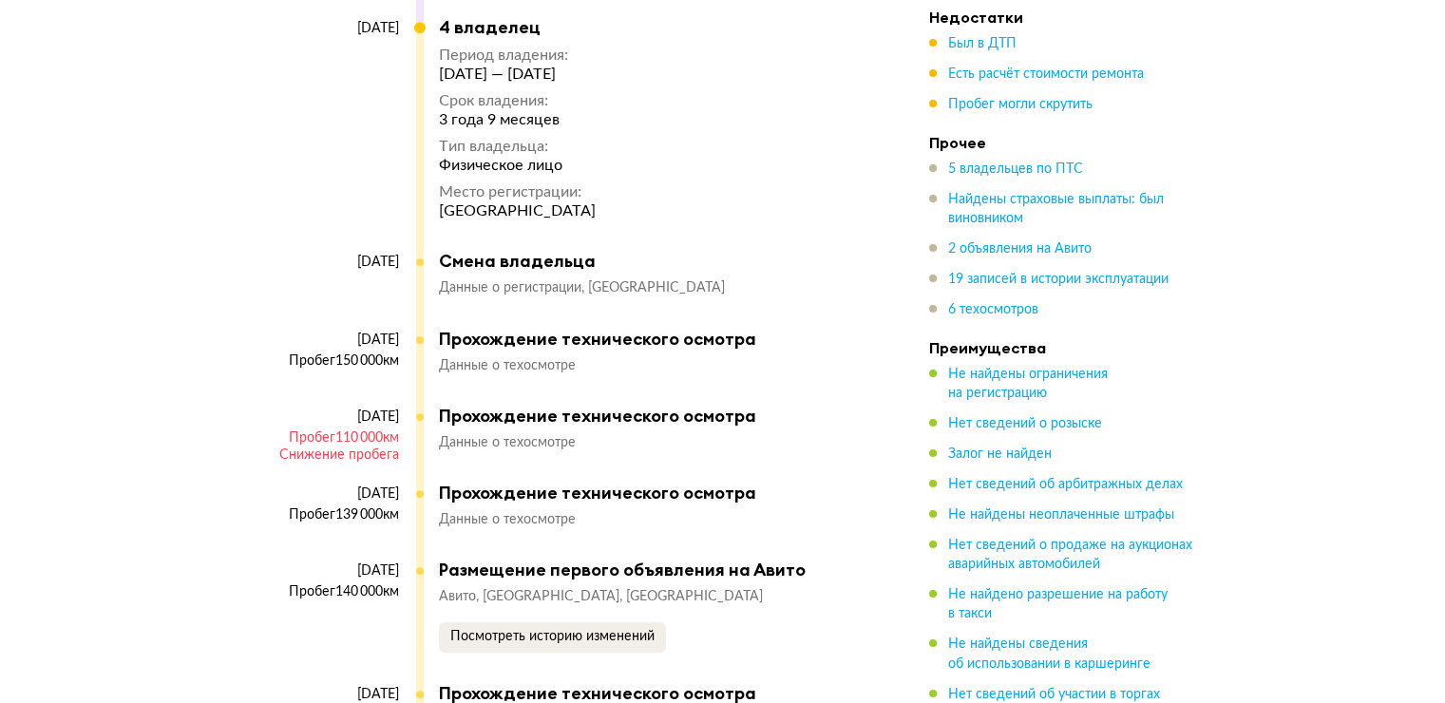
scroll to position [7408, 0]
drag, startPoint x: 327, startPoint y: 405, endPoint x: 379, endPoint y: 410, distance: 52.5
click at [379, 410] on div "26 сентября 2019 Пробег 110 000 км Снижение пробега" at bounding box center [345, 444] width 142 height 74
click at [379, 445] on div "Снижение пробега" at bounding box center [336, 453] width 125 height 17
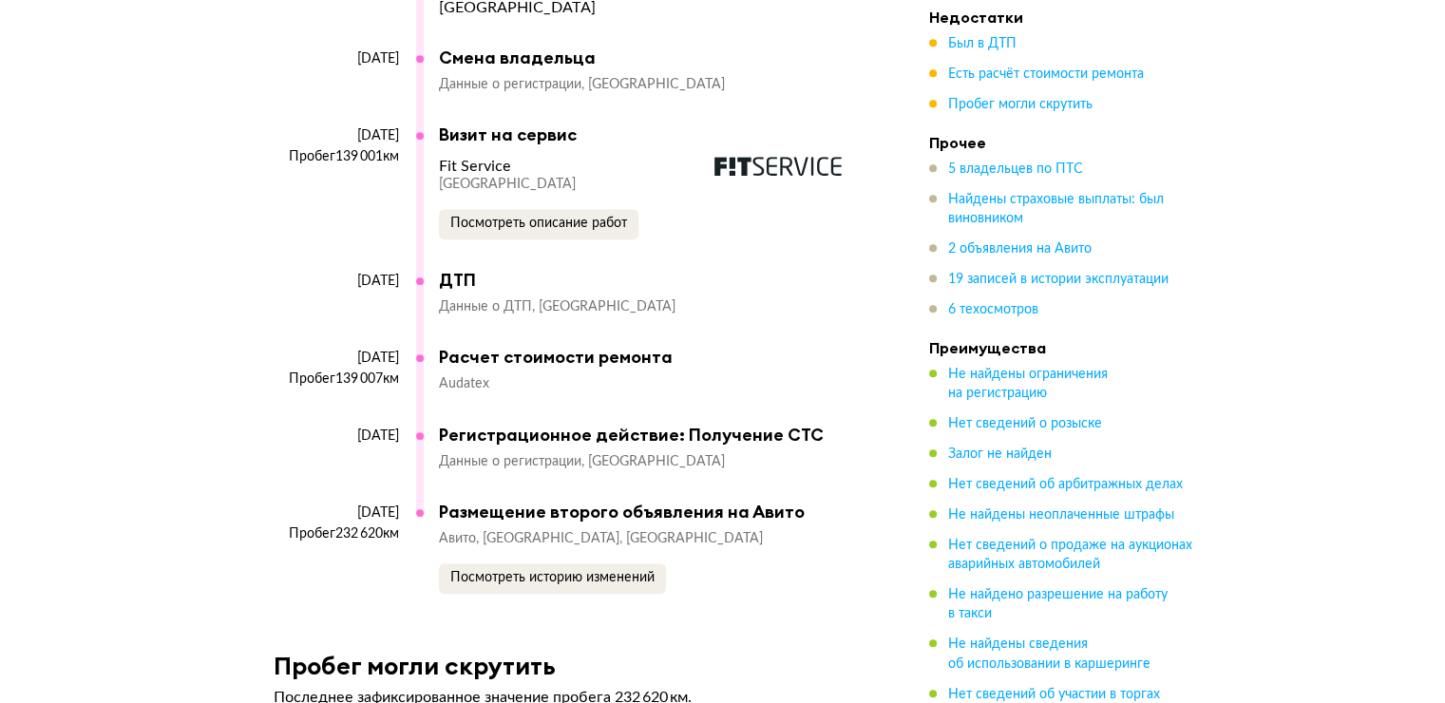
scroll to position [8453, 0]
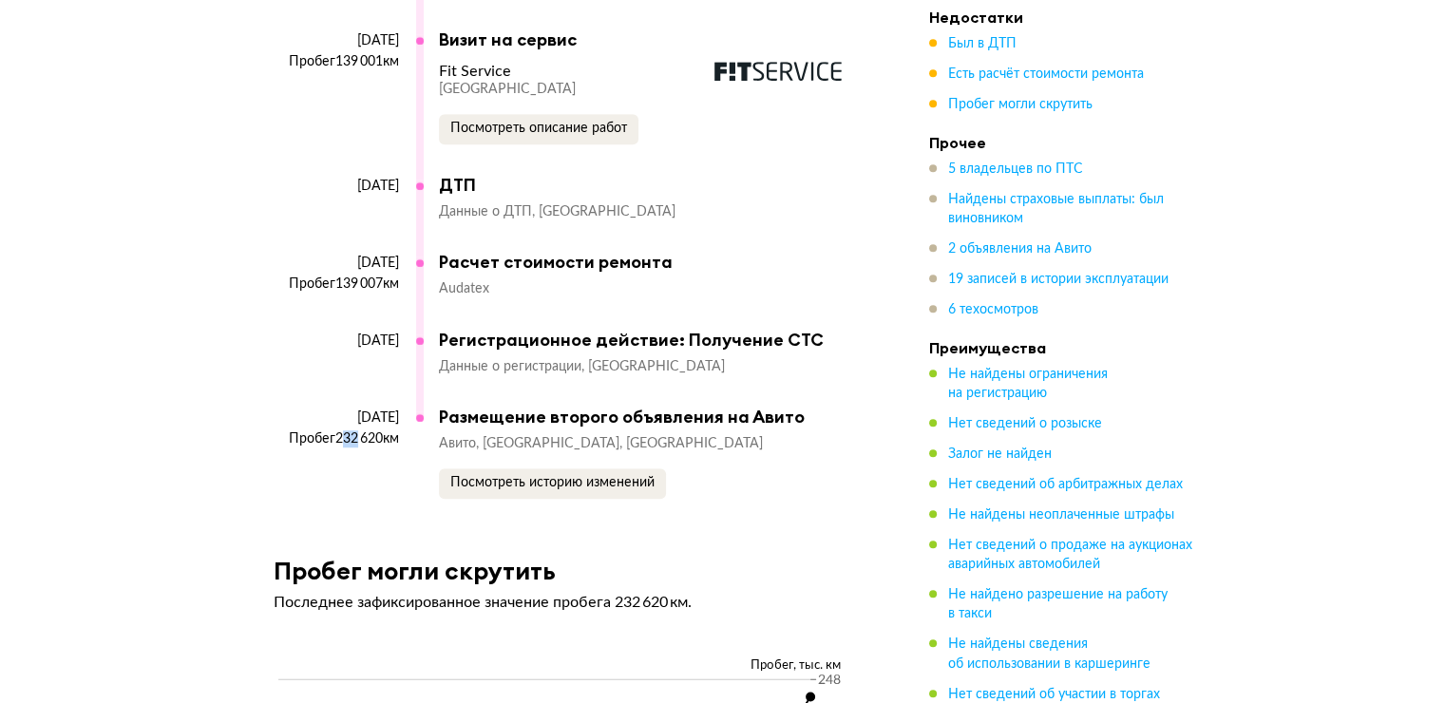
drag, startPoint x: 337, startPoint y: 414, endPoint x: 350, endPoint y: 414, distance: 12.3
click at [350, 430] on div "Пробег 232 620 км" at bounding box center [336, 438] width 125 height 17
drag, startPoint x: 353, startPoint y: 413, endPoint x: 368, endPoint y: 413, distance: 14.2
click at [368, 430] on div "Пробег 232 620 км" at bounding box center [336, 438] width 125 height 17
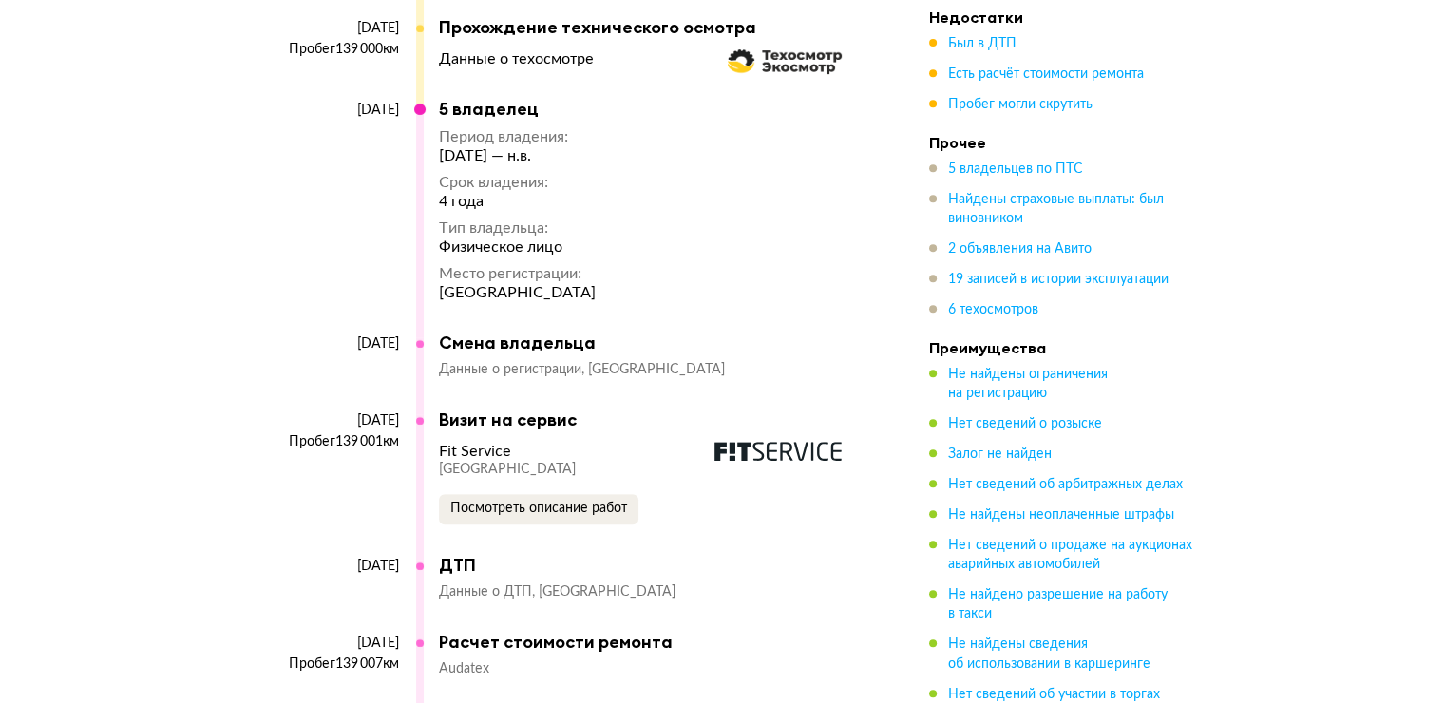
scroll to position [8263, 0]
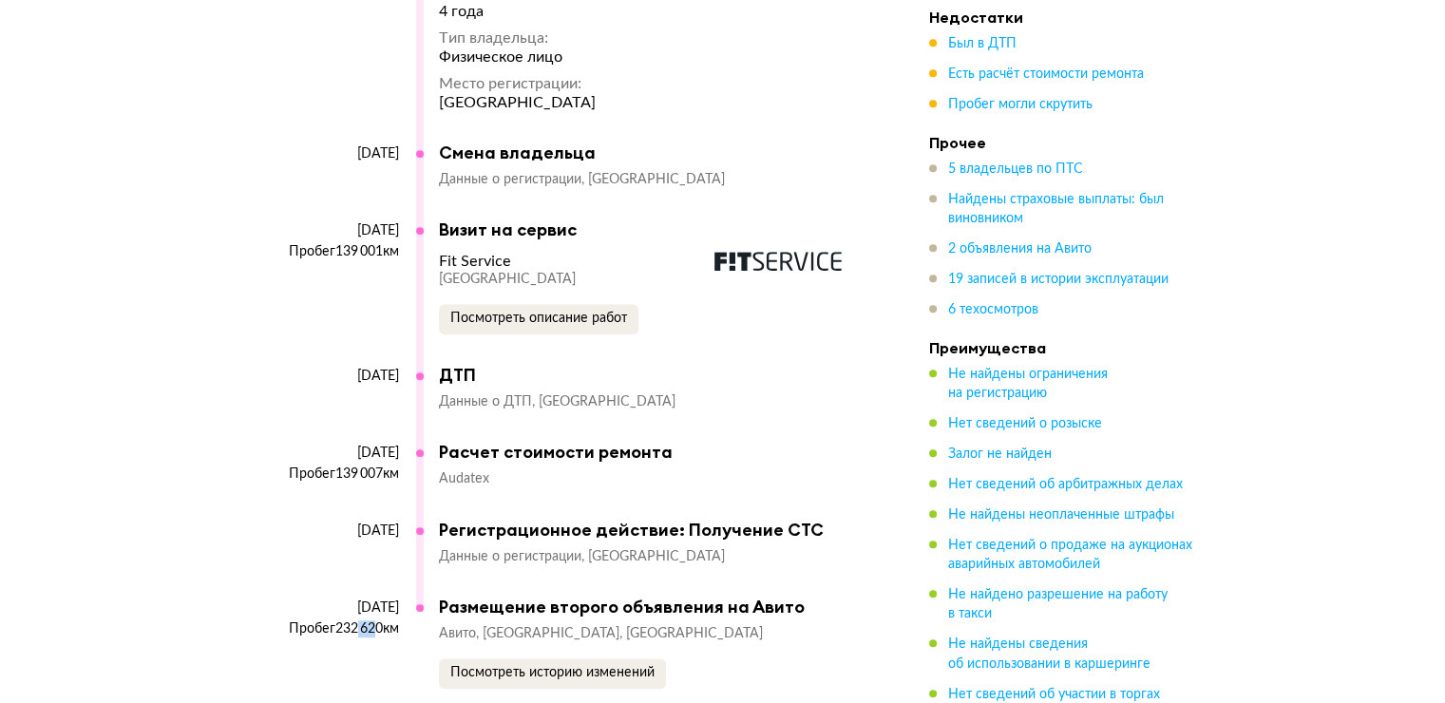
click at [406, 145] on div "10 августа 2021" at bounding box center [345, 182] width 142 height 74
drag, startPoint x: 373, startPoint y: 420, endPoint x: 385, endPoint y: 424, distance: 12.0
click at [385, 444] on div "4 января 2022" at bounding box center [336, 452] width 125 height 17
drag, startPoint x: 338, startPoint y: 444, endPoint x: 378, endPoint y: 451, distance: 40.6
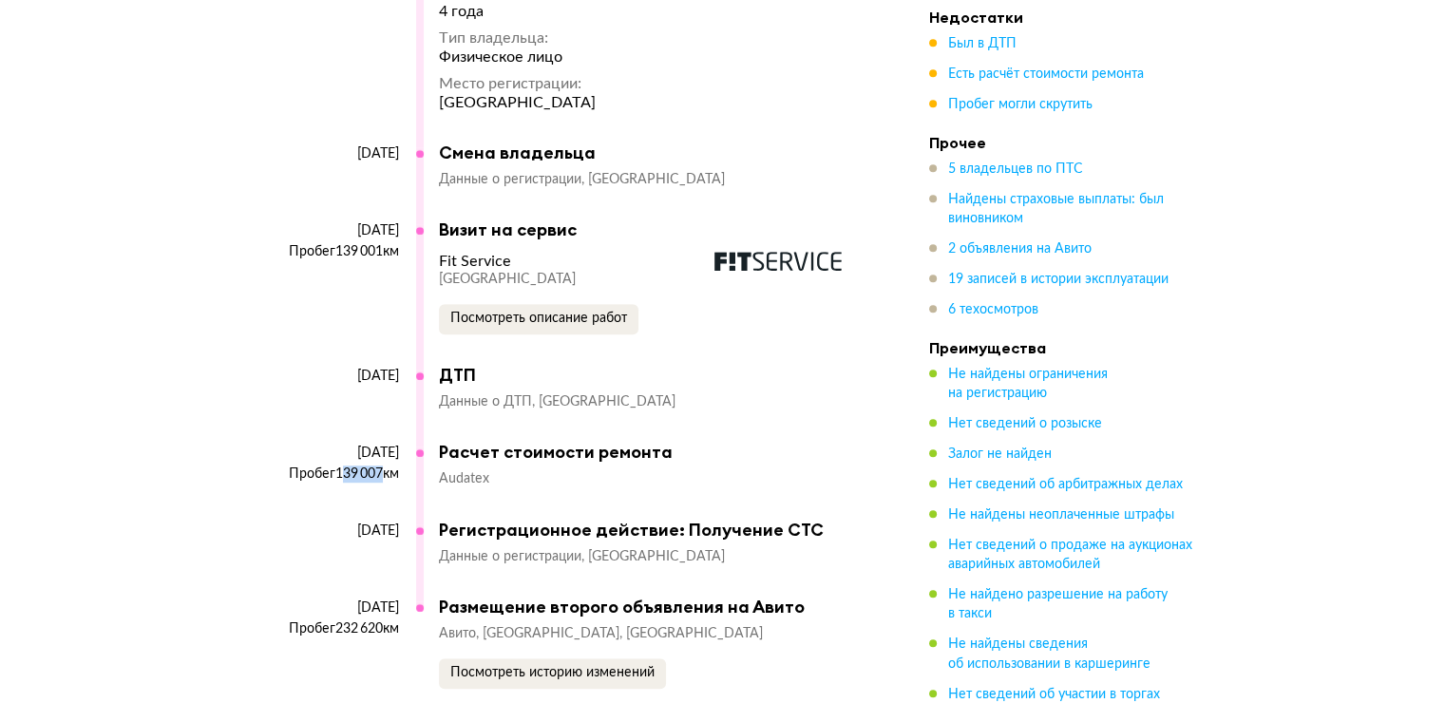
click at [378, 465] on div "Пробег 139 007 км" at bounding box center [336, 473] width 125 height 17
click at [343, 620] on div "Пробег 232 620 км" at bounding box center [336, 628] width 125 height 17
click at [342, 620] on div "Пробег 232 620 км" at bounding box center [336, 628] width 125 height 17
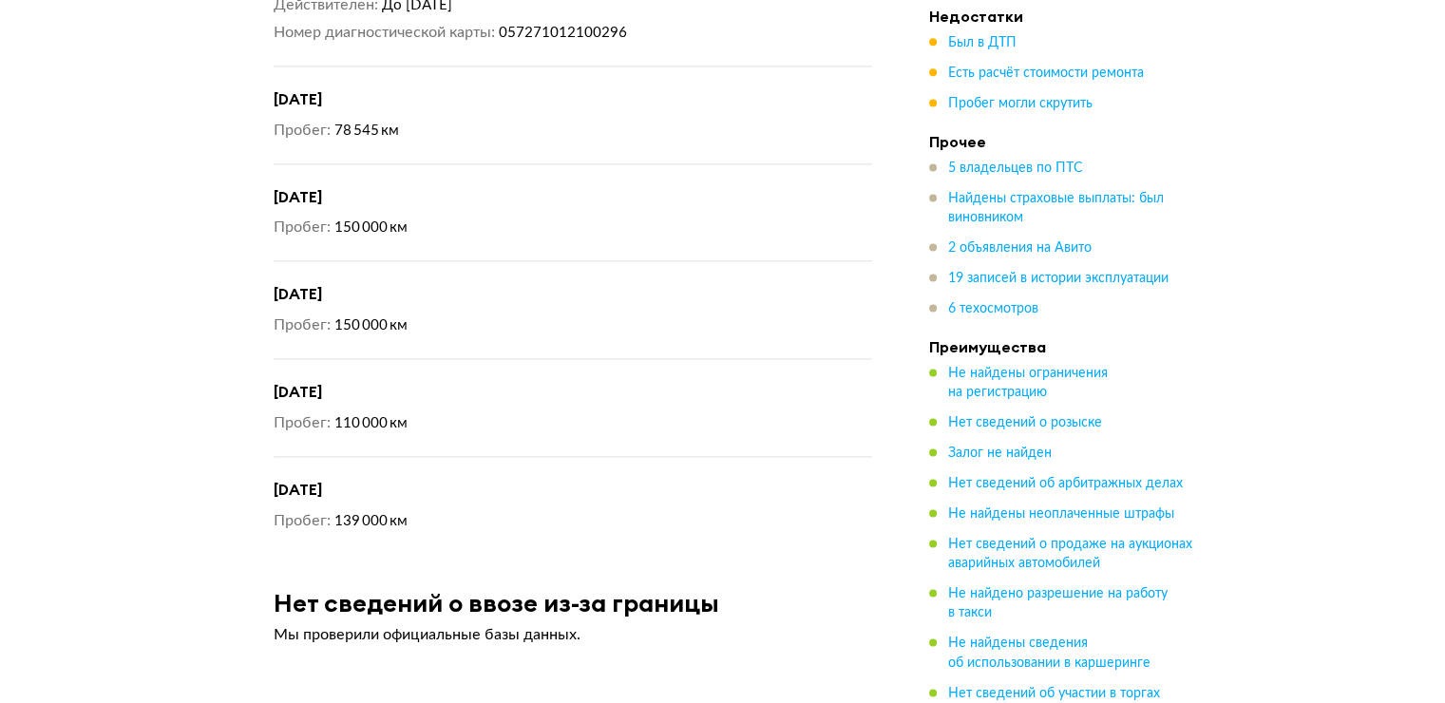
scroll to position [9878, 0]
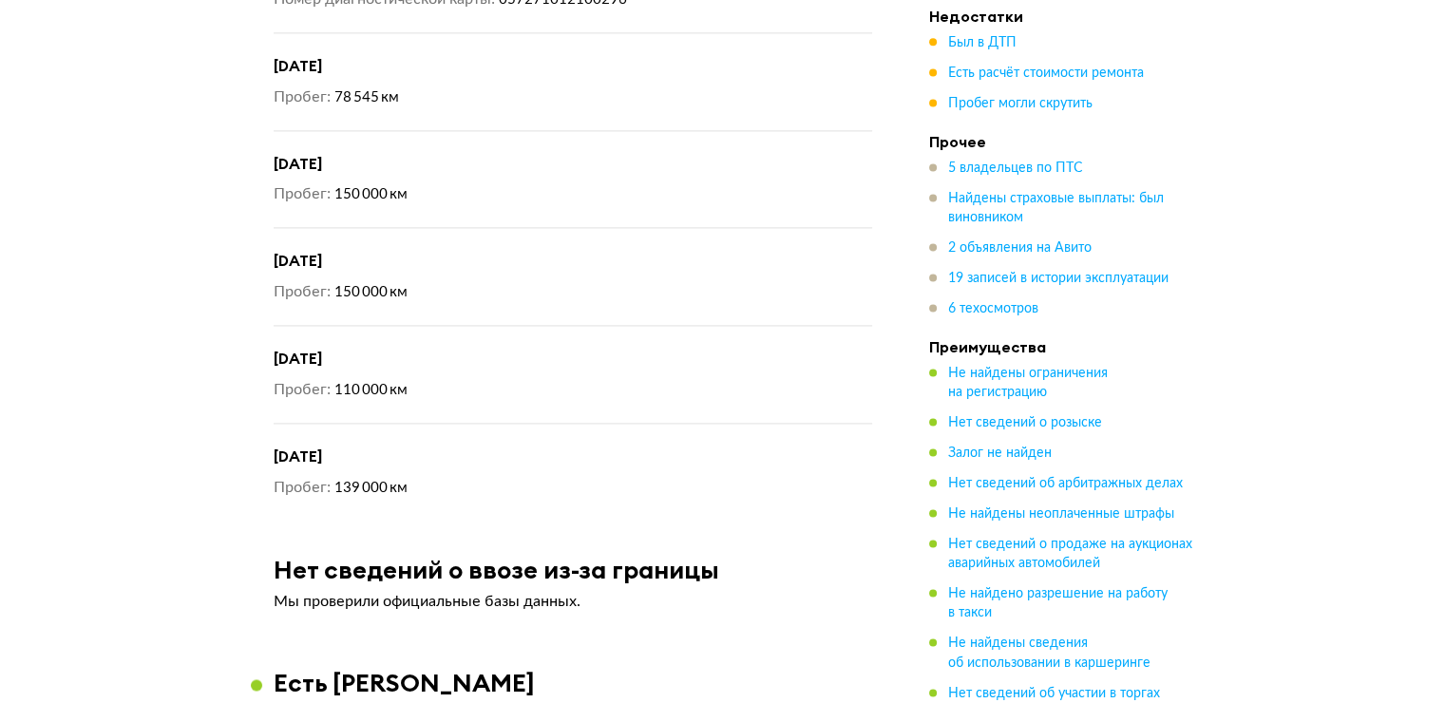
click at [395, 251] on h4 "26 сентября 2018 года" at bounding box center [573, 261] width 598 height 20
click at [373, 154] on h4 "2 октября 2017 года" at bounding box center [573, 164] width 598 height 20
drag, startPoint x: 365, startPoint y: 133, endPoint x: 376, endPoint y: 136, distance: 11.7
click at [376, 154] on h4 "2 октября 2017 года" at bounding box center [573, 164] width 598 height 20
click at [397, 251] on h4 "26 сентября 2018 года" at bounding box center [573, 261] width 598 height 20
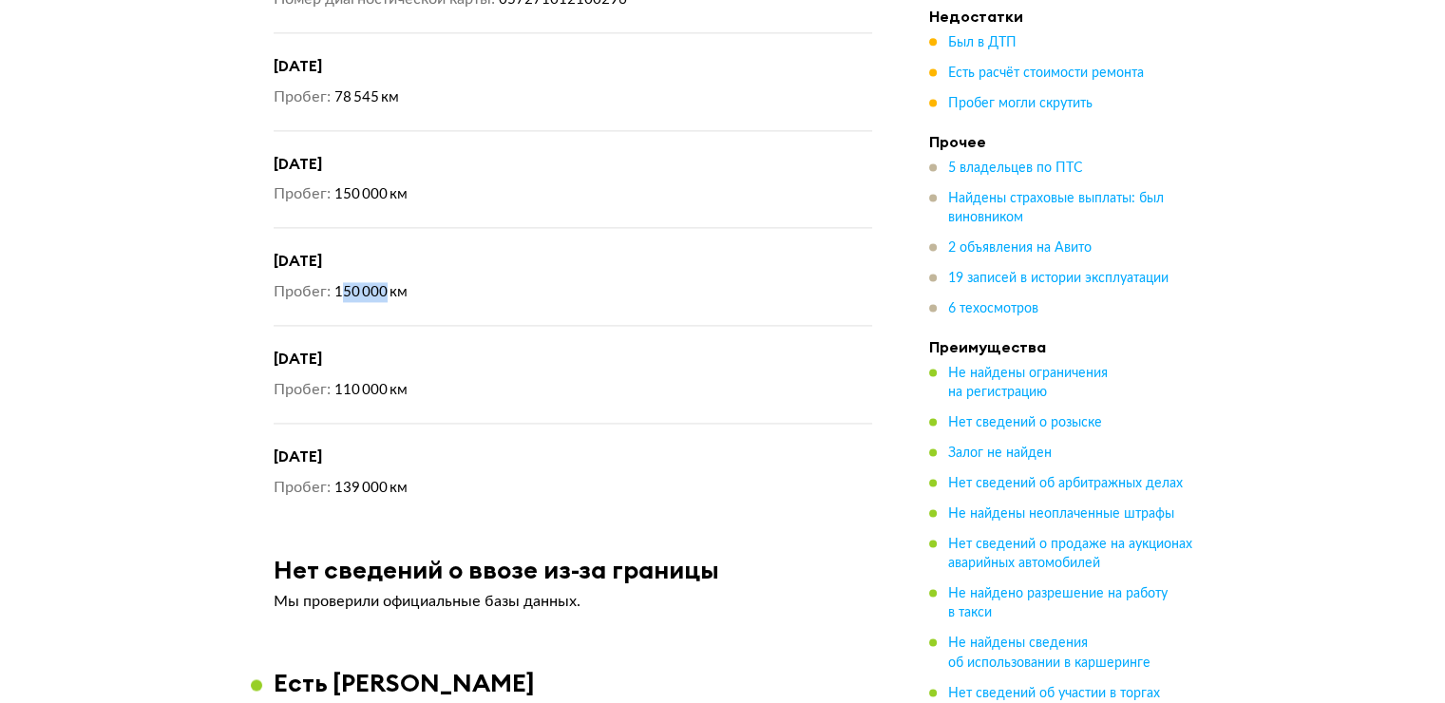
drag, startPoint x: 342, startPoint y: 262, endPoint x: 383, endPoint y: 261, distance: 40.9
click at [383, 285] on span "150 000 км" at bounding box center [370, 292] width 73 height 14
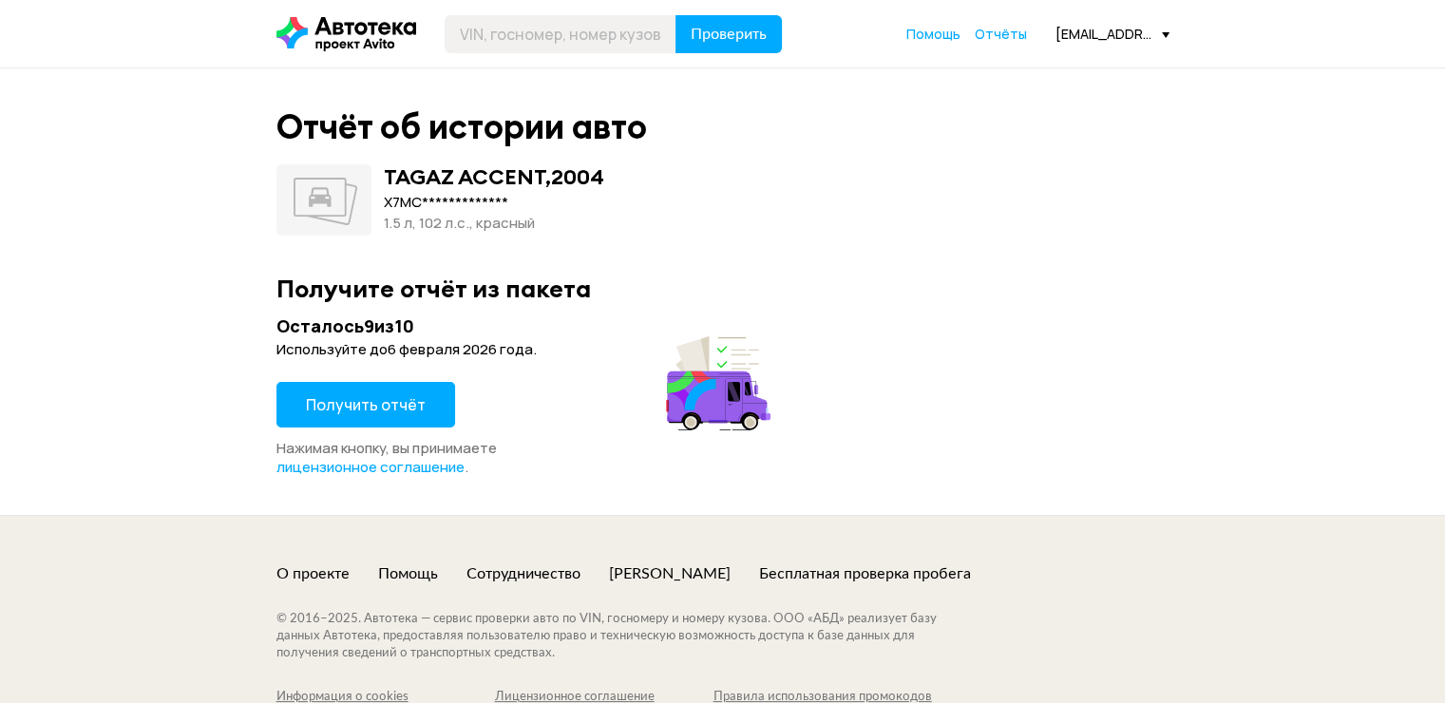
click at [389, 421] on button "Получить отчёт" at bounding box center [365, 405] width 179 height 46
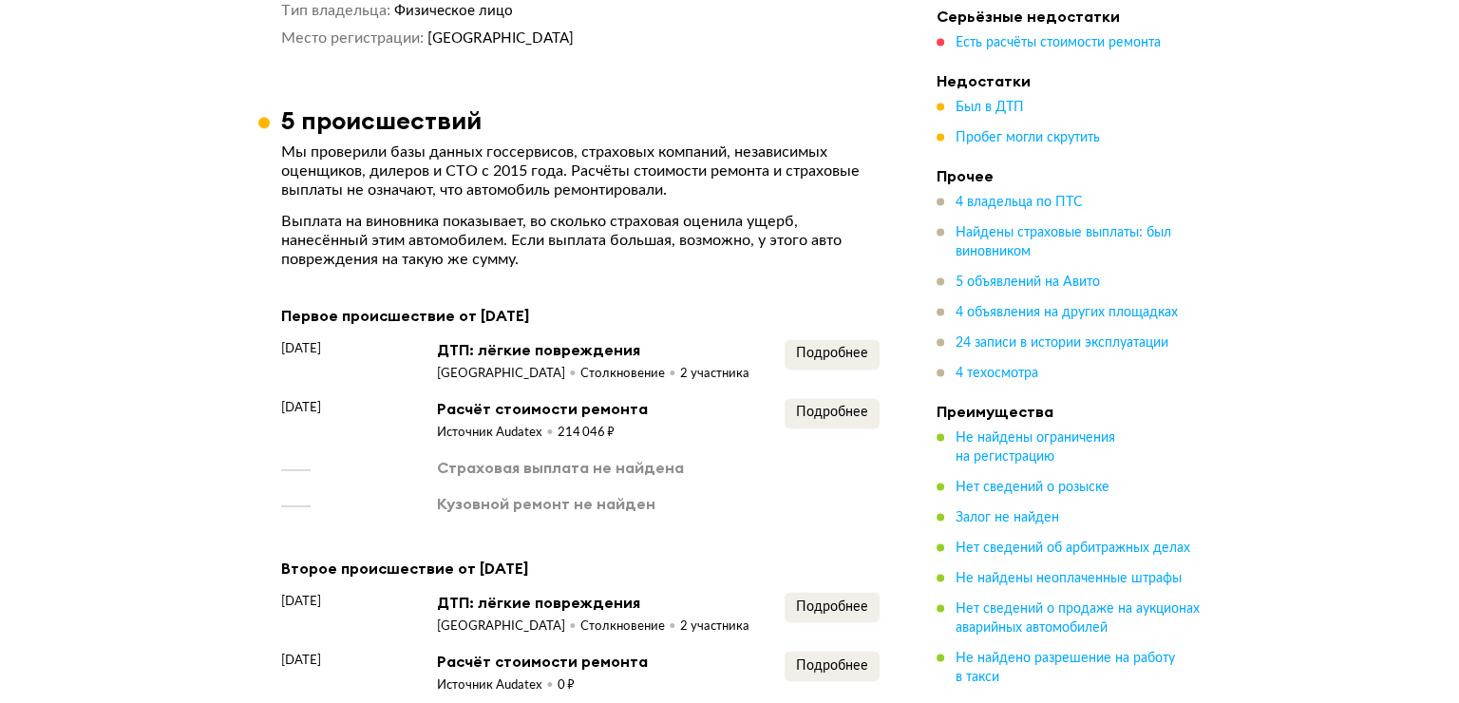
scroll to position [2944, 0]
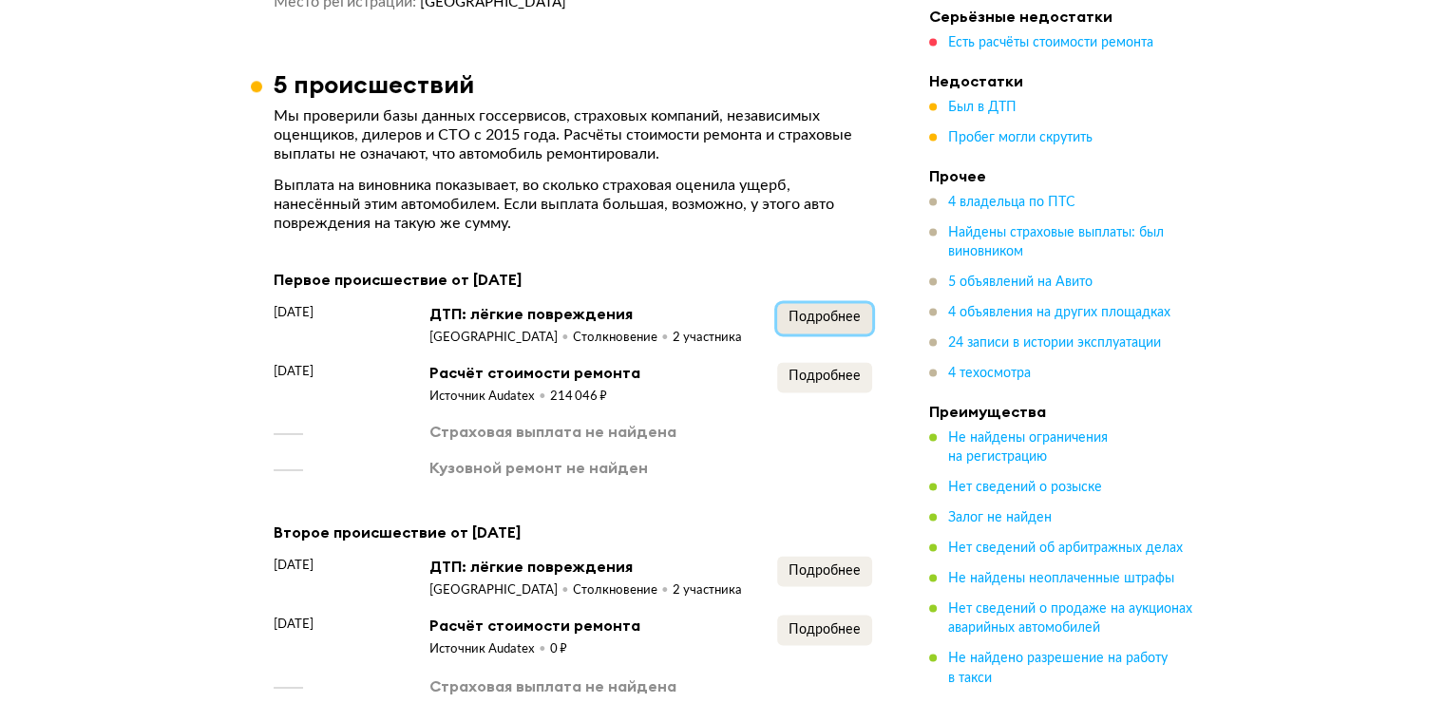
click at [794, 311] on span "Подробнее" at bounding box center [824, 317] width 72 height 13
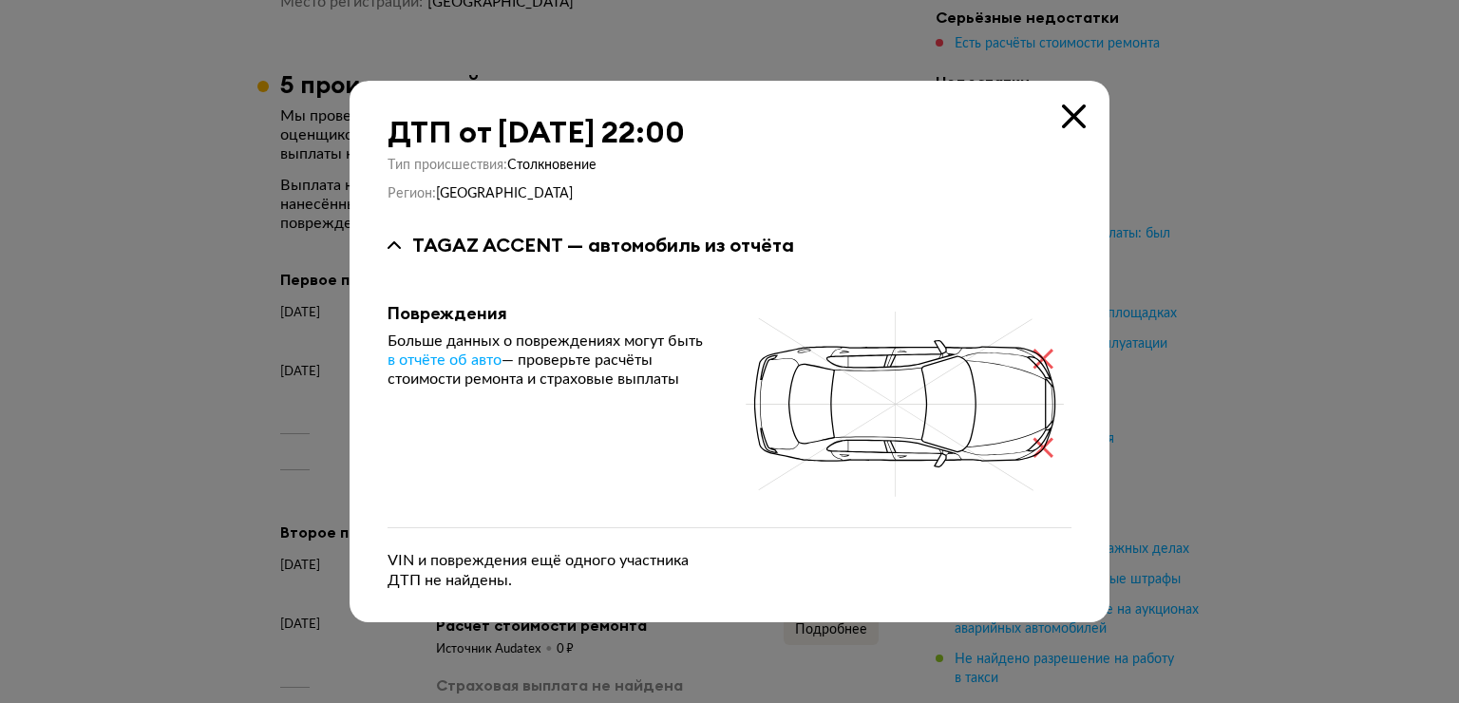
click at [1062, 115] on icon at bounding box center [1074, 116] width 24 height 24
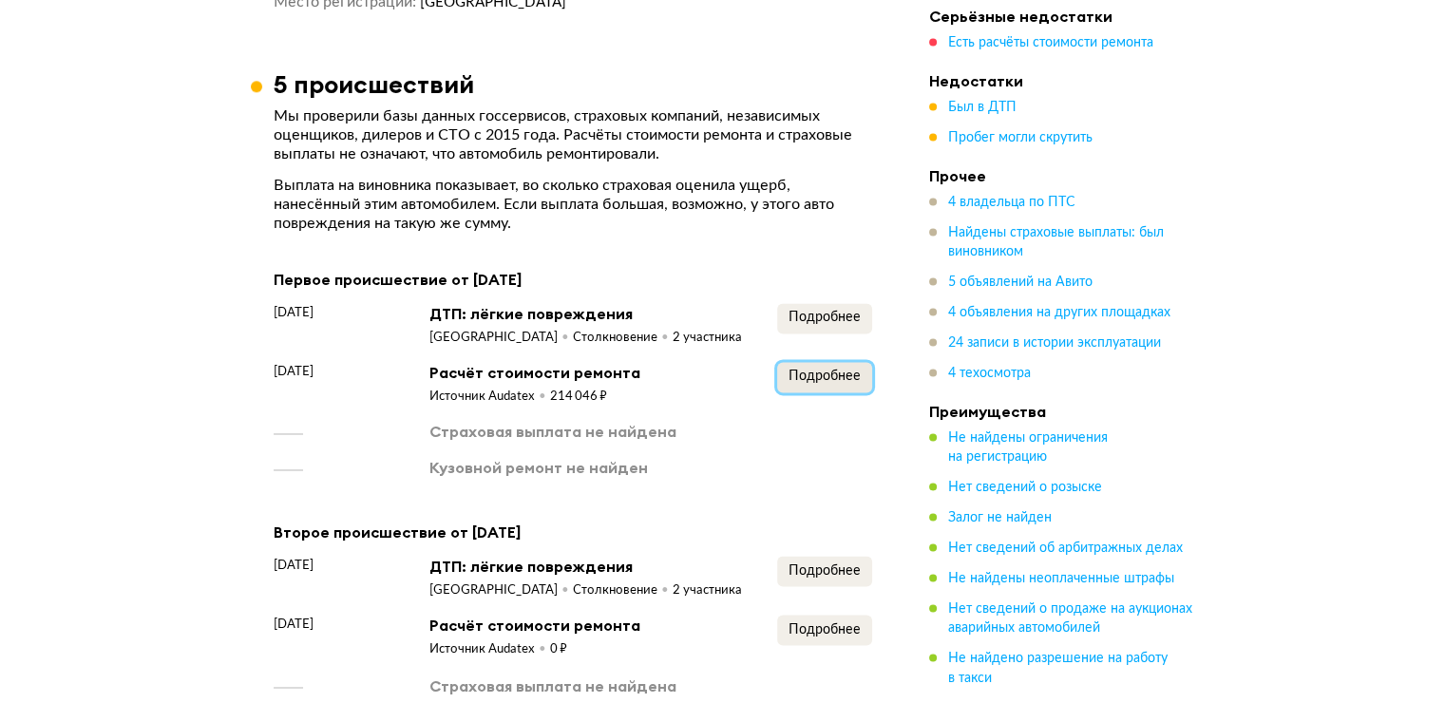
click at [813, 369] on span "Подробнее" at bounding box center [824, 375] width 72 height 13
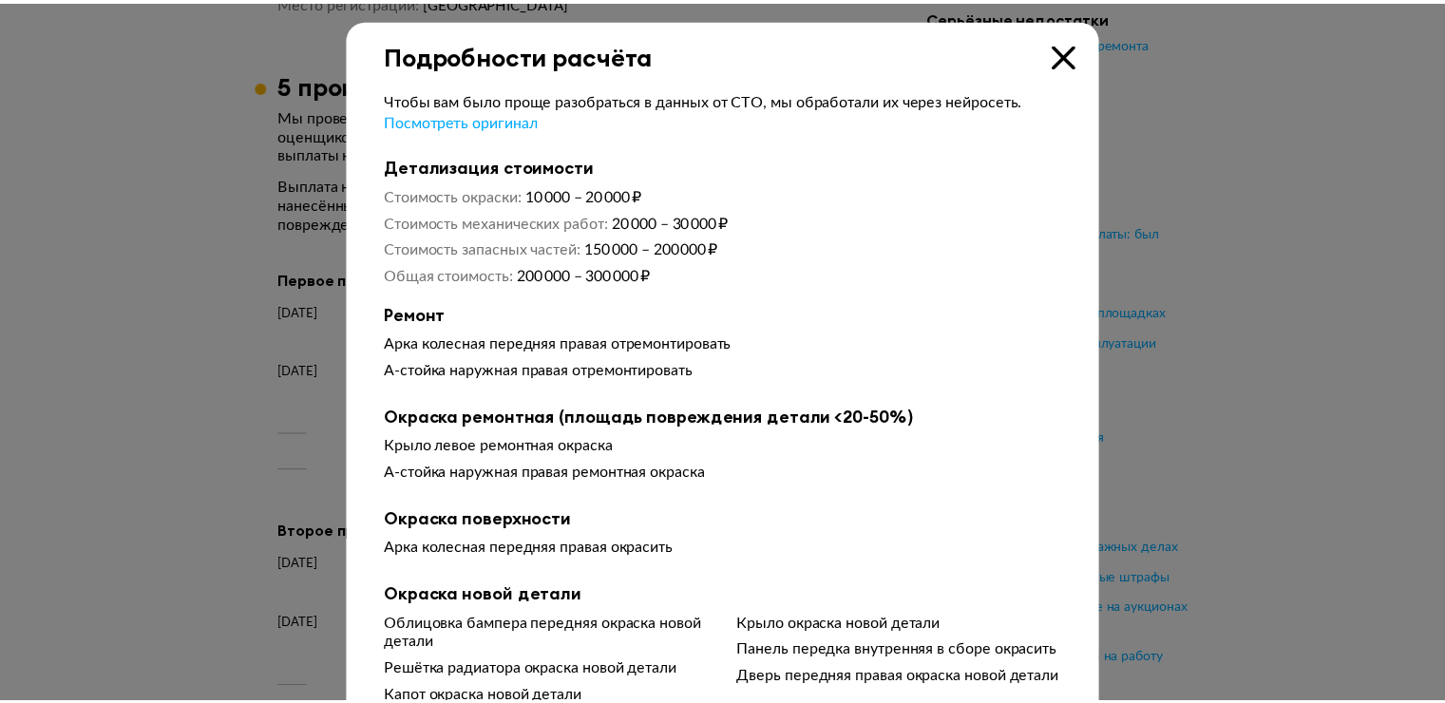
scroll to position [95, 0]
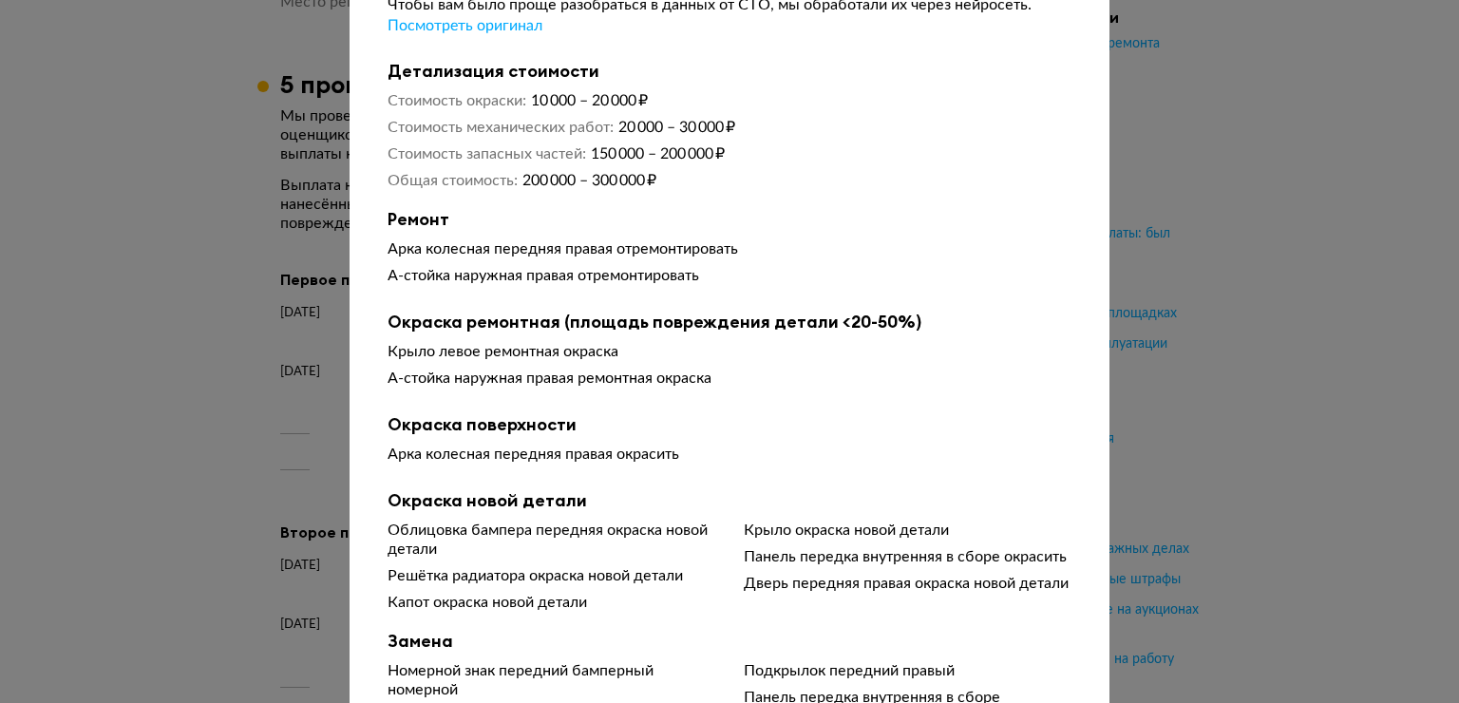
click at [1223, 244] on div at bounding box center [729, 256] width 1459 height 703
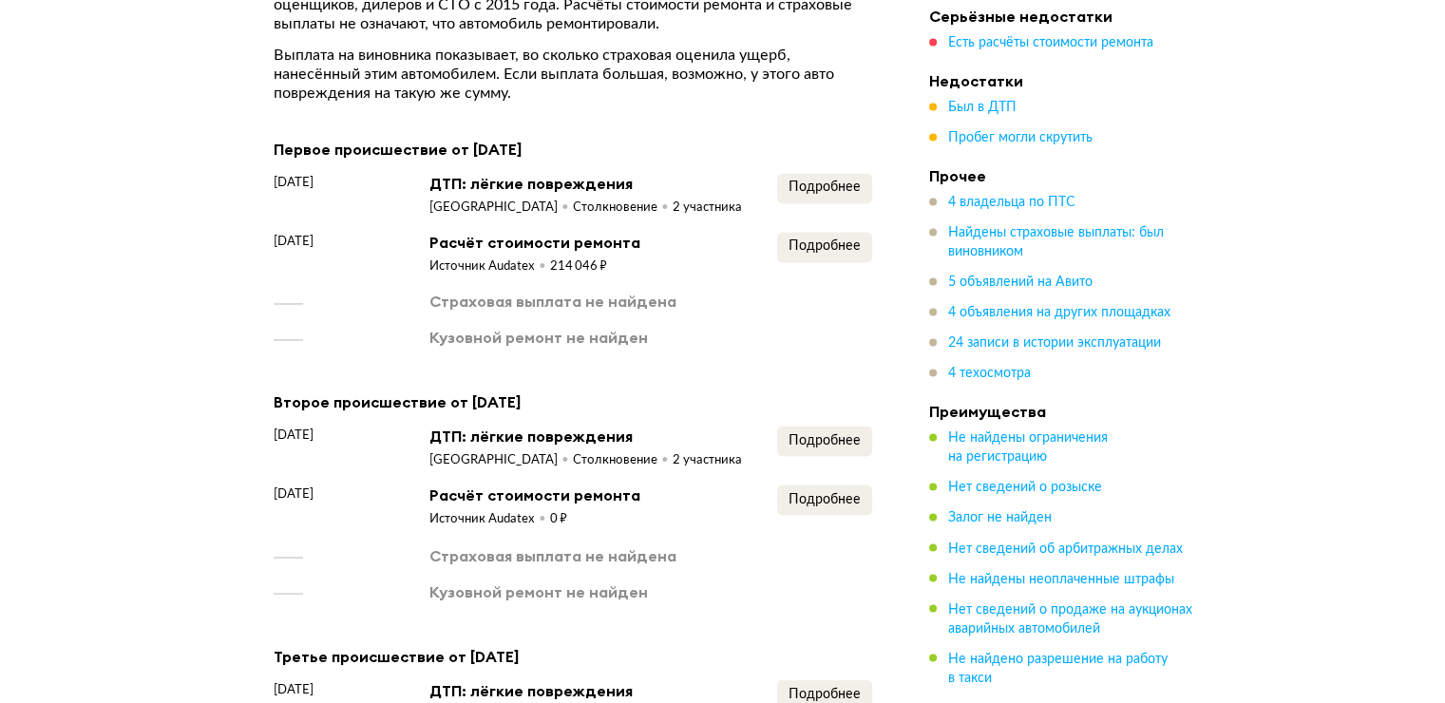
scroll to position [3324, 0]
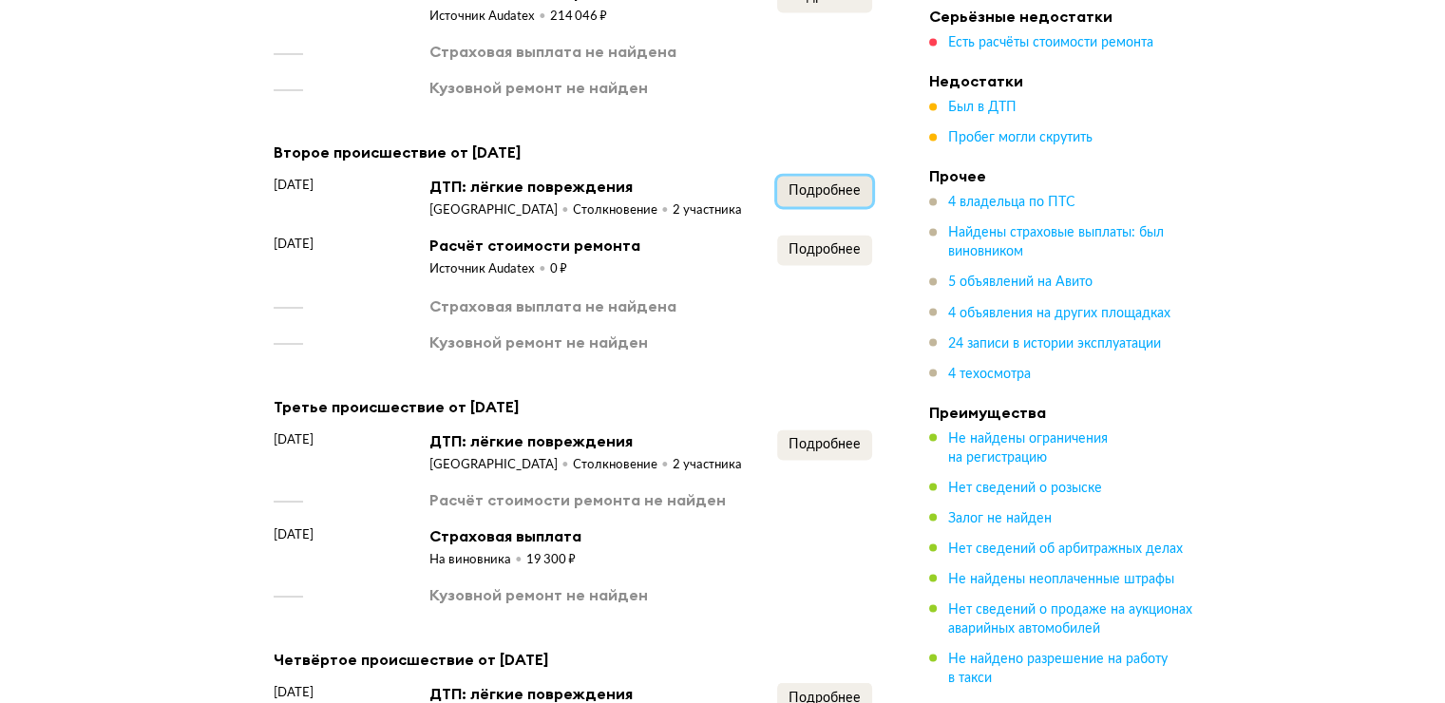
click at [823, 184] on span "Подробнее" at bounding box center [824, 190] width 72 height 13
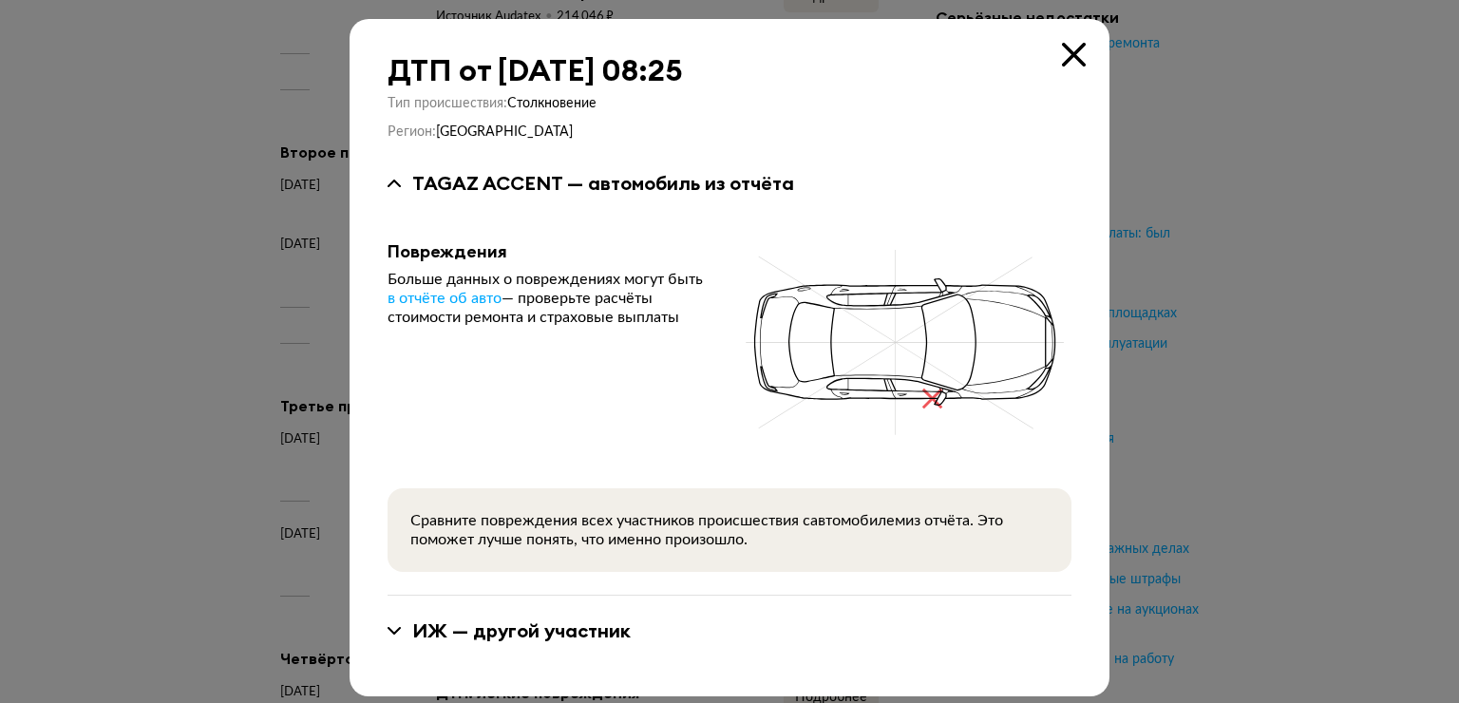
click at [1076, 43] on icon at bounding box center [1074, 55] width 24 height 24
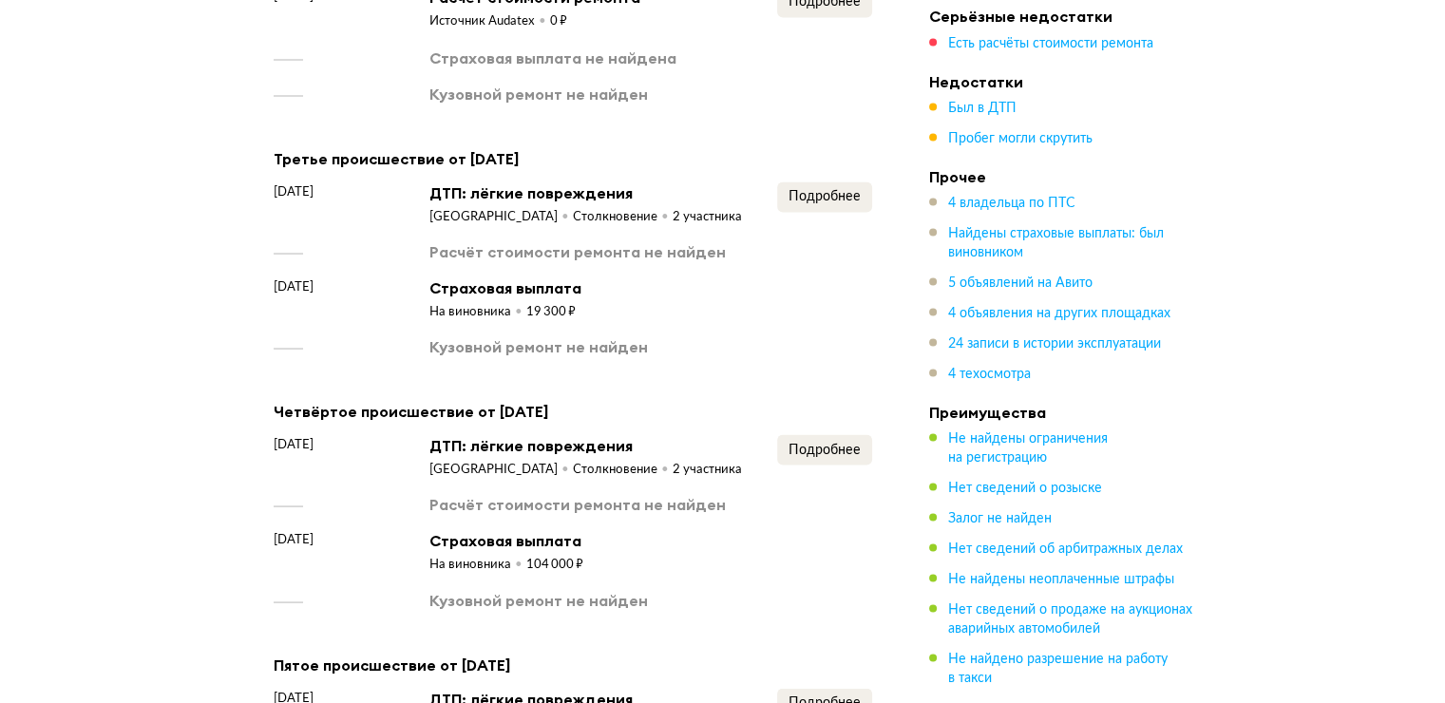
scroll to position [3609, 0]
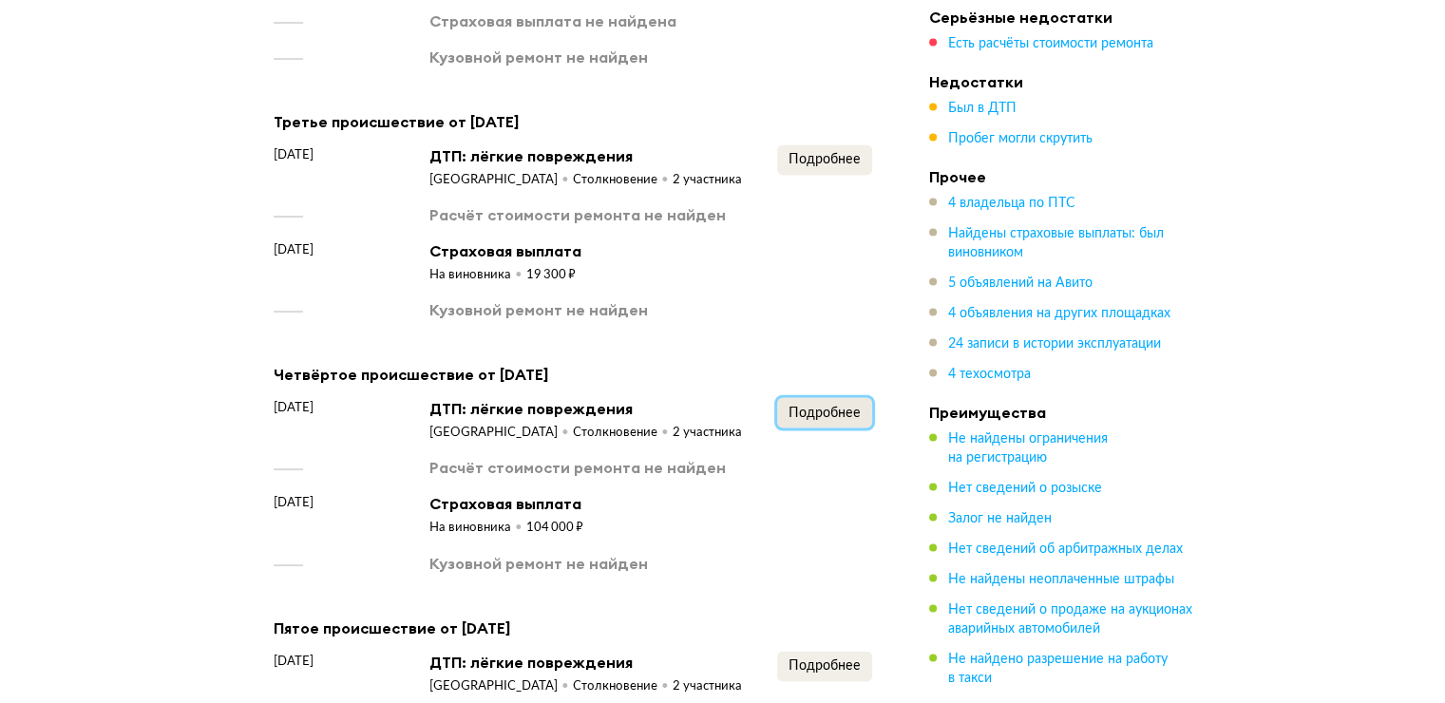
click at [813, 406] on span "Подробнее" at bounding box center [824, 412] width 72 height 13
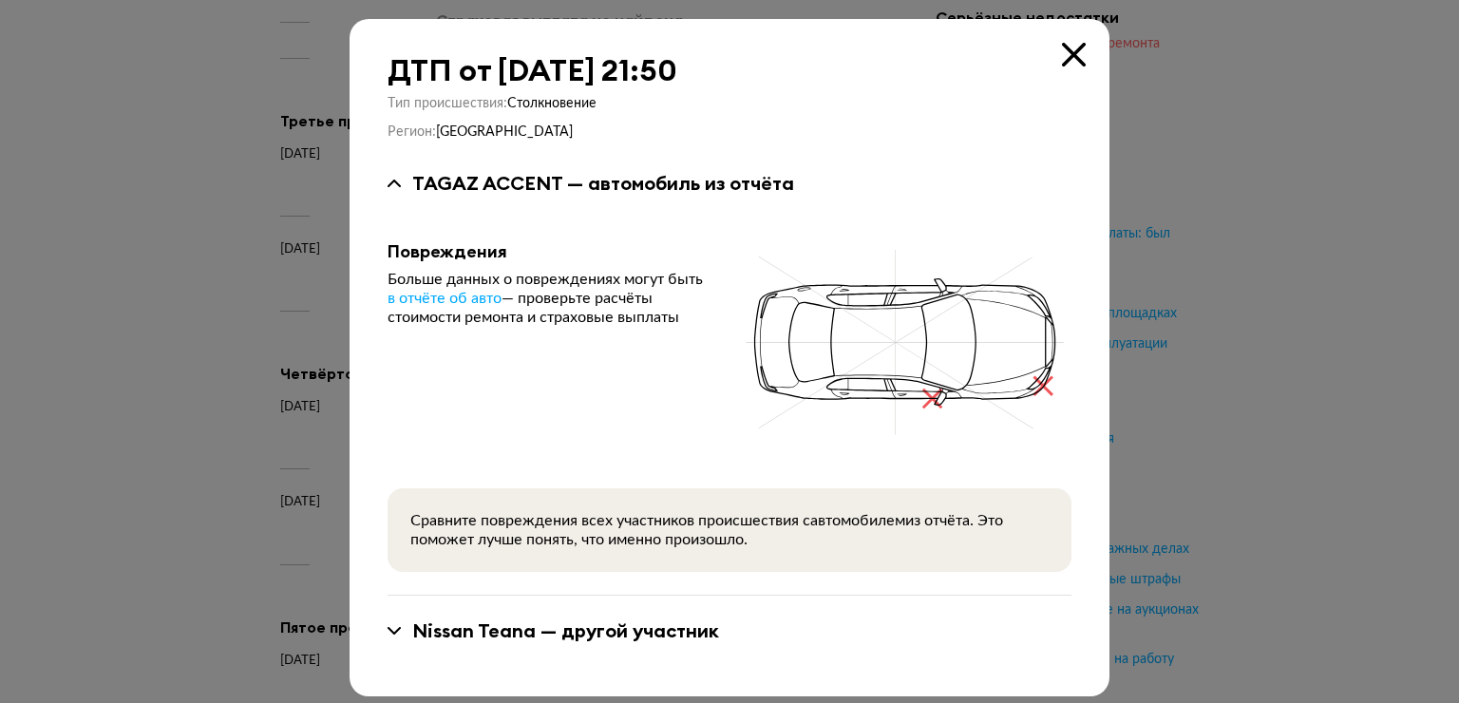
click at [1069, 49] on icon at bounding box center [1074, 55] width 24 height 24
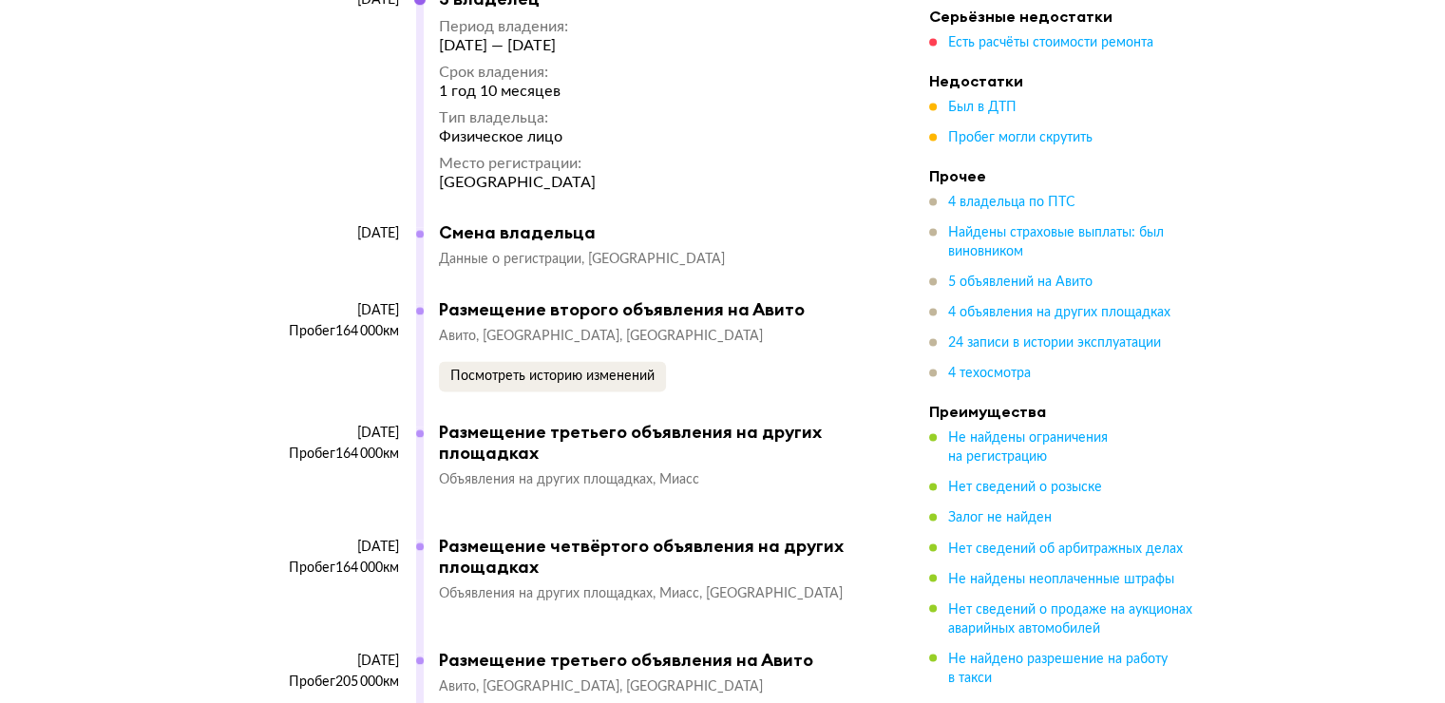
scroll to position [10258, 0]
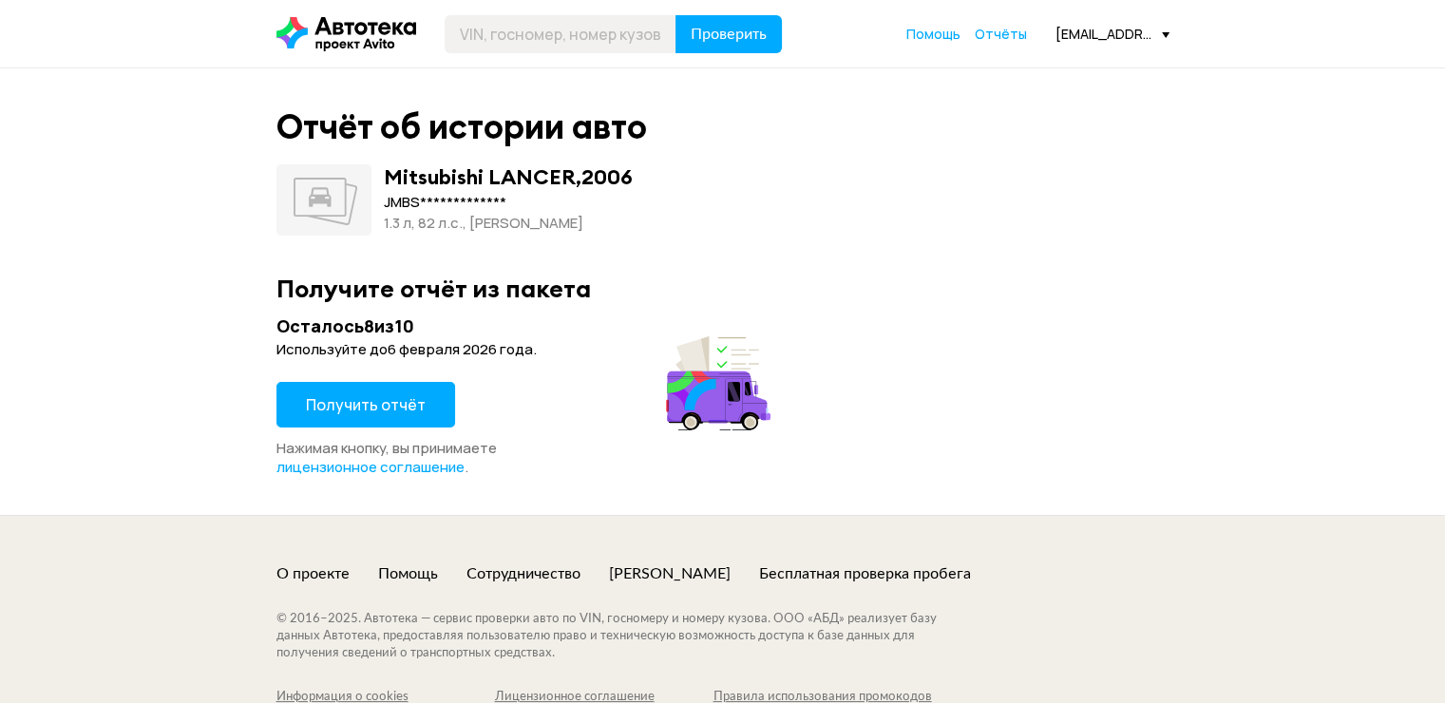
click at [368, 412] on span "Получить отчёт" at bounding box center [366, 404] width 120 height 21
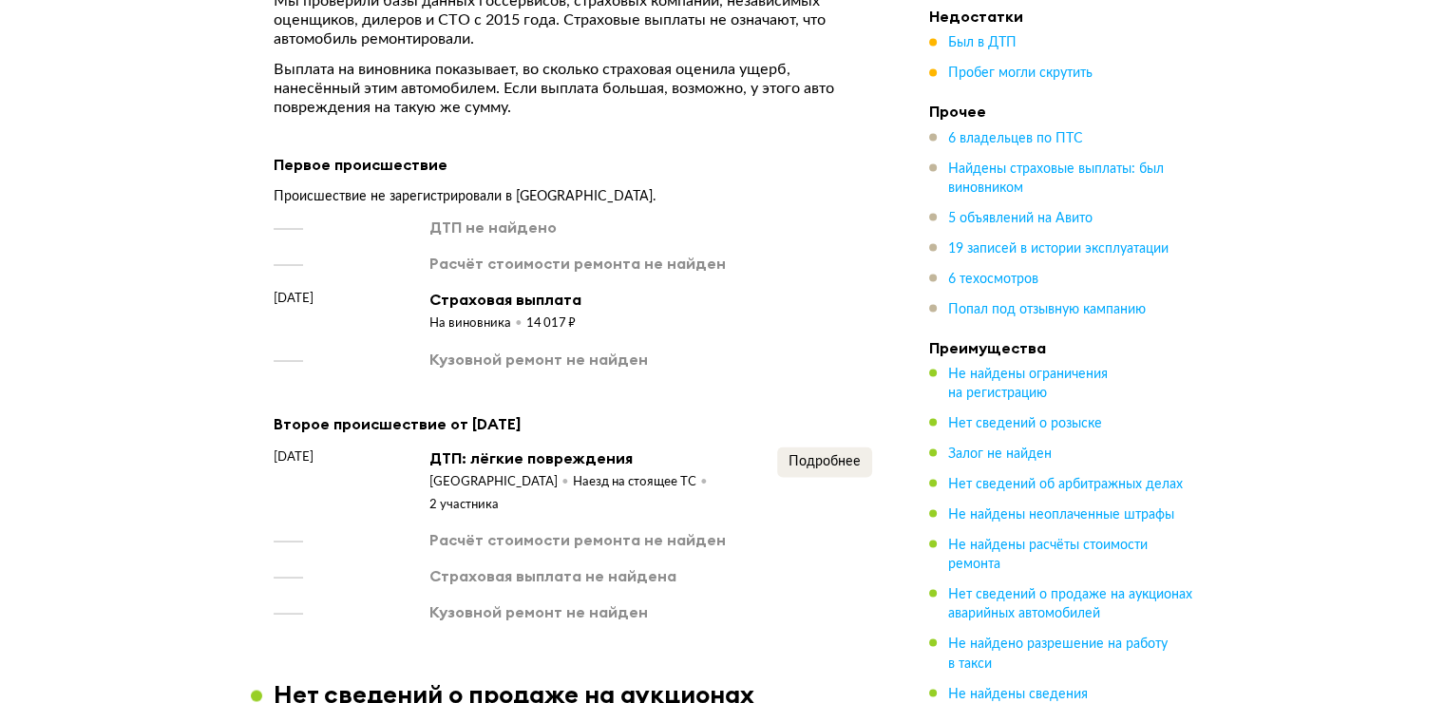
scroll to position [3514, 0]
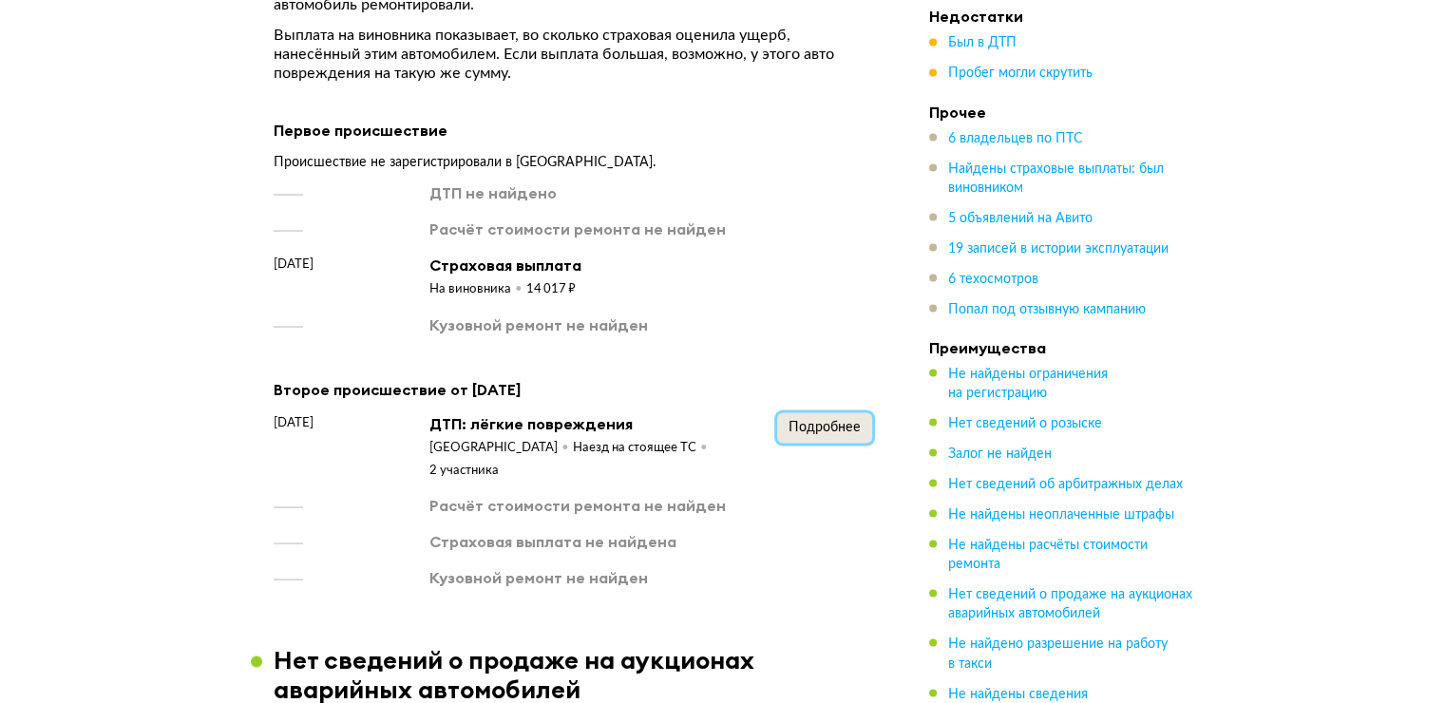
click at [802, 420] on span "Подробнее" at bounding box center [824, 426] width 72 height 13
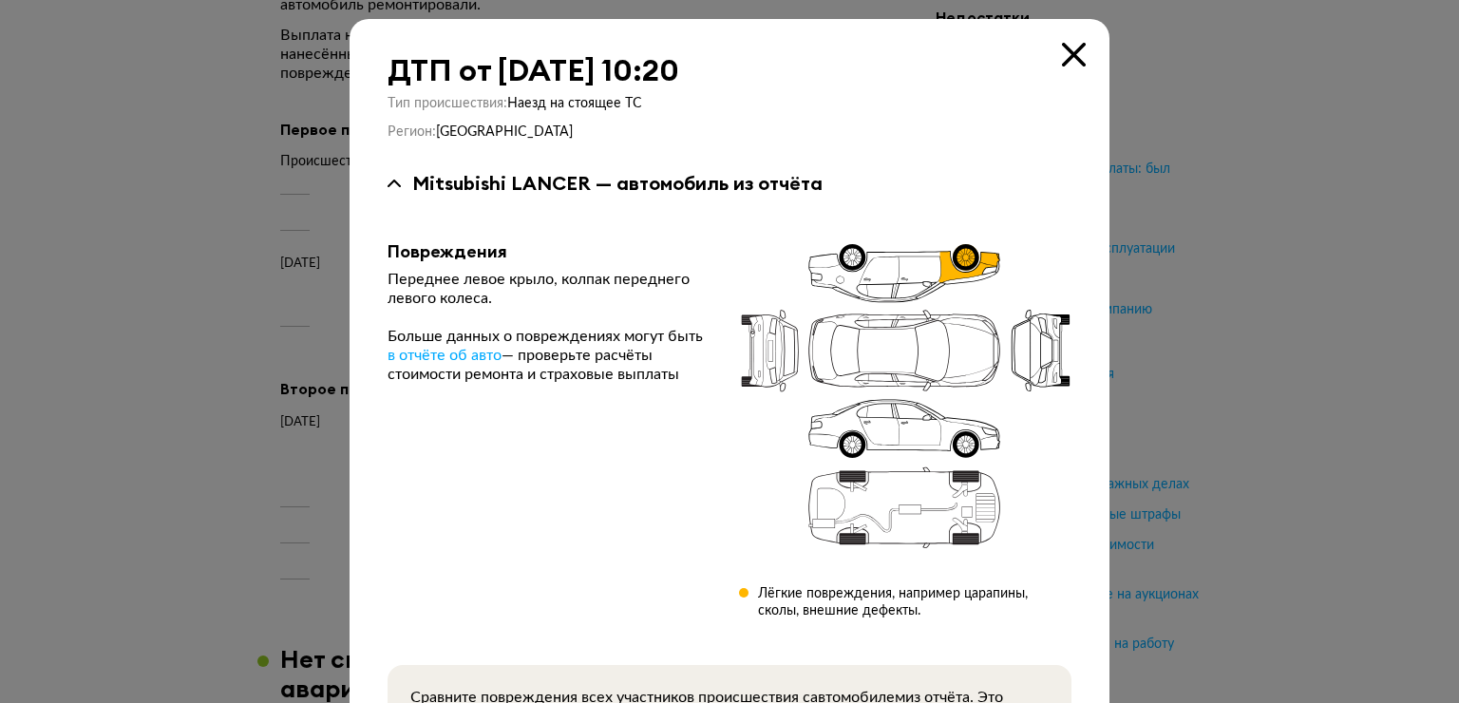
click at [1065, 54] on icon at bounding box center [1074, 55] width 24 height 24
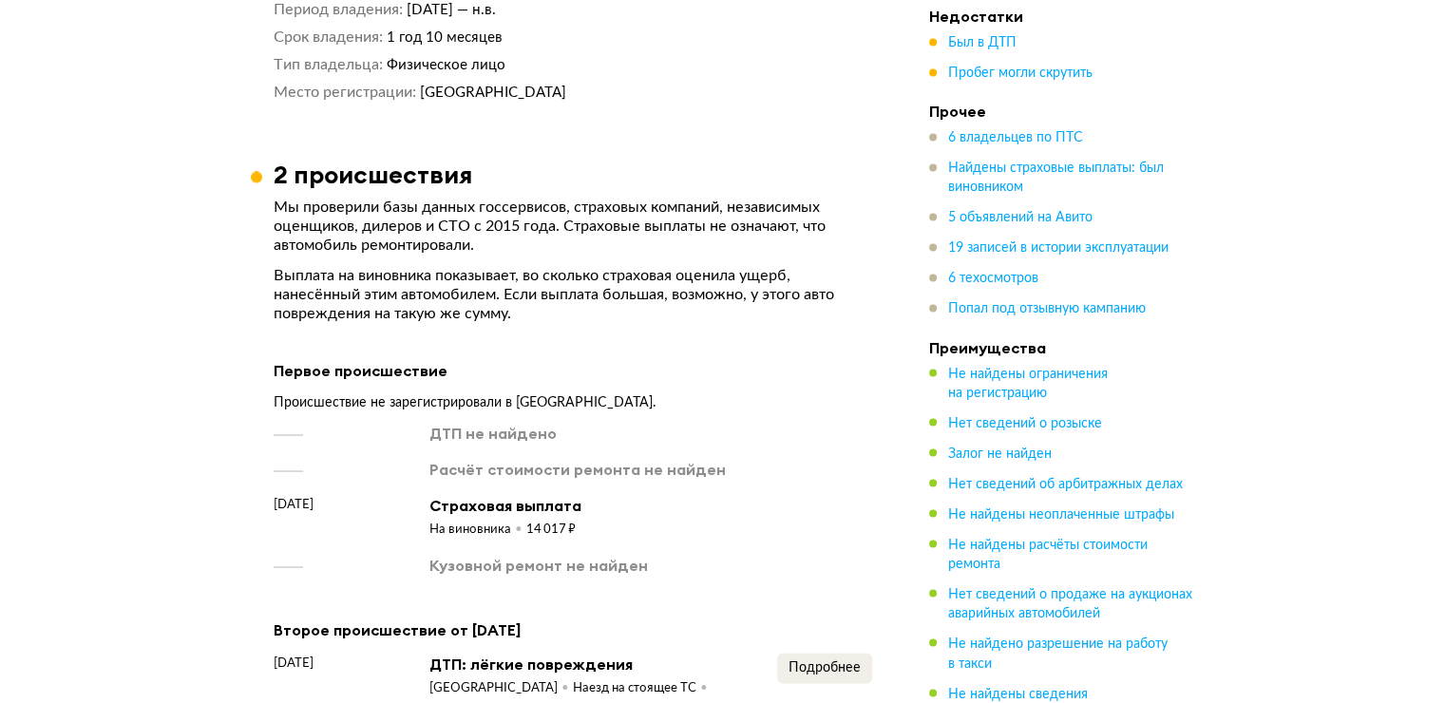
scroll to position [3419, 0]
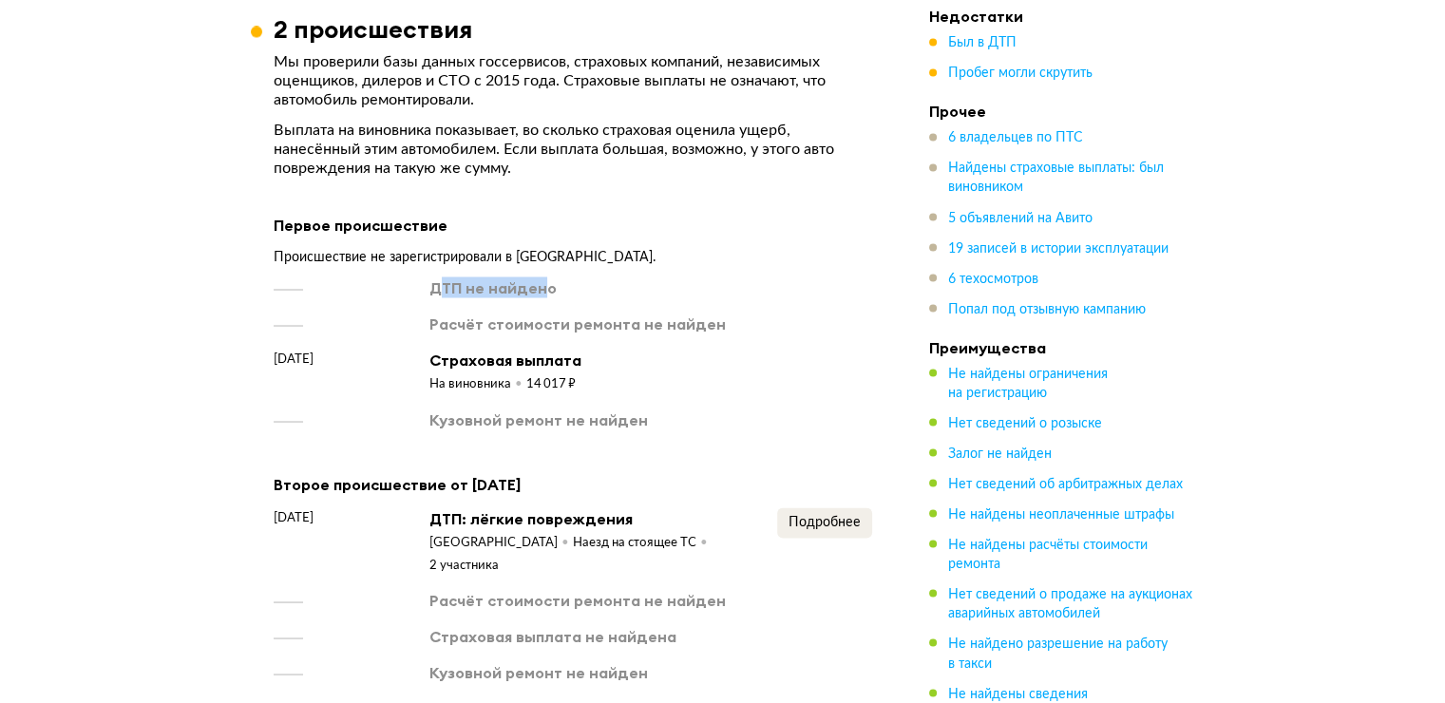
drag, startPoint x: 441, startPoint y: 247, endPoint x: 537, endPoint y: 255, distance: 96.2
click at [537, 276] on div "ДТП не найдено Расчёт стоимости ремонта не найден [DATE] Страховая выплата На в…" at bounding box center [573, 352] width 598 height 152
click at [536, 375] on div "14 017 ₽" at bounding box center [550, 383] width 49 height 17
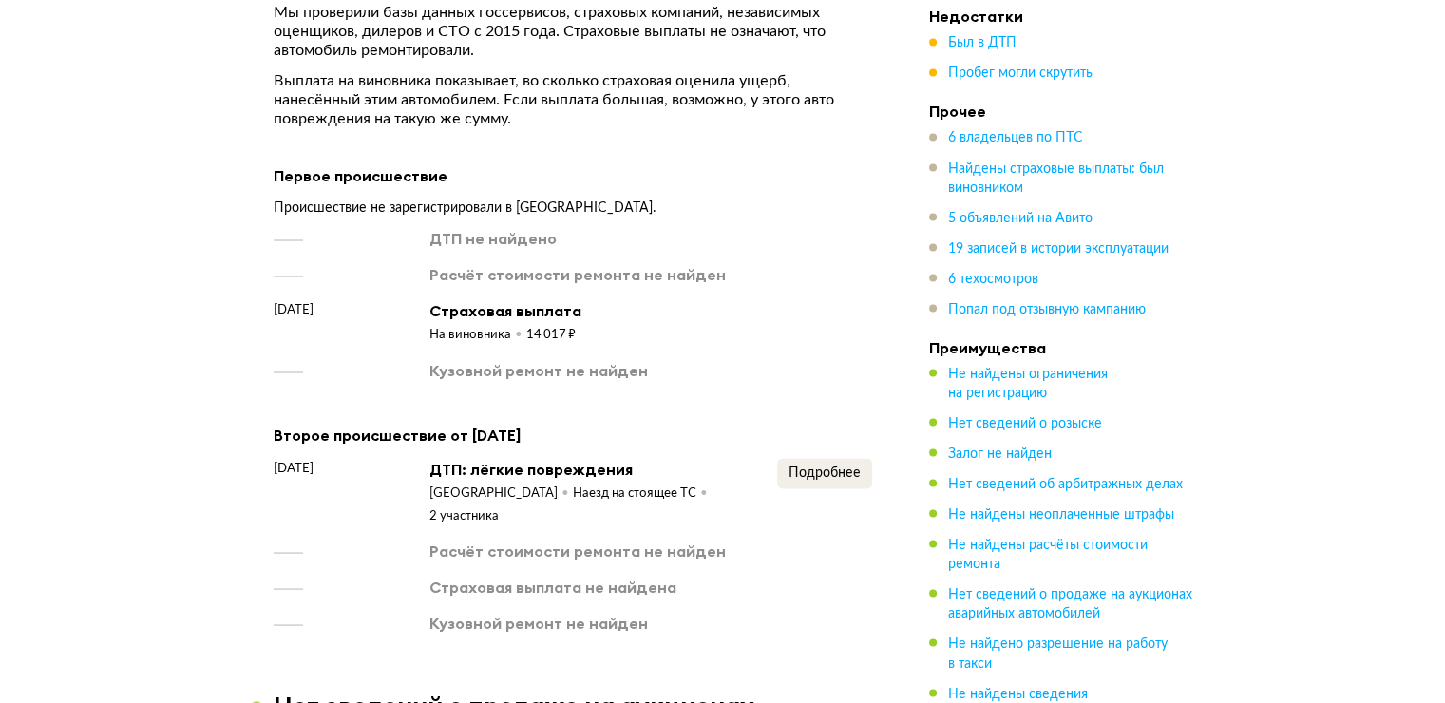
scroll to position [3514, 0]
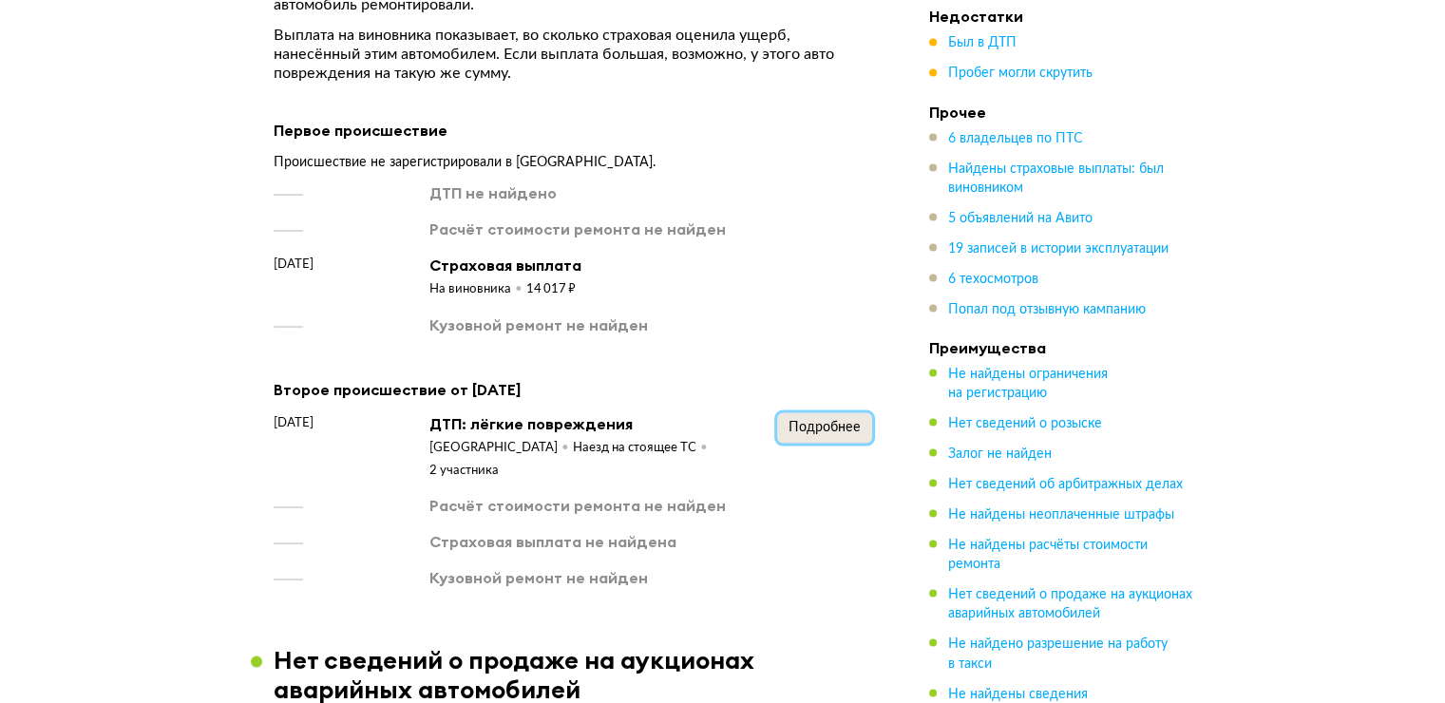
click at [823, 420] on span "Подробнее" at bounding box center [824, 426] width 72 height 13
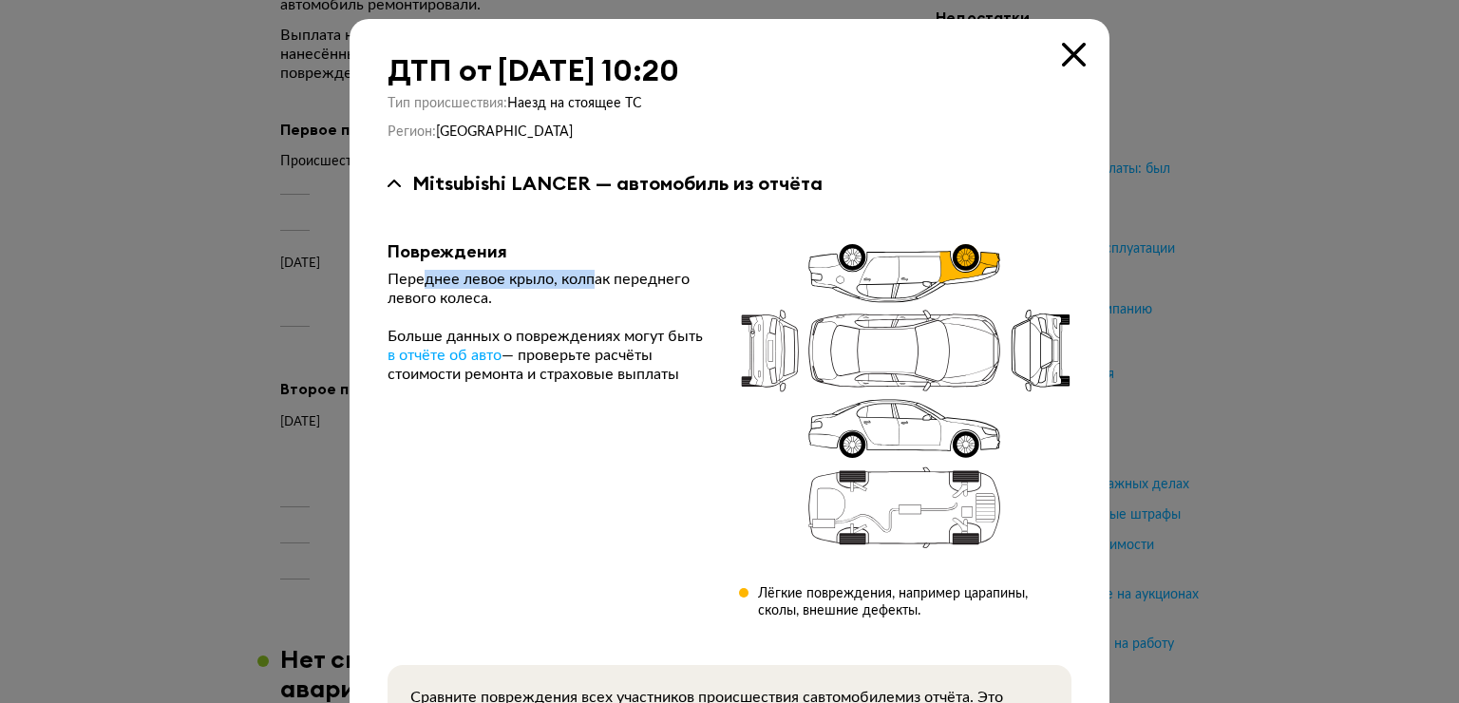
drag, startPoint x: 424, startPoint y: 277, endPoint x: 585, endPoint y: 281, distance: 161.5
click at [585, 281] on div "Переднее левое крыло, колпак переднего левого колеса." at bounding box center [548, 289] width 321 height 38
click at [469, 300] on div "Переднее левое крыло, колпак переднего левого колеса." at bounding box center [548, 289] width 321 height 38
click at [1045, 49] on div "ДТП от [DATE] 10:20 Тип происшествия : Наезд на стоящее ТС Регион : [GEOGRAPHIC…" at bounding box center [730, 446] width 760 height 854
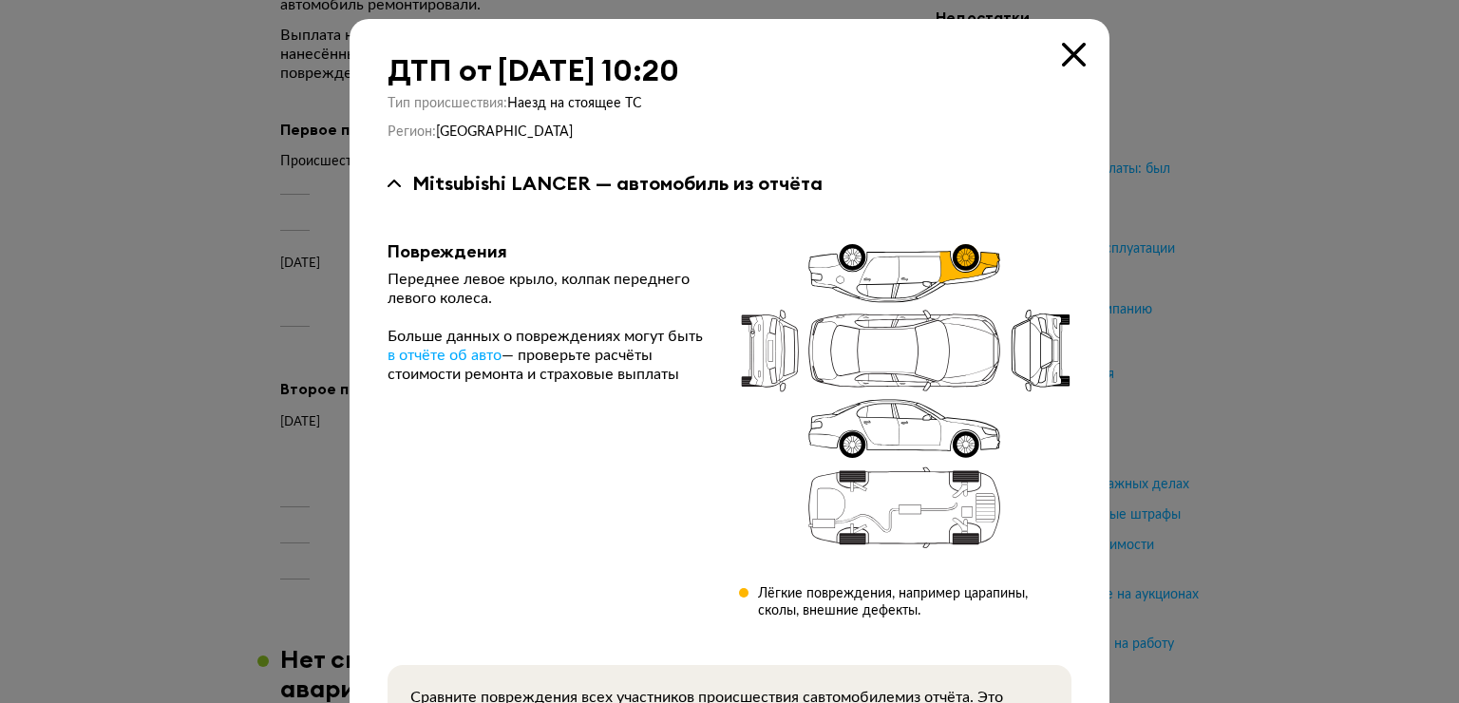
click at [1049, 47] on div "ДТП от [DATE] 10:20 Тип происшествия : Наезд на стоящее ТС Регион : [GEOGRAPHIC…" at bounding box center [730, 446] width 760 height 854
click at [1064, 66] on div "ДТП от [DATE] 10:20 Тип происшествия : Наезд на стоящее ТС Регион : [GEOGRAPHIC…" at bounding box center [730, 446] width 760 height 854
click at [1064, 43] on icon at bounding box center [1074, 55] width 24 height 24
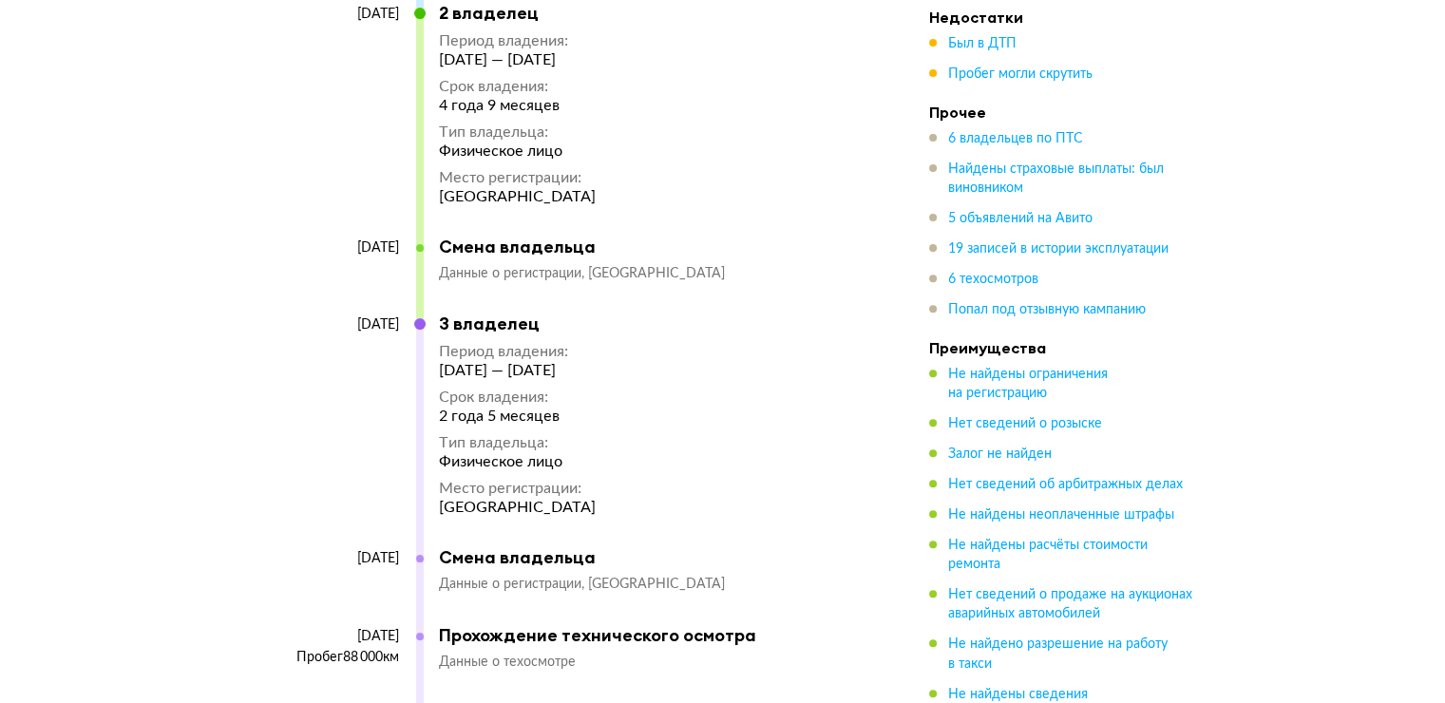
scroll to position [7883, 0]
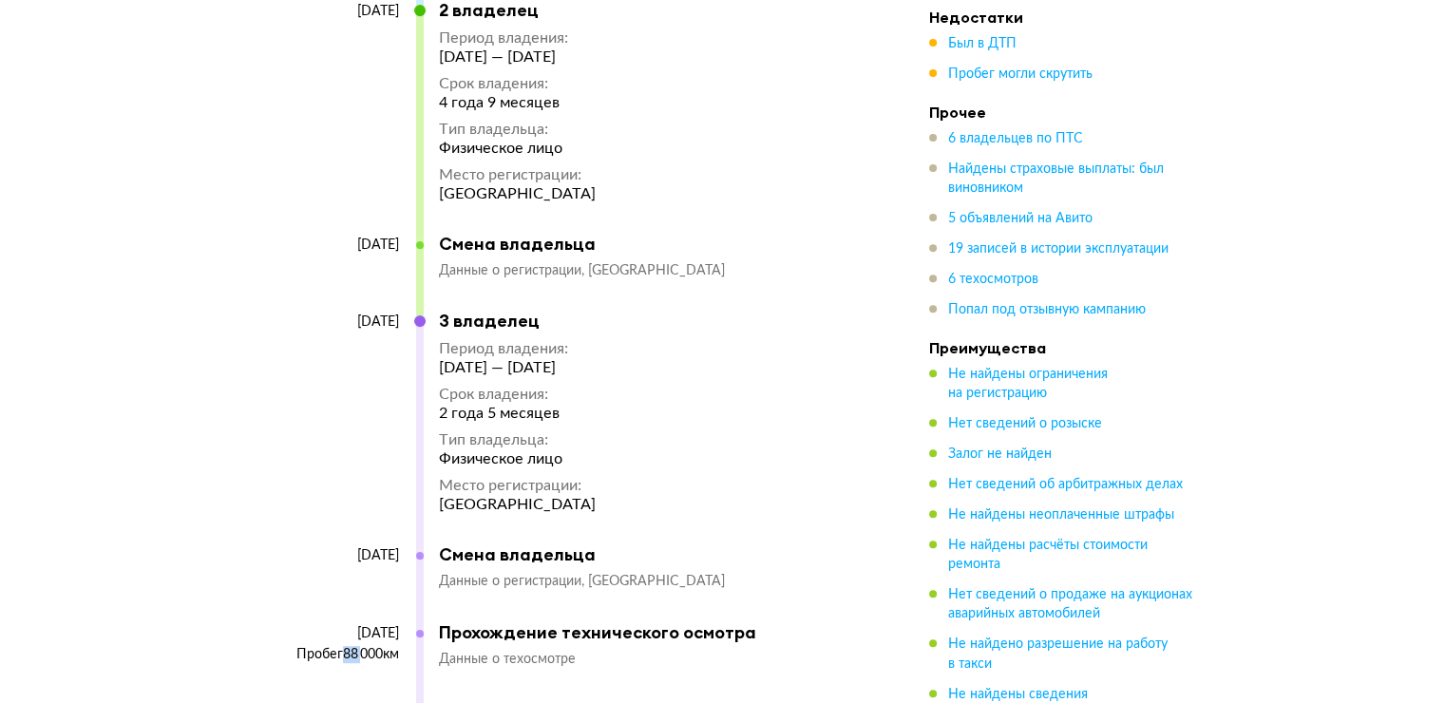
drag, startPoint x: 340, startPoint y: 586, endPoint x: 354, endPoint y: 584, distance: 14.4
click at [354, 646] on div "Пробег 88 000 км" at bounding box center [336, 654] width 125 height 17
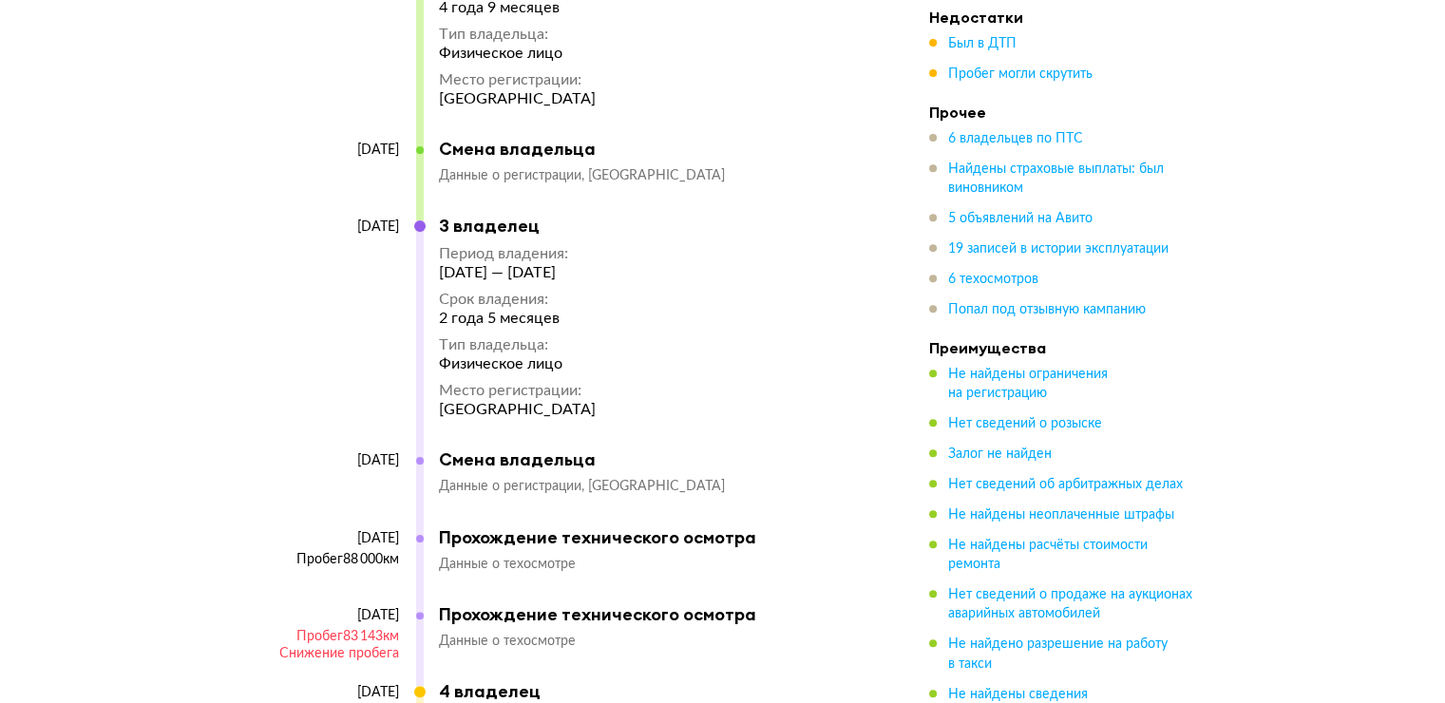
click at [340, 645] on div "Снижение пробега" at bounding box center [336, 653] width 125 height 17
drag, startPoint x: 334, startPoint y: 570, endPoint x: 356, endPoint y: 563, distance: 22.8
click at [356, 628] on div "Пробег 83 143 км" at bounding box center [336, 636] width 125 height 17
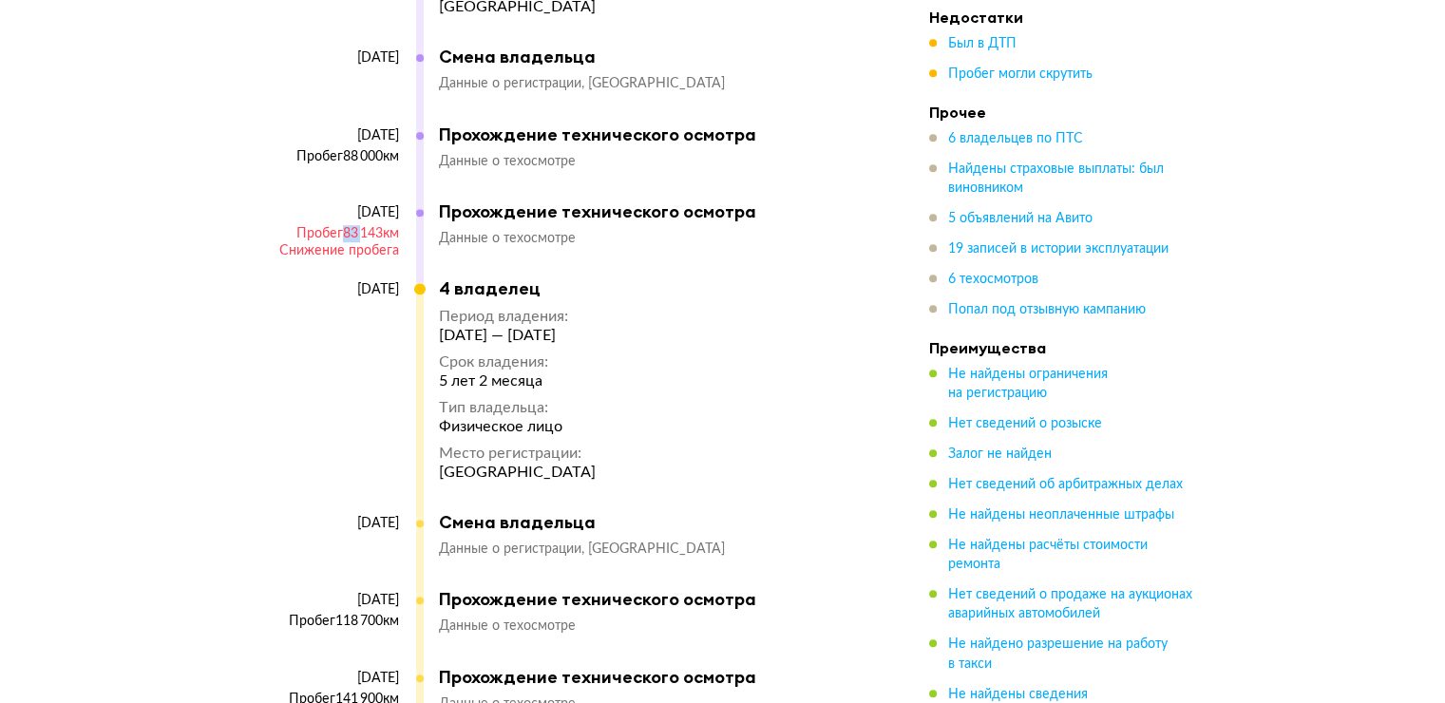
scroll to position [8548, 0]
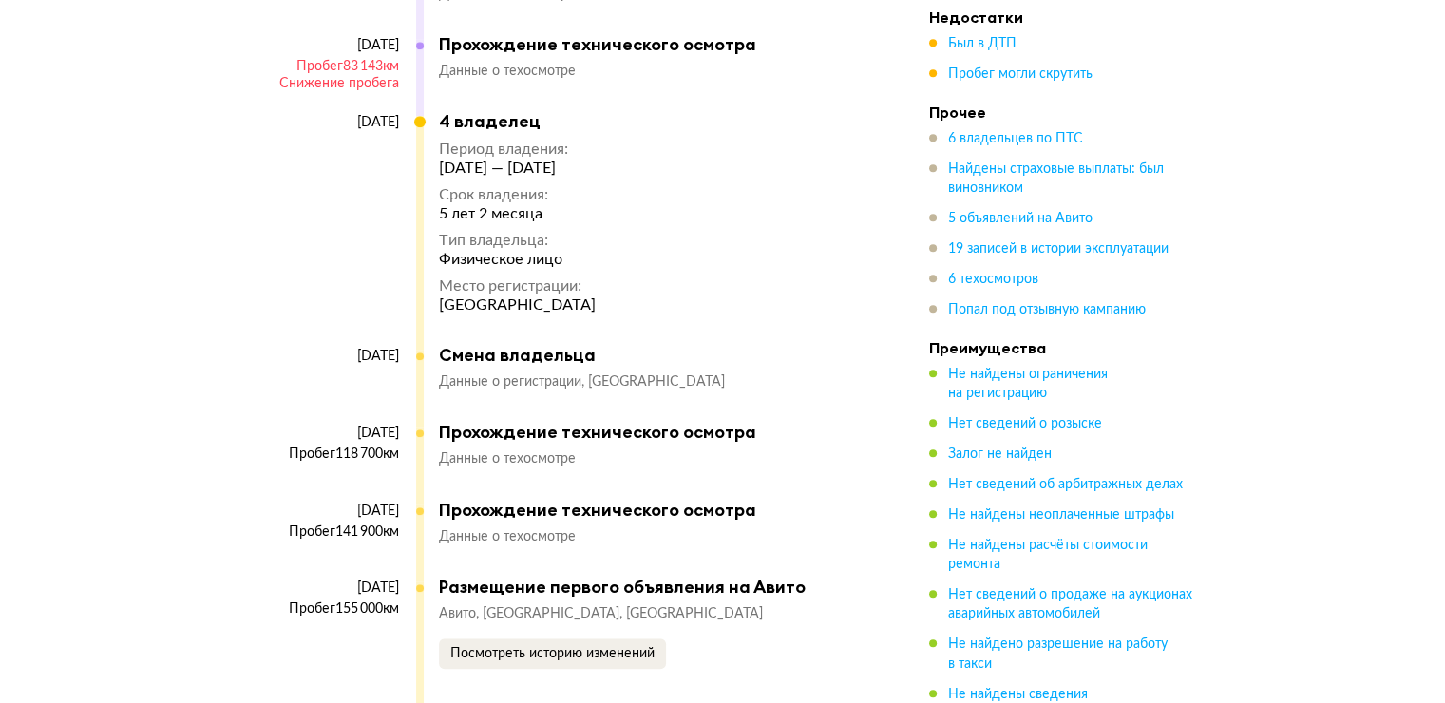
click at [340, 445] on div "Пробег 118 700 км" at bounding box center [336, 453] width 125 height 17
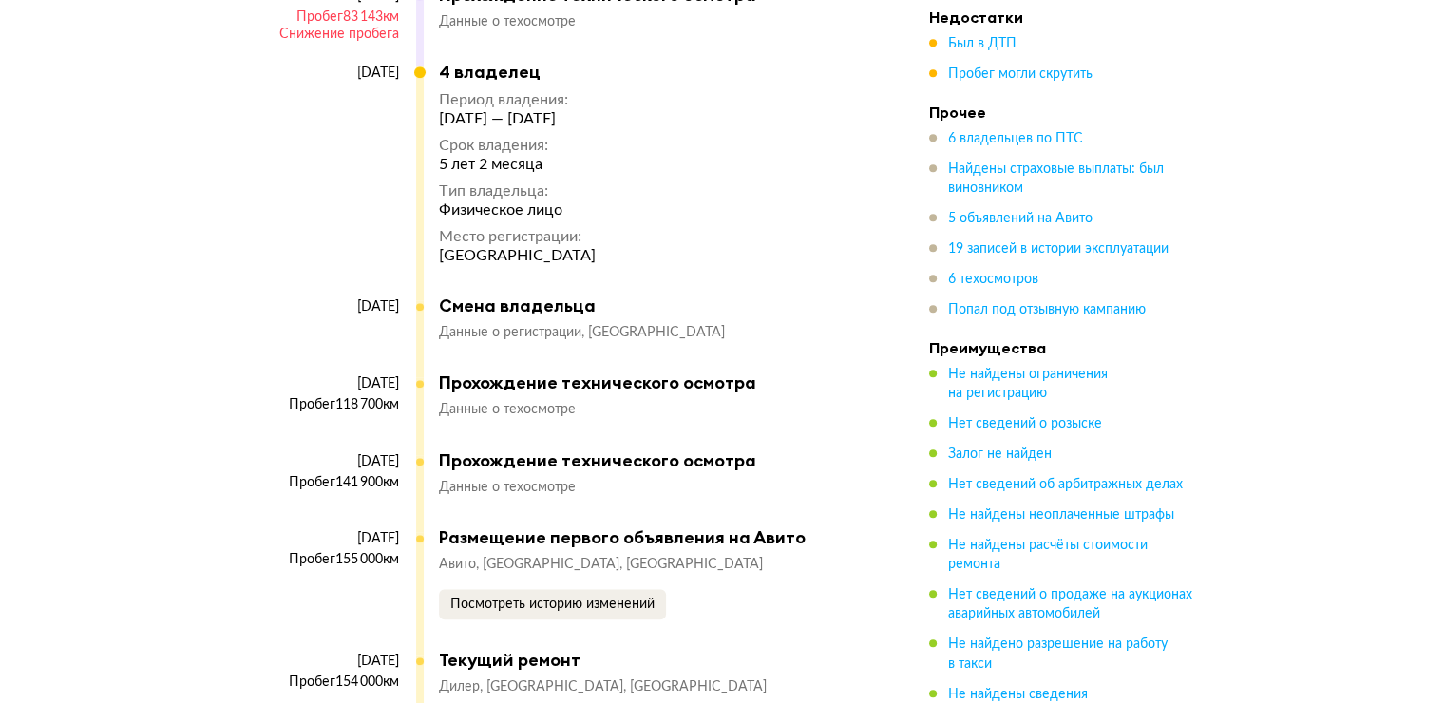
scroll to position [8643, 0]
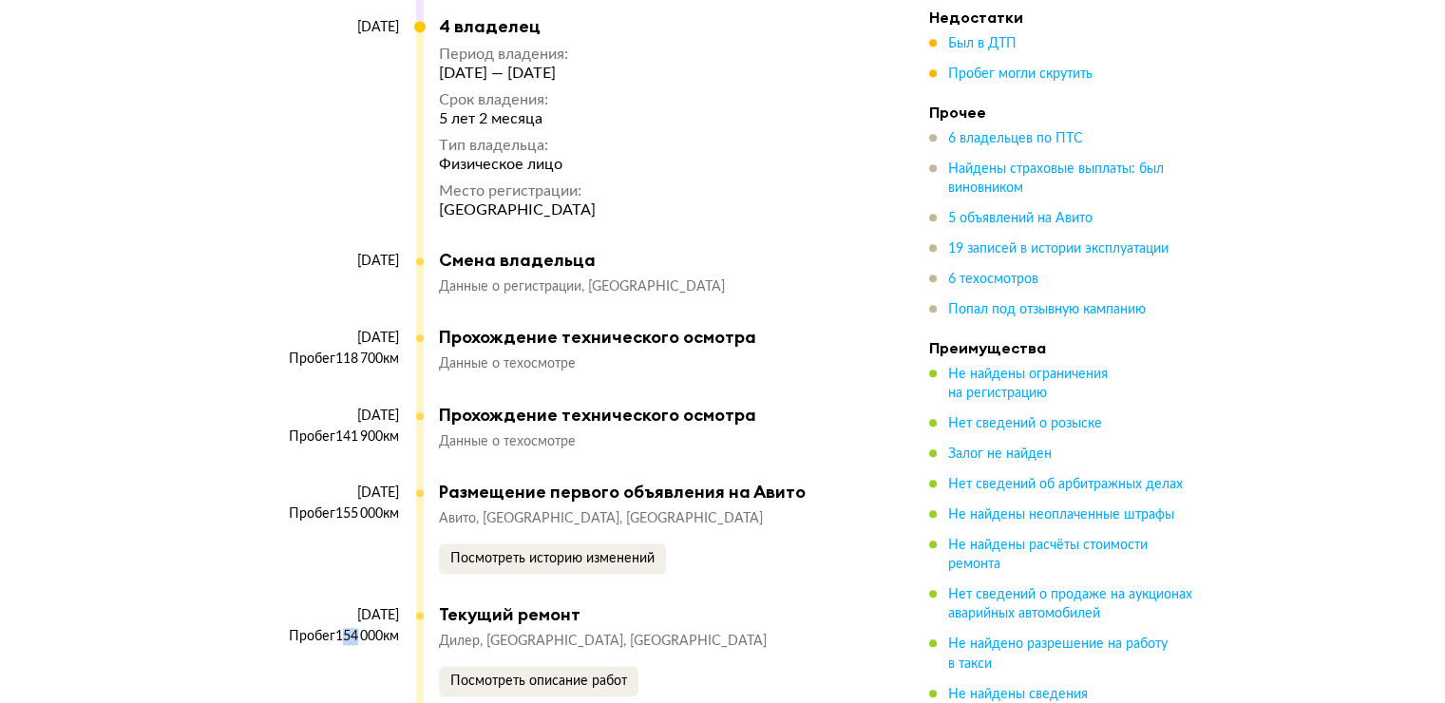
drag, startPoint x: 350, startPoint y: 574, endPoint x: 340, endPoint y: 577, distance: 11.1
click at [340, 607] on div "[DATE] Пробег 154 000 км" at bounding box center [345, 667] width 142 height 120
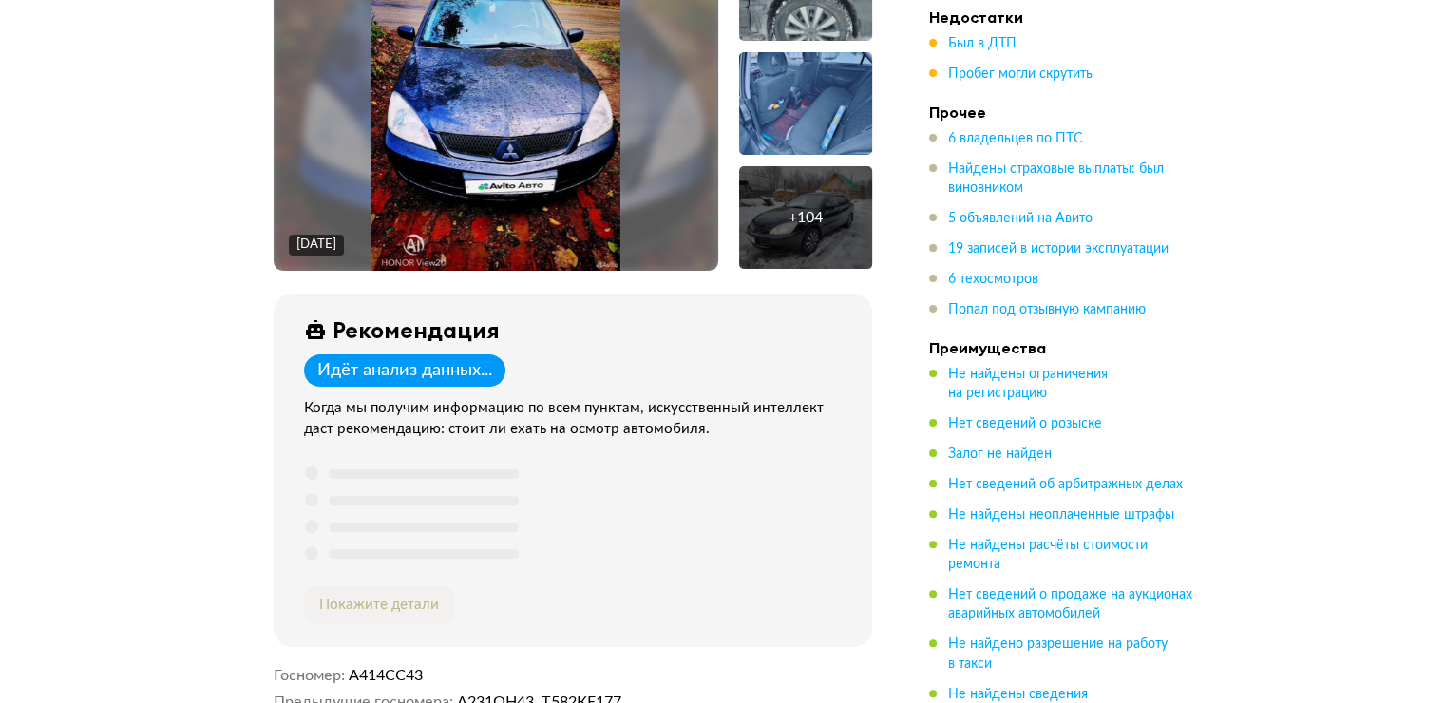
scroll to position [380, 0]
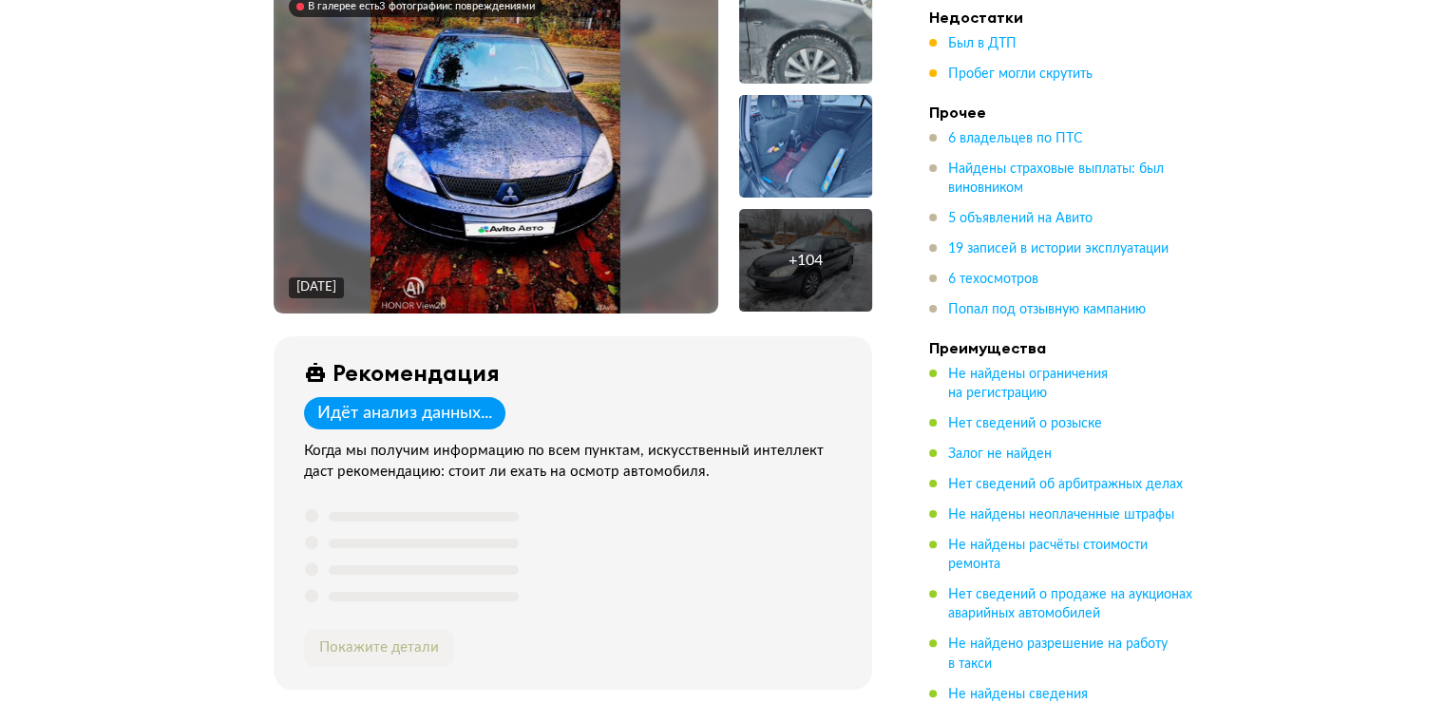
click at [426, 460] on div "Когда мы получим информацию по всем пунктам, искусственный интеллект даст реком…" at bounding box center [576, 462] width 545 height 42
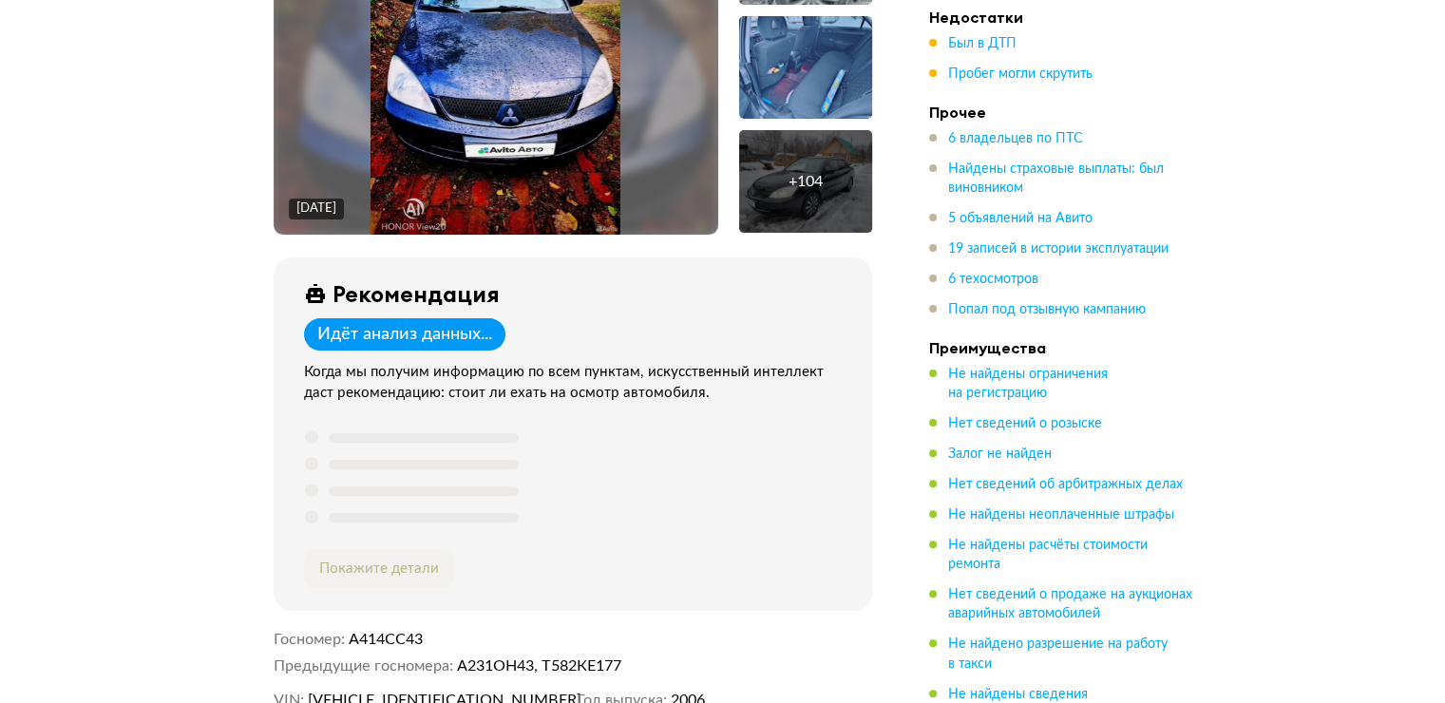
scroll to position [570, 0]
